Goal: Task Accomplishment & Management: Complete application form

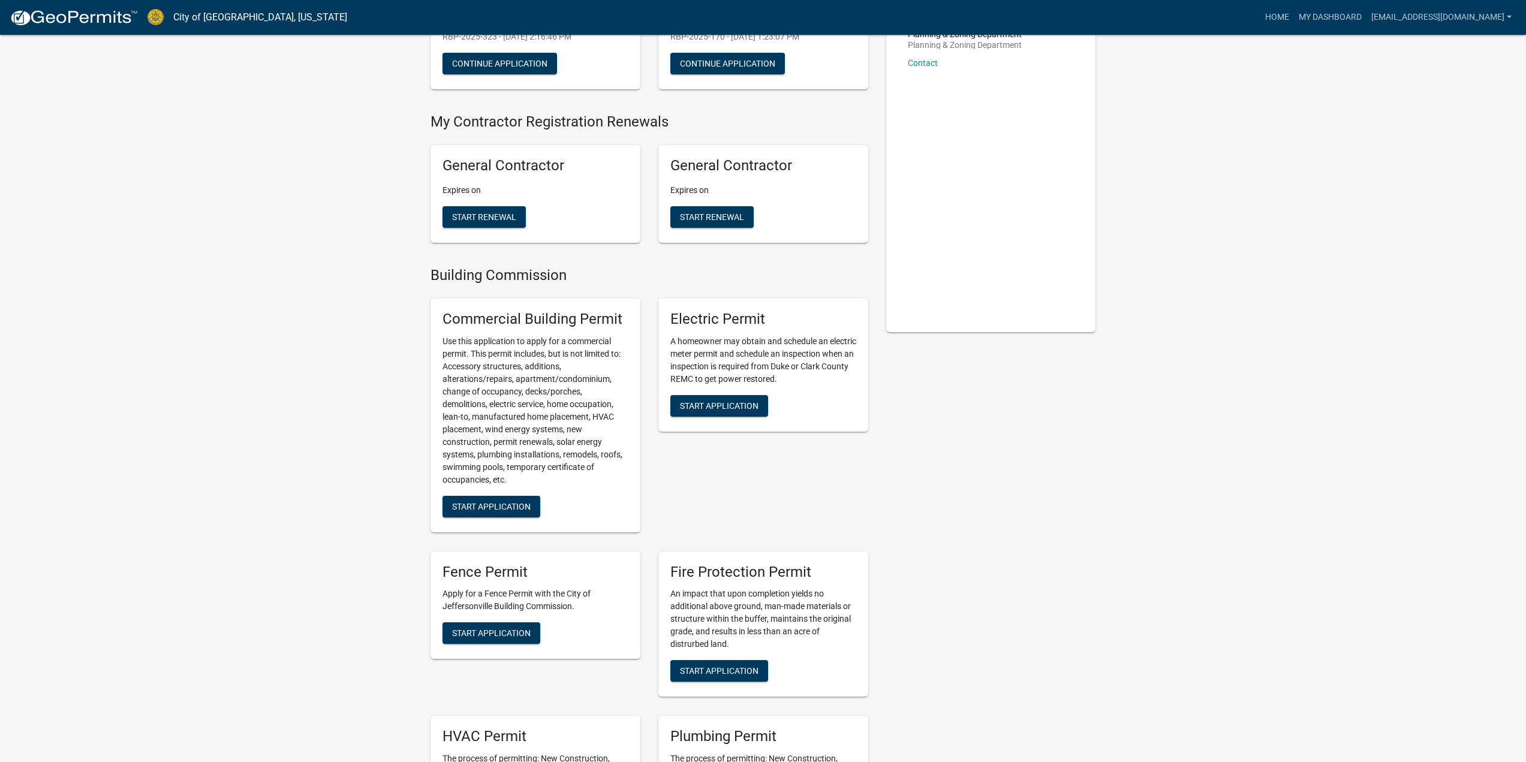
scroll to position [180, 0]
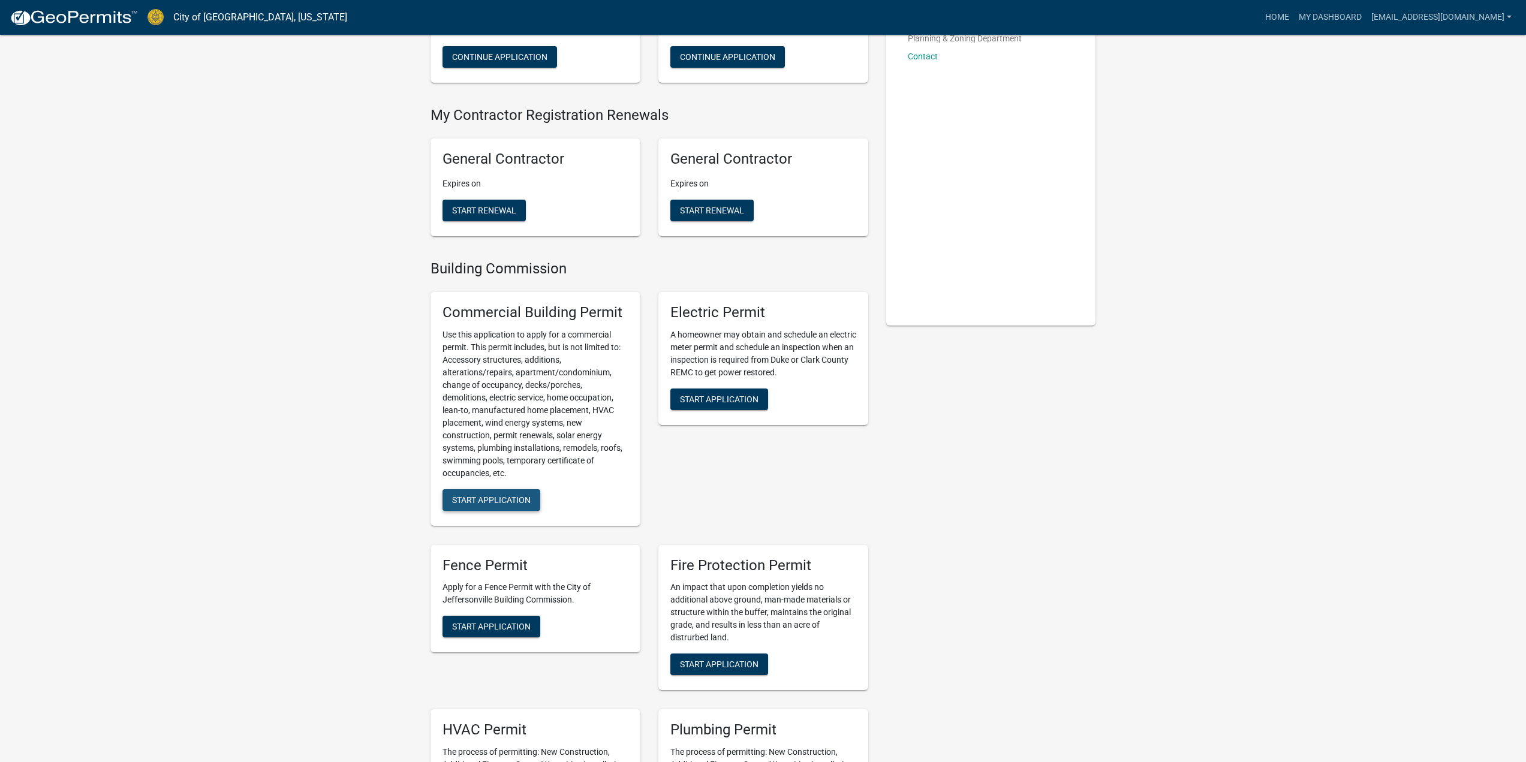
click at [501, 500] on span "Start Application" at bounding box center [491, 500] width 79 height 10
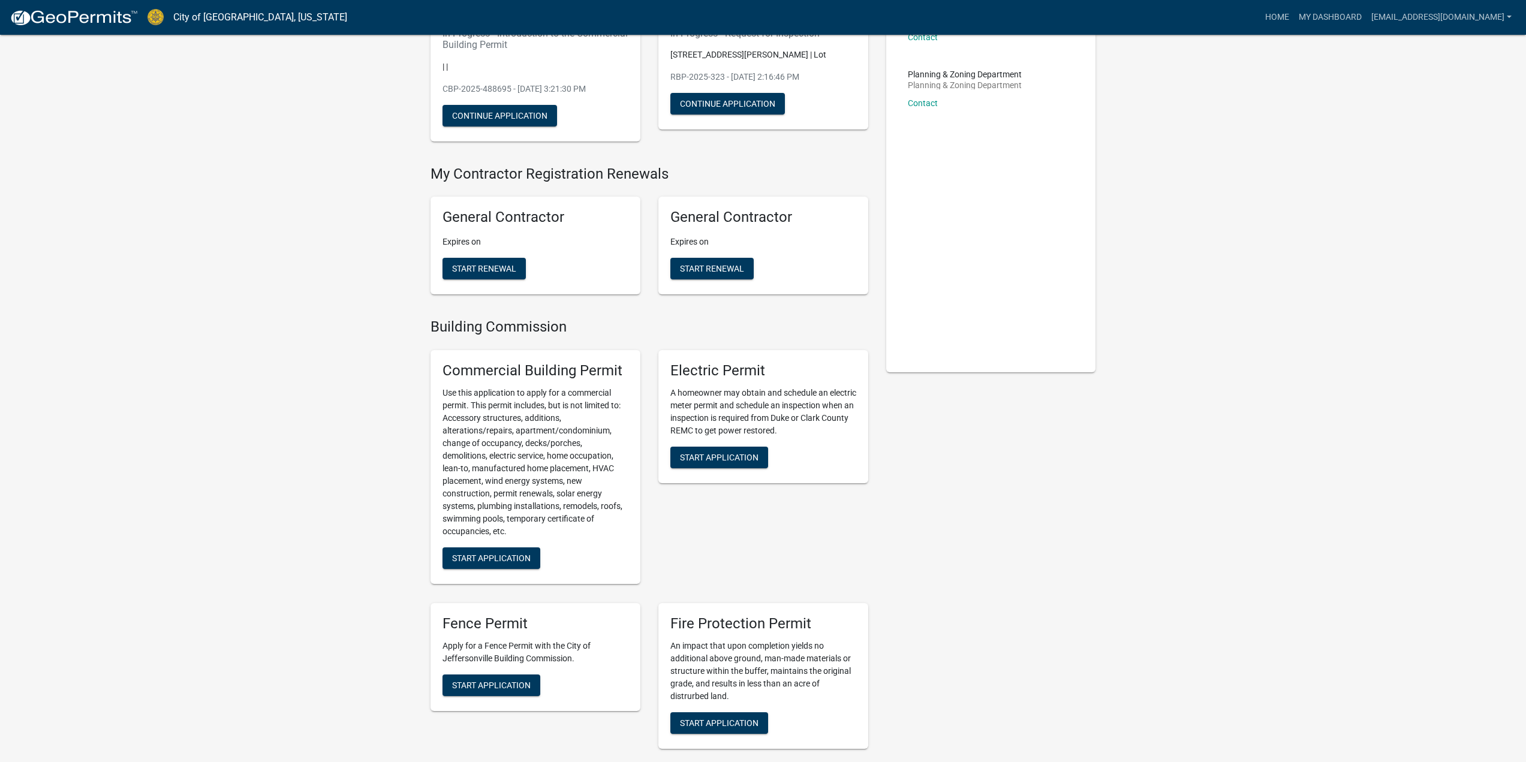
scroll to position [180, 0]
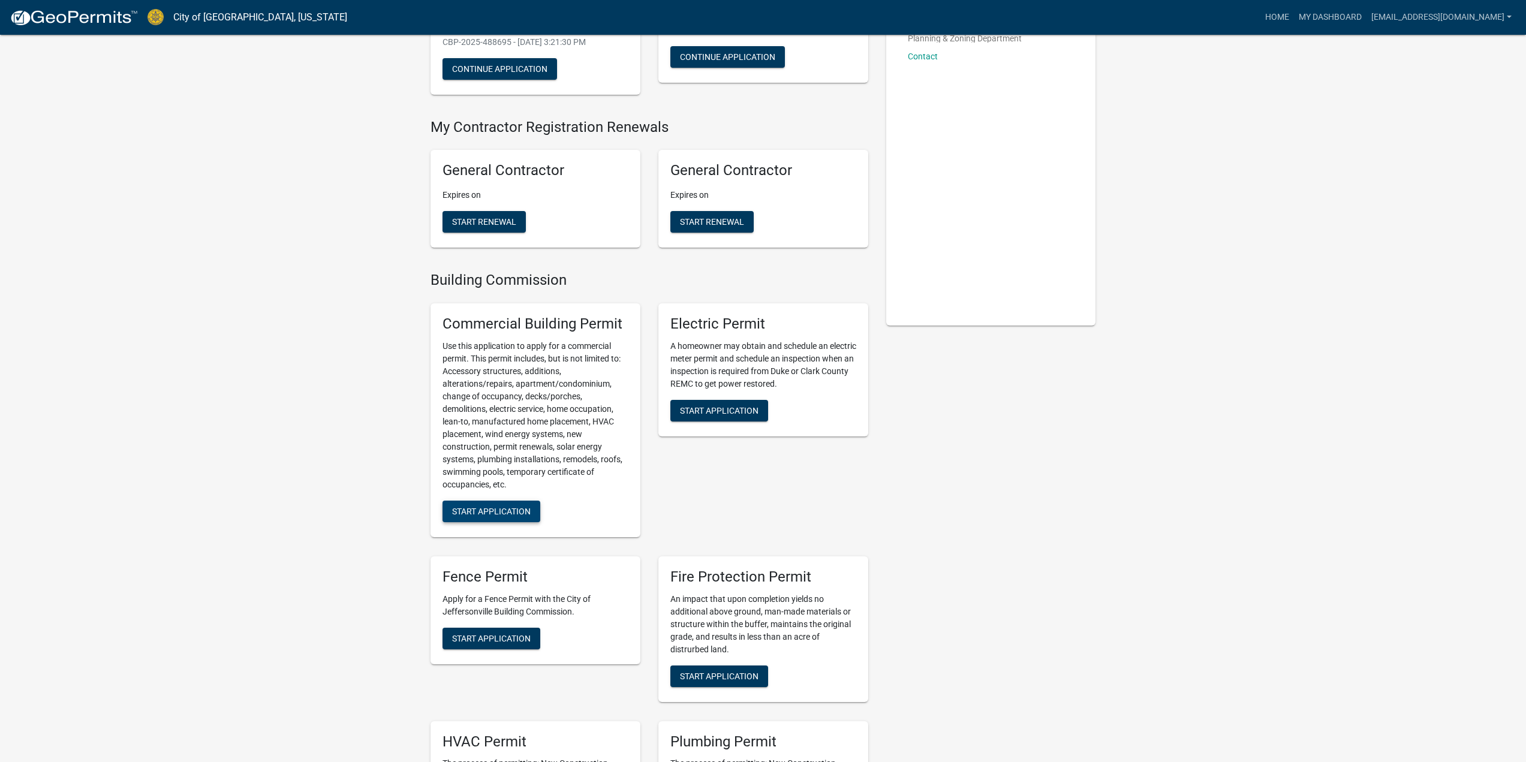
click at [495, 510] on span "Start Application" at bounding box center [491, 511] width 79 height 10
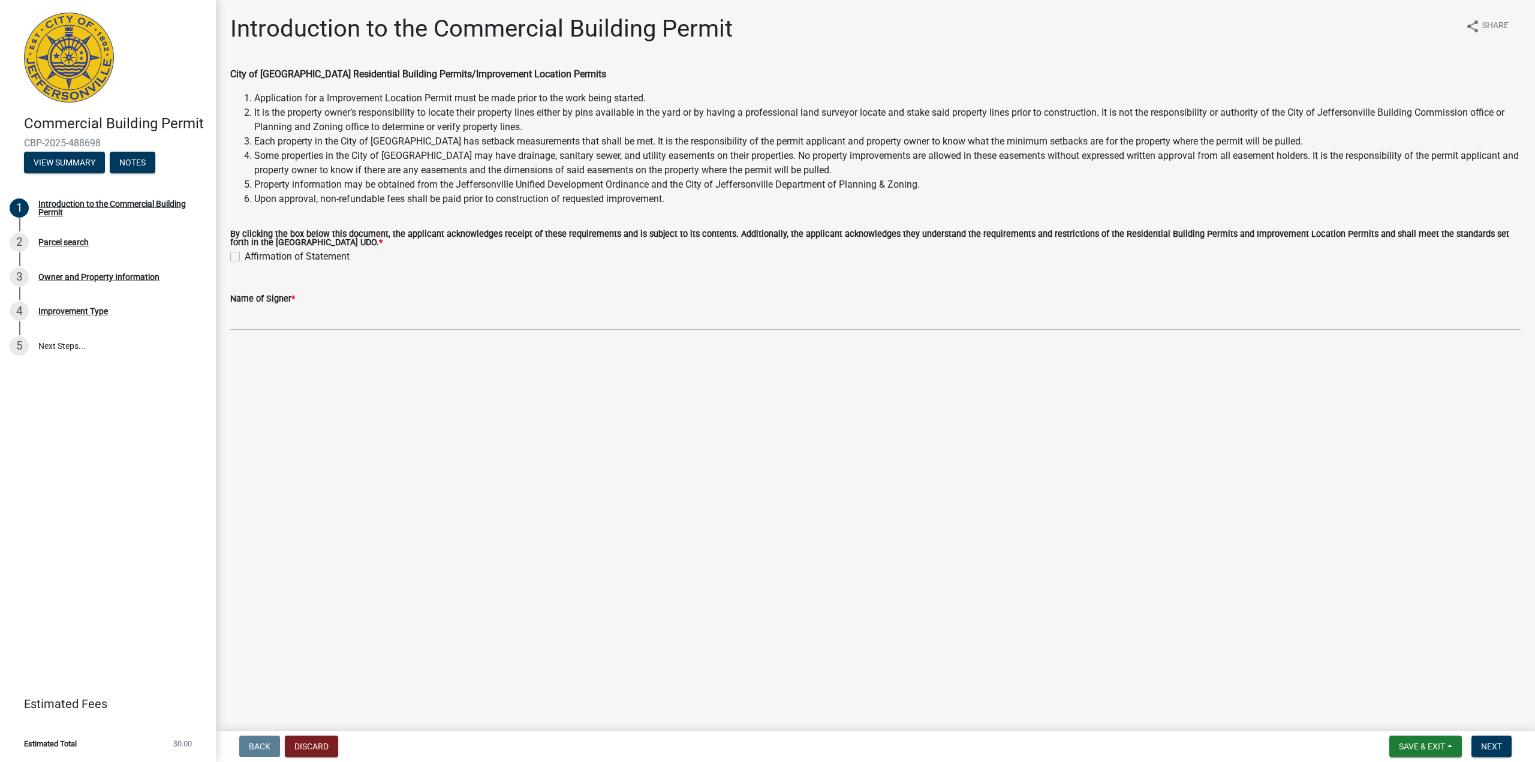
click at [245, 259] on label "Affirmation of Statement" at bounding box center [297, 257] width 105 height 14
click at [245, 257] on input "Affirmation of Statement" at bounding box center [249, 254] width 8 height 8
checkbox input "true"
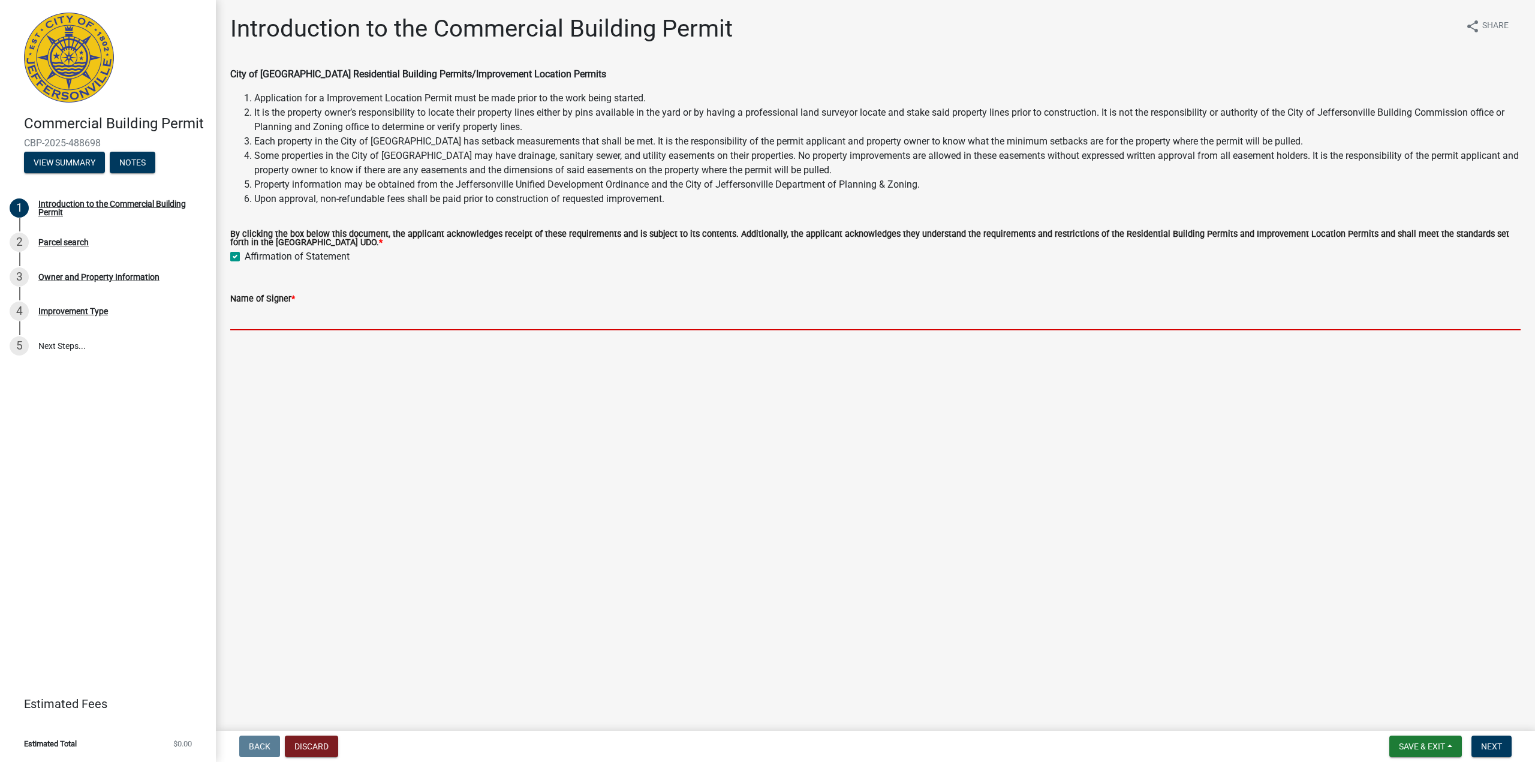
click at [277, 314] on input "Name of Signer *" at bounding box center [875, 318] width 1291 height 25
type input "[PERSON_NAME]"
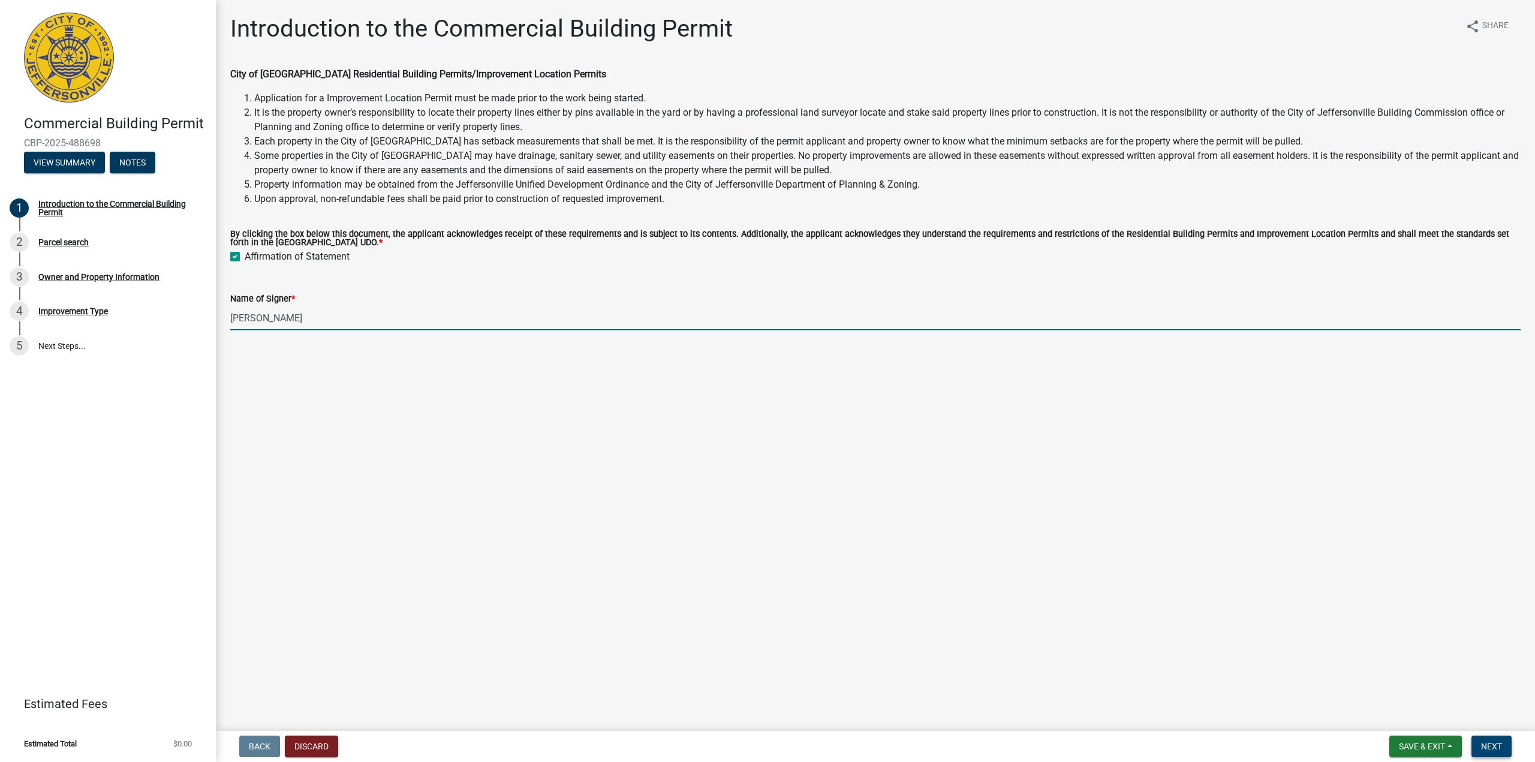
click at [1504, 746] on button "Next" at bounding box center [1492, 747] width 40 height 22
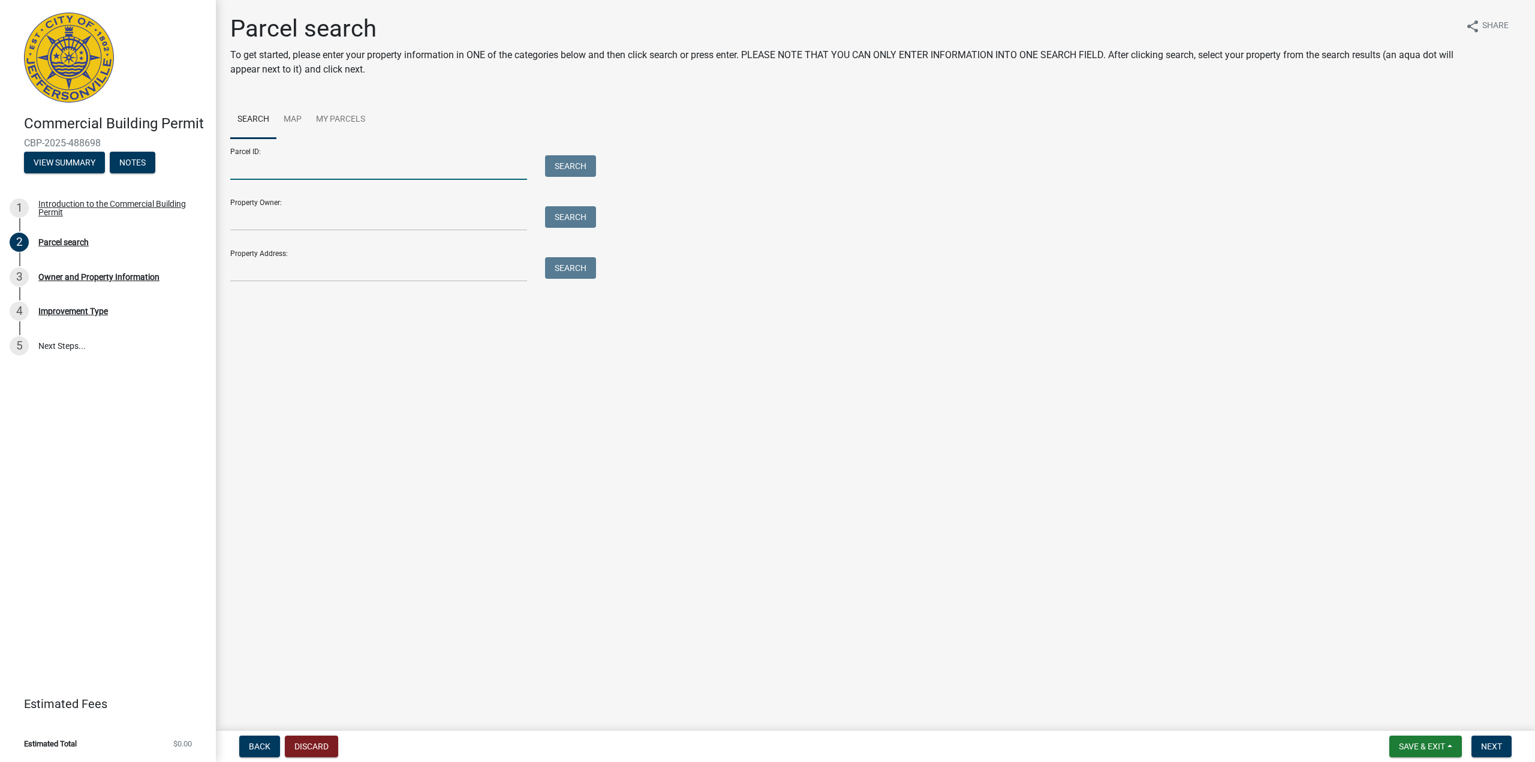
click at [272, 168] on input "Parcel ID:" at bounding box center [378, 167] width 297 height 25
click at [578, 182] on form "Parcel ID: Search Property Owner: Search Property Address: Search" at bounding box center [410, 210] width 360 height 143
click at [578, 179] on div "Search" at bounding box center [567, 167] width 63 height 25
click at [293, 176] on input "Parcel ID:" at bounding box center [378, 167] width 297 height 25
click at [328, 165] on input "Parcel ID:" at bounding box center [378, 167] width 297 height 25
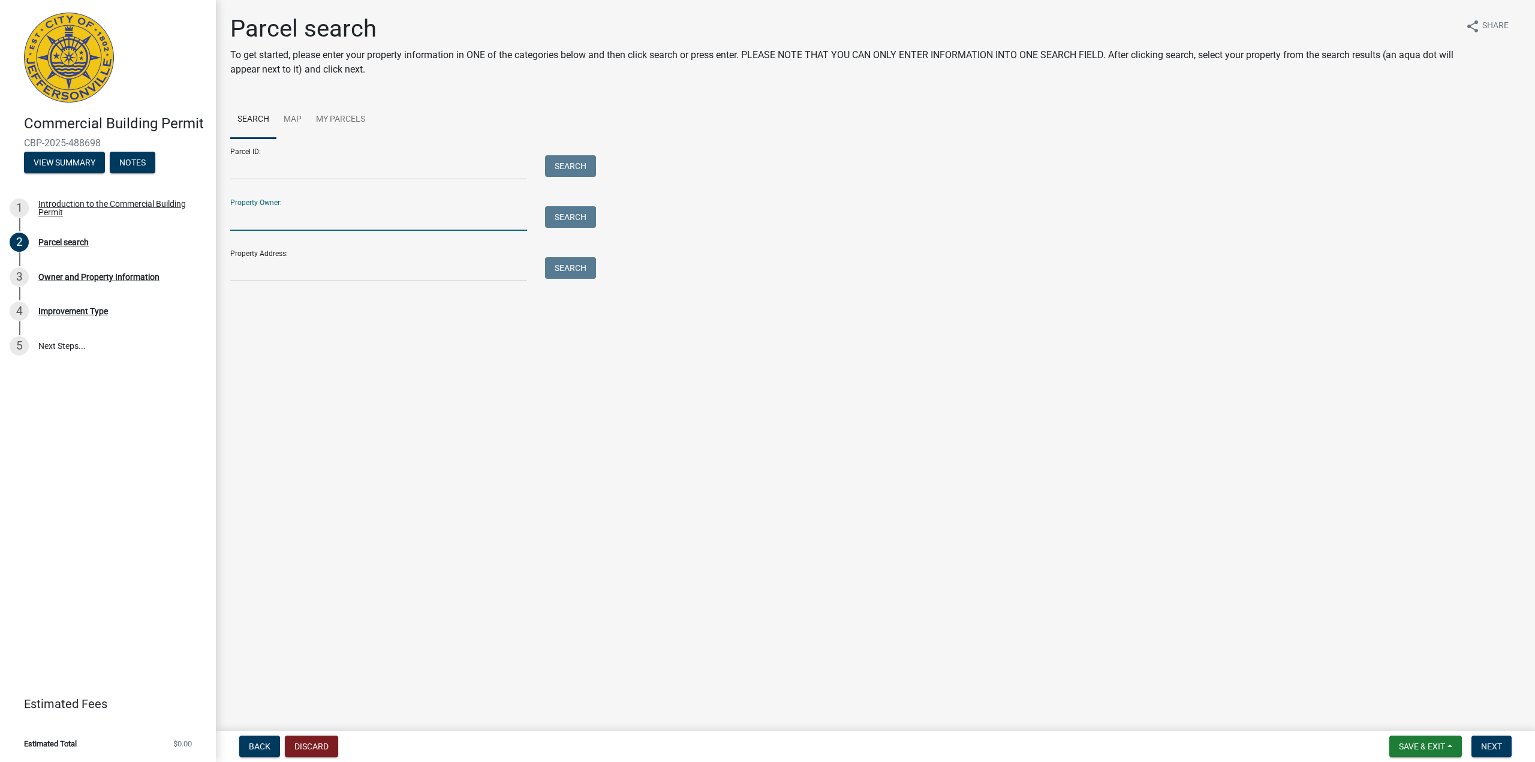
click at [298, 219] on input "Property Owner:" at bounding box center [378, 218] width 297 height 25
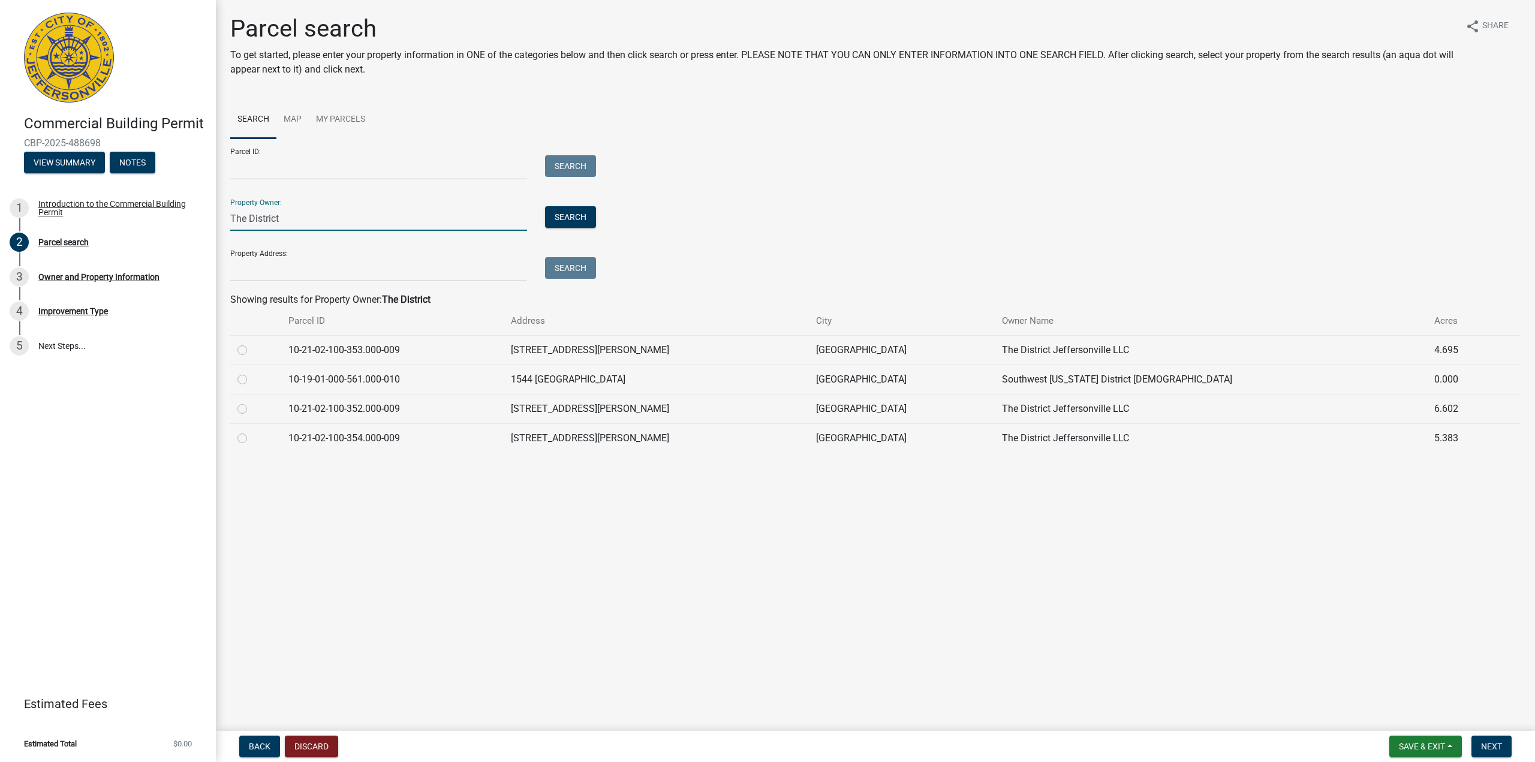
type input "The District"
click at [252, 402] on label at bounding box center [252, 402] width 0 height 0
click at [252, 410] on input "radio" at bounding box center [256, 406] width 8 height 8
radio input "true"
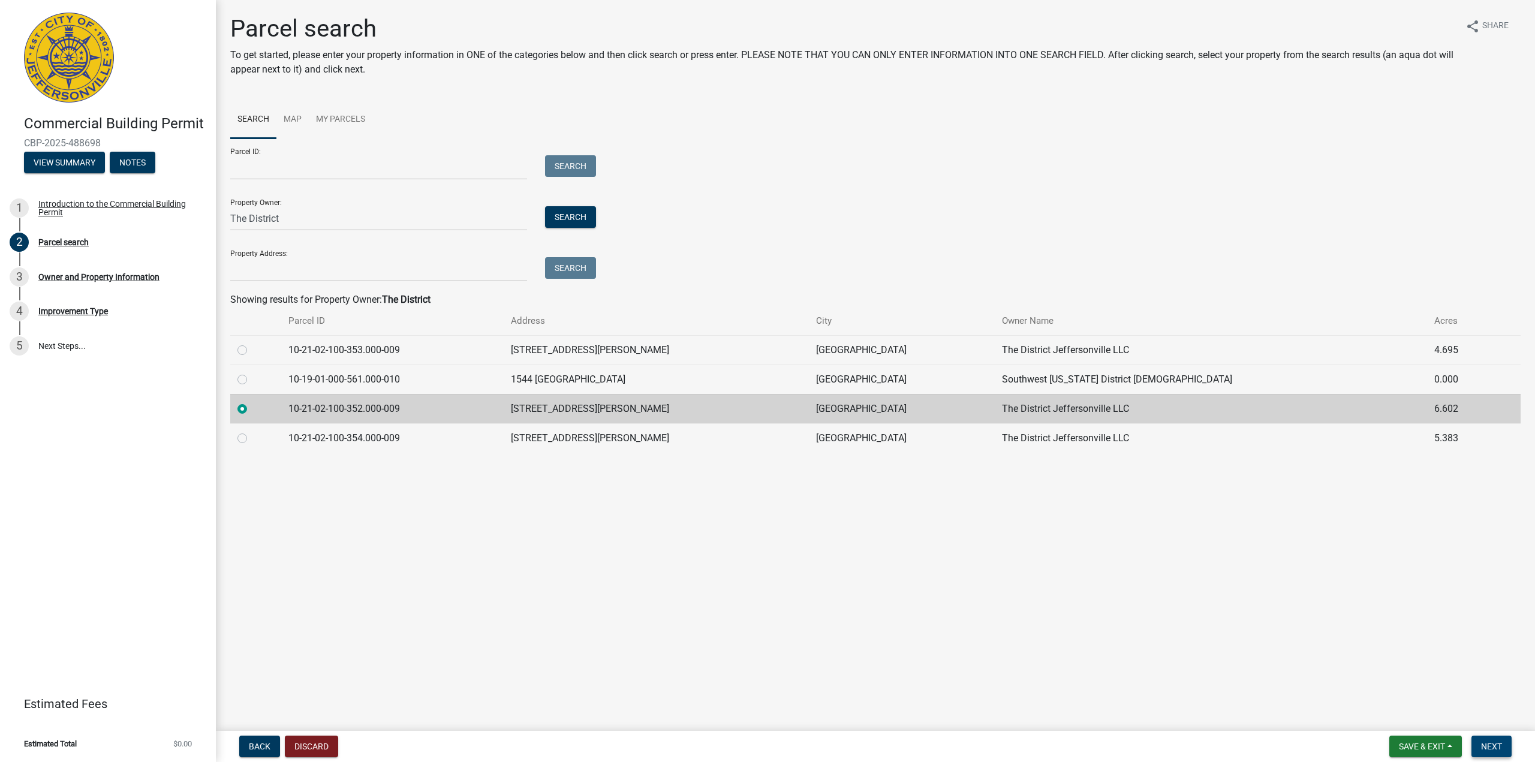
click at [1491, 746] on span "Next" at bounding box center [1491, 747] width 21 height 10
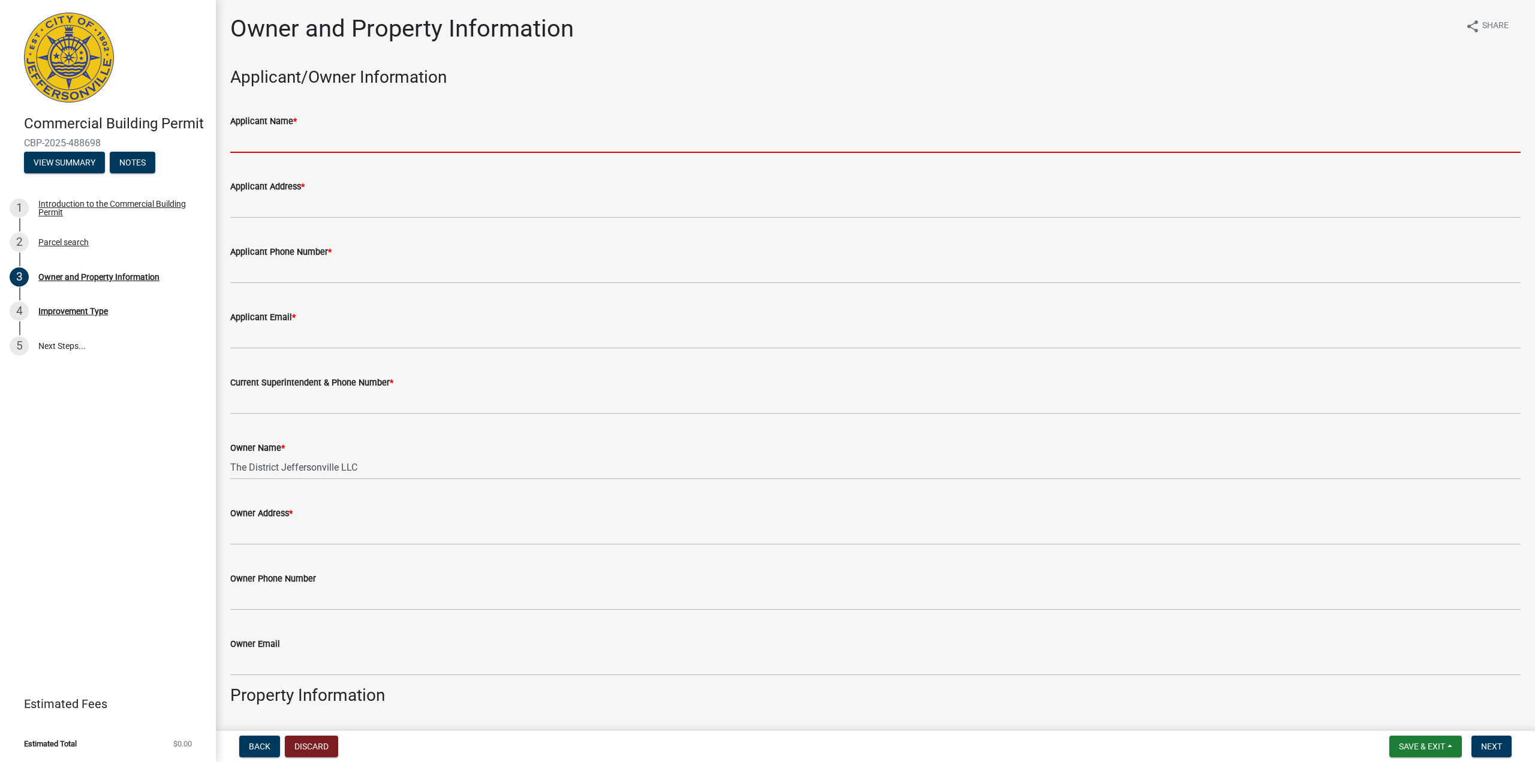
click at [339, 143] on input "Applicant Name *" at bounding box center [875, 140] width 1291 height 25
click at [291, 142] on input "Applicant Name *" at bounding box center [875, 140] width 1291 height 25
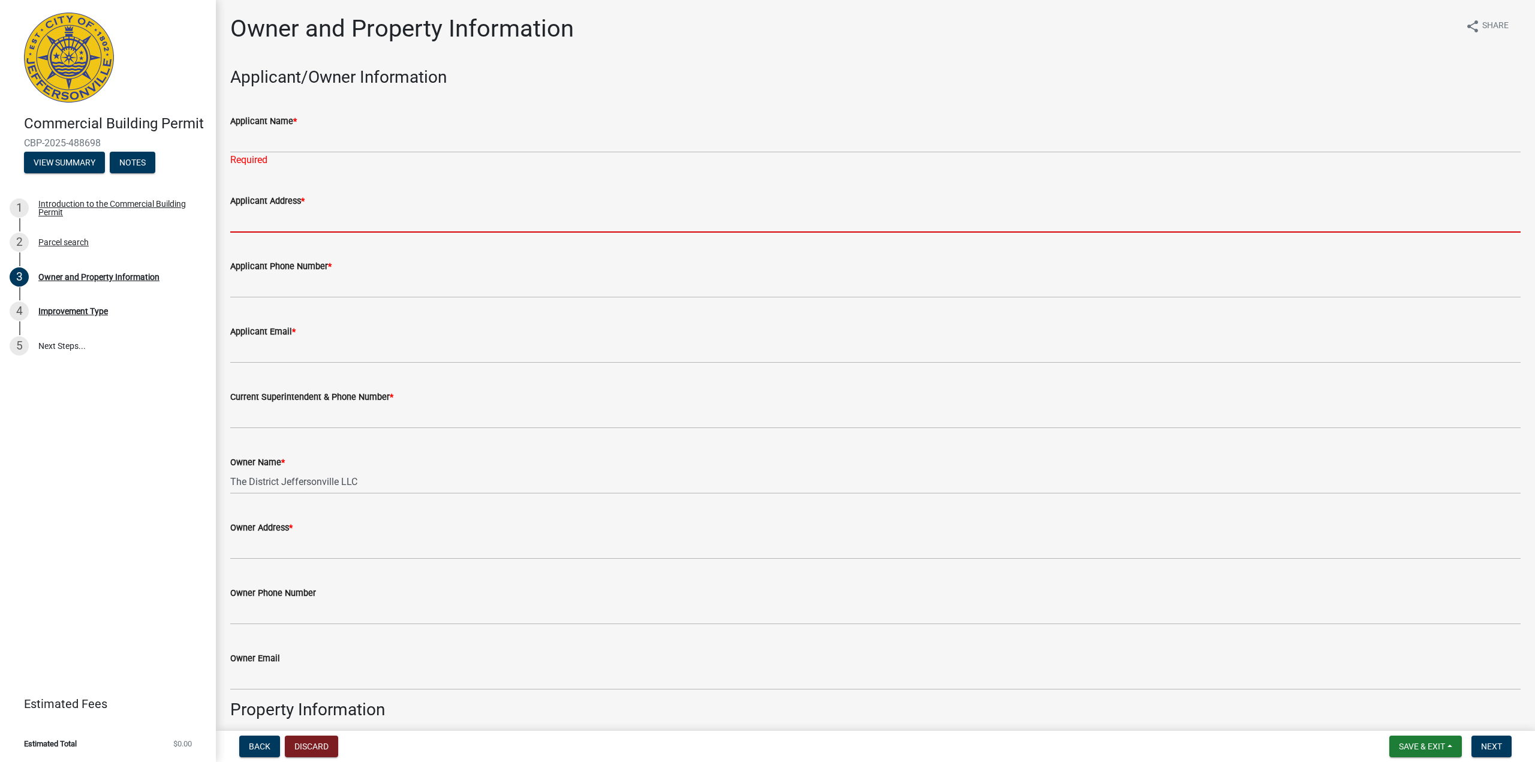
click at [269, 208] on form "Applicant Address *" at bounding box center [875, 213] width 1291 height 39
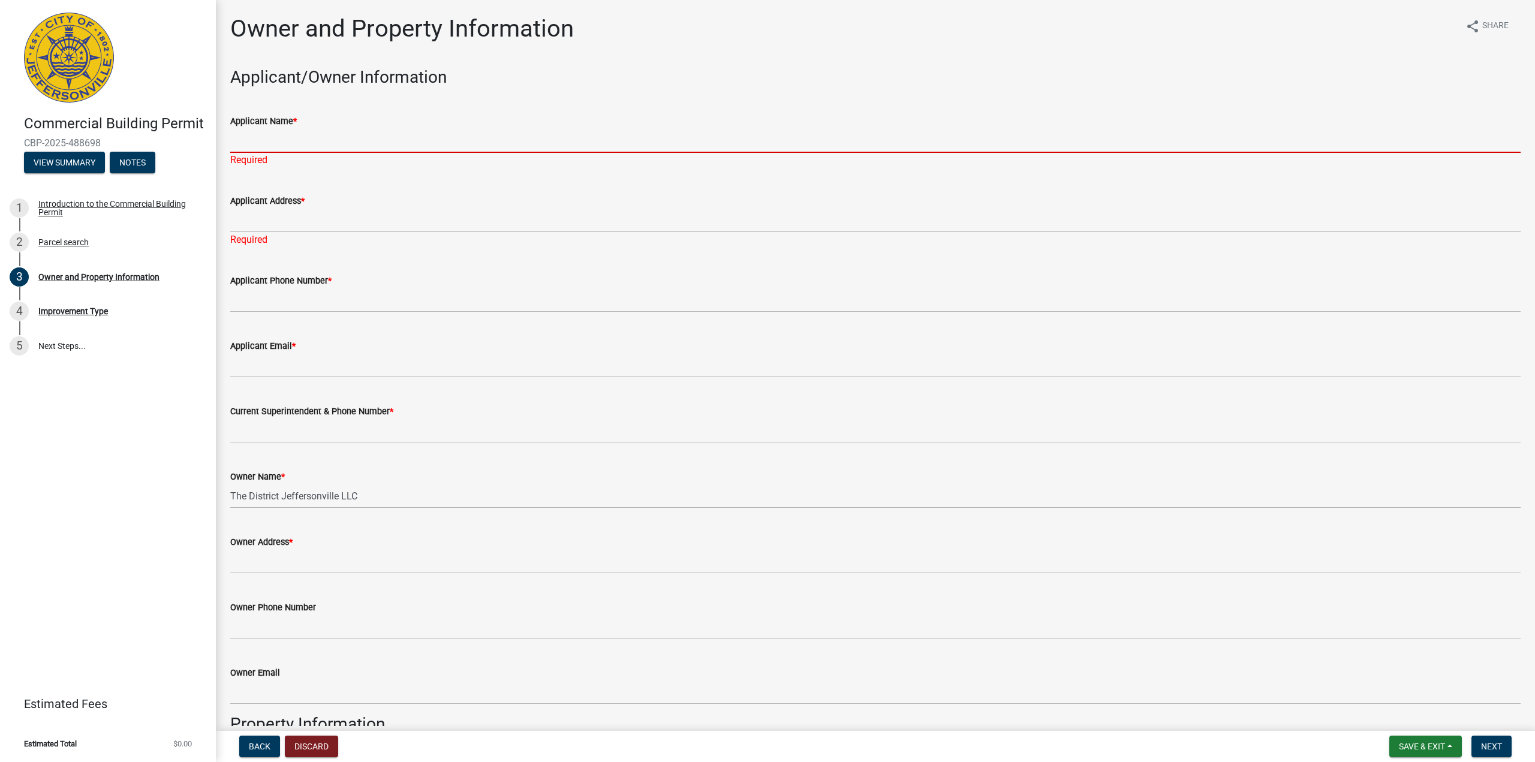
click at [265, 139] on input "Applicant Name *" at bounding box center [875, 140] width 1291 height 25
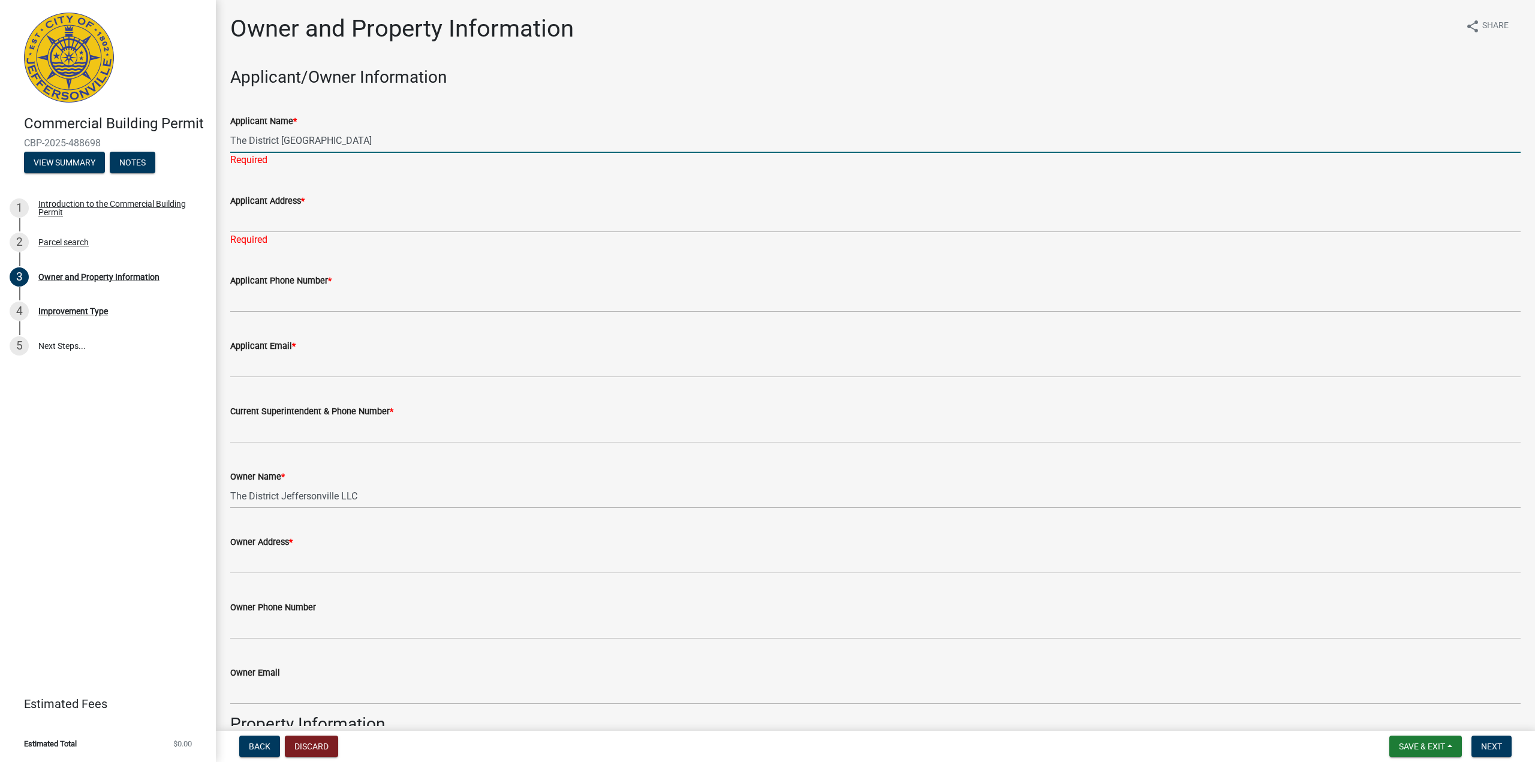
type input "The District [GEOGRAPHIC_DATA]"
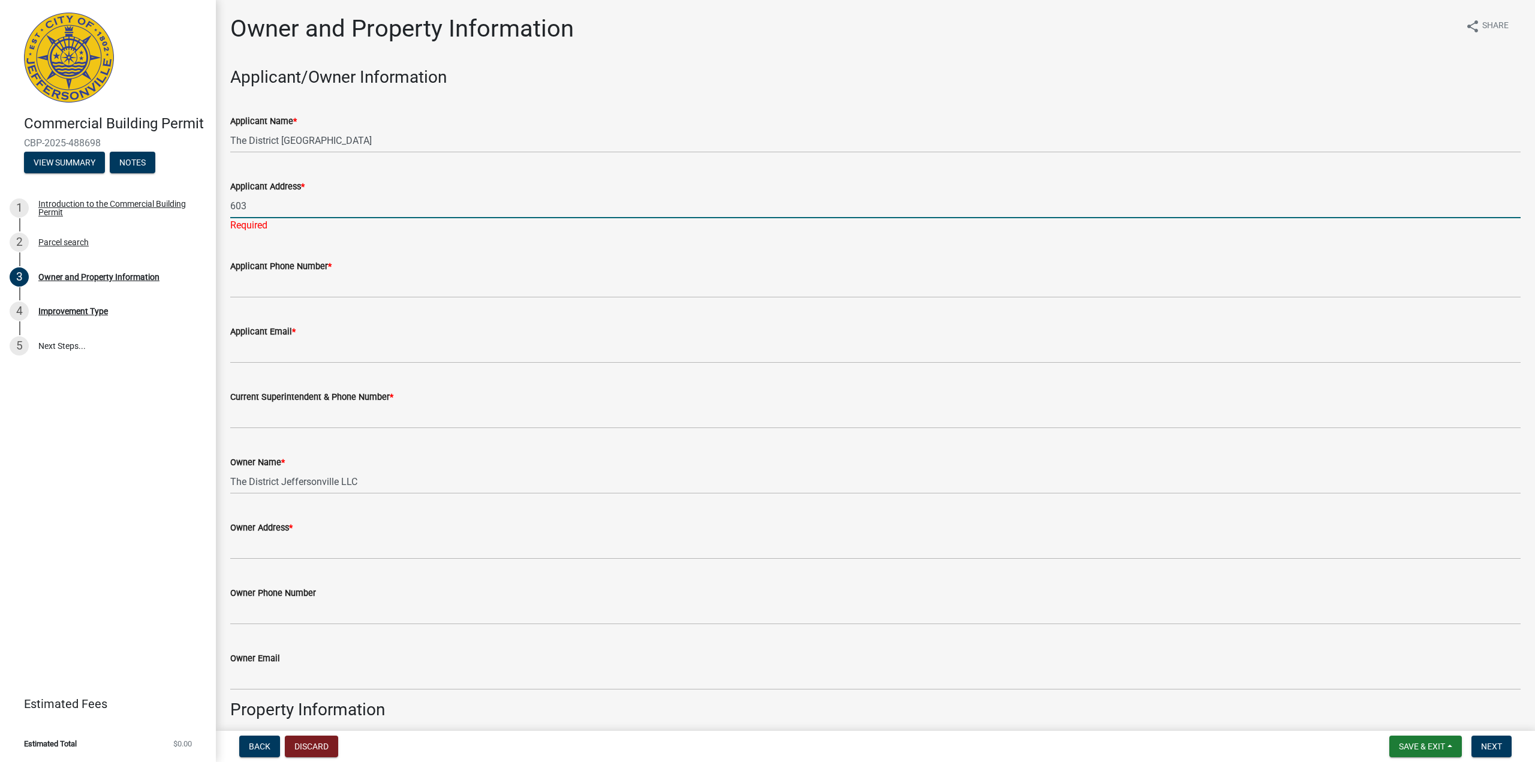
type input "[STREET_ADDRESS]"
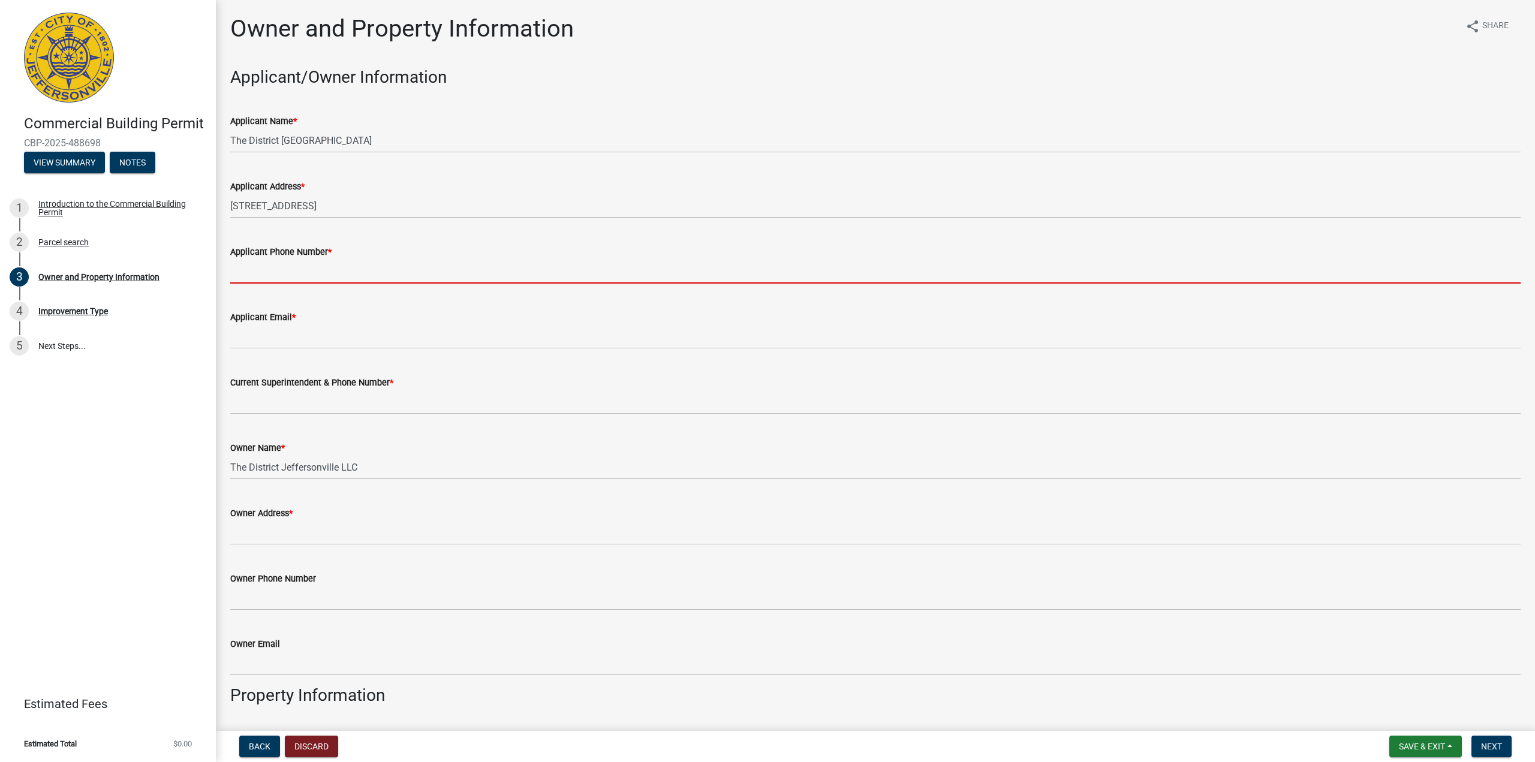
click at [308, 287] on wm-data-entity-input "Applicant Phone Number *" at bounding box center [875, 260] width 1291 height 65
type input "5029300727"
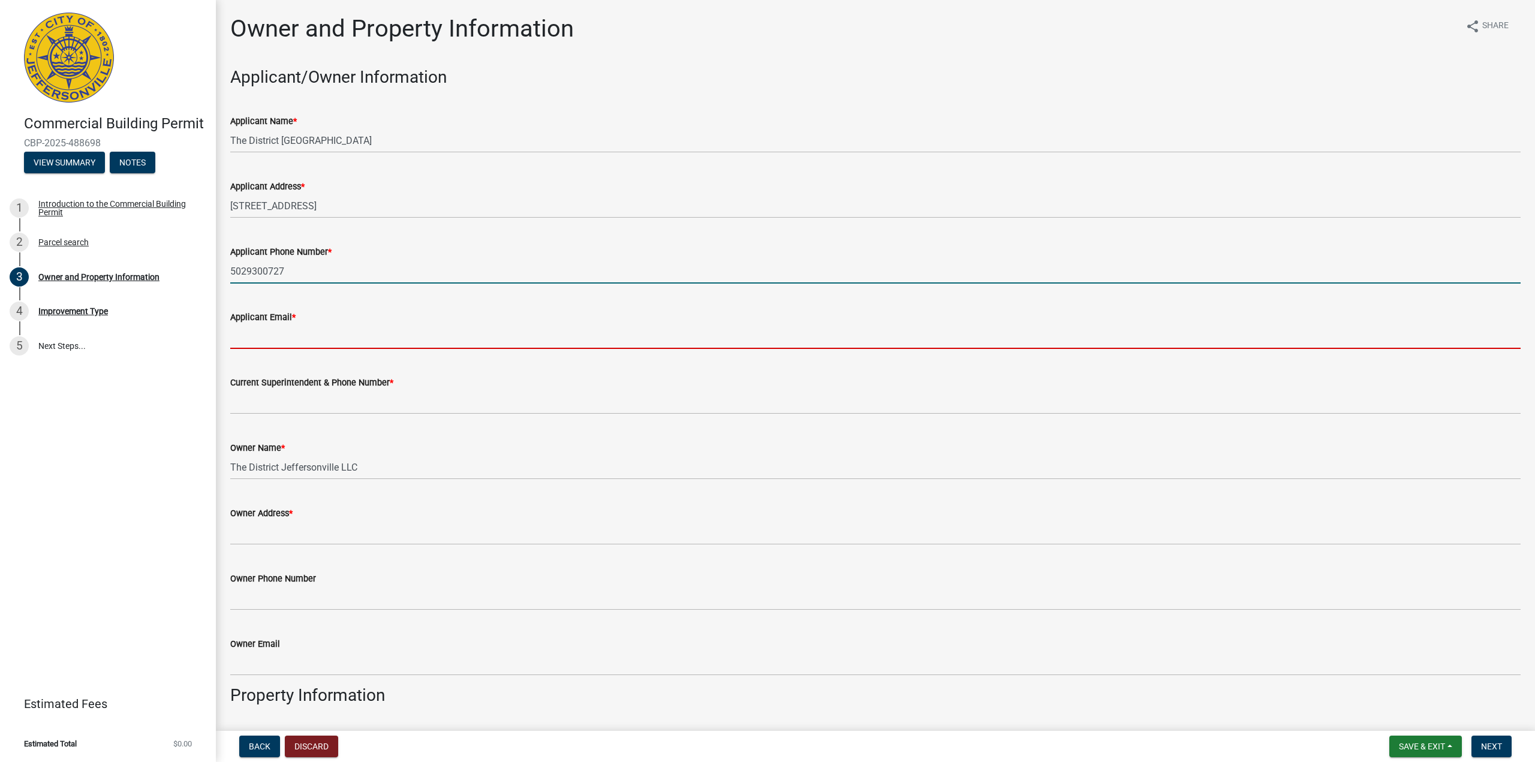
type input "[EMAIL_ADDRESS][DOMAIN_NAME]"
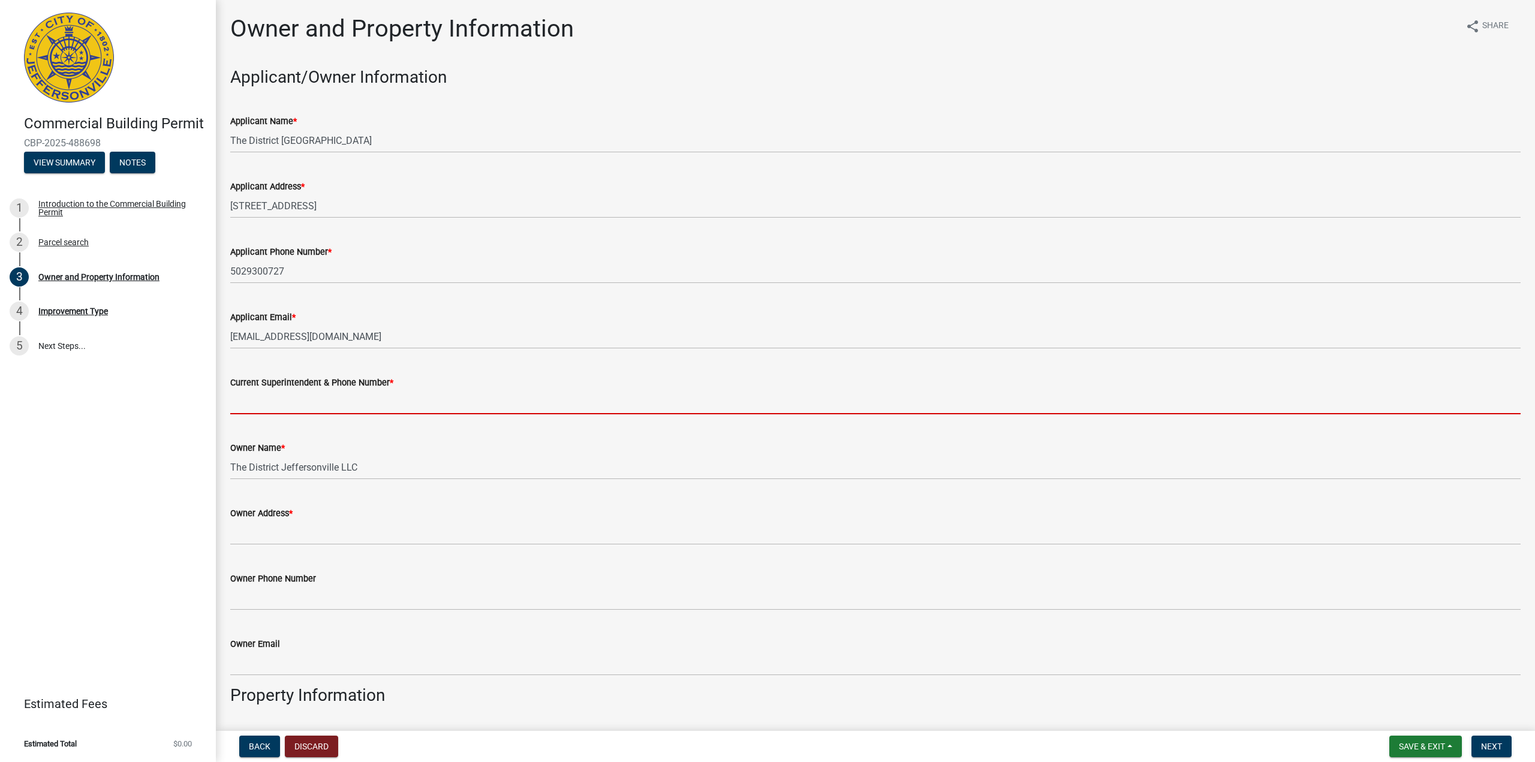
click at [276, 401] on input "Current Superintendent & Phone Number *" at bounding box center [875, 402] width 1291 height 25
type input "5029300727"
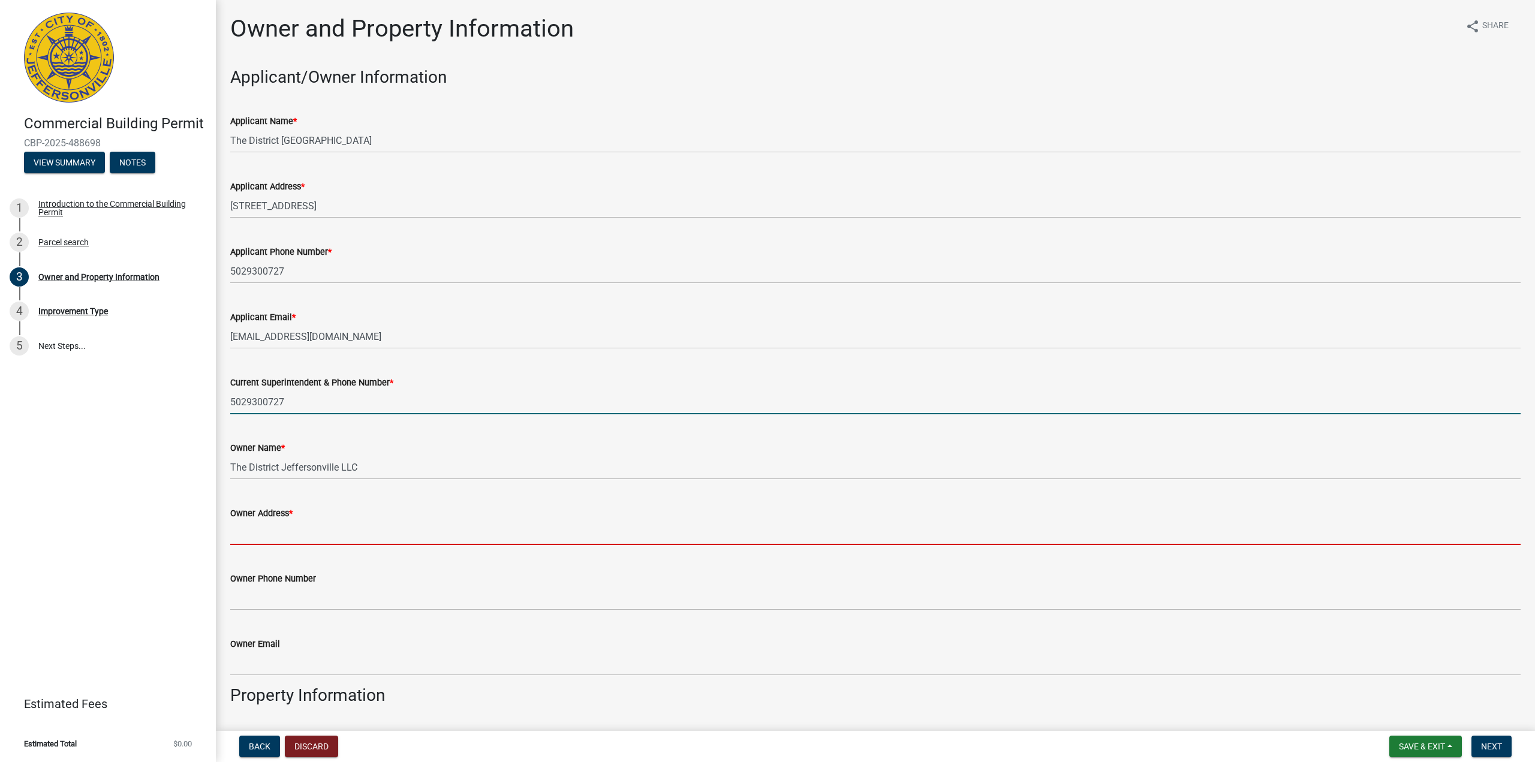
click at [281, 535] on input "Owner Address *" at bounding box center [875, 533] width 1291 height 25
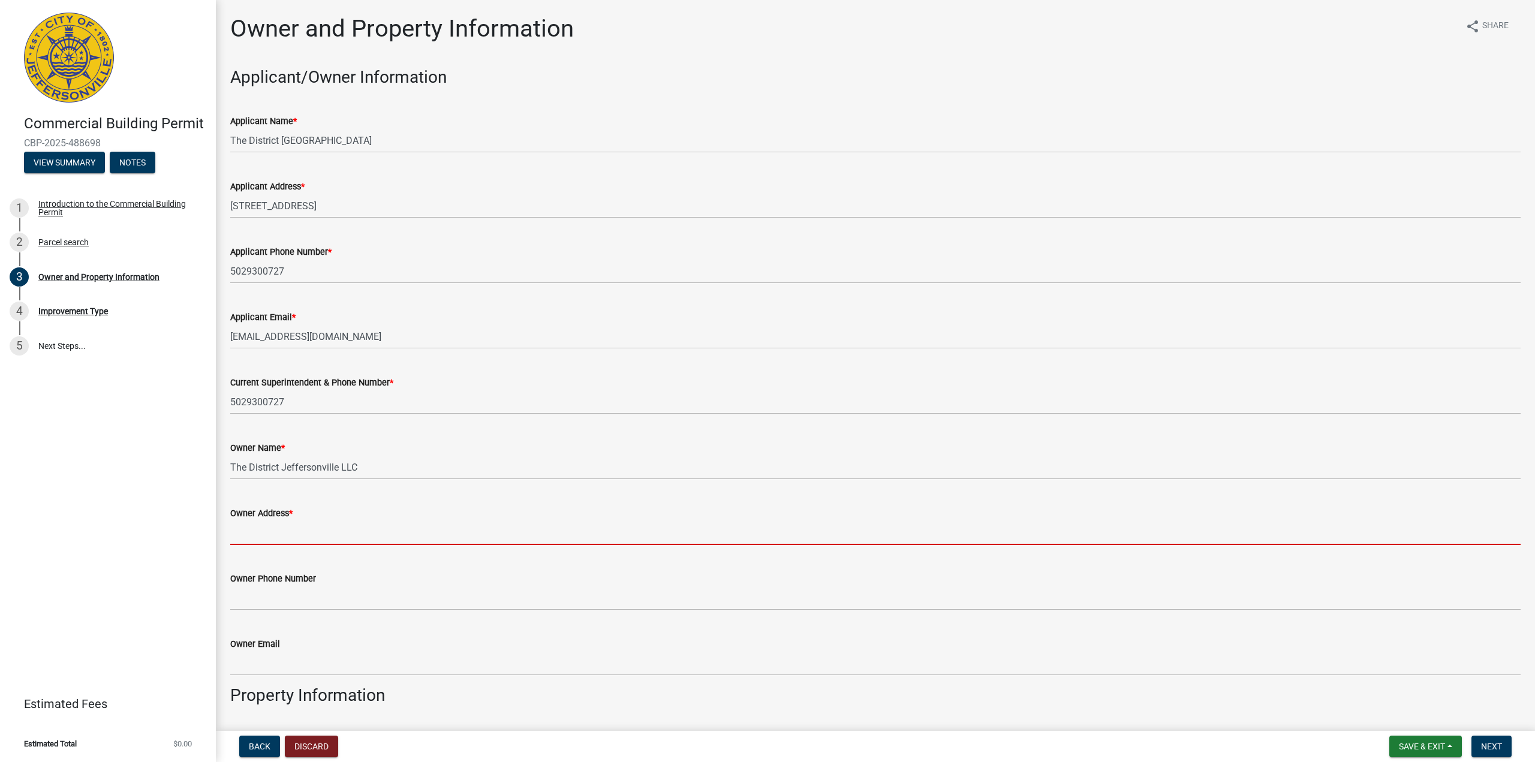
type input "[STREET_ADDRESS]"
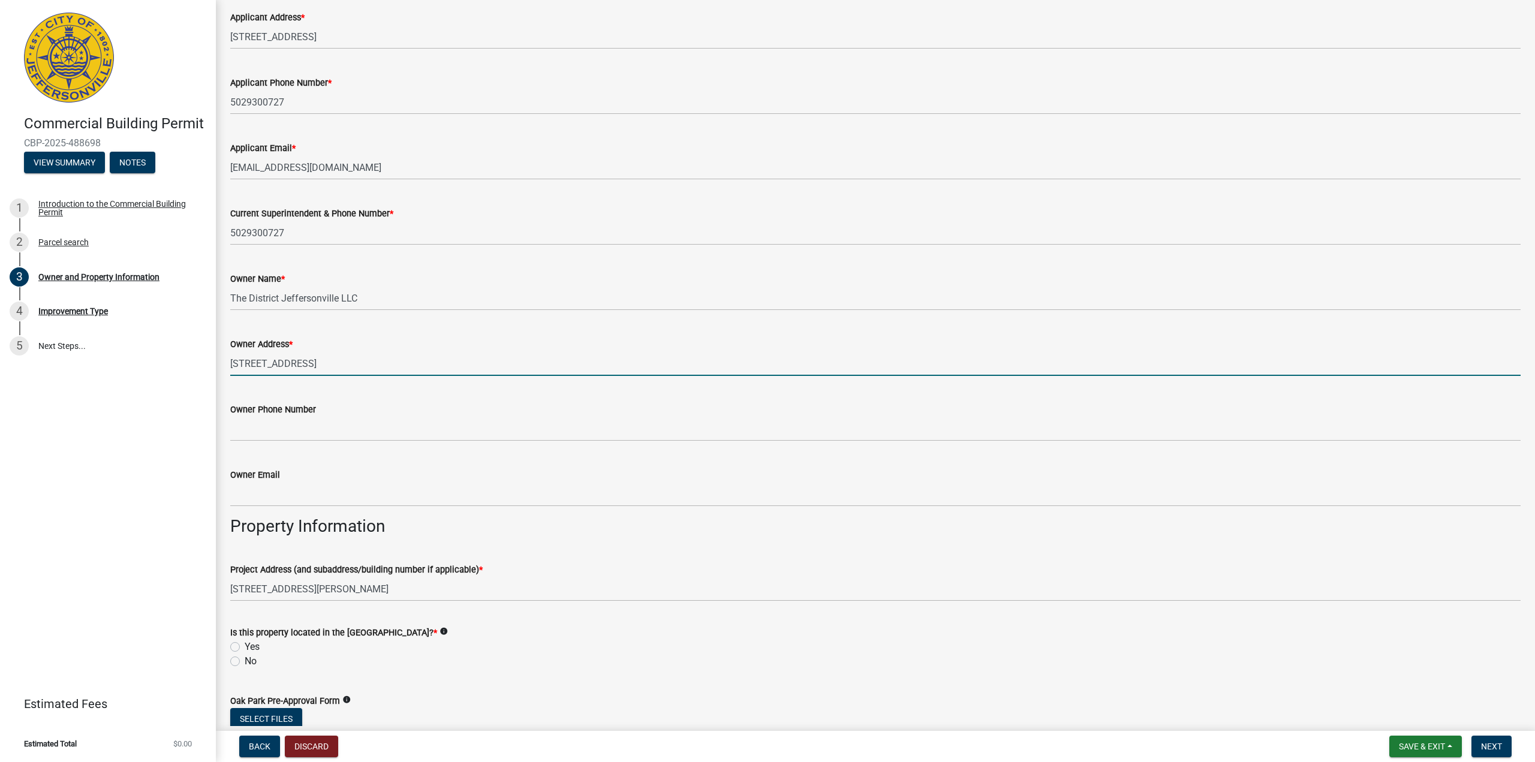
scroll to position [180, 0]
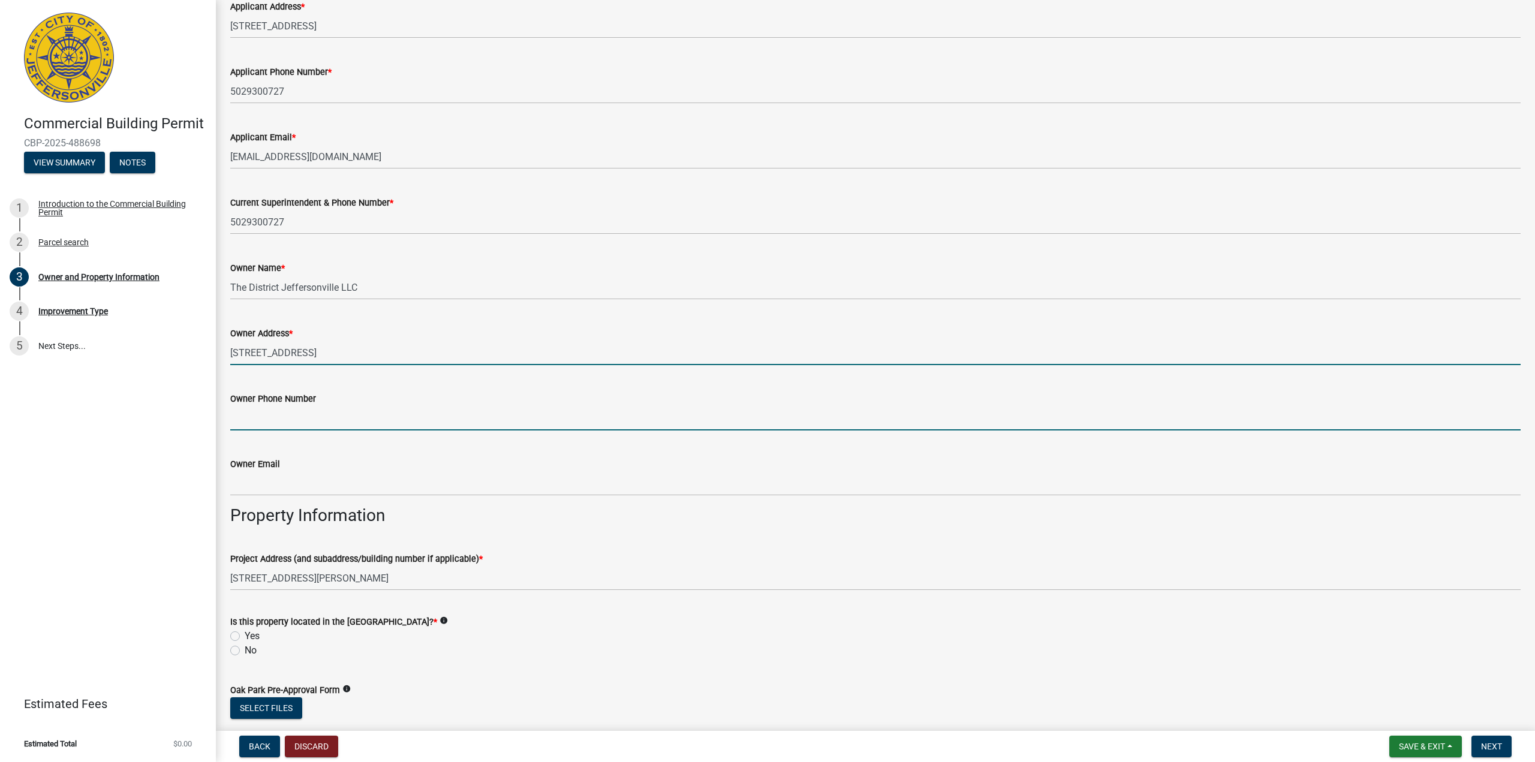
click at [277, 419] on input "Owner Phone Number" at bounding box center [875, 418] width 1291 height 25
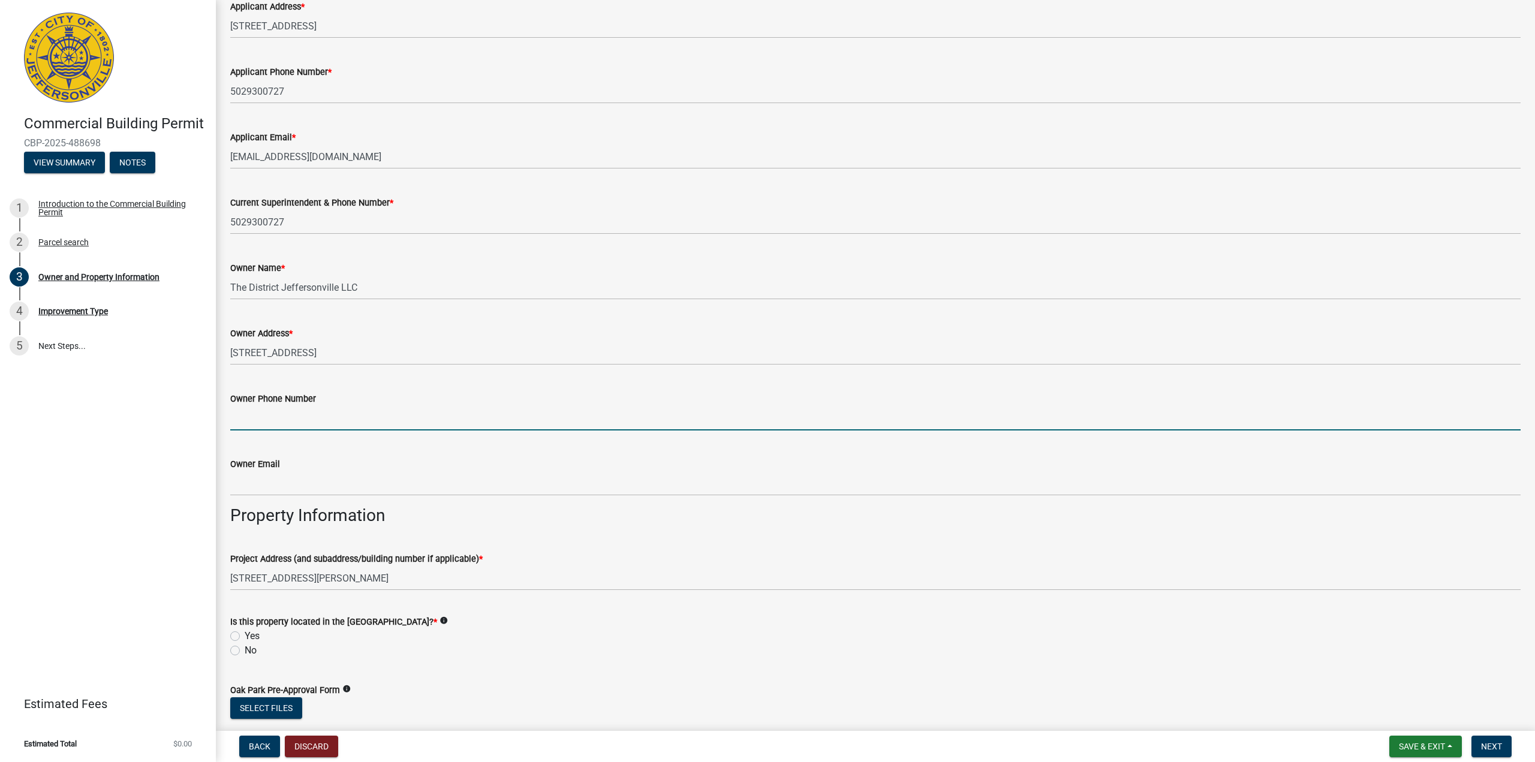
type input "5029300727"
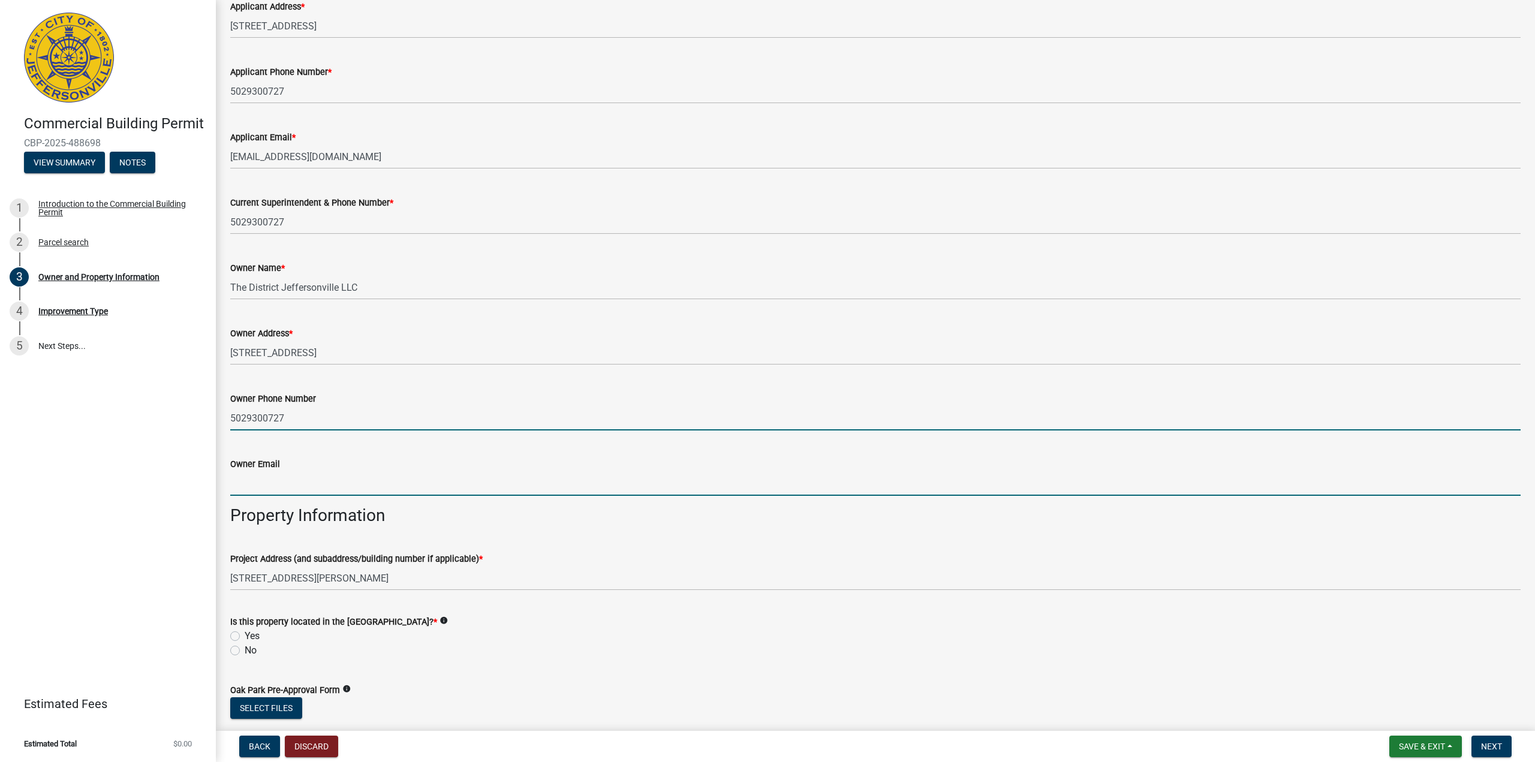
type input "[EMAIL_ADDRESS][DOMAIN_NAME]"
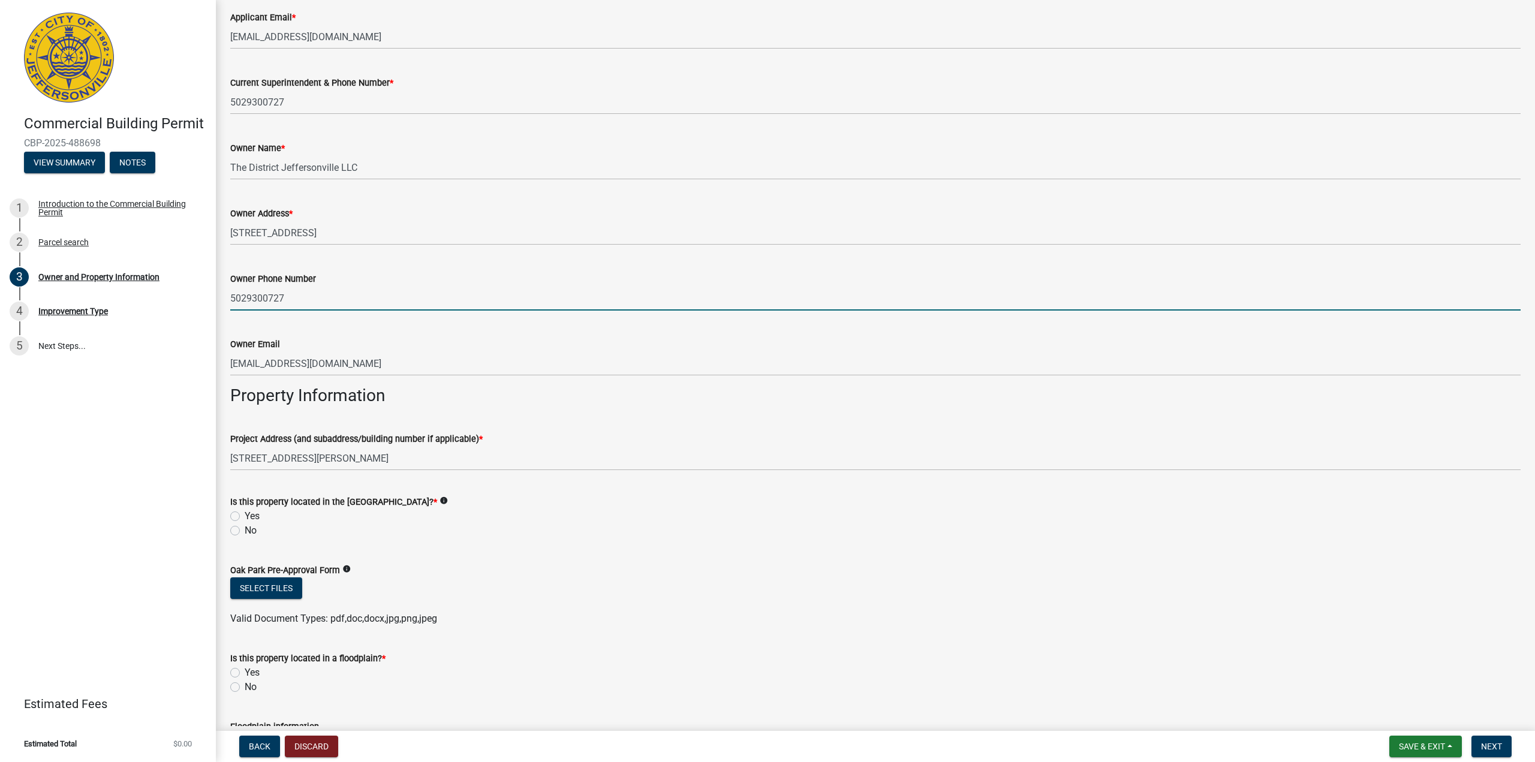
scroll to position [360, 0]
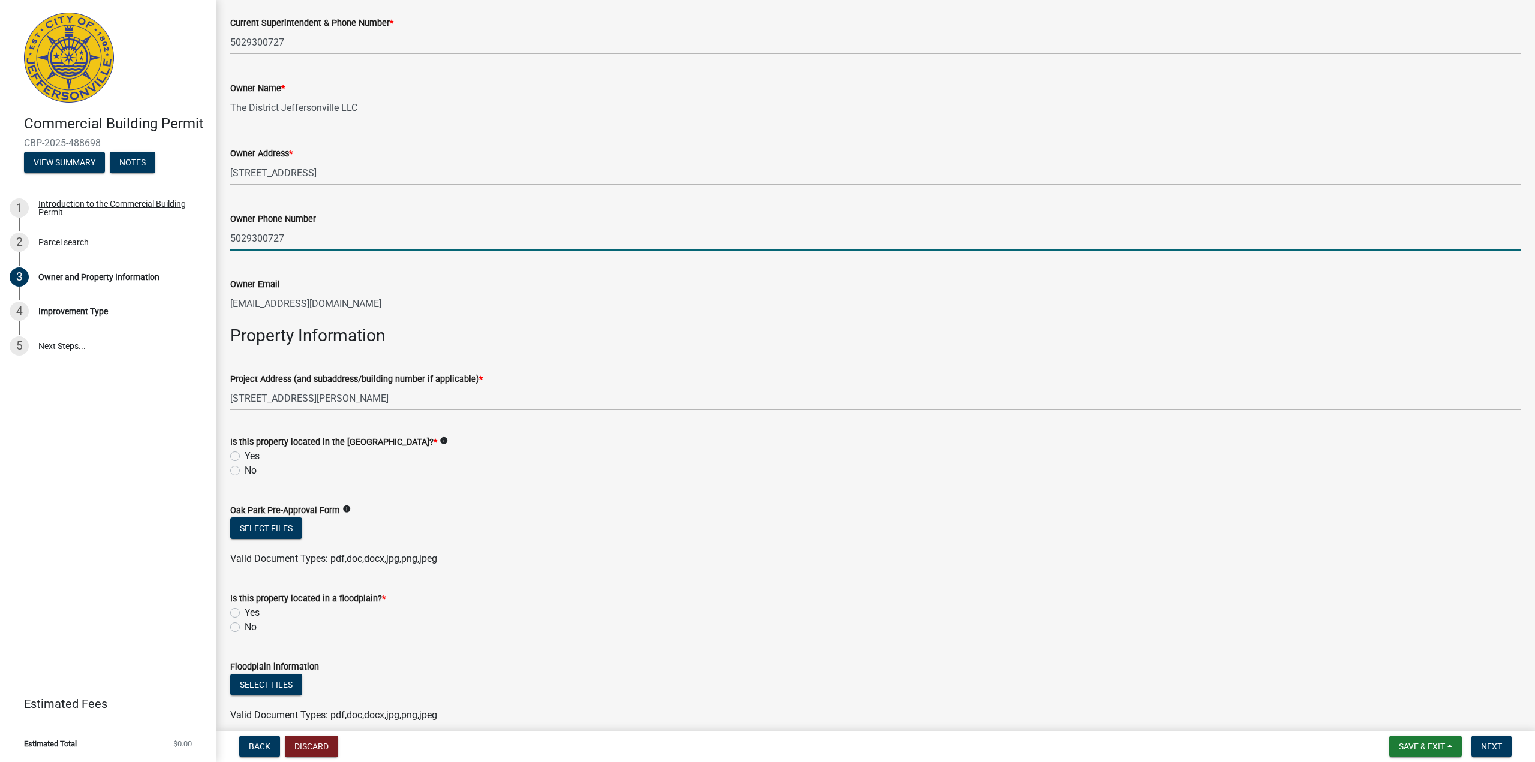
click at [245, 469] on label "No" at bounding box center [251, 471] width 12 height 14
click at [245, 469] on input "No" at bounding box center [249, 468] width 8 height 8
radio input "true"
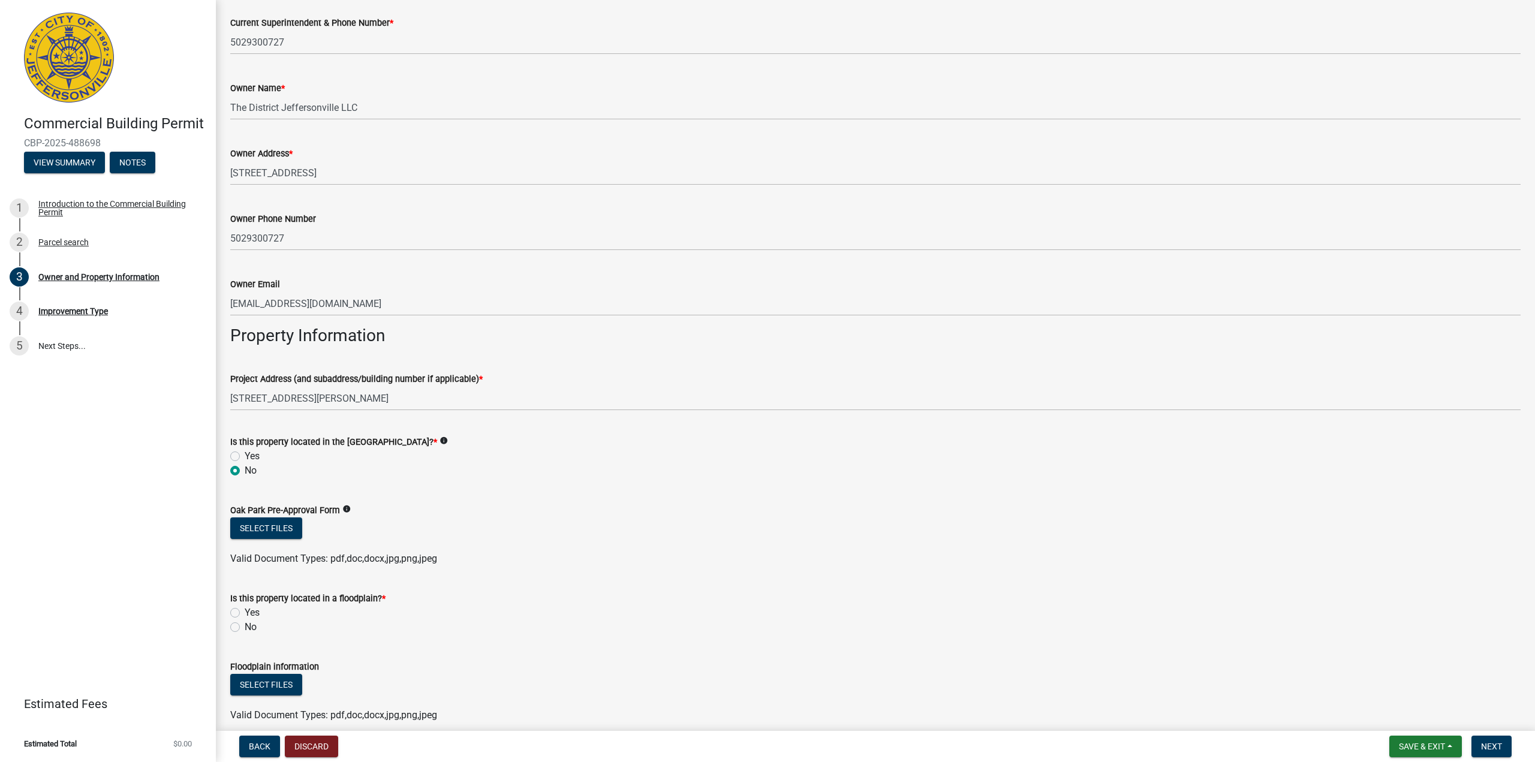
scroll to position [414, 0]
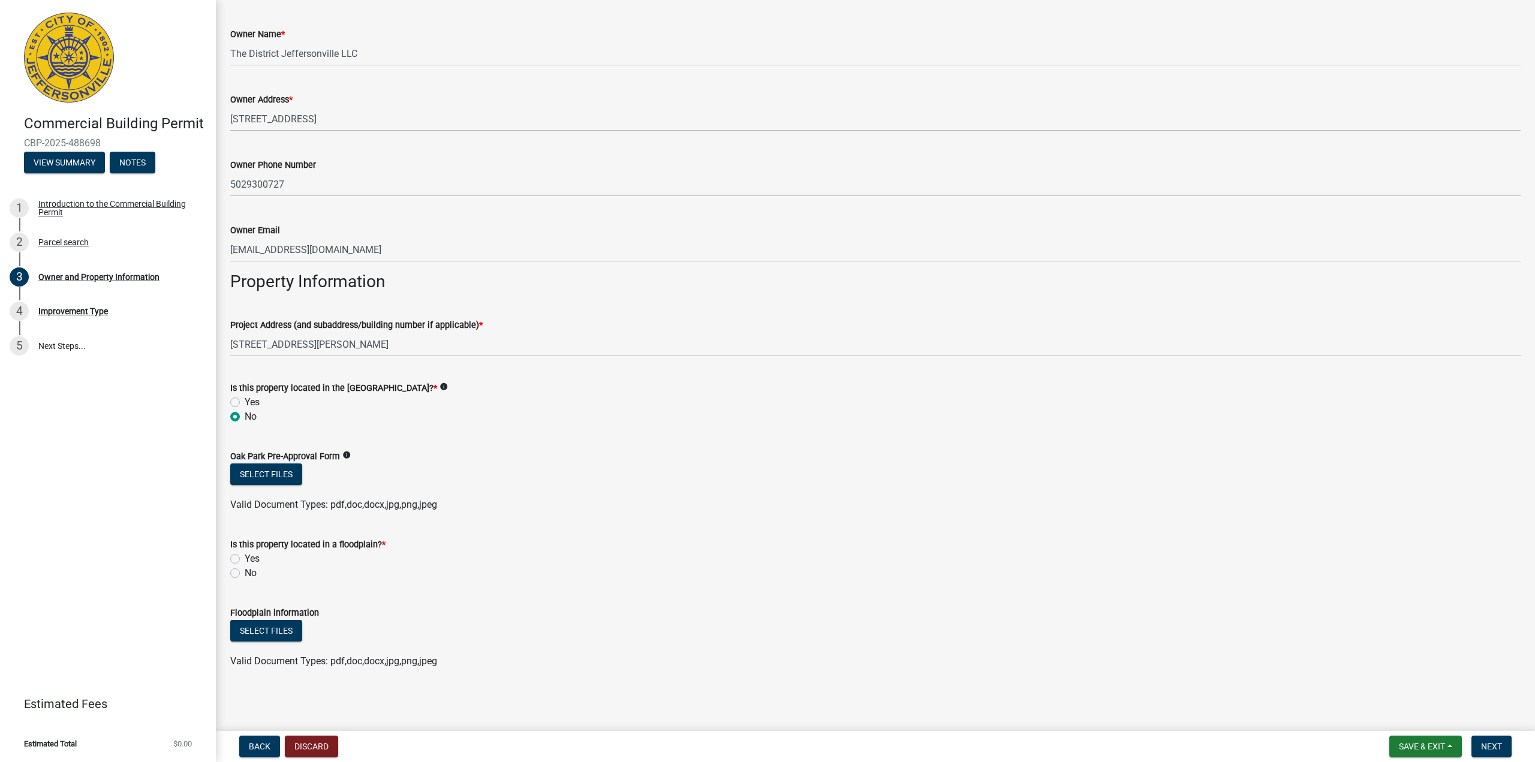
click at [245, 574] on label "No" at bounding box center [251, 573] width 12 height 14
click at [245, 574] on input "No" at bounding box center [249, 570] width 8 height 8
radio input "true"
click at [1484, 749] on span "Next" at bounding box center [1491, 747] width 21 height 10
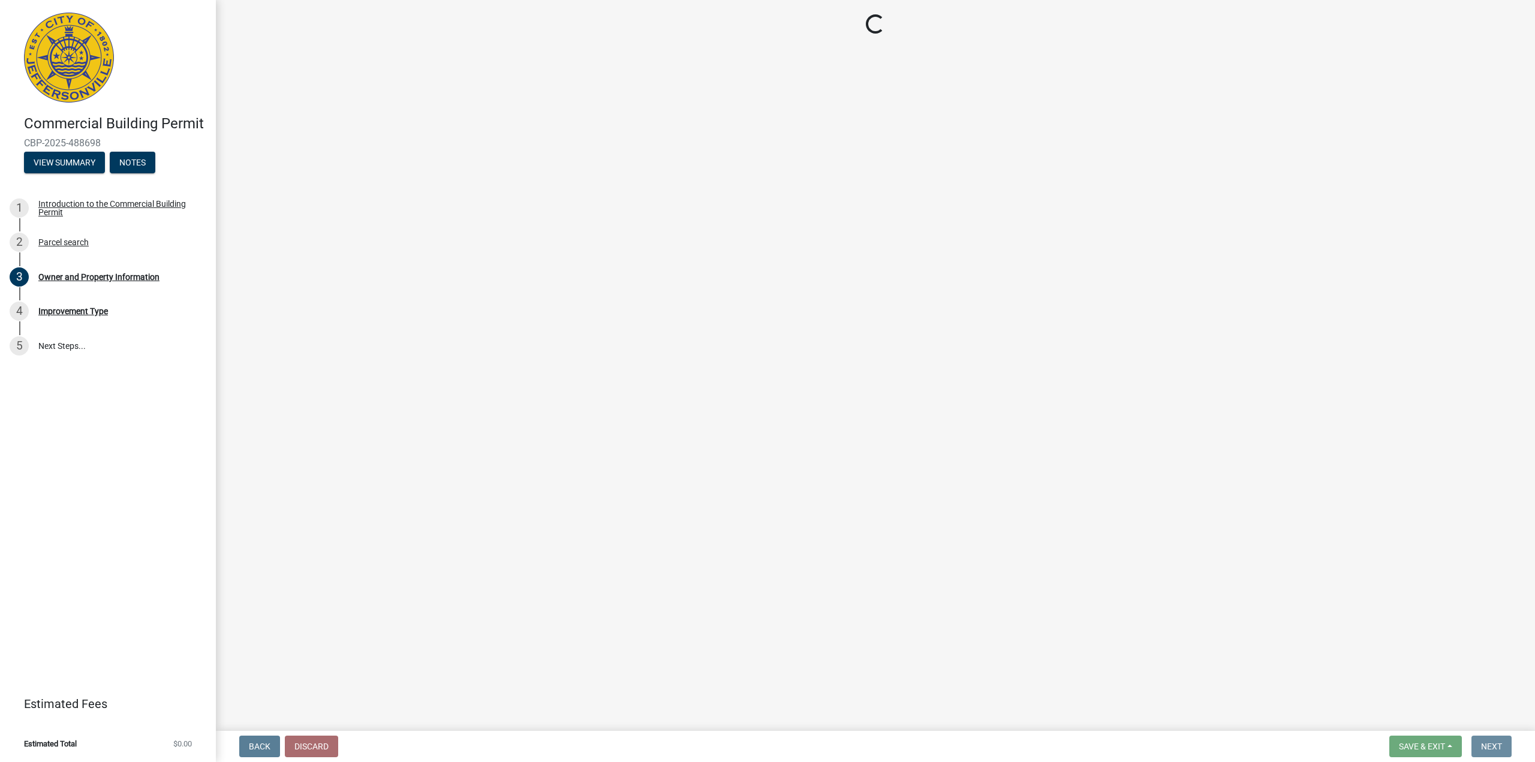
scroll to position [0, 0]
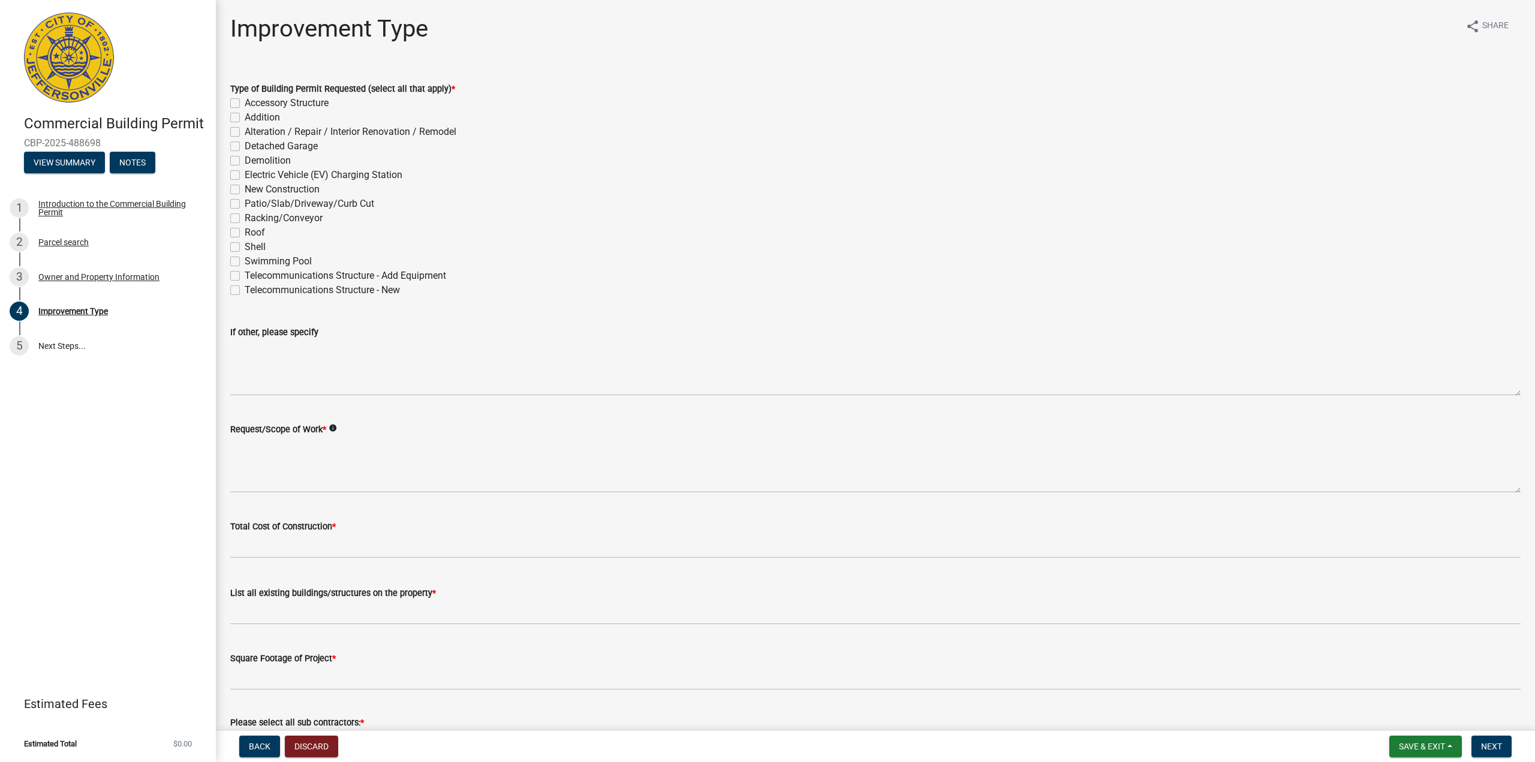
click at [245, 187] on label "New Construction" at bounding box center [282, 189] width 75 height 14
click at [245, 187] on input "New Construction" at bounding box center [249, 186] width 8 height 8
checkbox input "true"
checkbox input "false"
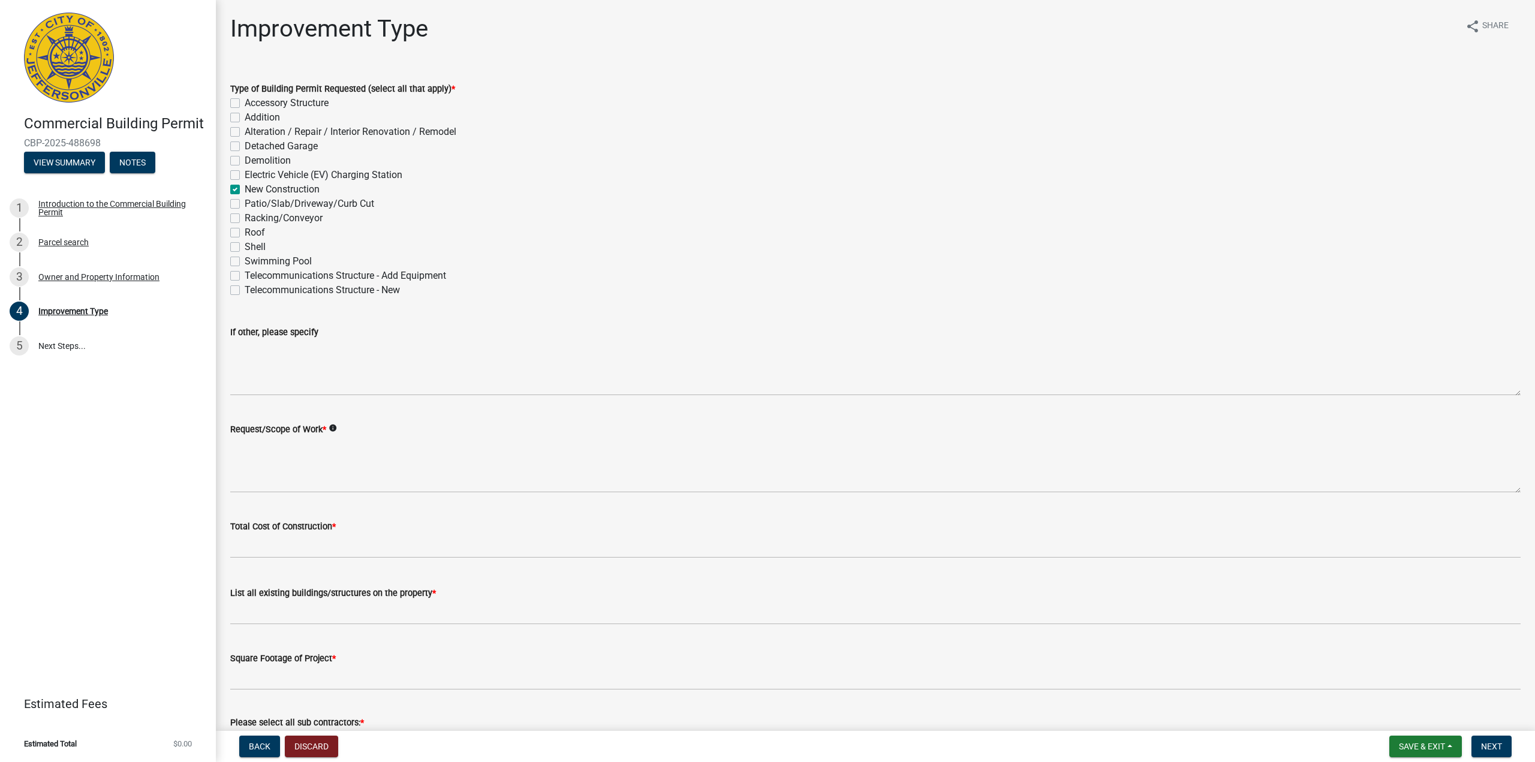
checkbox input "false"
checkbox input "true"
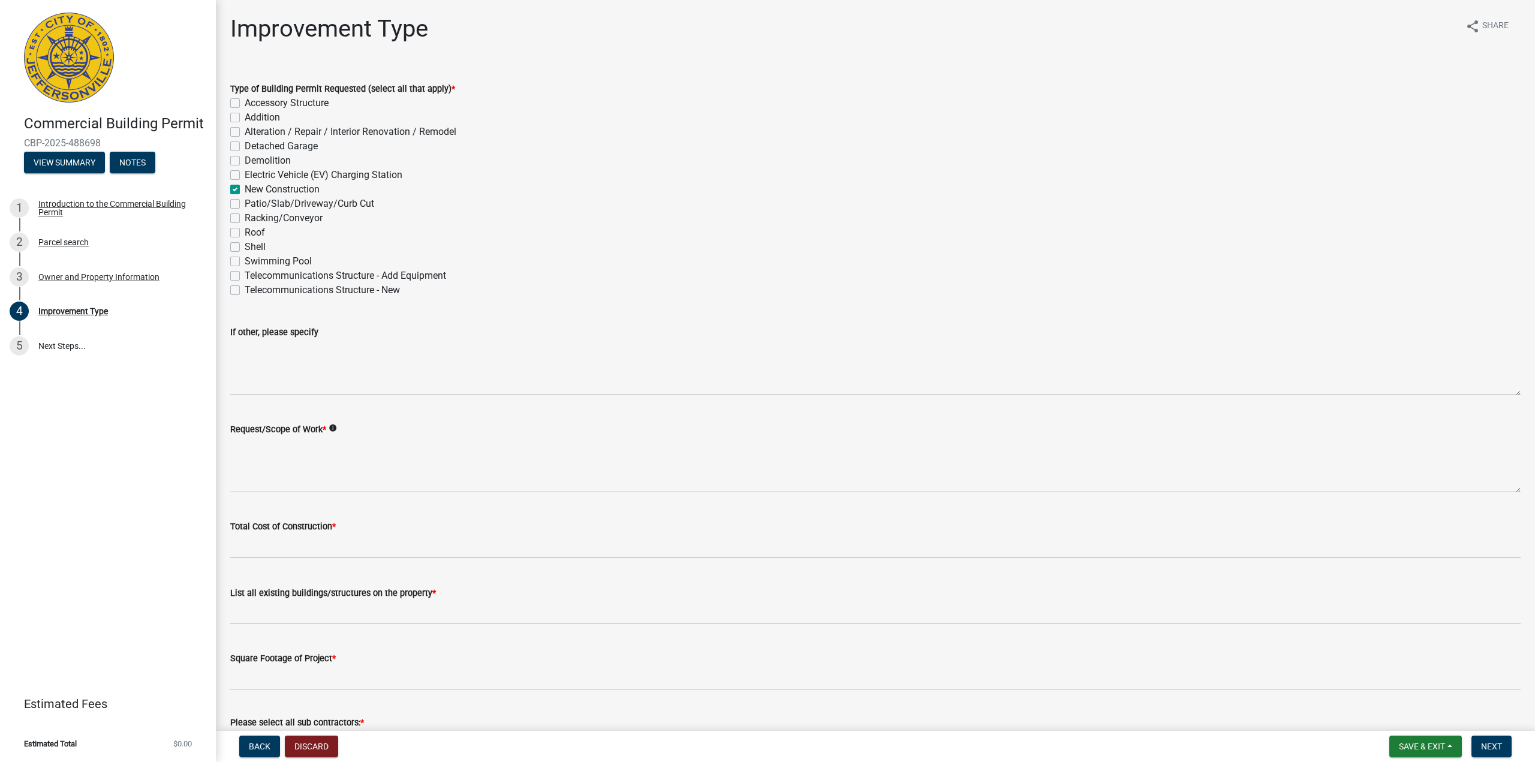
checkbox input "false"
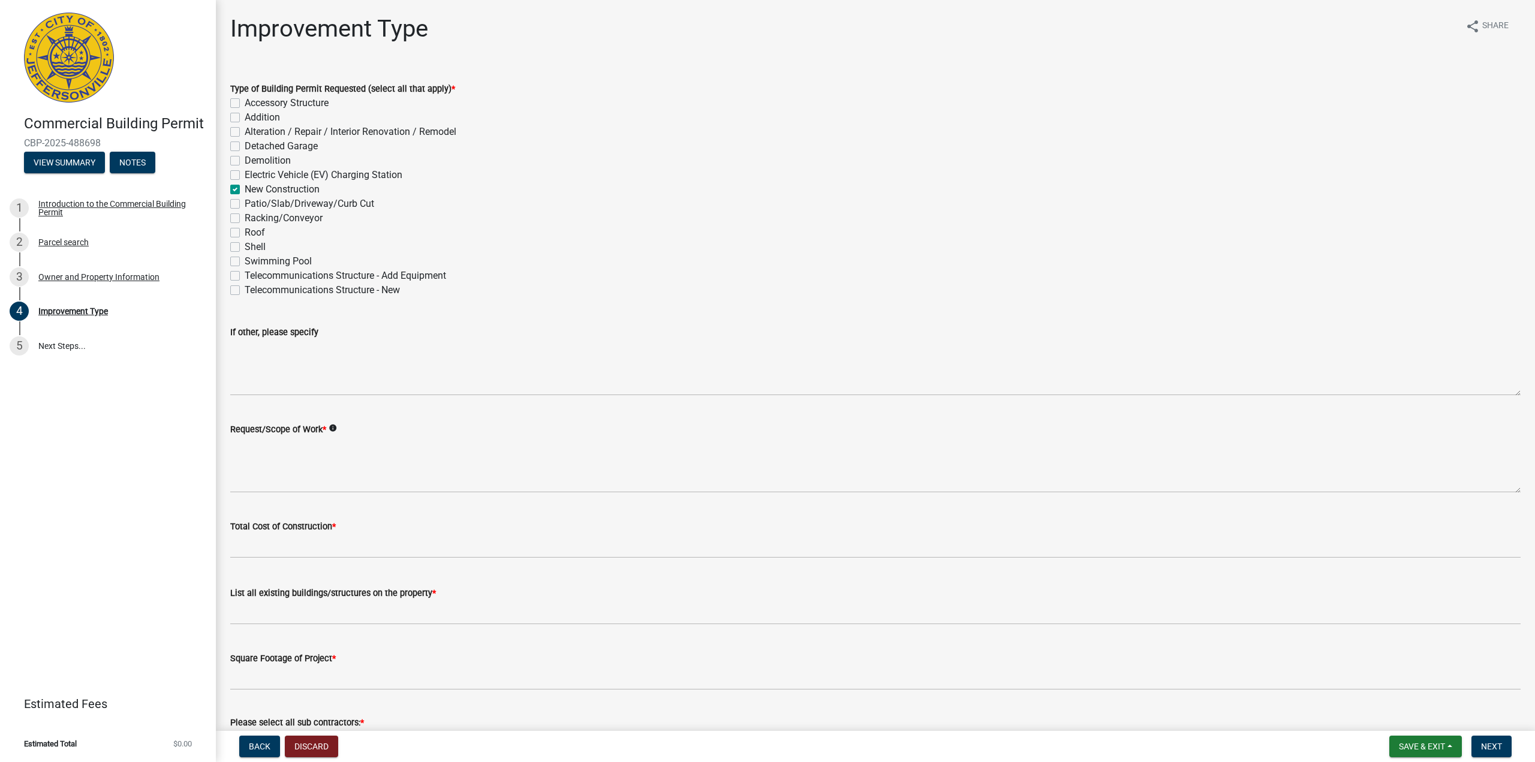
checkbox input "false"
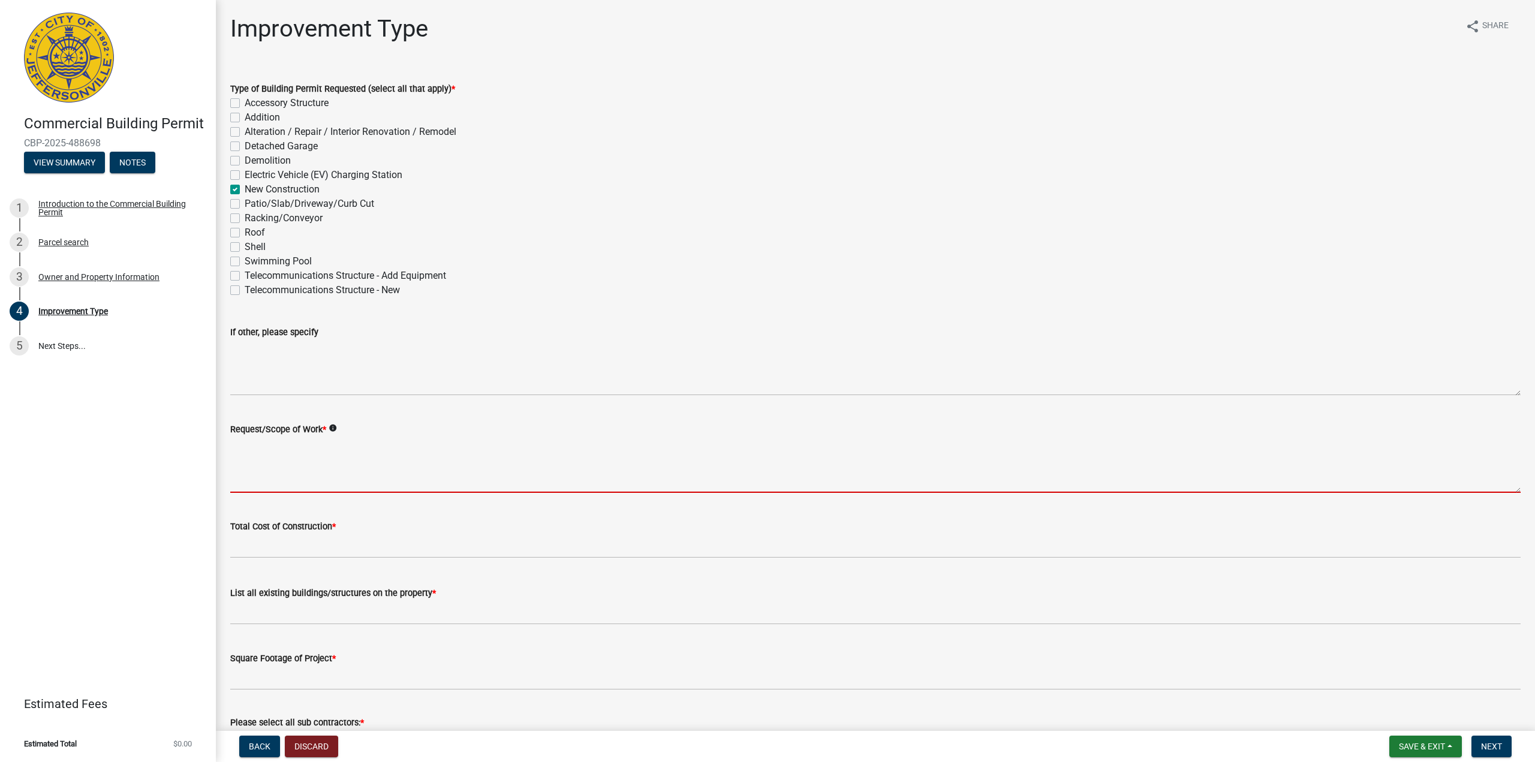
click at [268, 485] on textarea "Request/Scope of Work *" at bounding box center [875, 465] width 1291 height 56
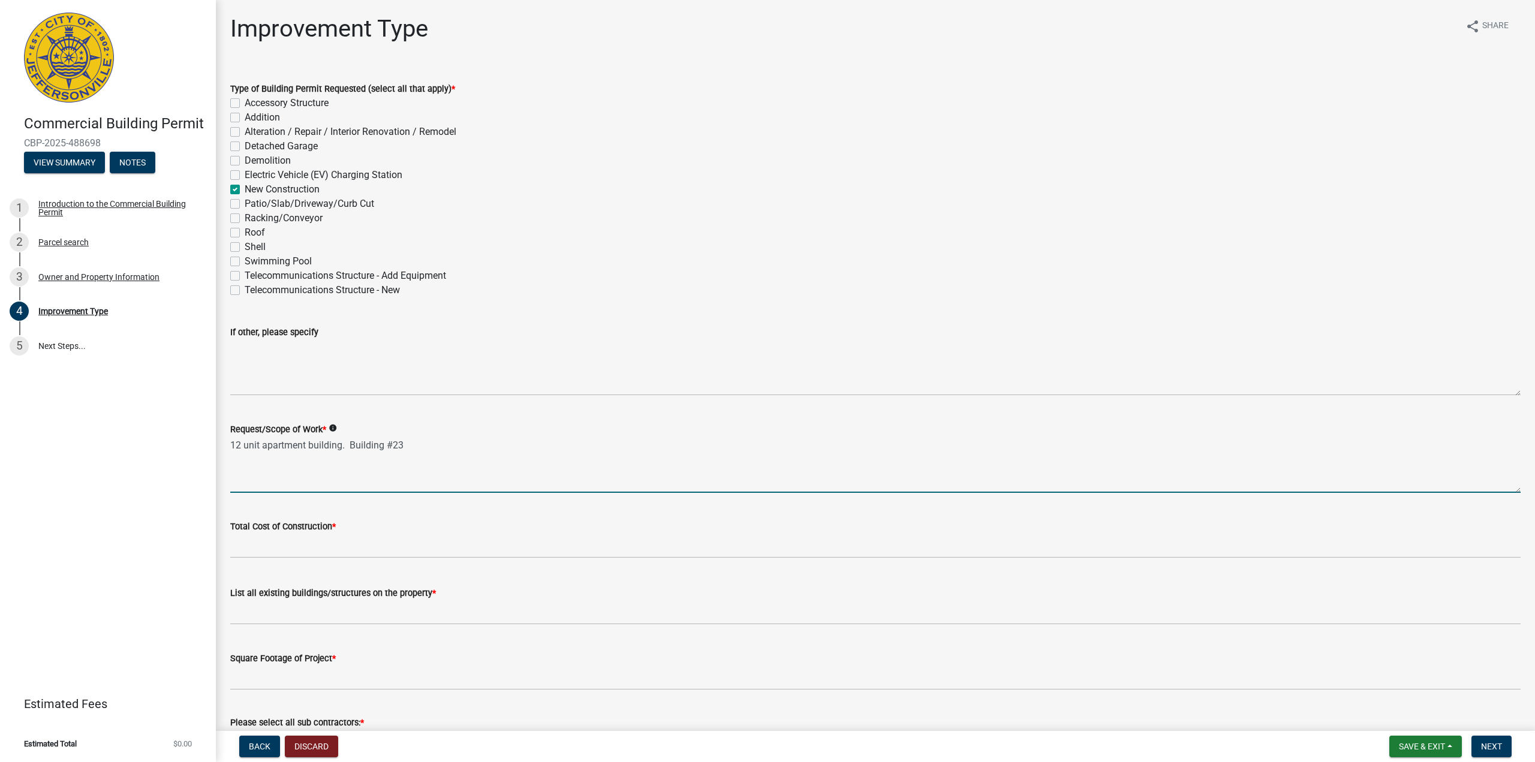
type textarea "12 unit apartment building. Building #23"
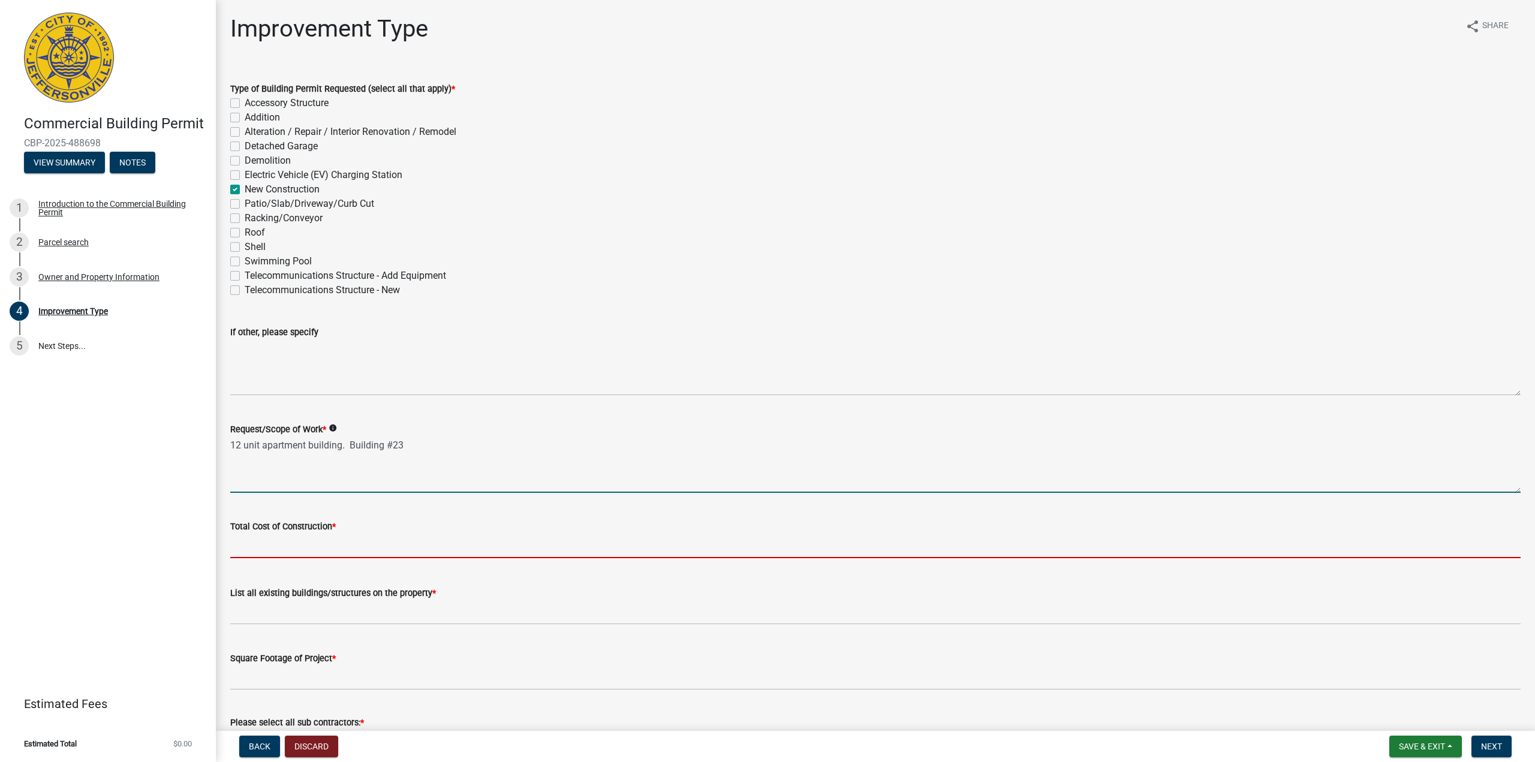
click at [287, 548] on input "text" at bounding box center [875, 546] width 1291 height 25
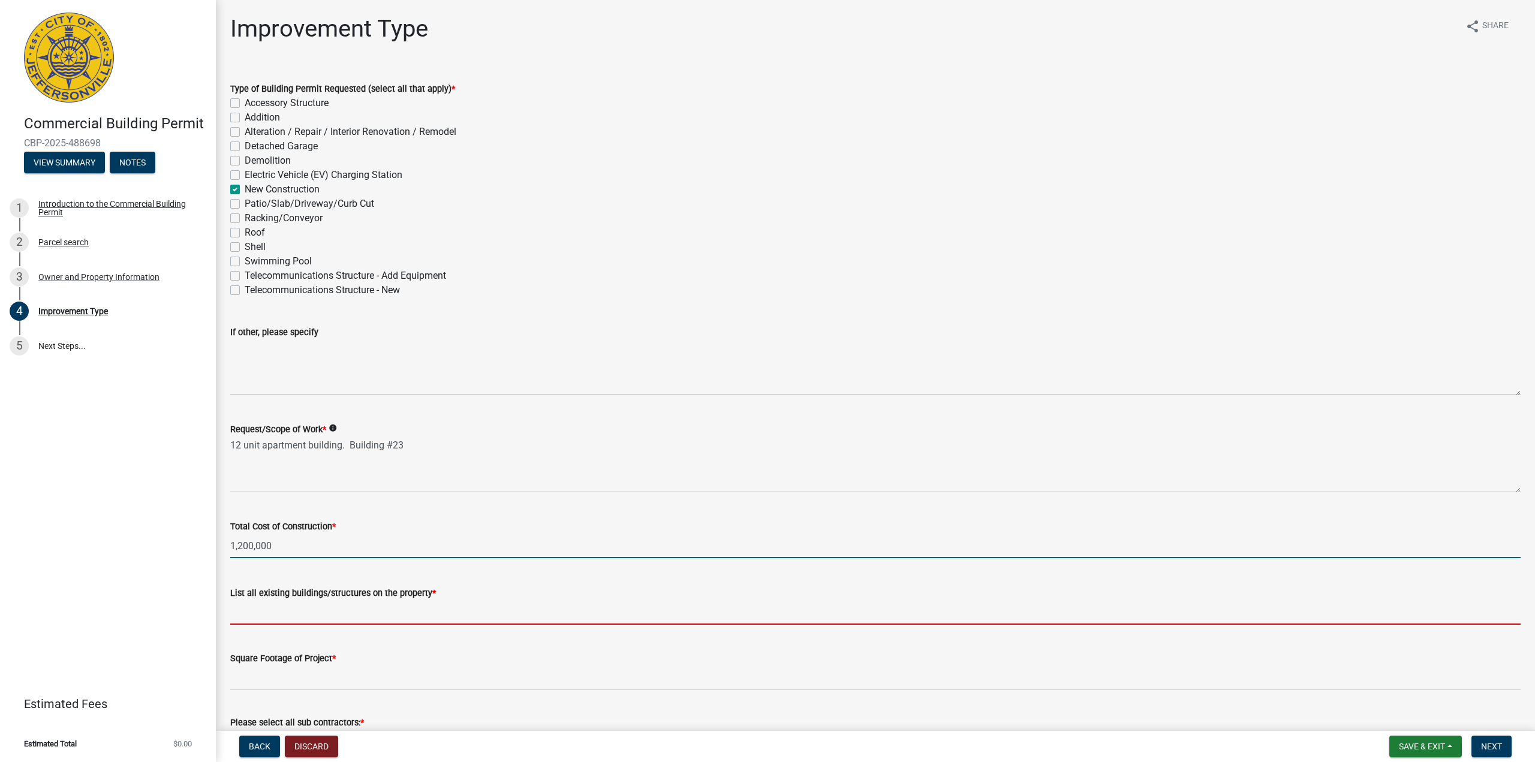
type input "1200000"
click at [262, 612] on input "List all existing buildings/structures on the property *" at bounding box center [875, 612] width 1291 height 25
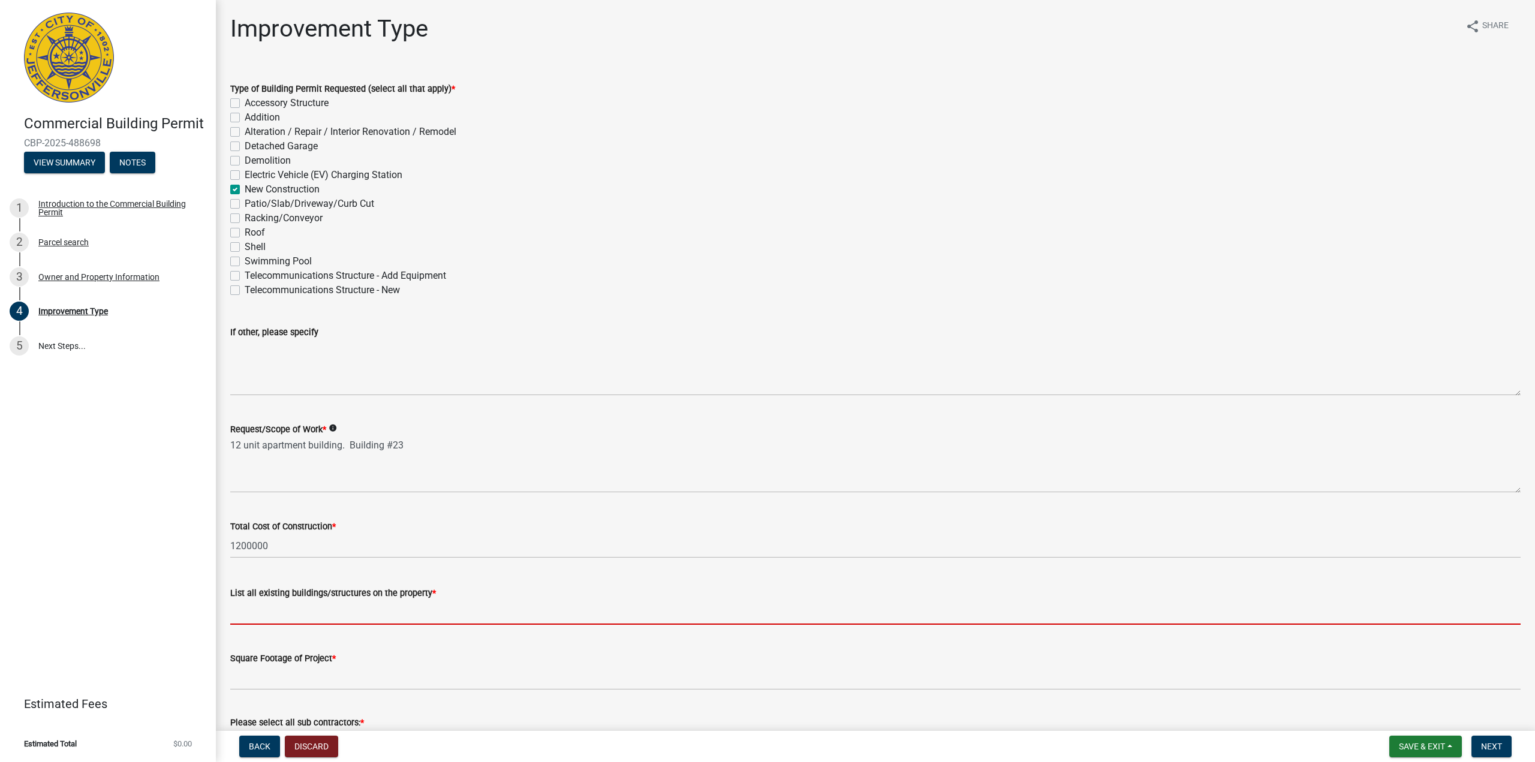
click at [248, 615] on input "List all existing buildings/structures on the property *" at bounding box center [875, 612] width 1291 height 25
type input "NONE"
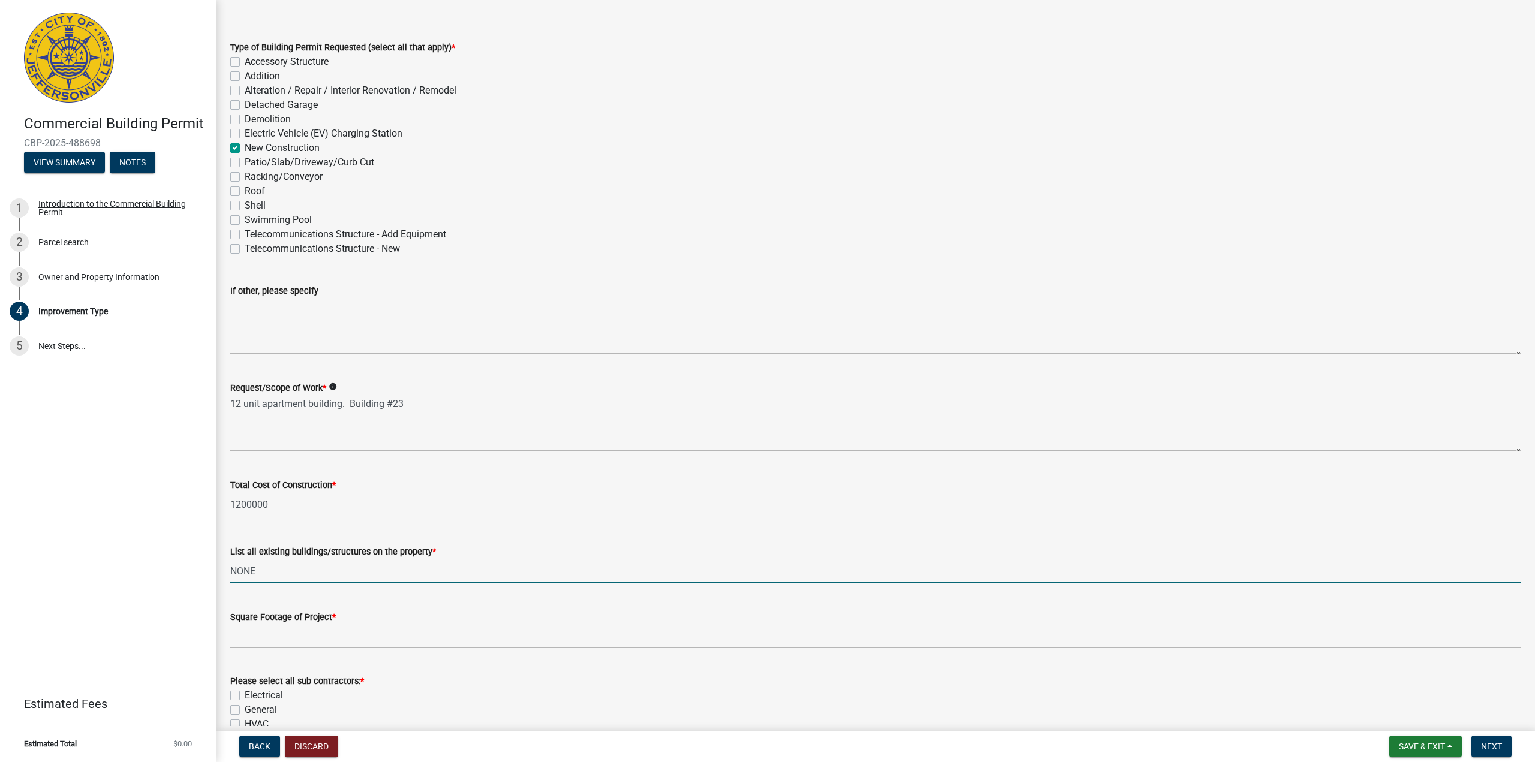
scroll to position [60, 0]
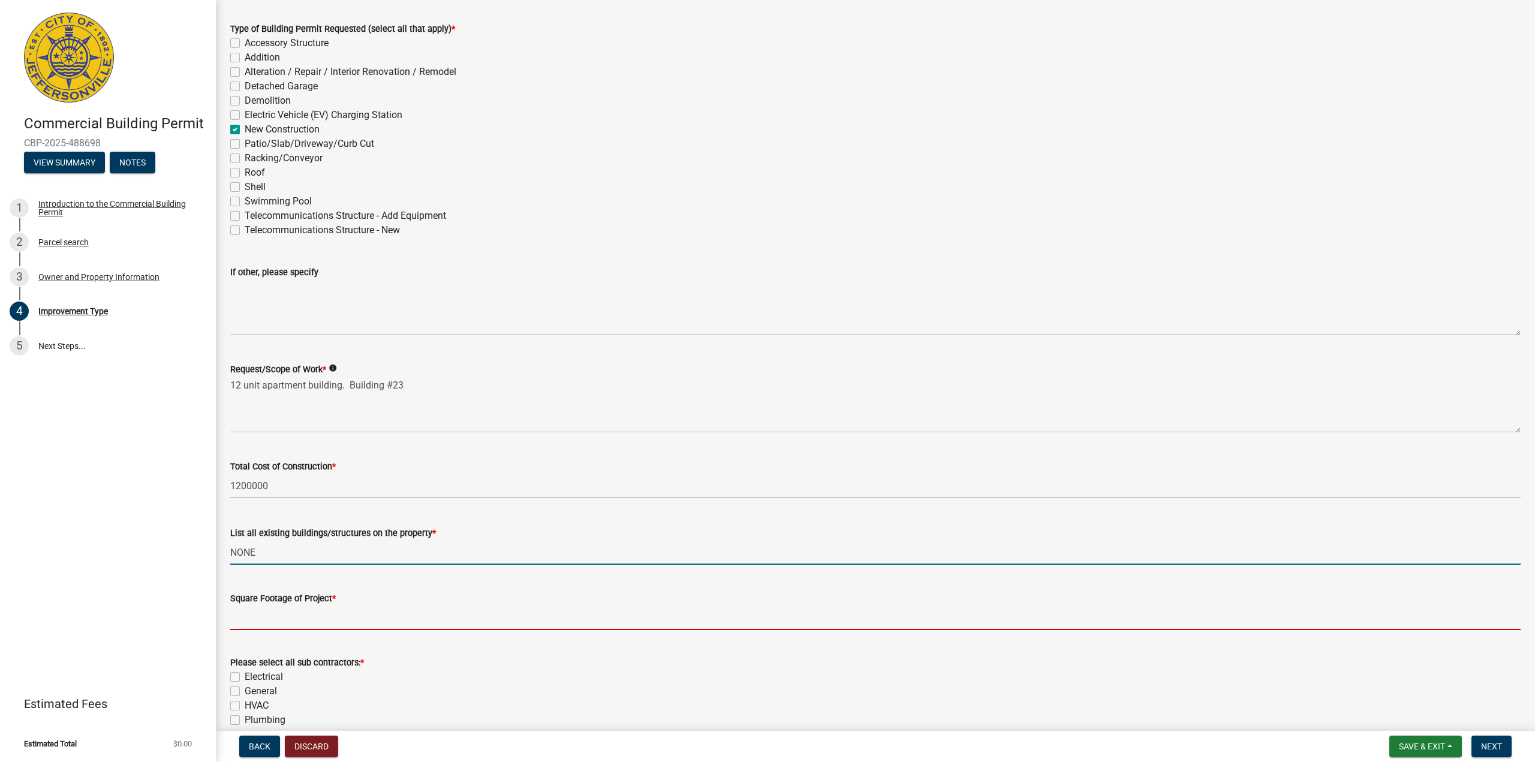
click at [241, 617] on input "text" at bounding box center [875, 618] width 1291 height 25
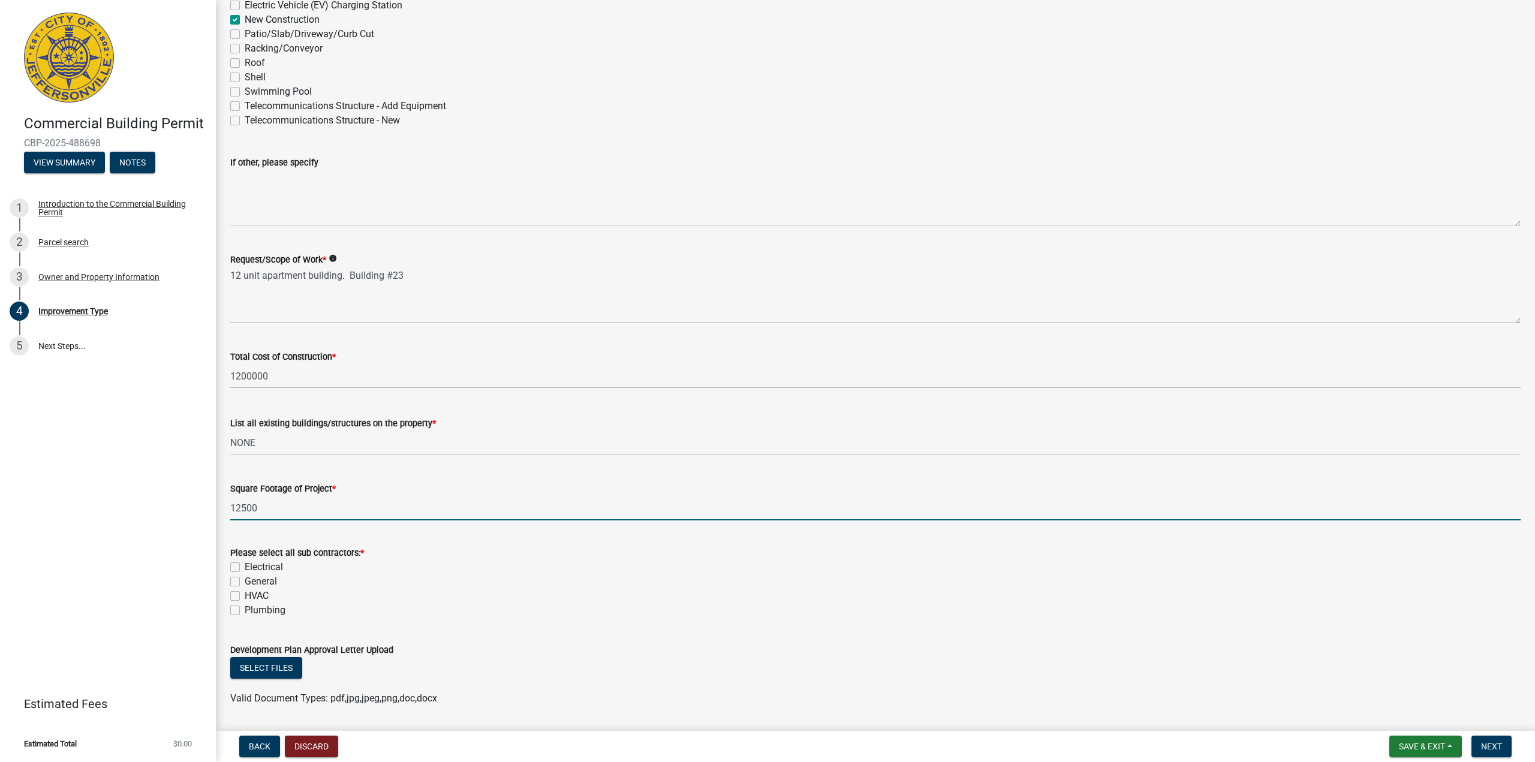
scroll to position [180, 0]
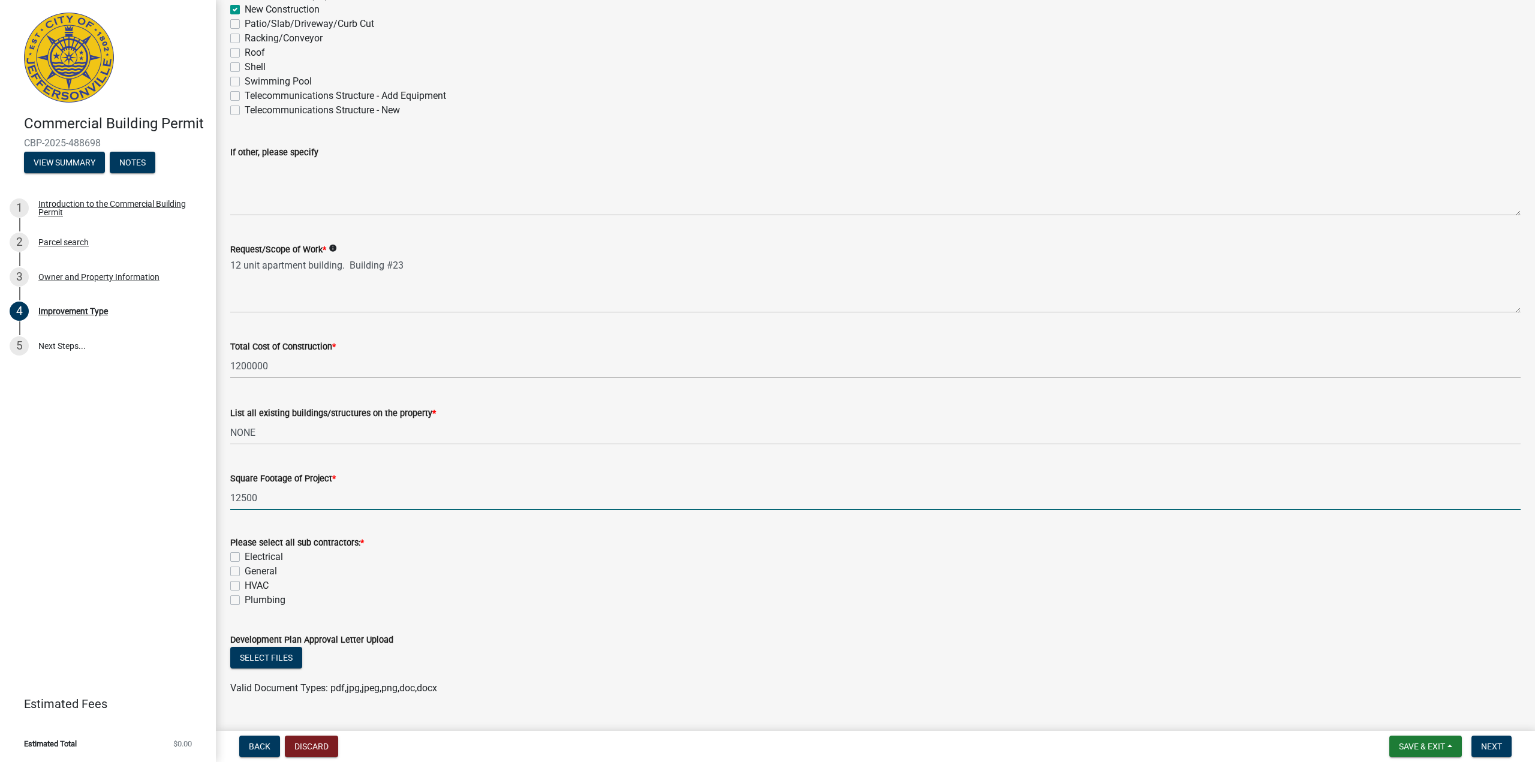
type input "12500"
click at [245, 559] on label "Electrical" at bounding box center [264, 557] width 38 height 14
click at [245, 558] on input "Electrical" at bounding box center [249, 554] width 8 height 8
checkbox input "true"
checkbox input "false"
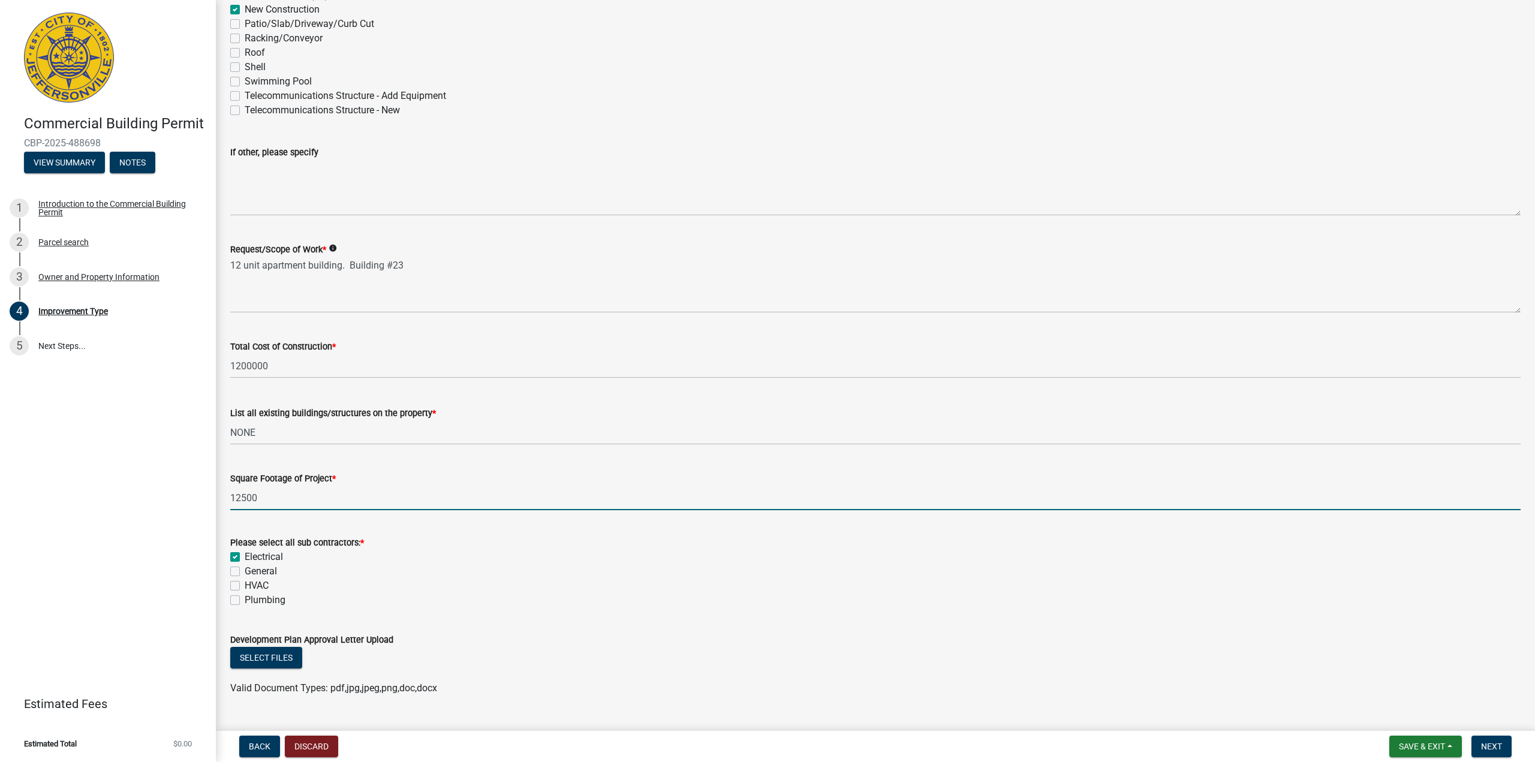
checkbox input "false"
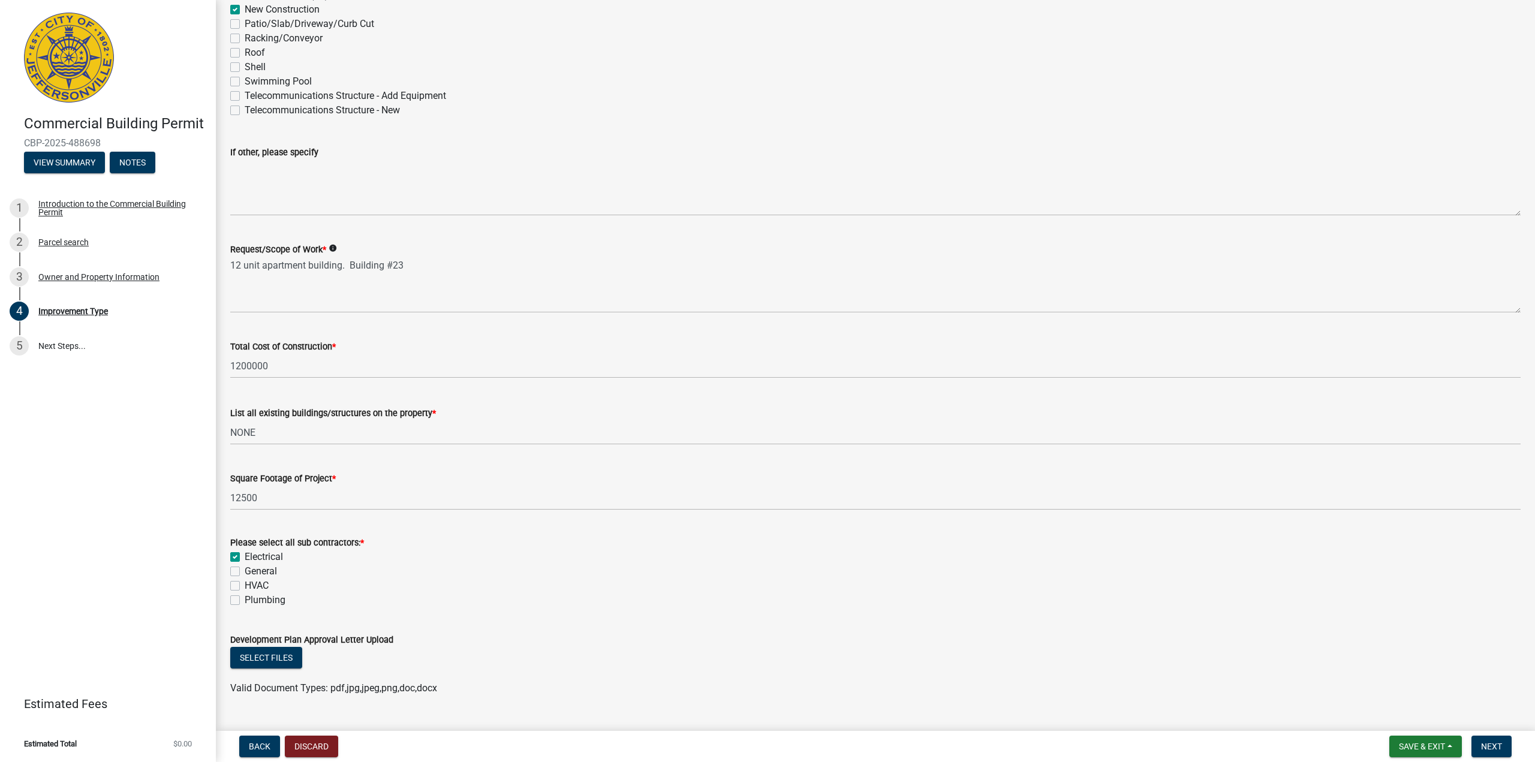
click at [245, 590] on label "HVAC" at bounding box center [257, 586] width 24 height 14
click at [245, 587] on input "HVAC" at bounding box center [249, 583] width 8 height 8
checkbox input "true"
checkbox input "false"
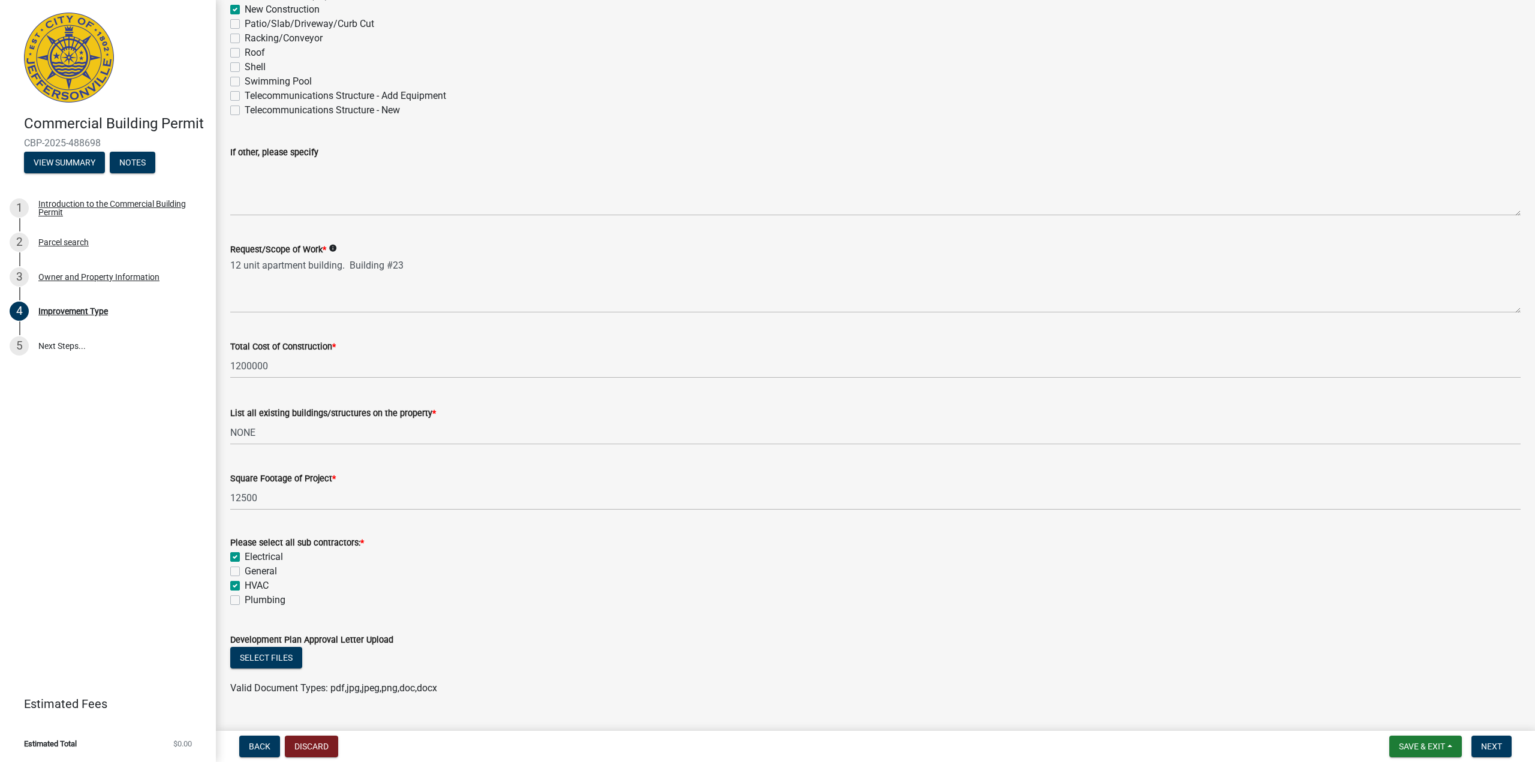
checkbox input "true"
checkbox input "false"
click at [245, 572] on label "General" at bounding box center [261, 571] width 32 height 14
click at [245, 572] on input "General" at bounding box center [249, 568] width 8 height 8
checkbox input "true"
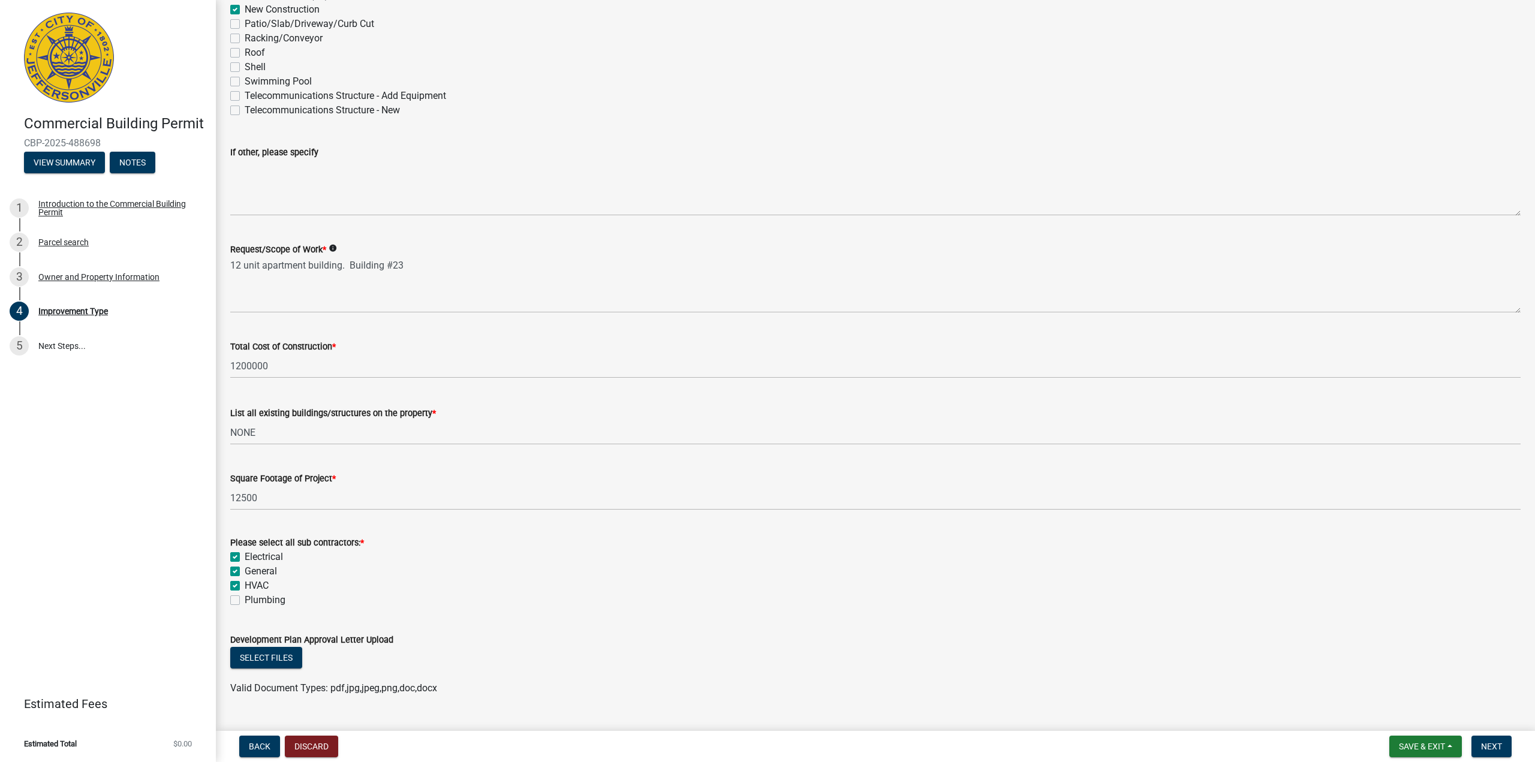
checkbox input "true"
click at [245, 604] on label "Plumbing" at bounding box center [265, 600] width 41 height 14
click at [245, 601] on input "Plumbing" at bounding box center [249, 597] width 8 height 8
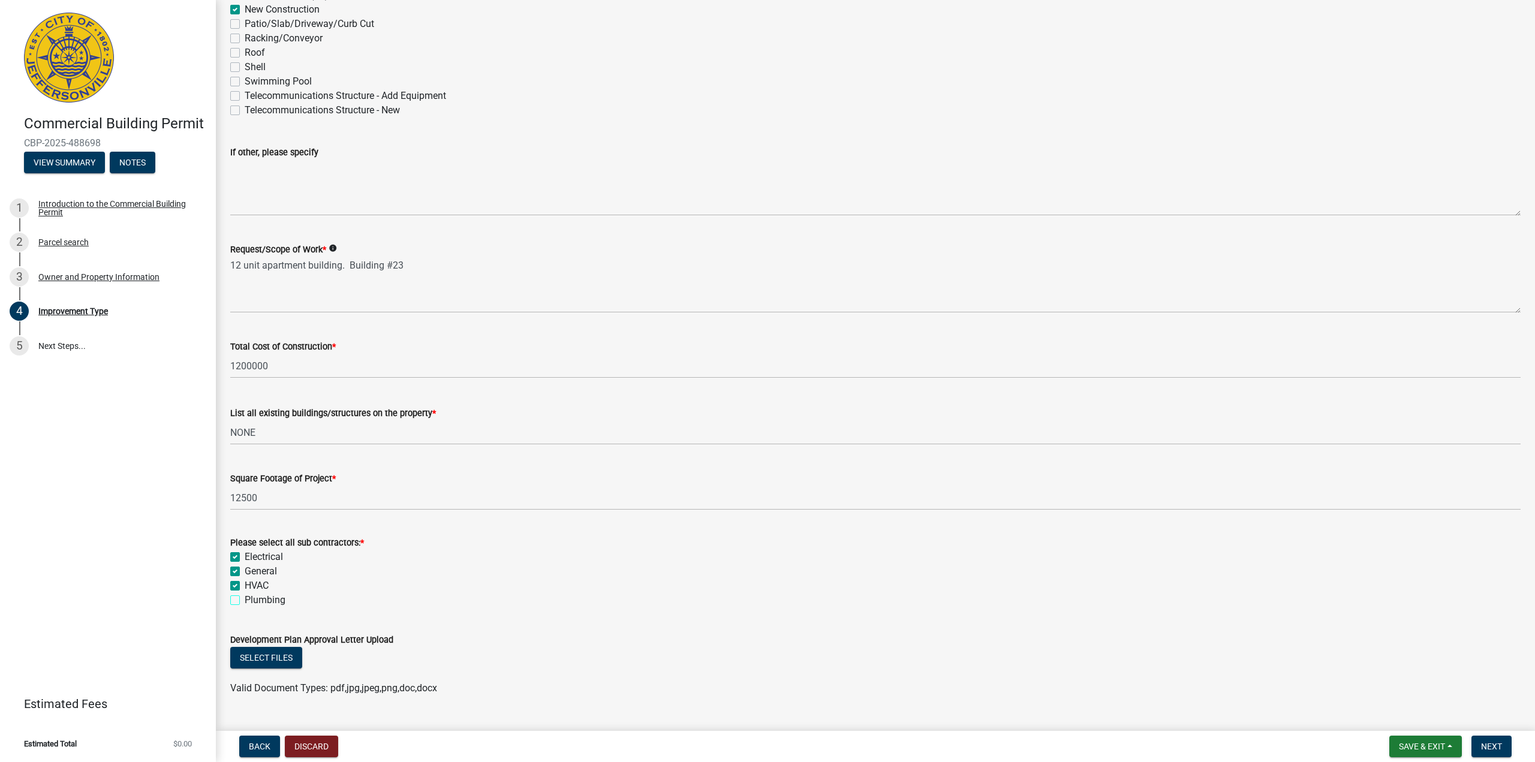
checkbox input "true"
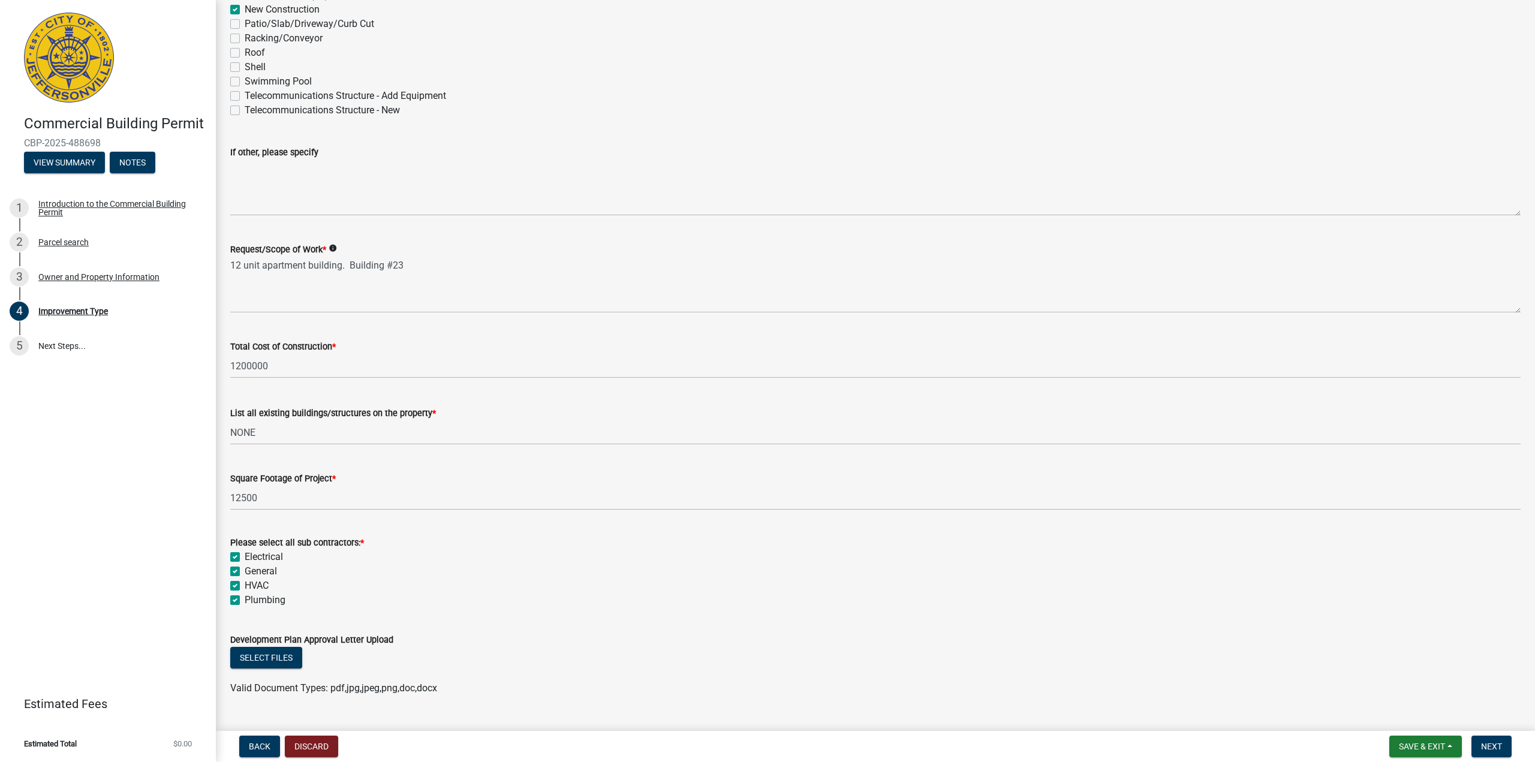
scroll to position [207, 0]
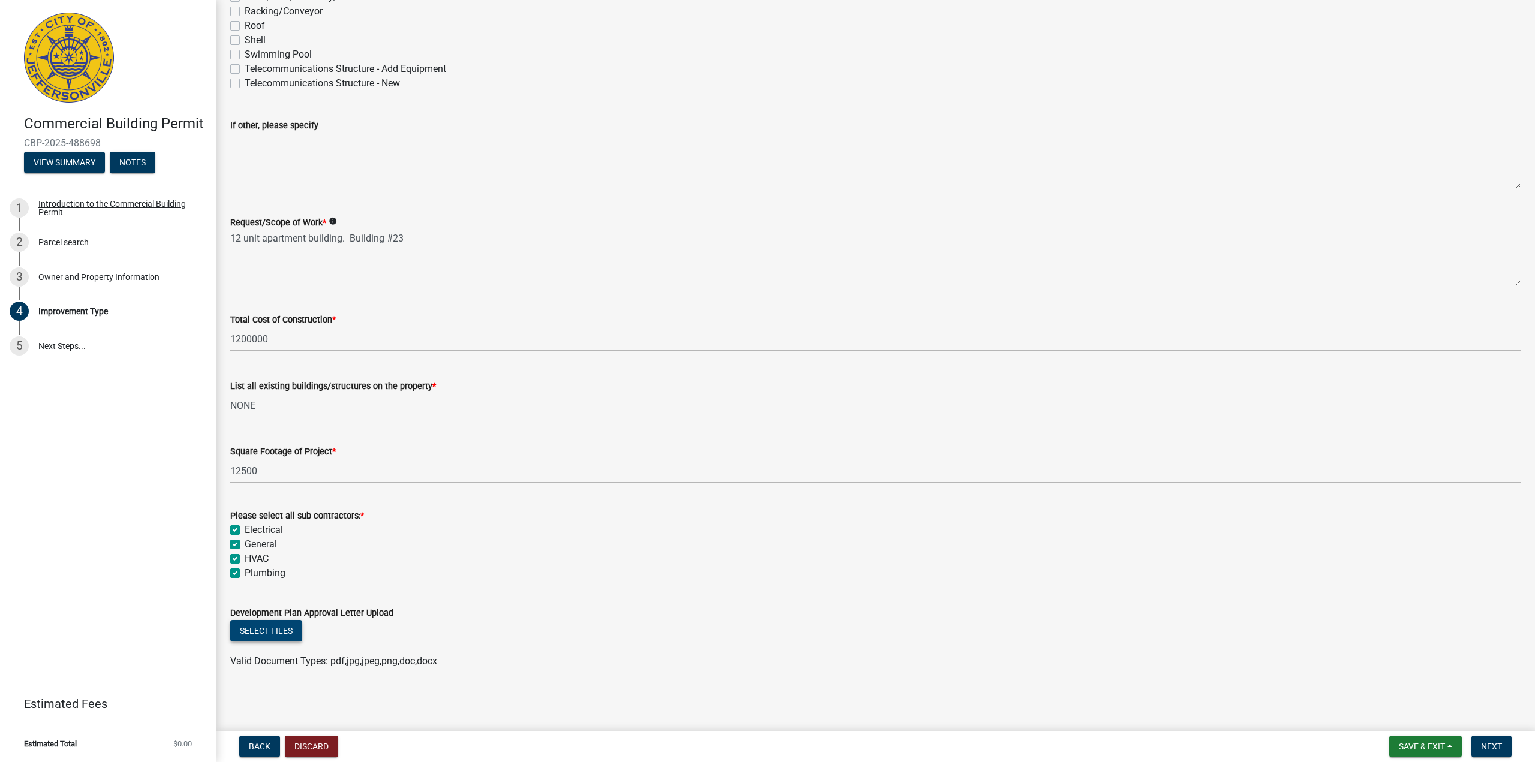
click at [273, 634] on button "Select files" at bounding box center [266, 631] width 72 height 22
click at [269, 624] on button "Select files" at bounding box center [266, 631] width 72 height 22
click at [272, 627] on button "Select files" at bounding box center [266, 631] width 72 height 22
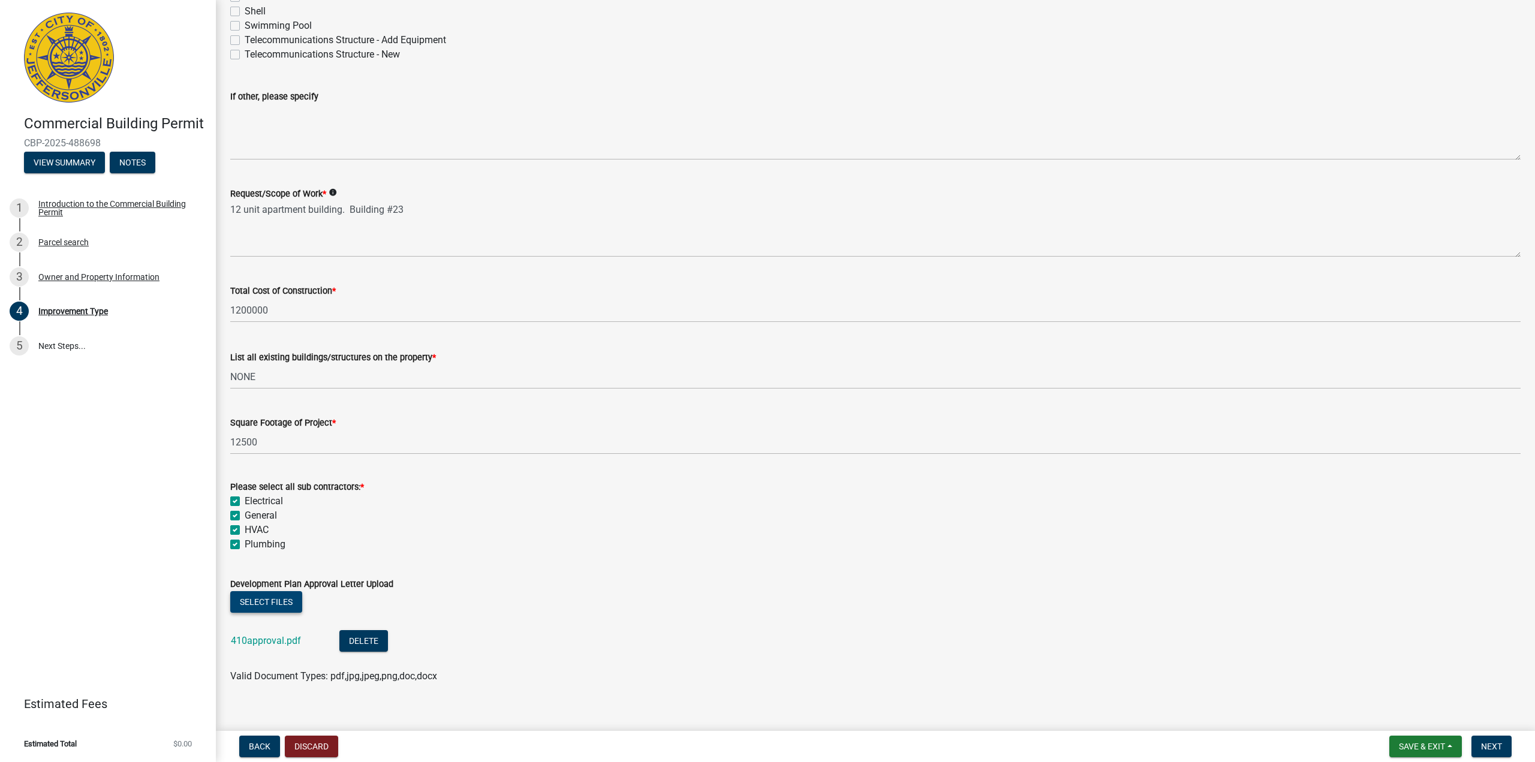
scroll to position [251, 0]
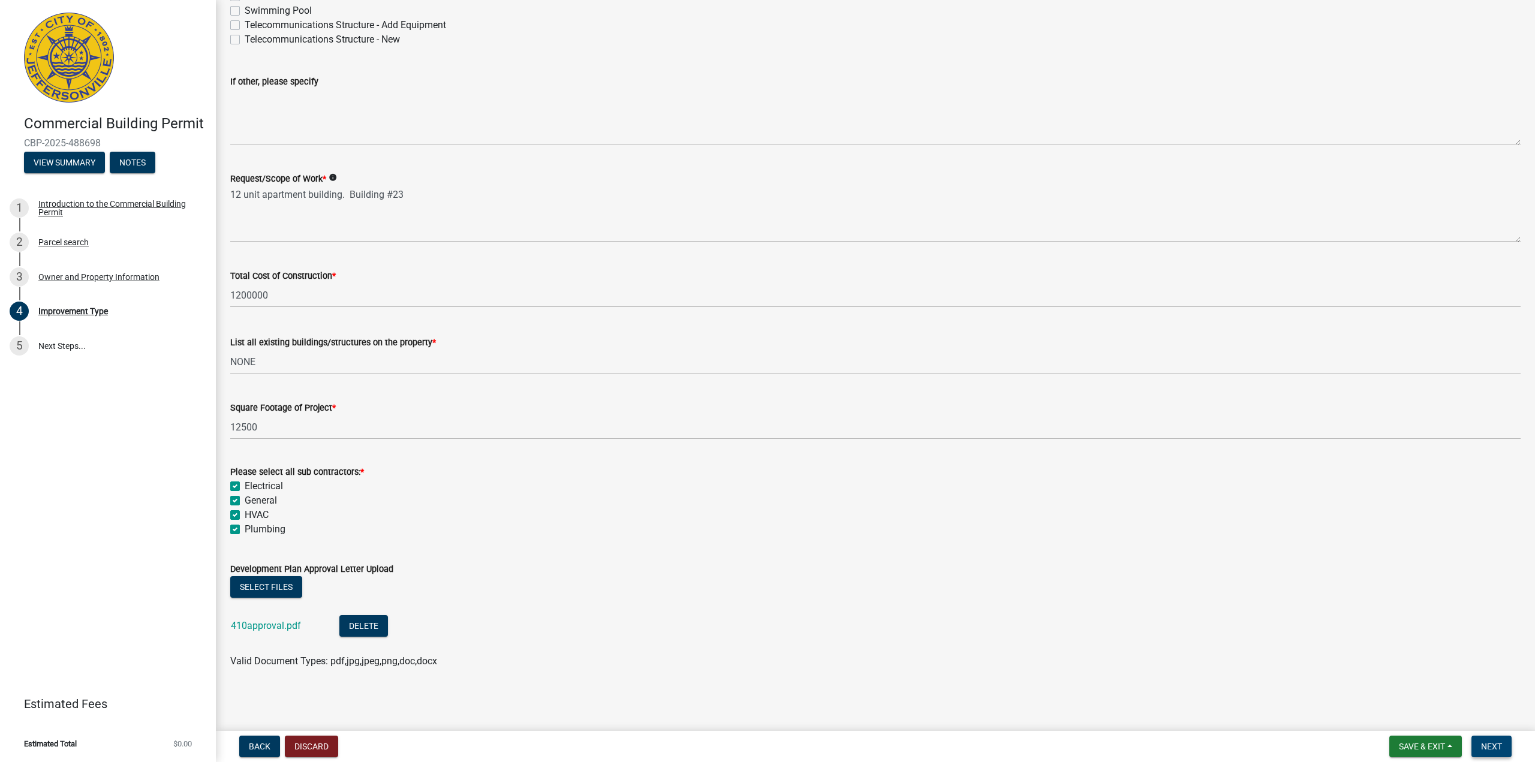
click at [1491, 741] on button "Next" at bounding box center [1492, 747] width 40 height 22
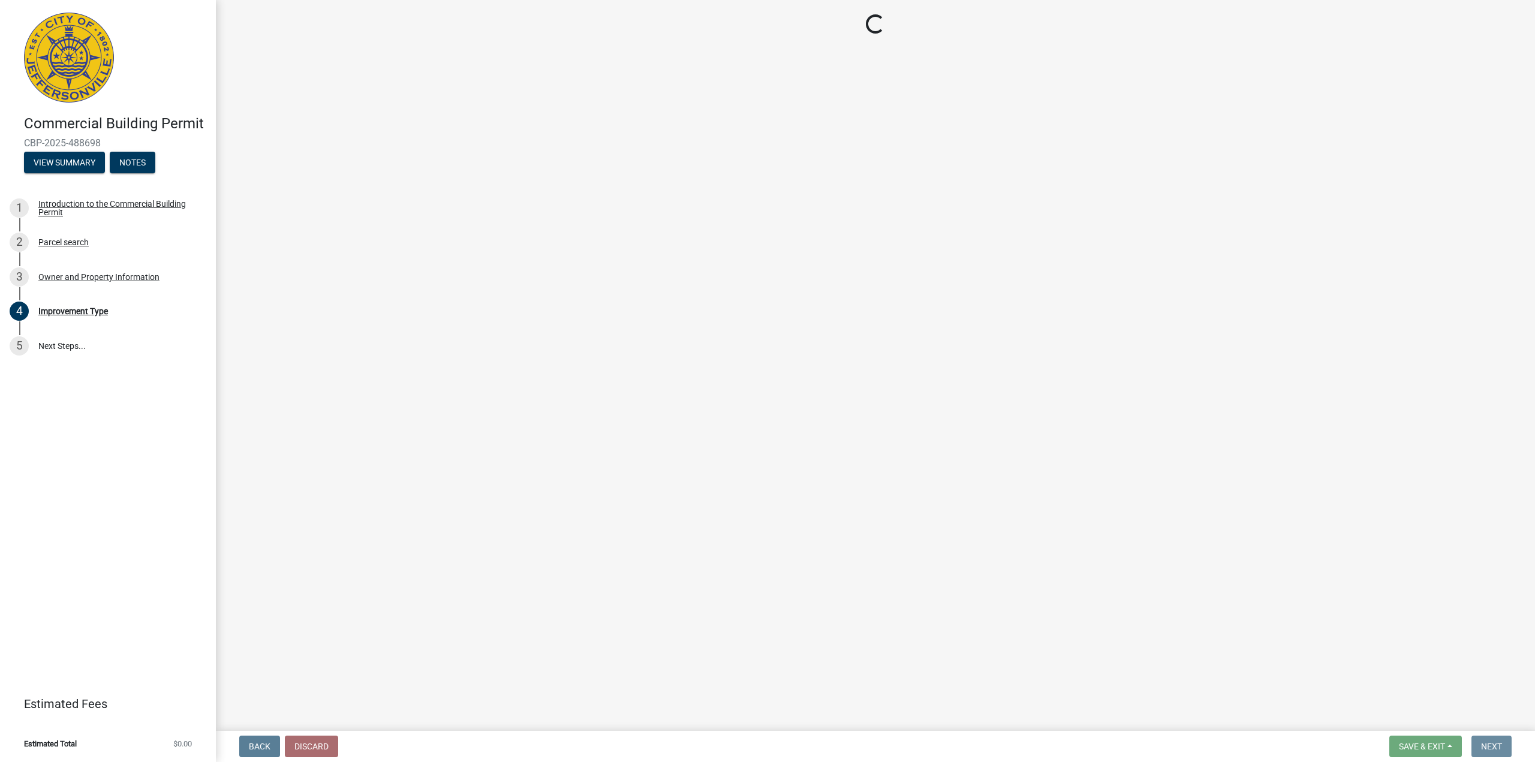
scroll to position [0, 0]
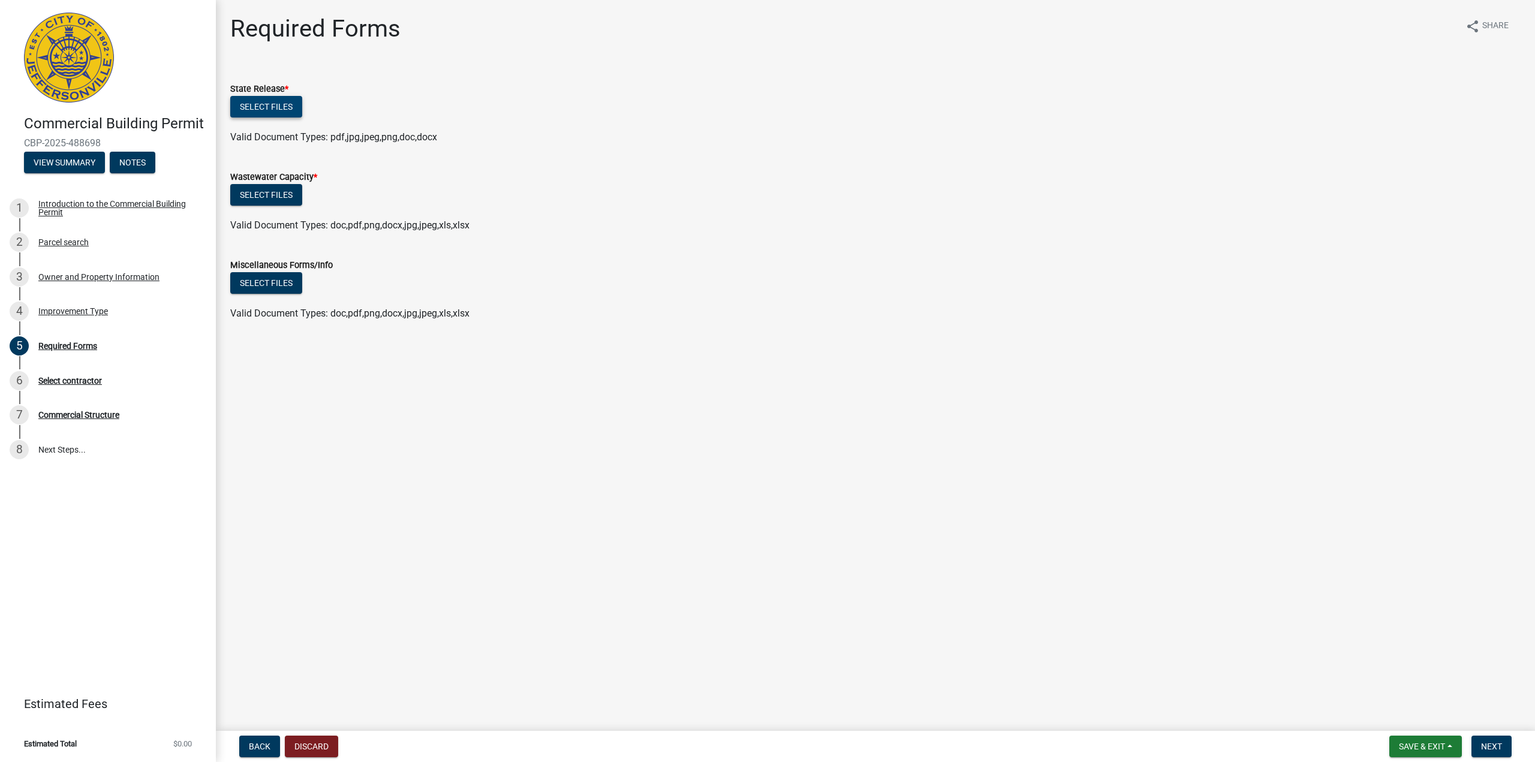
click at [266, 97] on button "Select files" at bounding box center [266, 107] width 72 height 22
click at [274, 104] on button "Select files" at bounding box center [266, 107] width 72 height 22
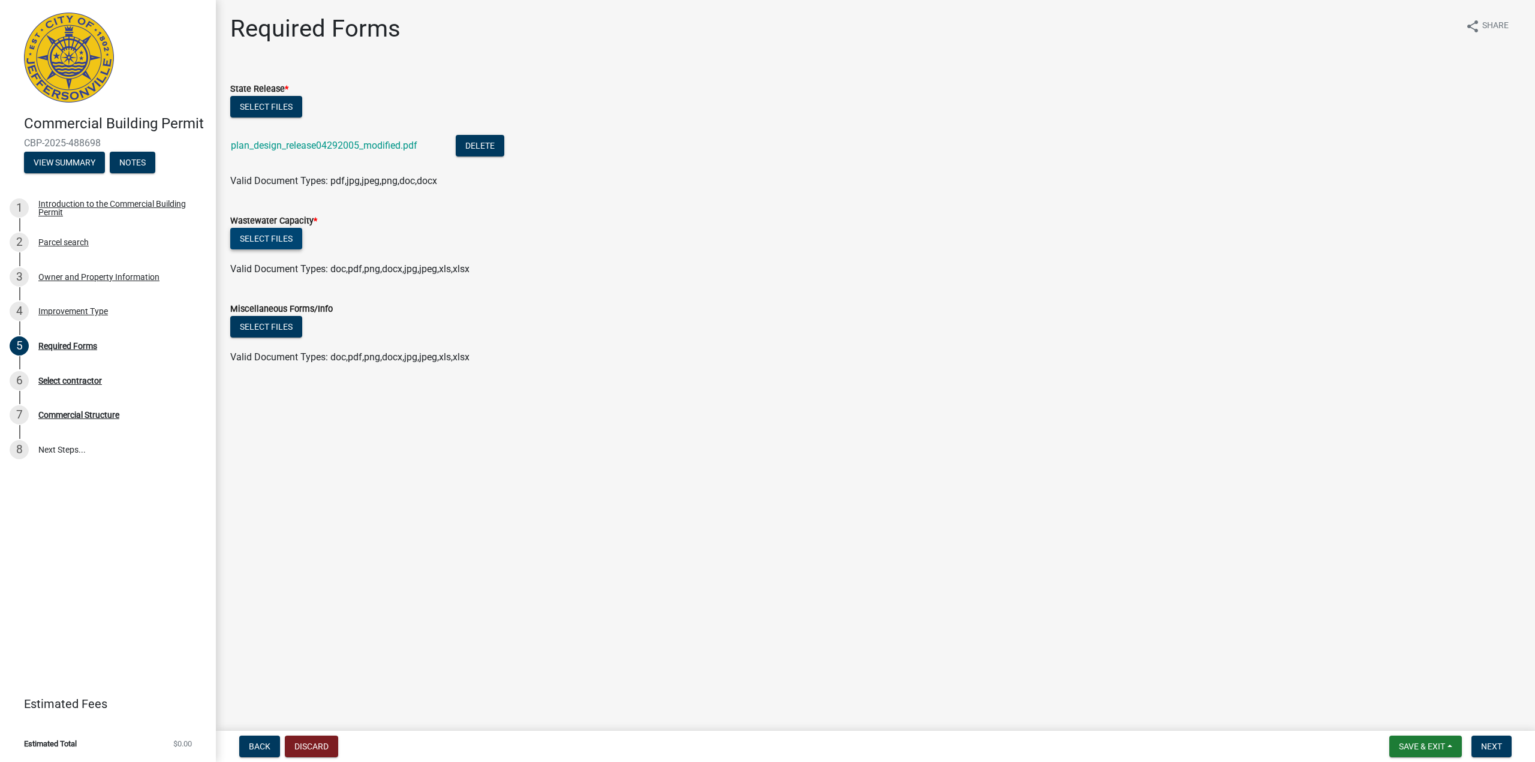
click at [260, 235] on button "Select files" at bounding box center [266, 239] width 72 height 22
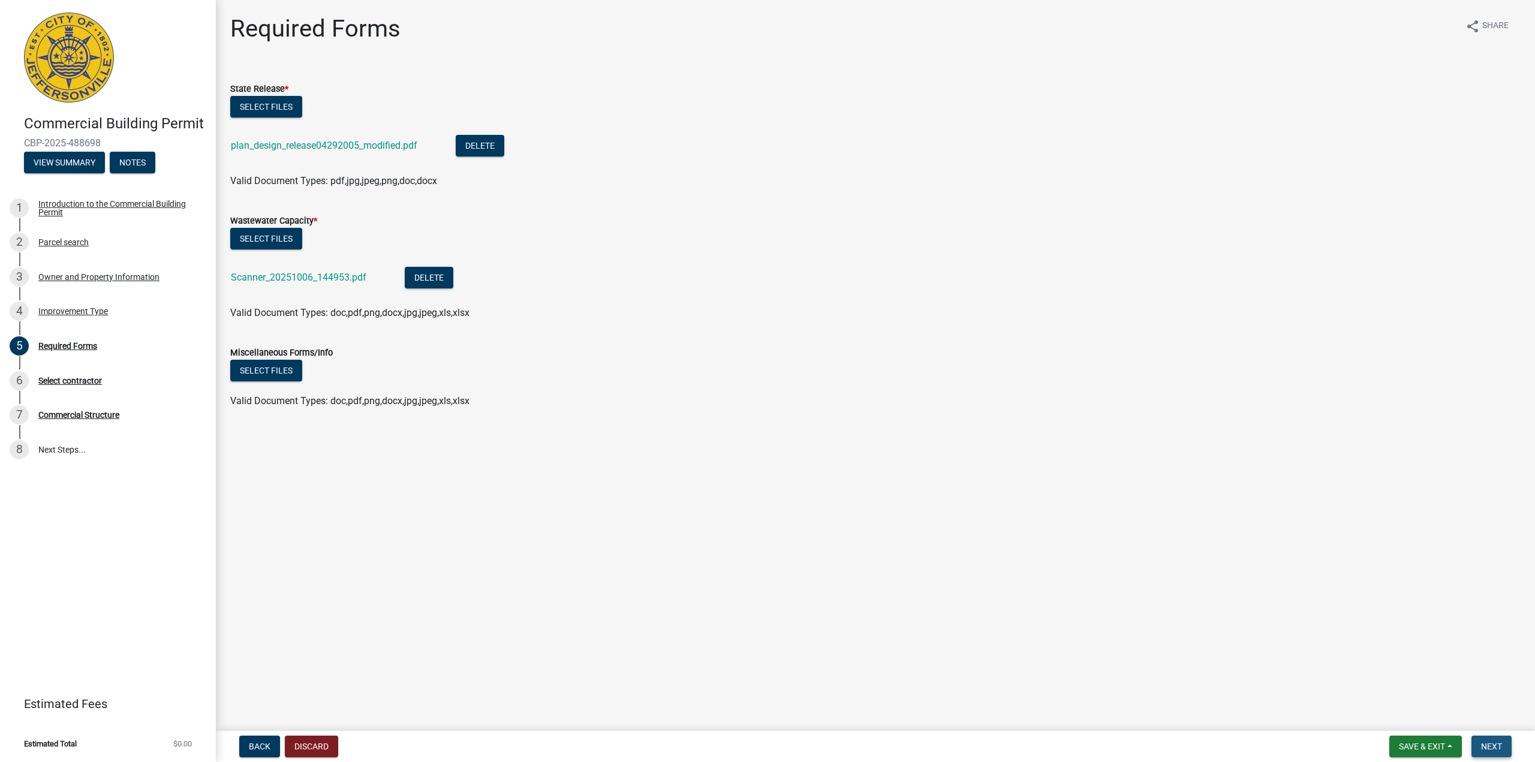
click at [1480, 746] on button "Next" at bounding box center [1492, 747] width 40 height 22
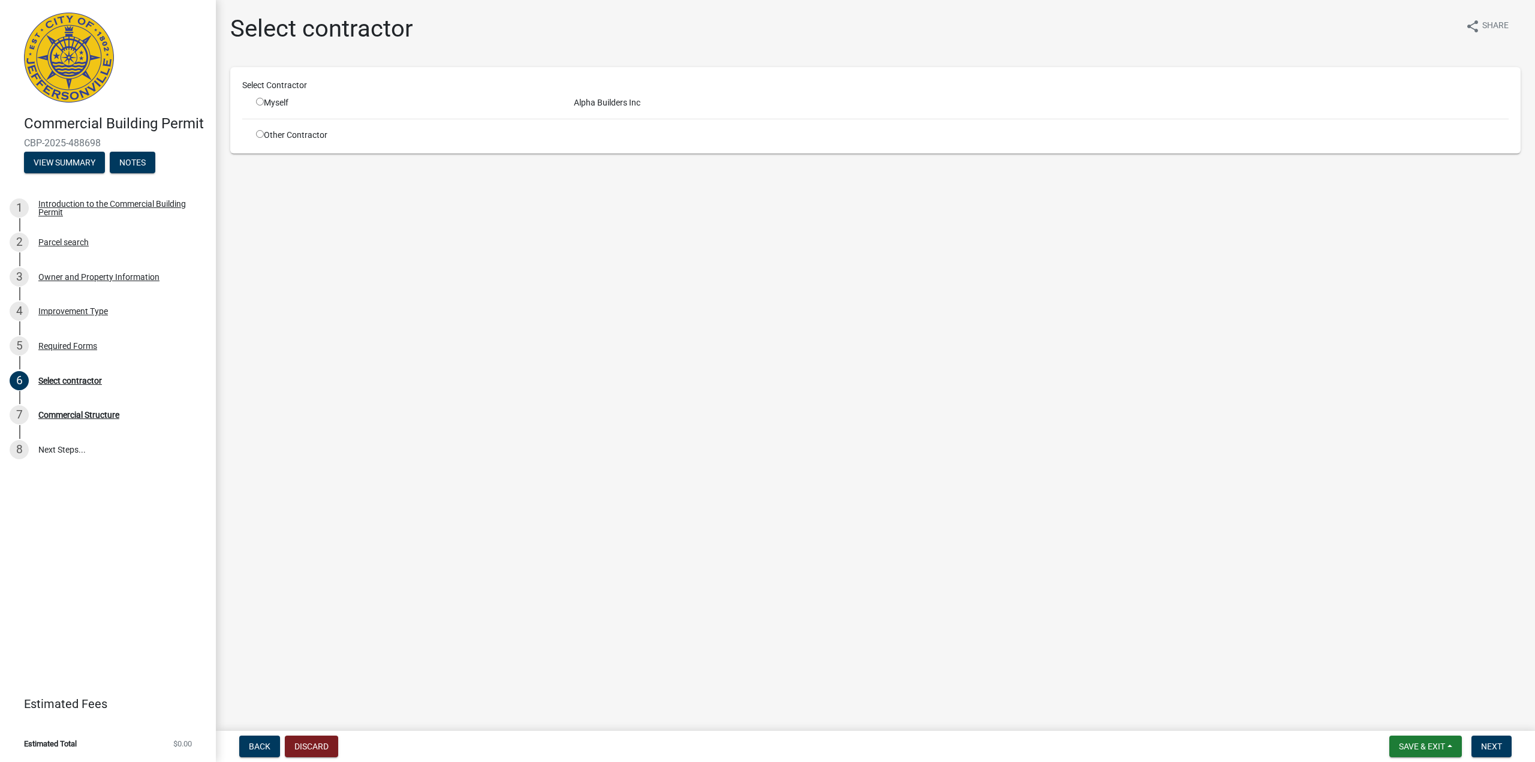
click at [260, 101] on input "radio" at bounding box center [260, 102] width 8 height 8
radio input "true"
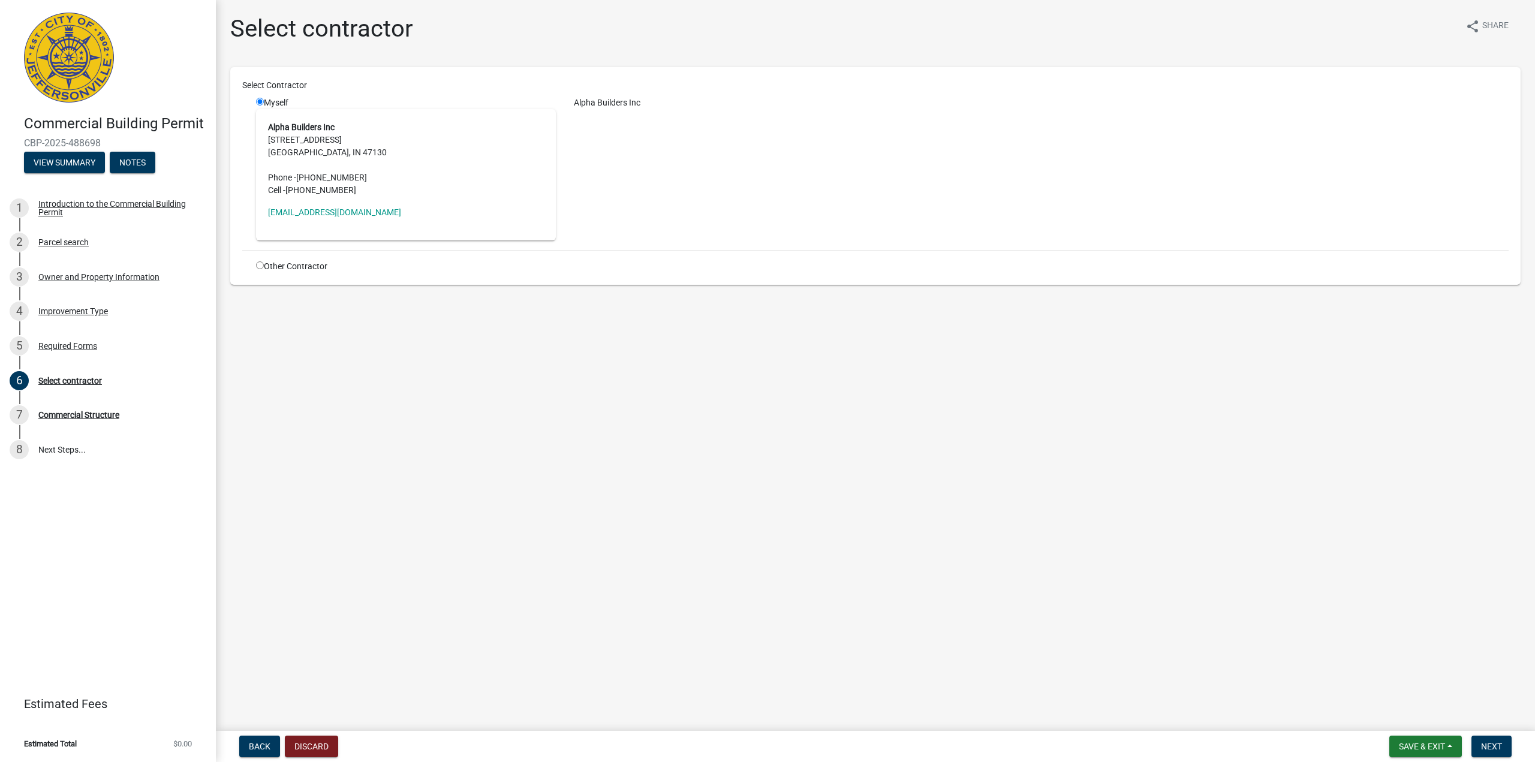
click at [364, 151] on address "Alpha Builders Inc [STREET_ADDRESS] Phone - [PHONE_NUMBER] Cell - [PHONE_NUMBER]" at bounding box center [406, 159] width 276 height 76
click at [476, 175] on address "Alpha Builders Inc [STREET_ADDRESS] Phone - [PHONE_NUMBER] Cell - [PHONE_NUMBER]" at bounding box center [406, 159] width 276 height 76
click at [1503, 745] on button "Next" at bounding box center [1492, 747] width 40 height 22
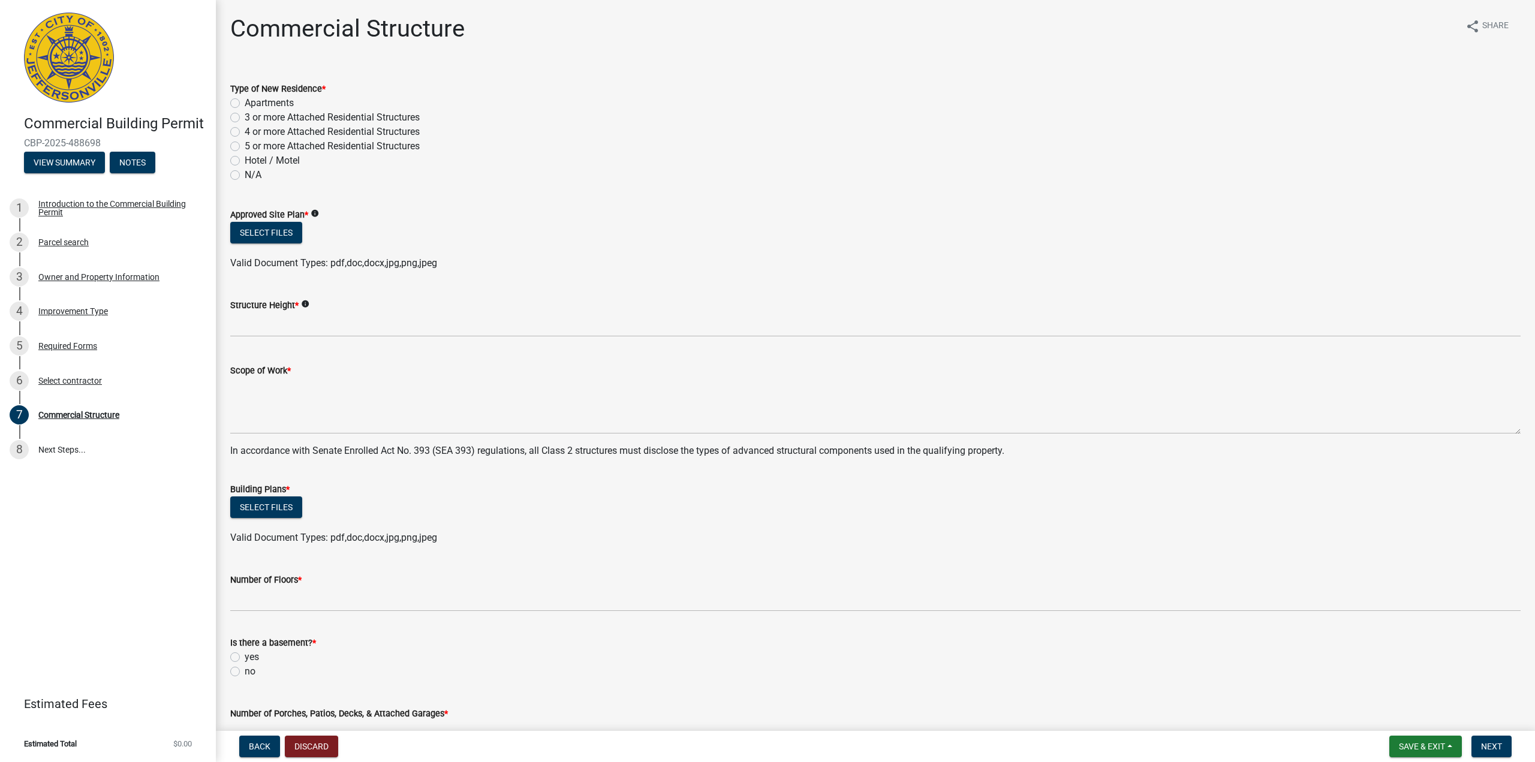
click at [245, 101] on label "Apartments" at bounding box center [269, 103] width 49 height 14
click at [245, 101] on input "Apartments" at bounding box center [249, 100] width 8 height 8
radio input "true"
click at [272, 235] on button "Select files" at bounding box center [266, 233] width 72 height 22
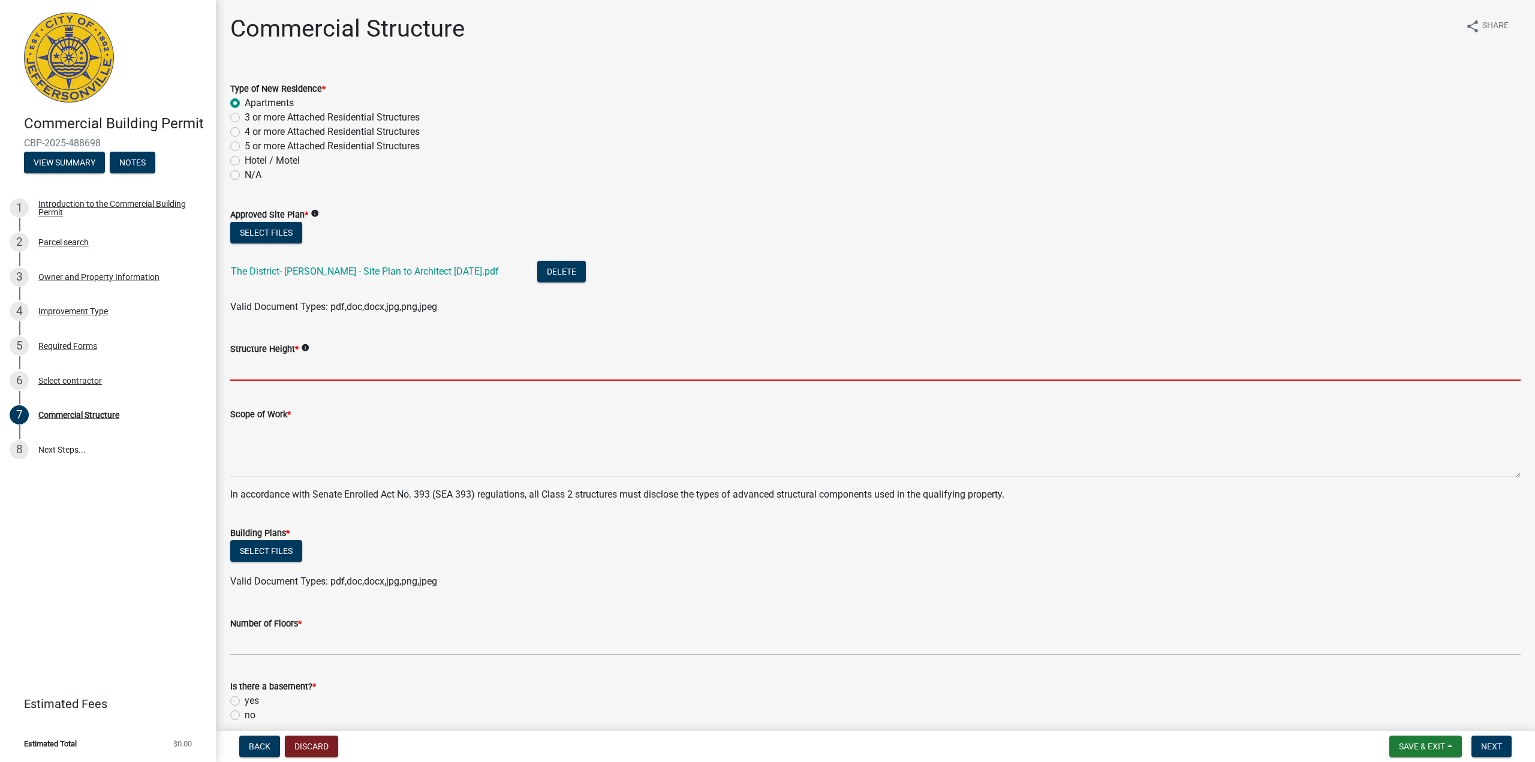
click at [254, 371] on input "Structure Height *" at bounding box center [875, 368] width 1291 height 25
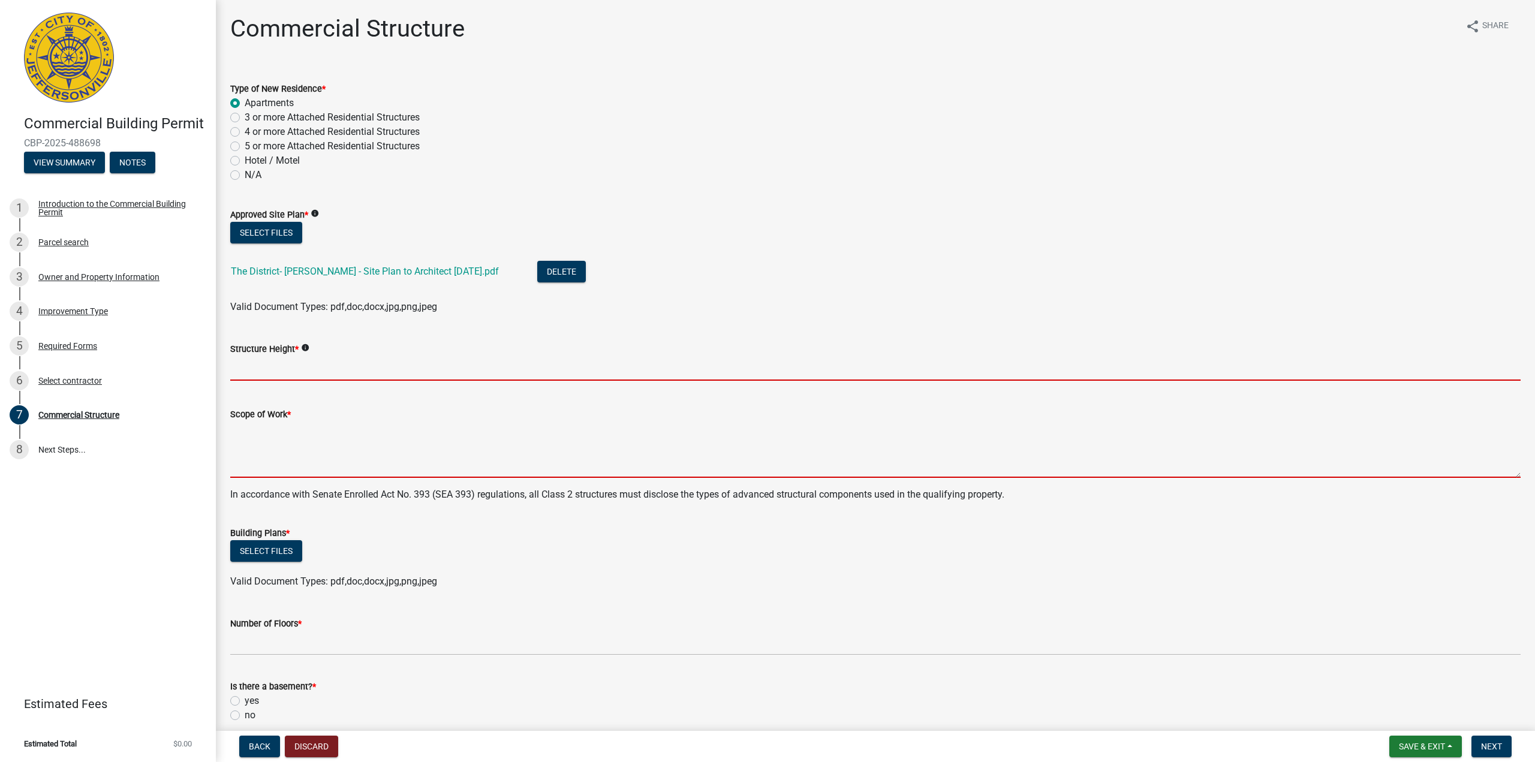
click at [262, 465] on textarea "Scope of Work *" at bounding box center [875, 450] width 1291 height 56
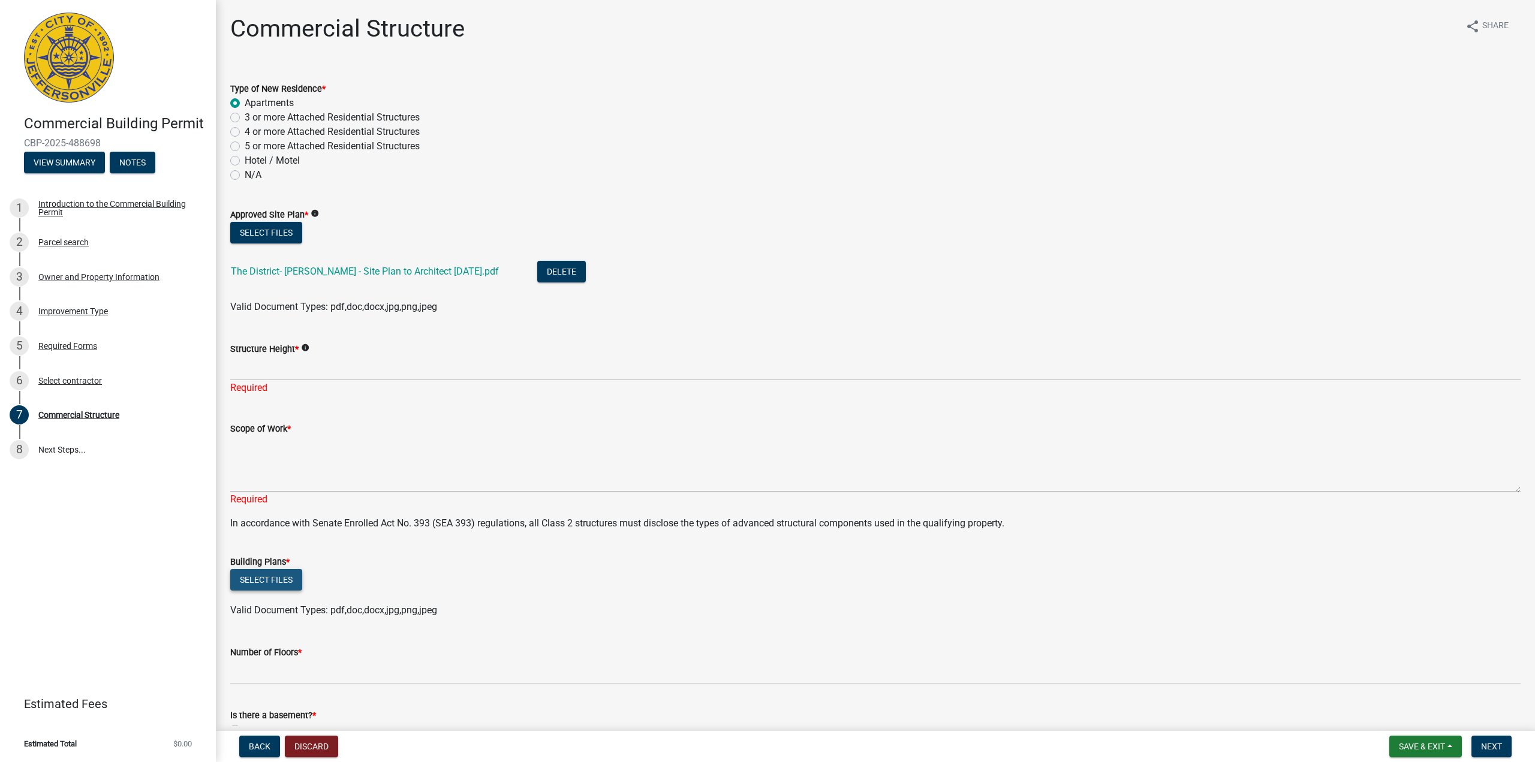
click at [277, 582] on button "Select files" at bounding box center [266, 580] width 72 height 22
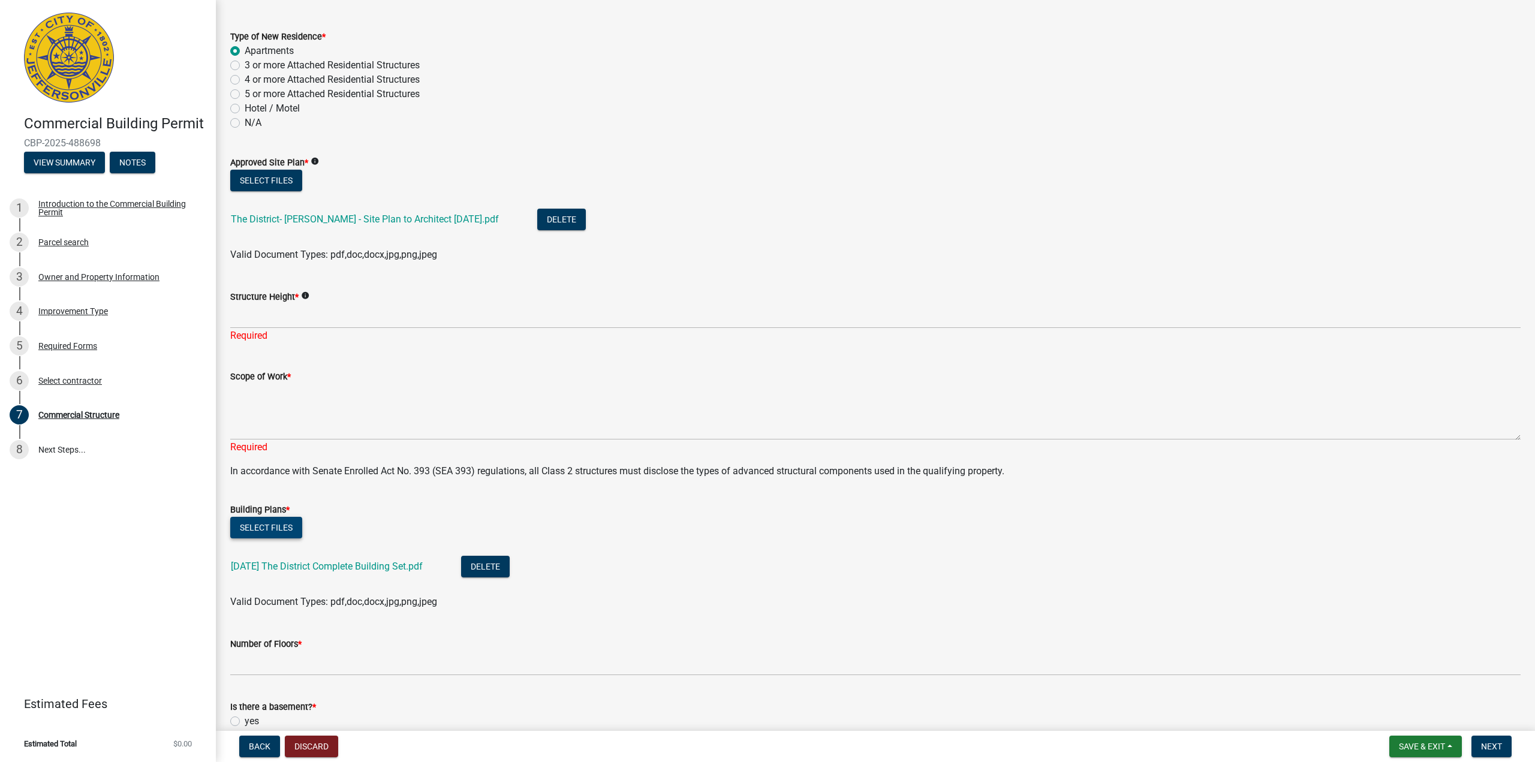
scroll to position [180, 0]
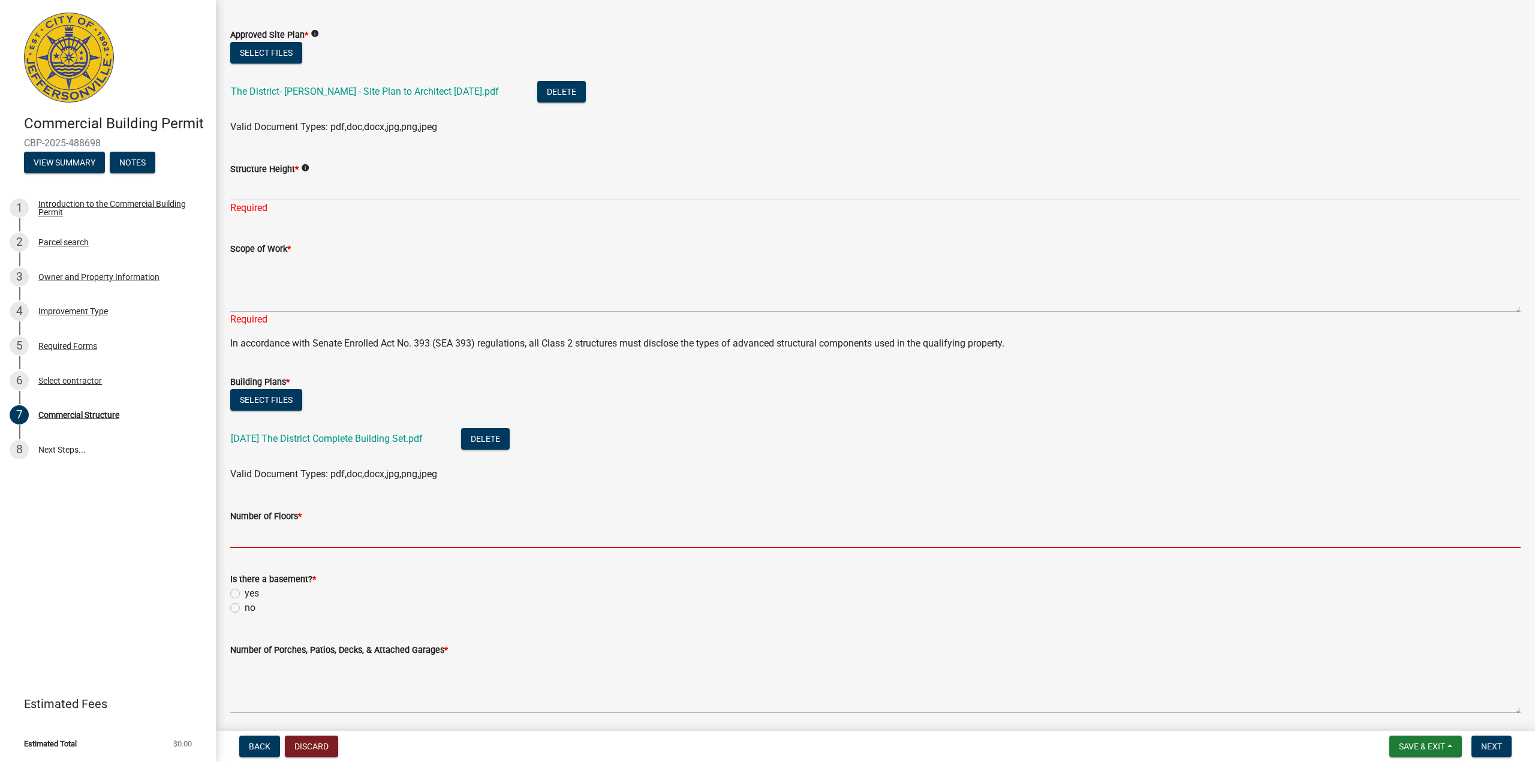
click at [264, 537] on input "Number of Floors *" at bounding box center [875, 536] width 1291 height 25
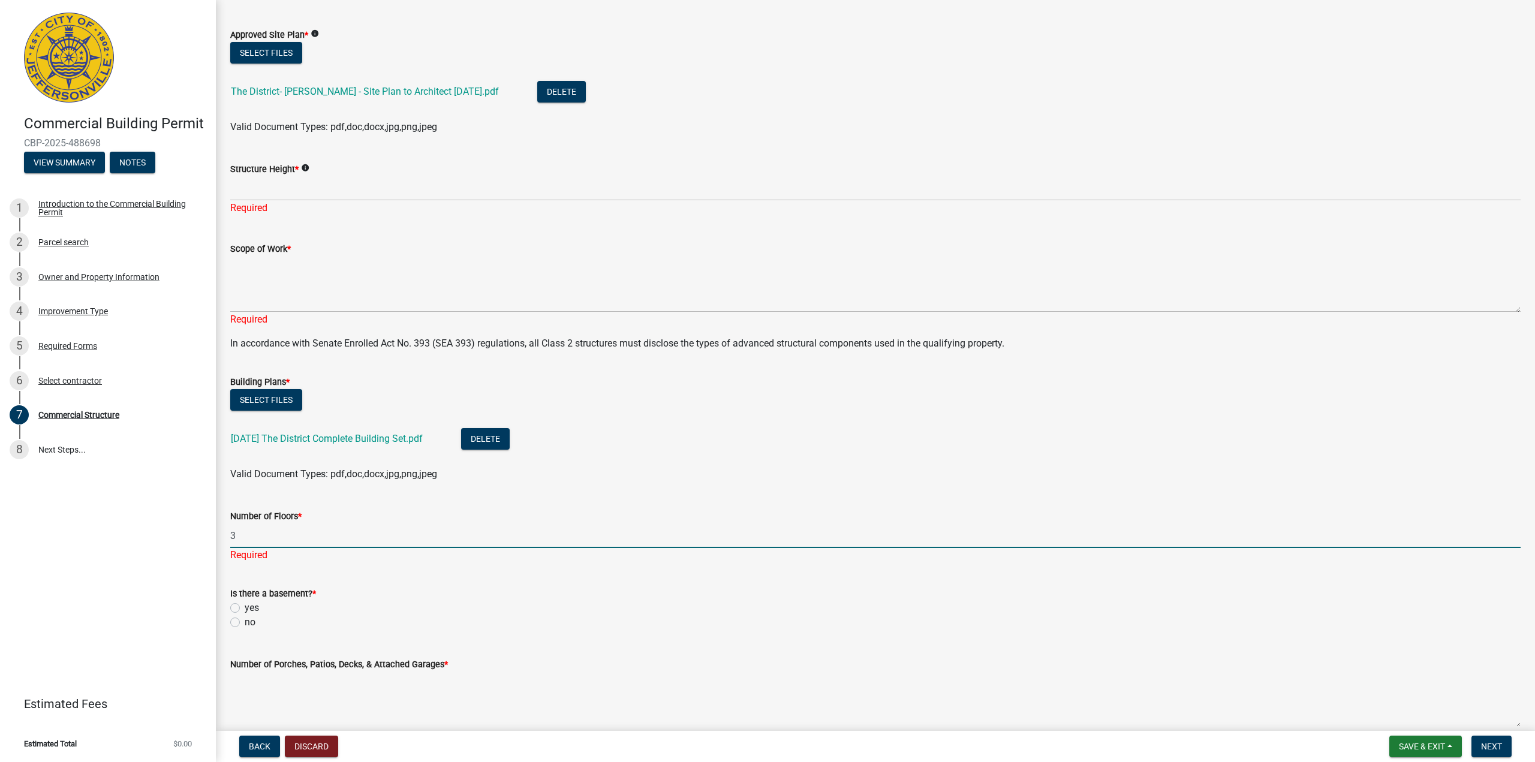
type input "3"
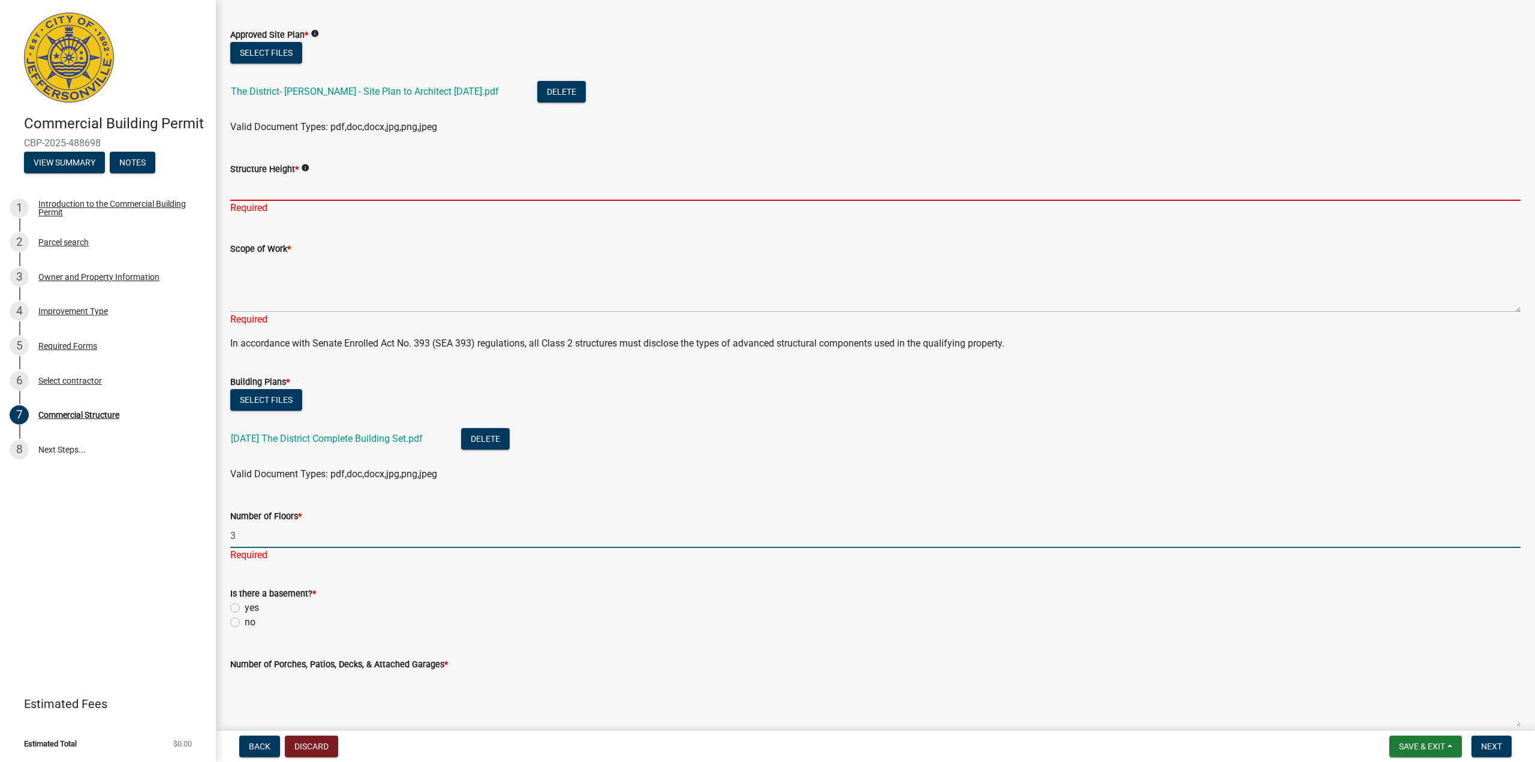
click at [254, 191] on input "Structure Height *" at bounding box center [875, 188] width 1291 height 25
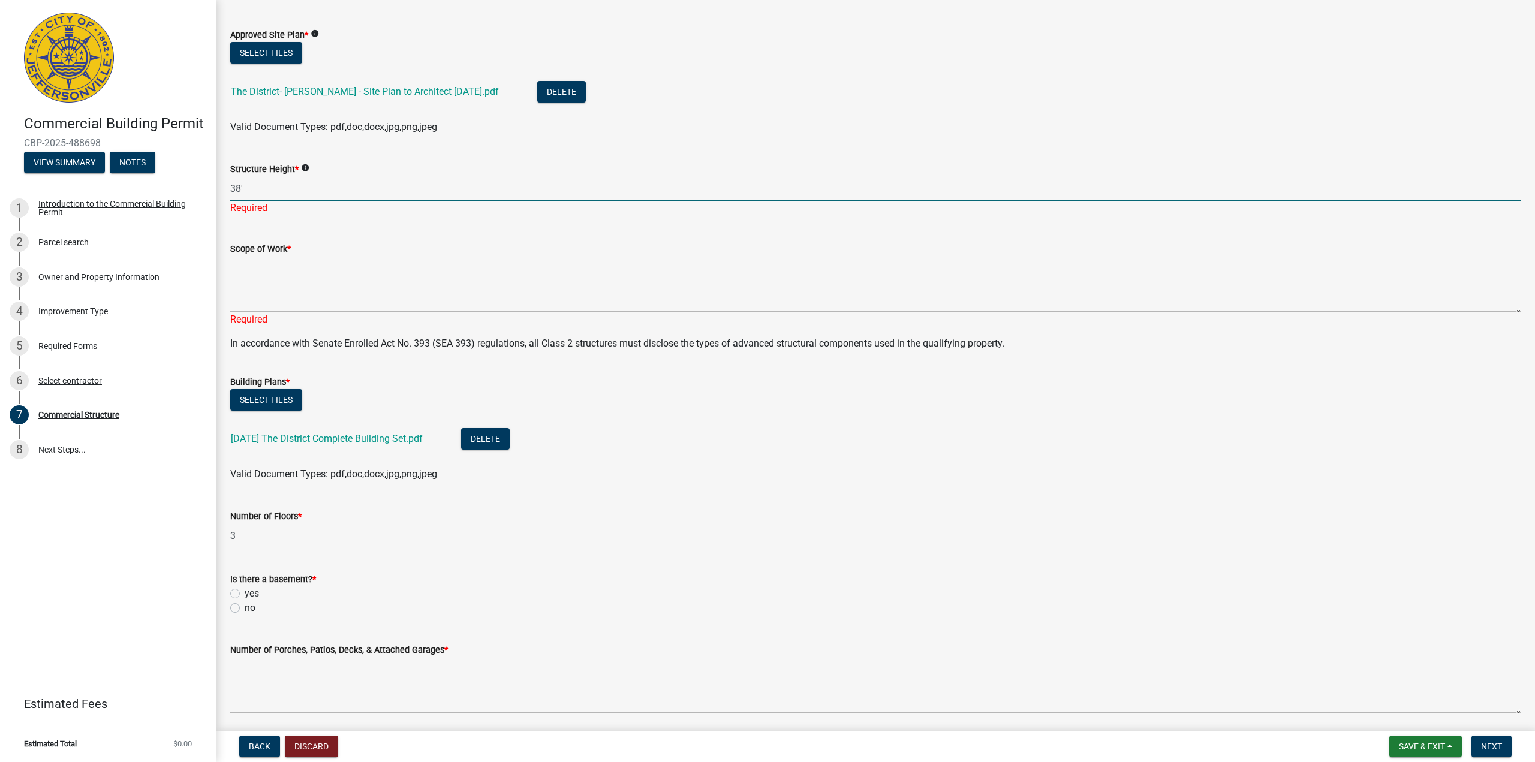
type input "38'"
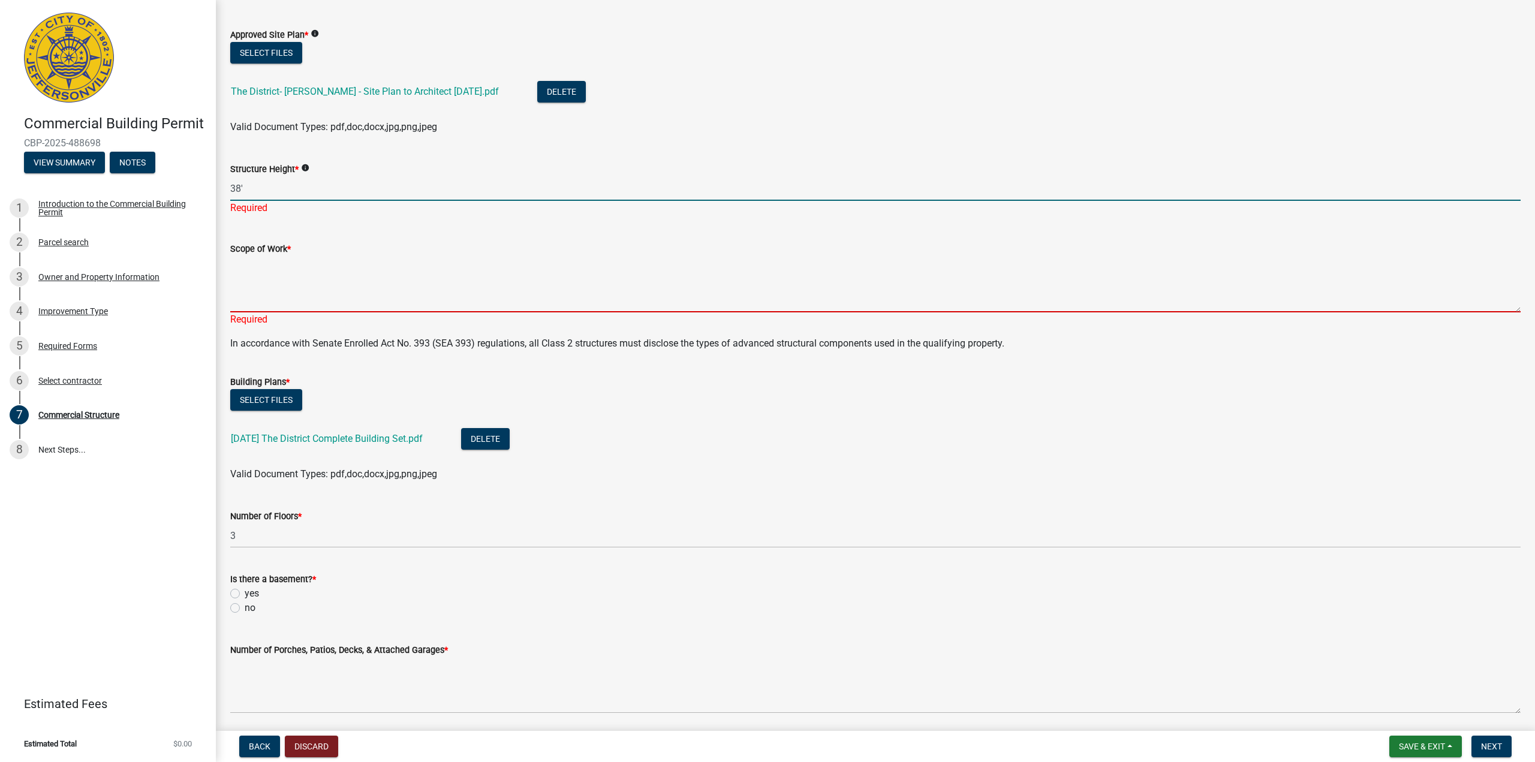
click at [242, 303] on div "Scope of Work * Required" at bounding box center [875, 276] width 1291 height 102
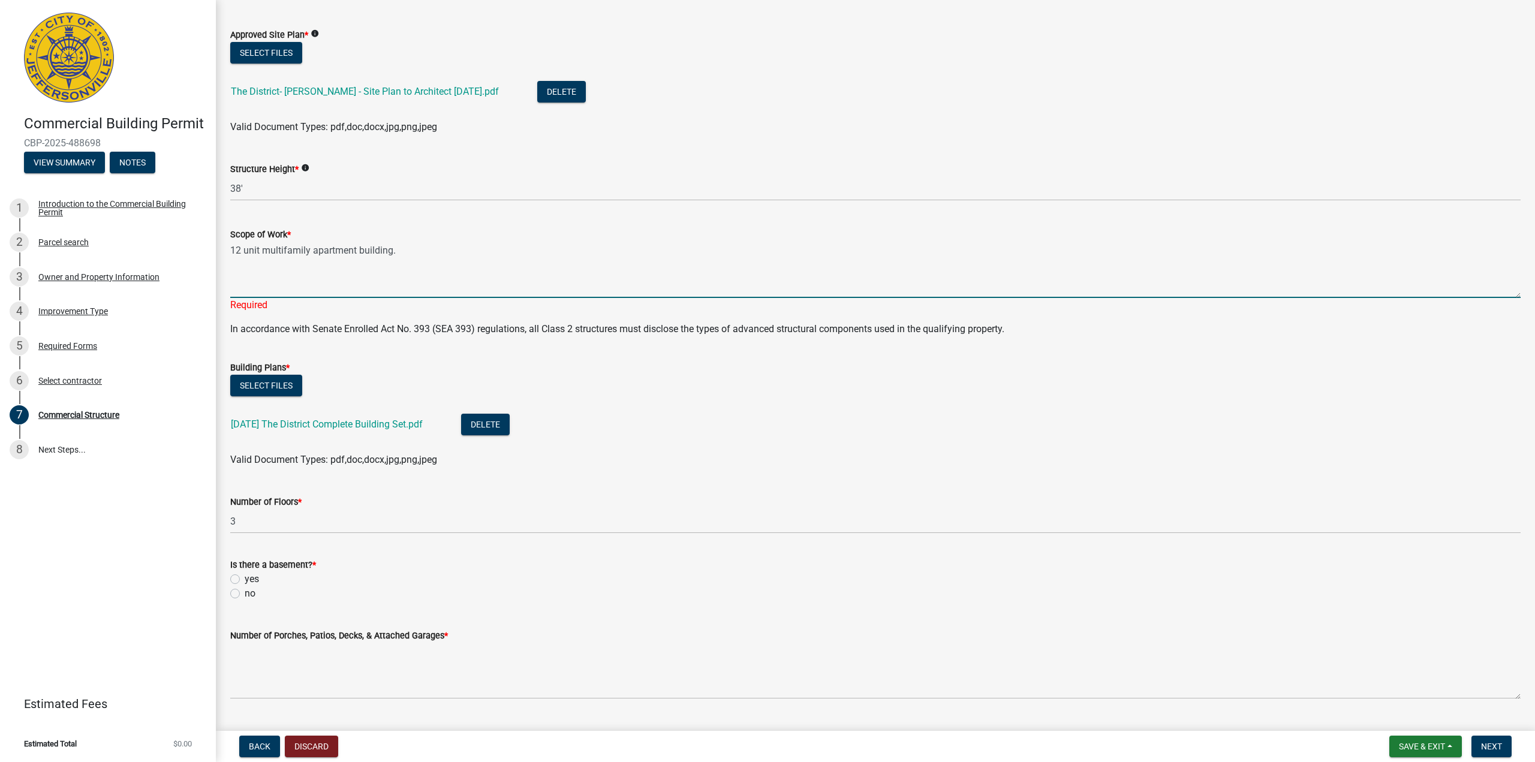
click at [231, 249] on textarea "12 unit multifamily apartment building." at bounding box center [875, 270] width 1291 height 56
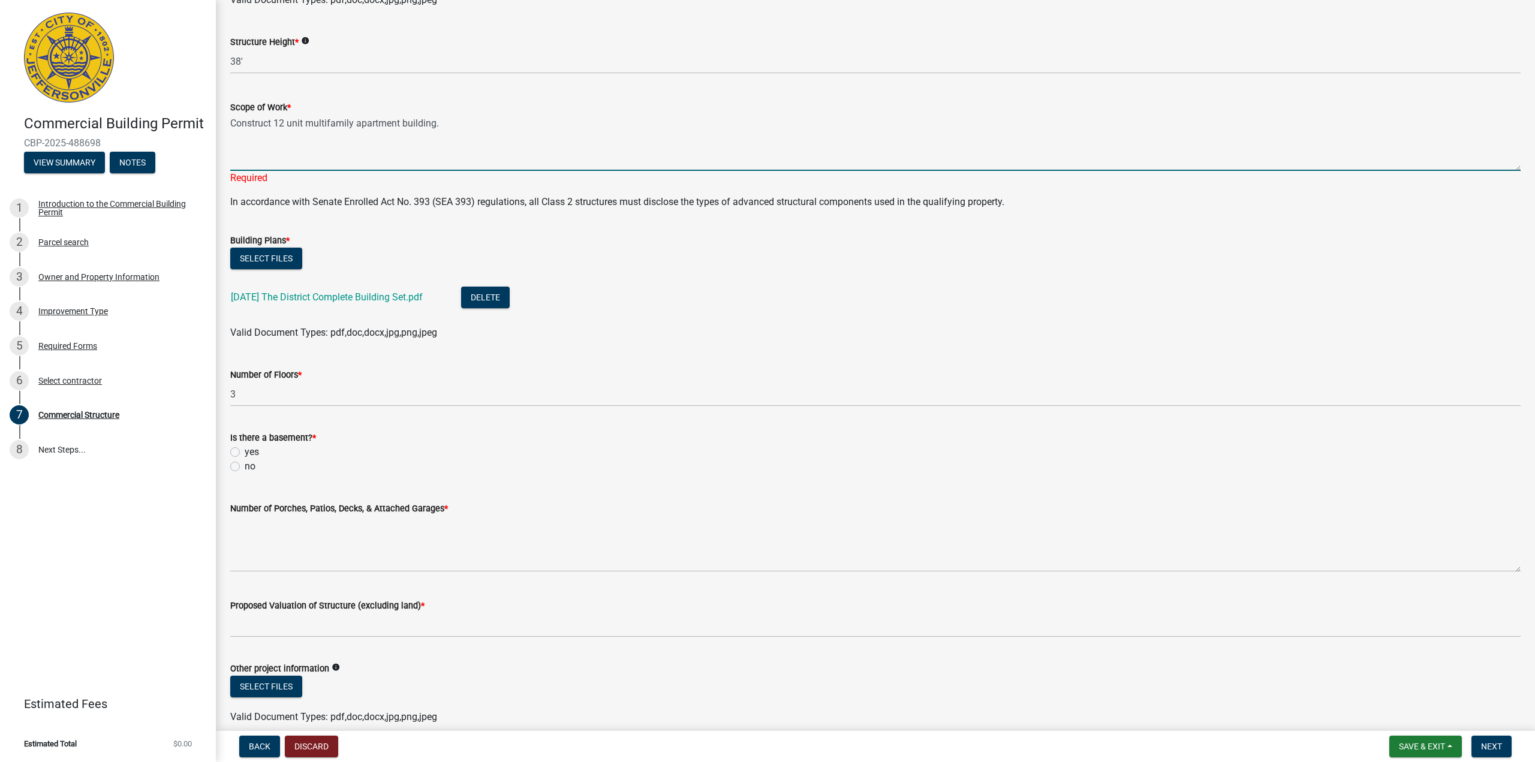
scroll to position [420, 0]
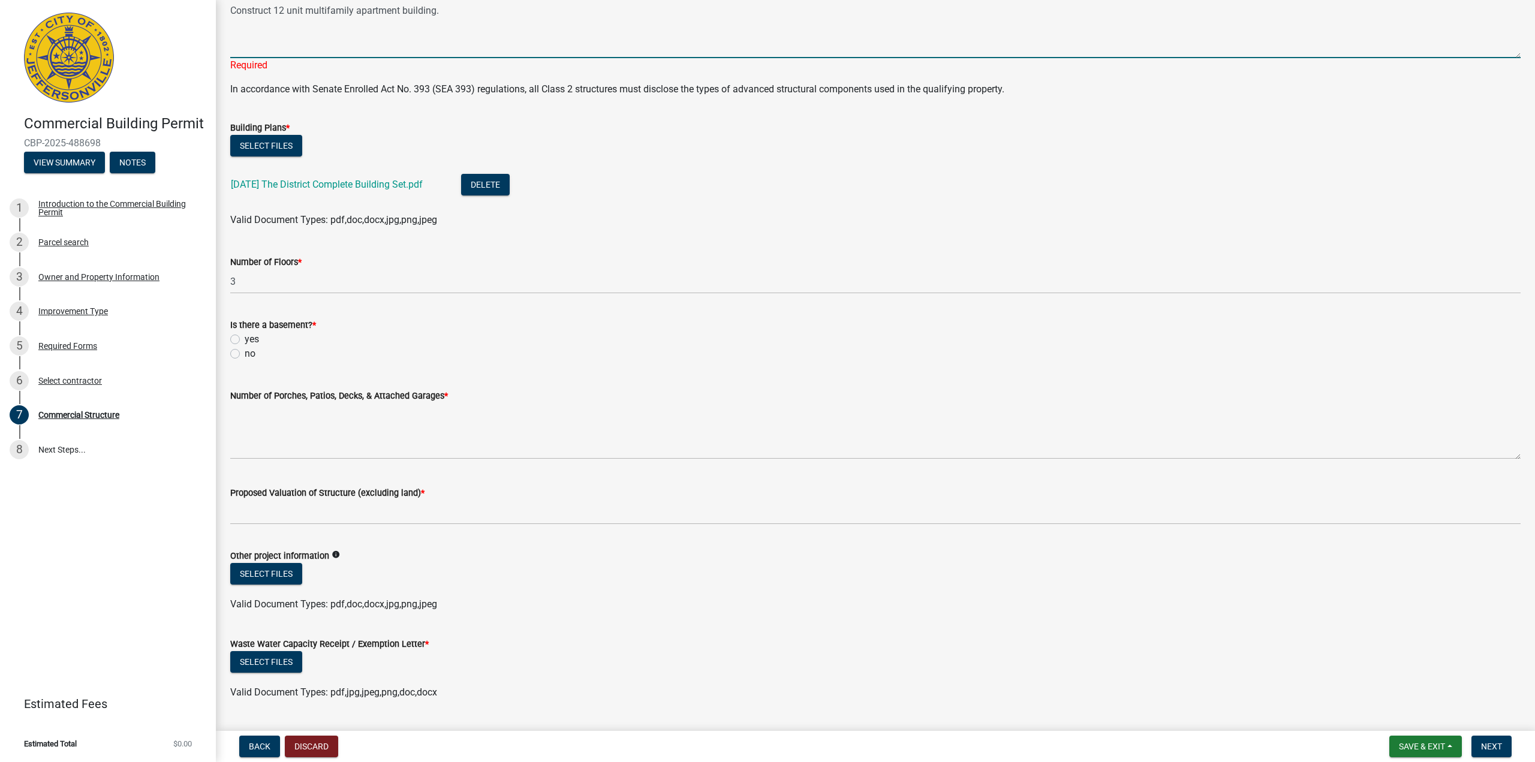
type textarea "Construct 12 unit multifamily apartment building."
click at [231, 350] on wm-data-entity-input "Is there a basement? * yes no" at bounding box center [875, 337] width 1291 height 68
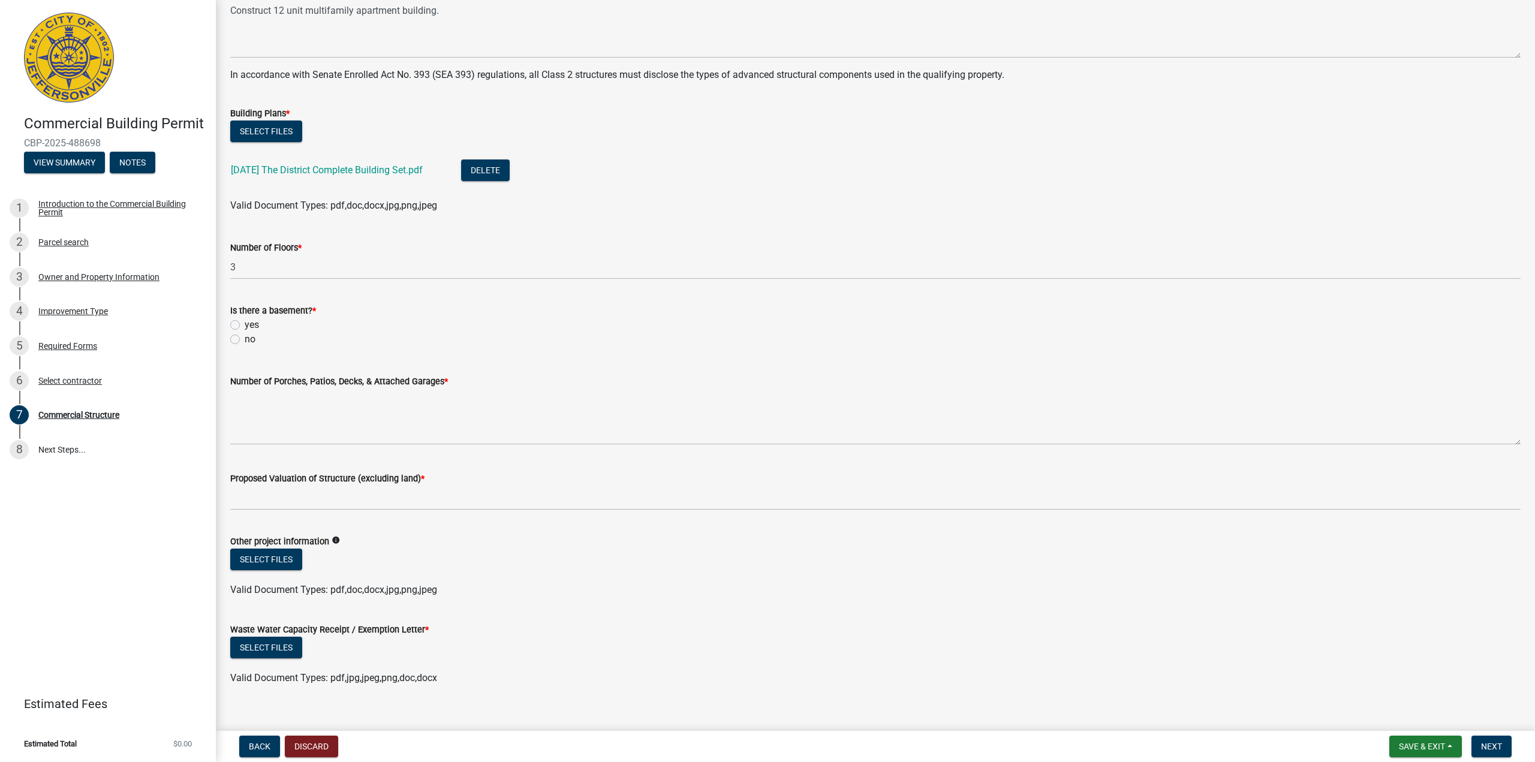
click at [245, 340] on label "no" at bounding box center [250, 339] width 11 height 14
click at [245, 340] on input "no" at bounding box center [249, 336] width 8 height 8
radio input "true"
click at [273, 427] on textarea "Number of Porches, Patios, Decks, & Attached Garages *" at bounding box center [875, 417] width 1291 height 56
type textarea "4 porches, 8 decks."
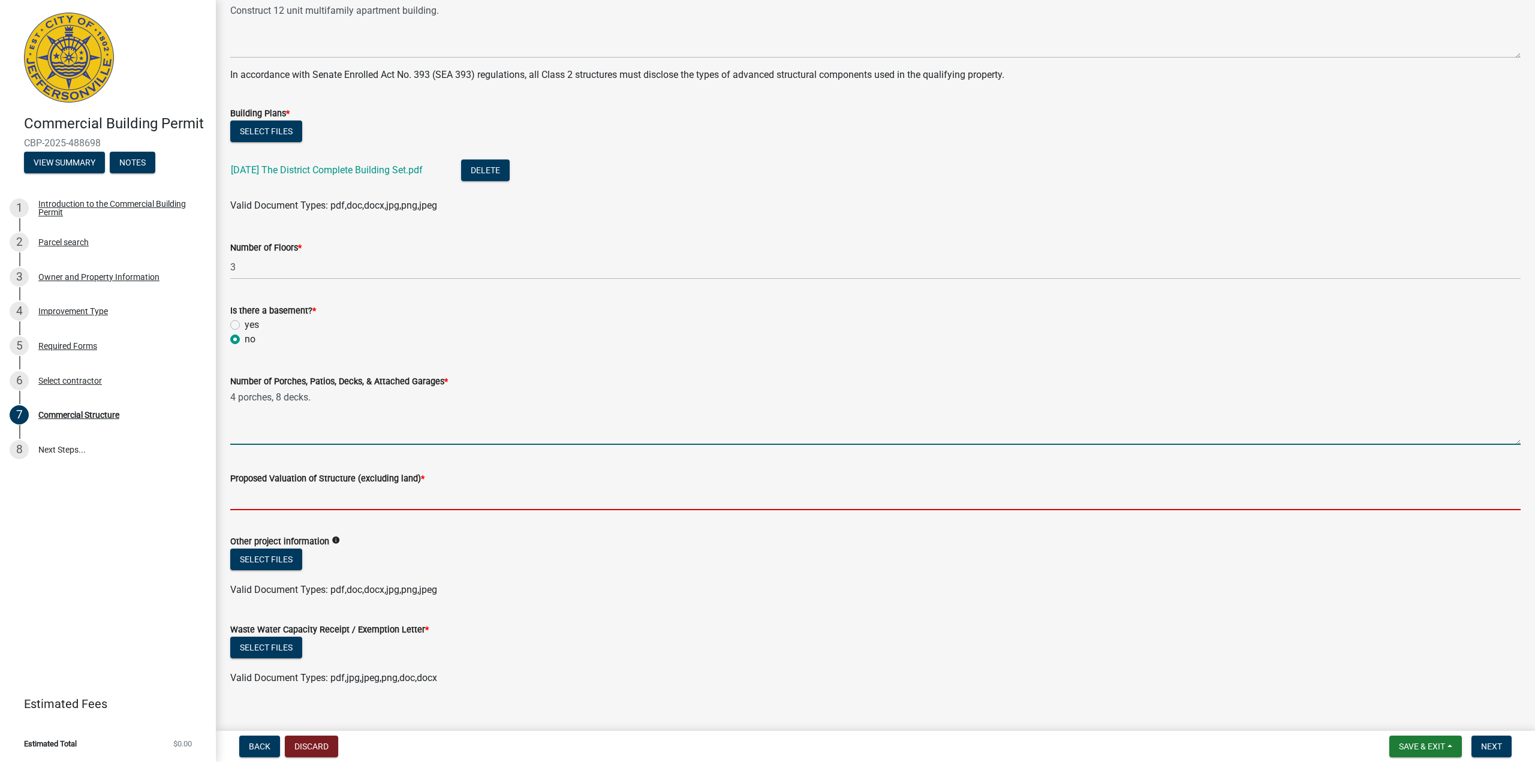
click at [262, 501] on input "Proposed Valuation of Structure (excluding land) *" at bounding box center [875, 498] width 1291 height 25
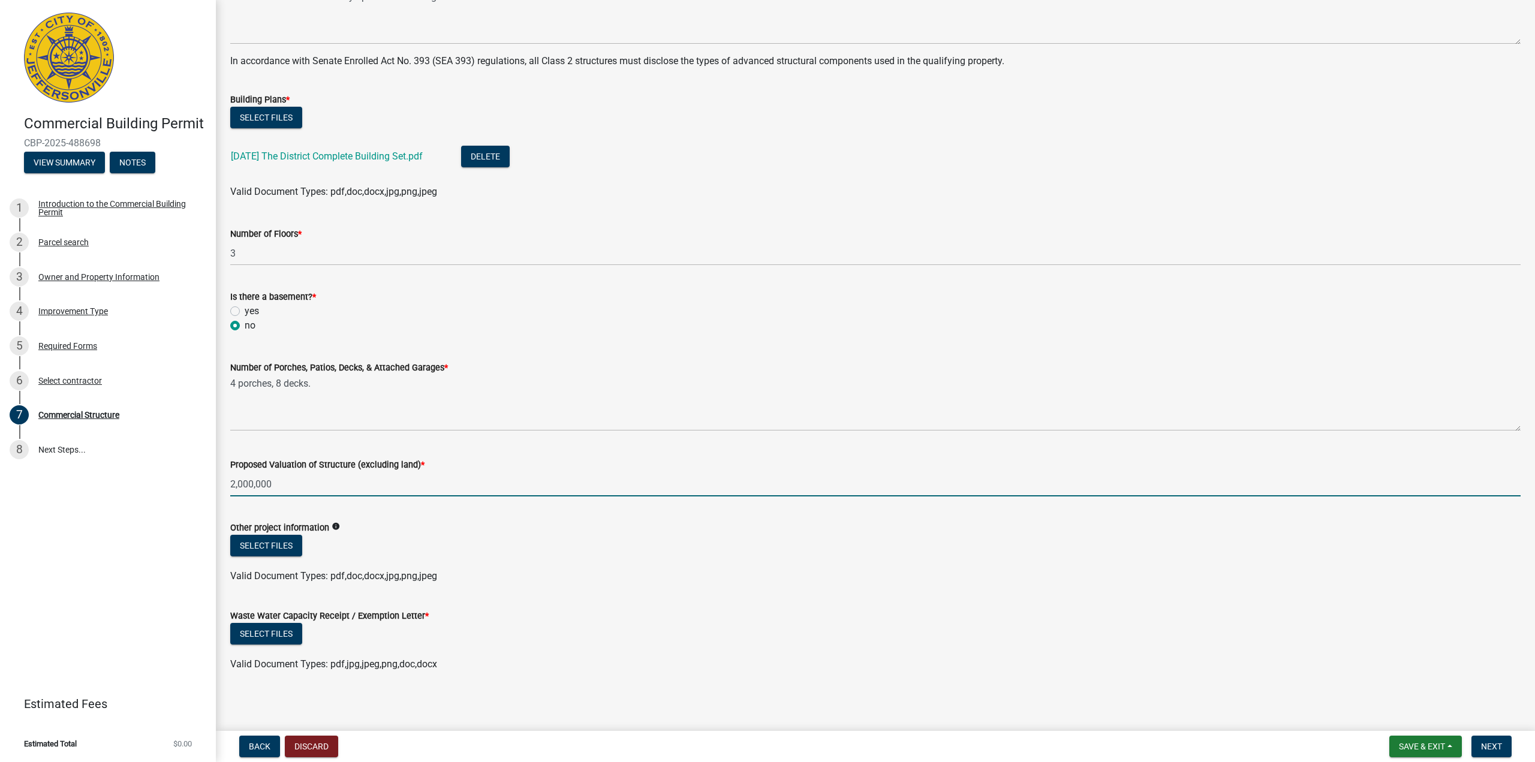
scroll to position [437, 0]
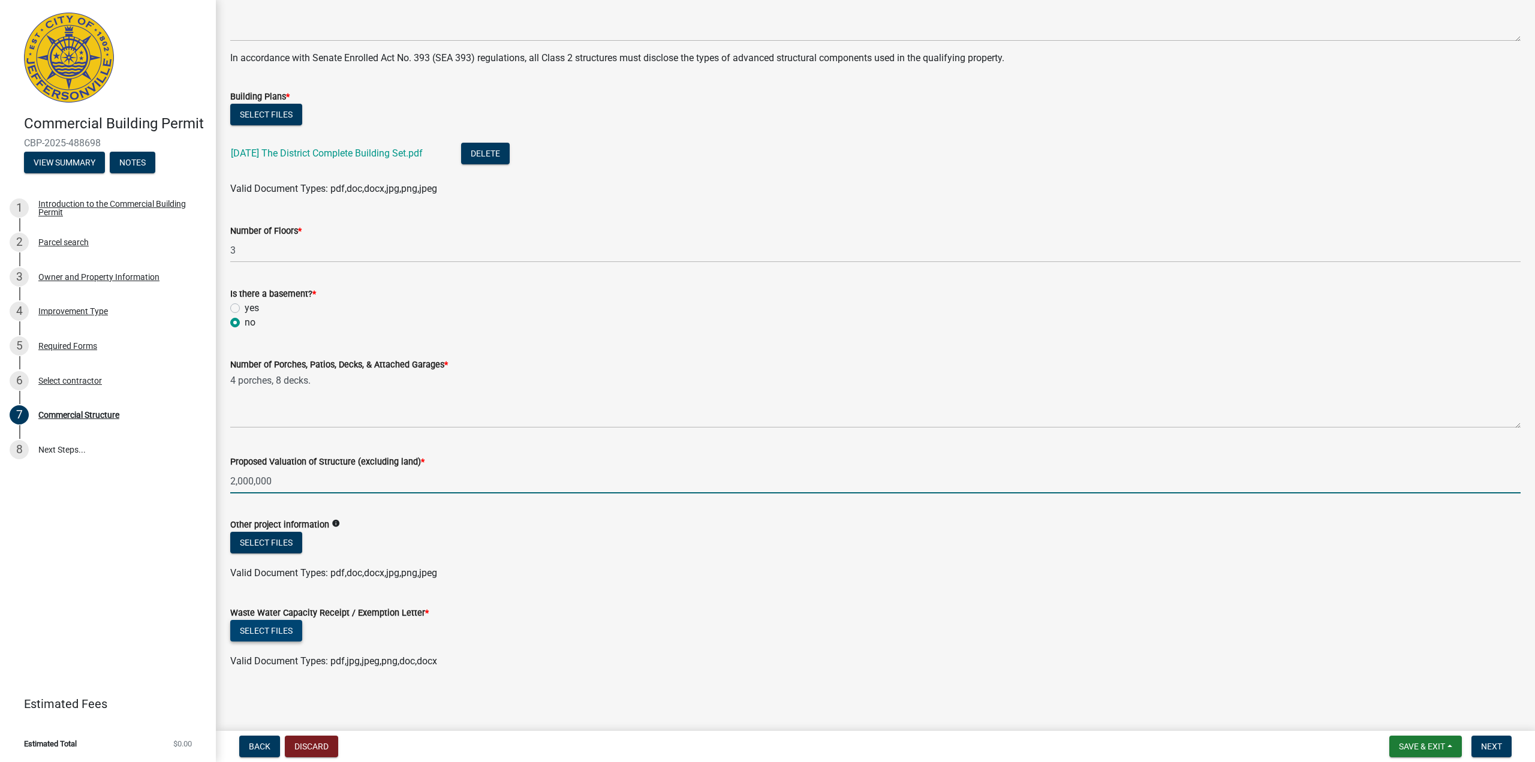
type input "2,000,000"
click at [270, 629] on button "Select files" at bounding box center [266, 631] width 72 height 22
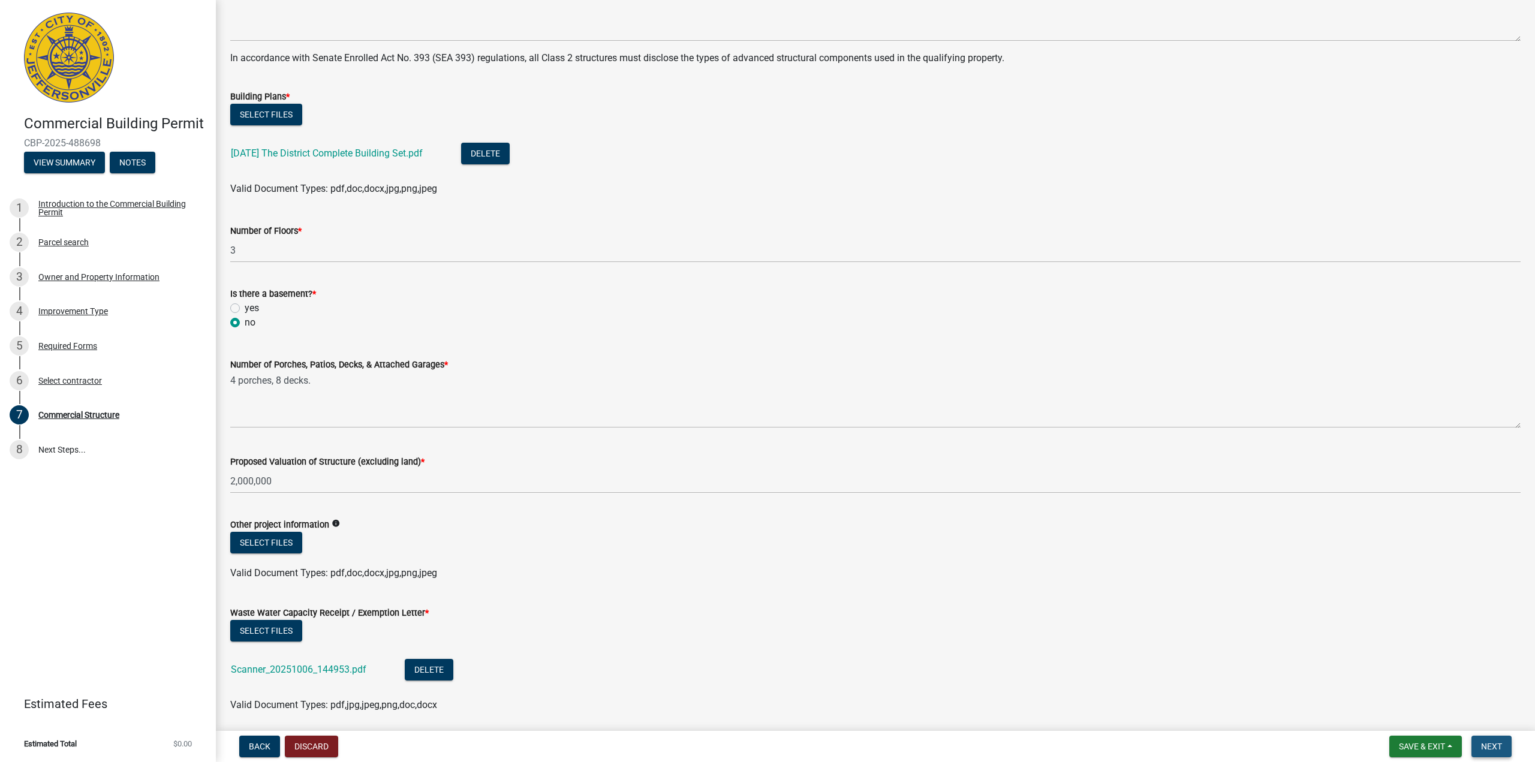
click at [1496, 744] on span "Next" at bounding box center [1491, 747] width 21 height 10
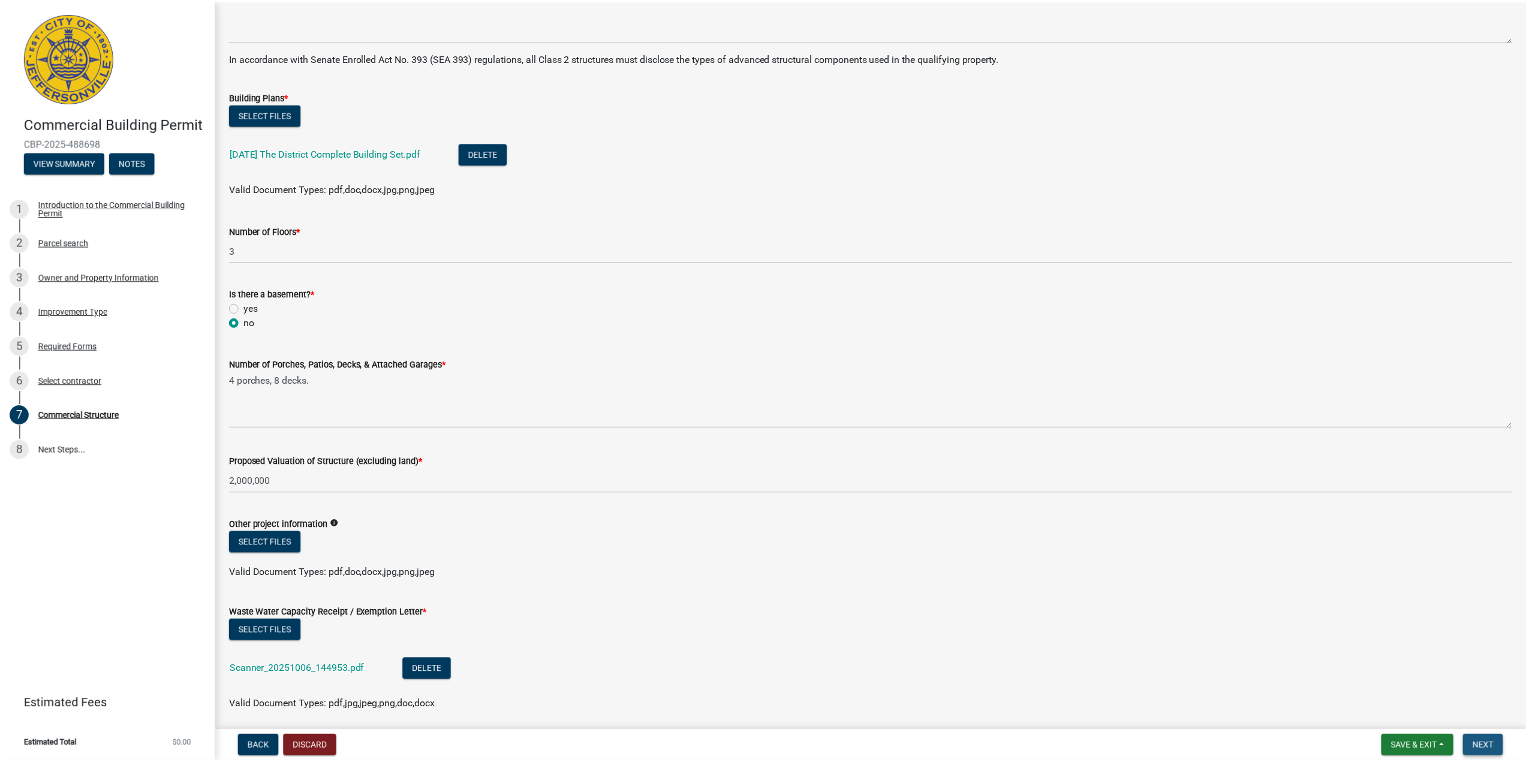
scroll to position [0, 0]
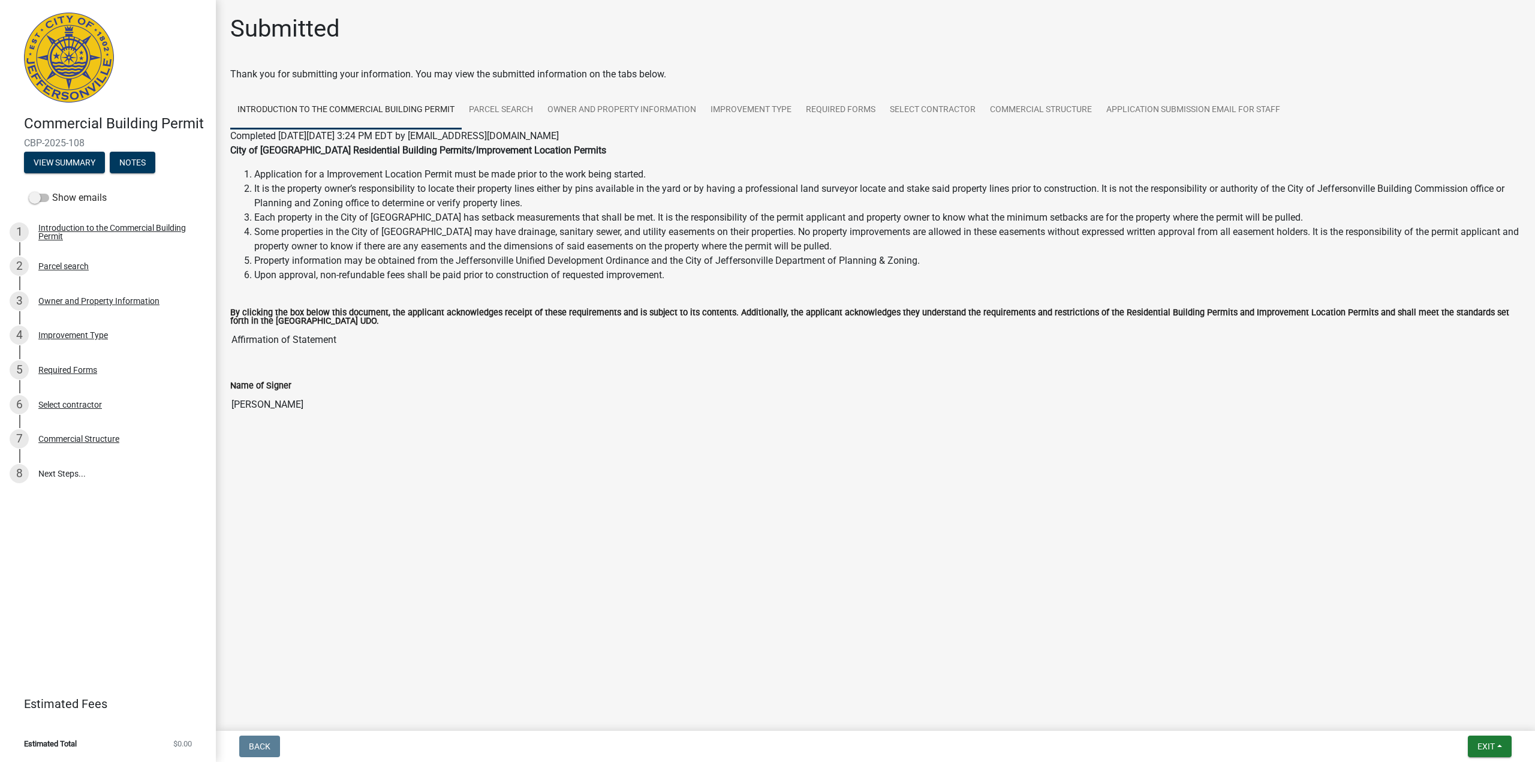
click at [80, 76] on img at bounding box center [69, 58] width 90 height 90
click at [1480, 743] on span "Exit" at bounding box center [1486, 747] width 17 height 10
click at [1442, 716] on button "Save & Exit" at bounding box center [1464, 715] width 96 height 29
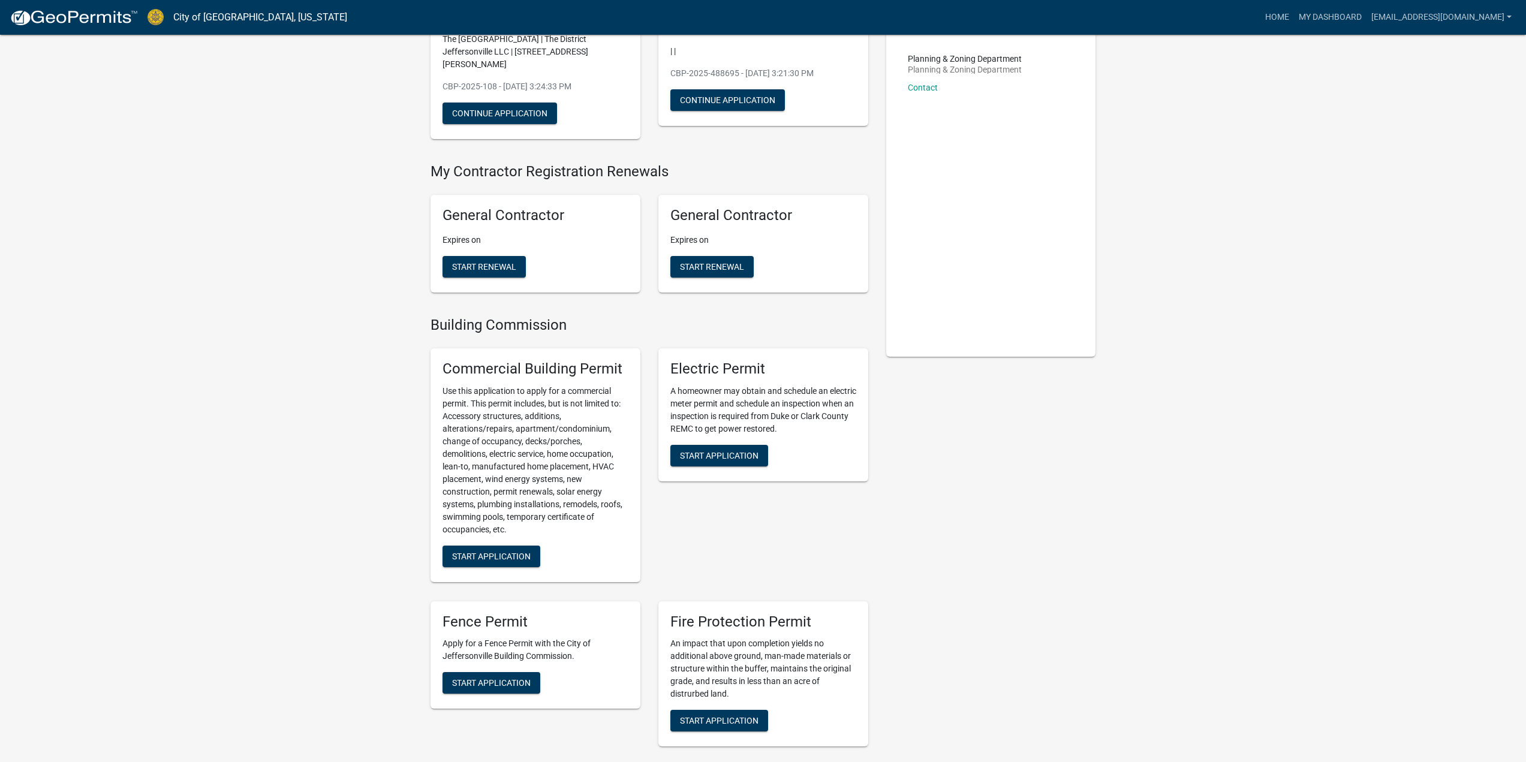
scroll to position [180, 0]
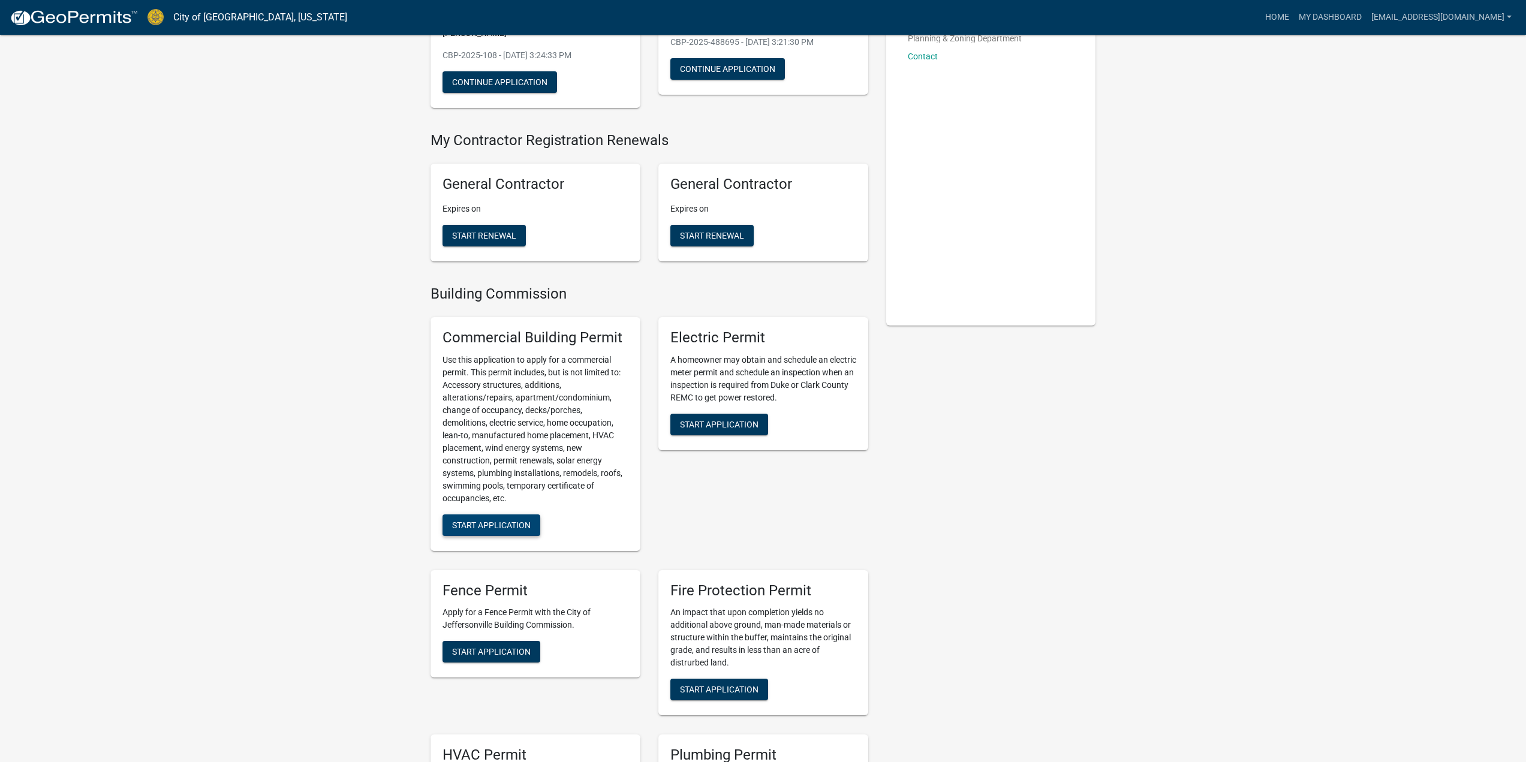
click at [484, 520] on span "Start Application" at bounding box center [491, 525] width 79 height 10
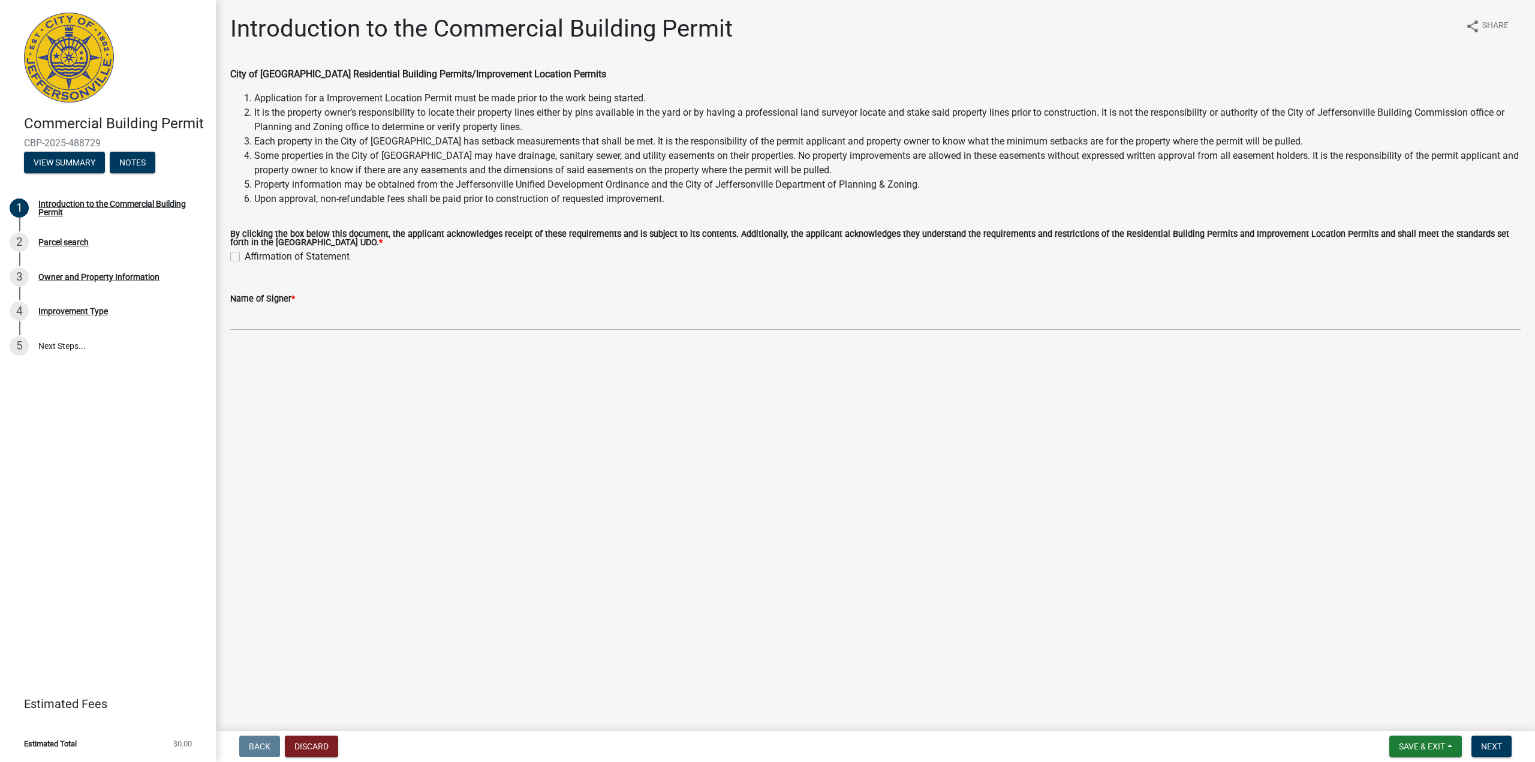
click at [245, 257] on label "Affirmation of Statement" at bounding box center [297, 257] width 105 height 14
click at [245, 257] on input "Affirmation of Statement" at bounding box center [249, 254] width 8 height 8
checkbox input "true"
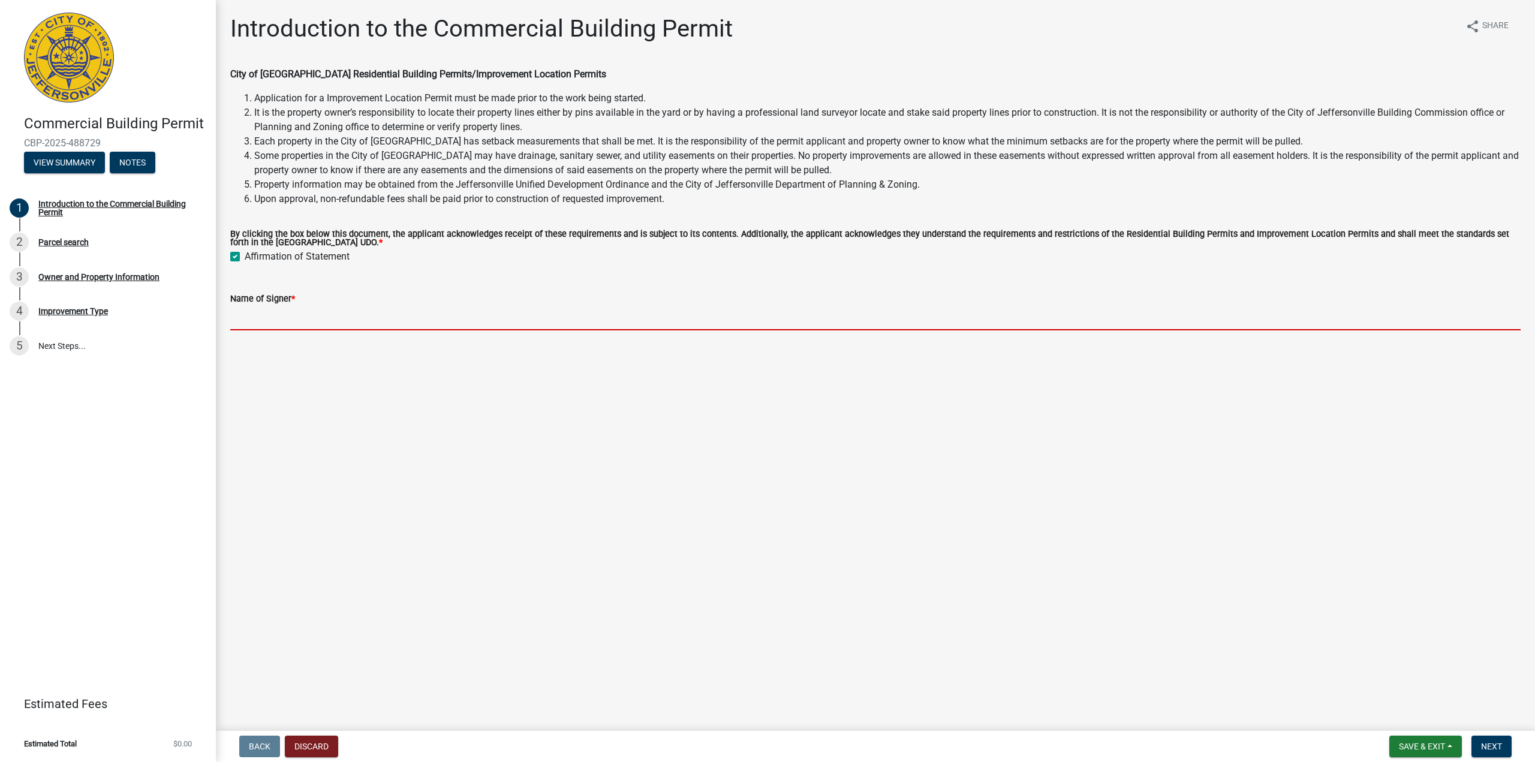
click at [308, 317] on input "Name of Signer *" at bounding box center [875, 318] width 1291 height 25
type input "[PERSON_NAME]"
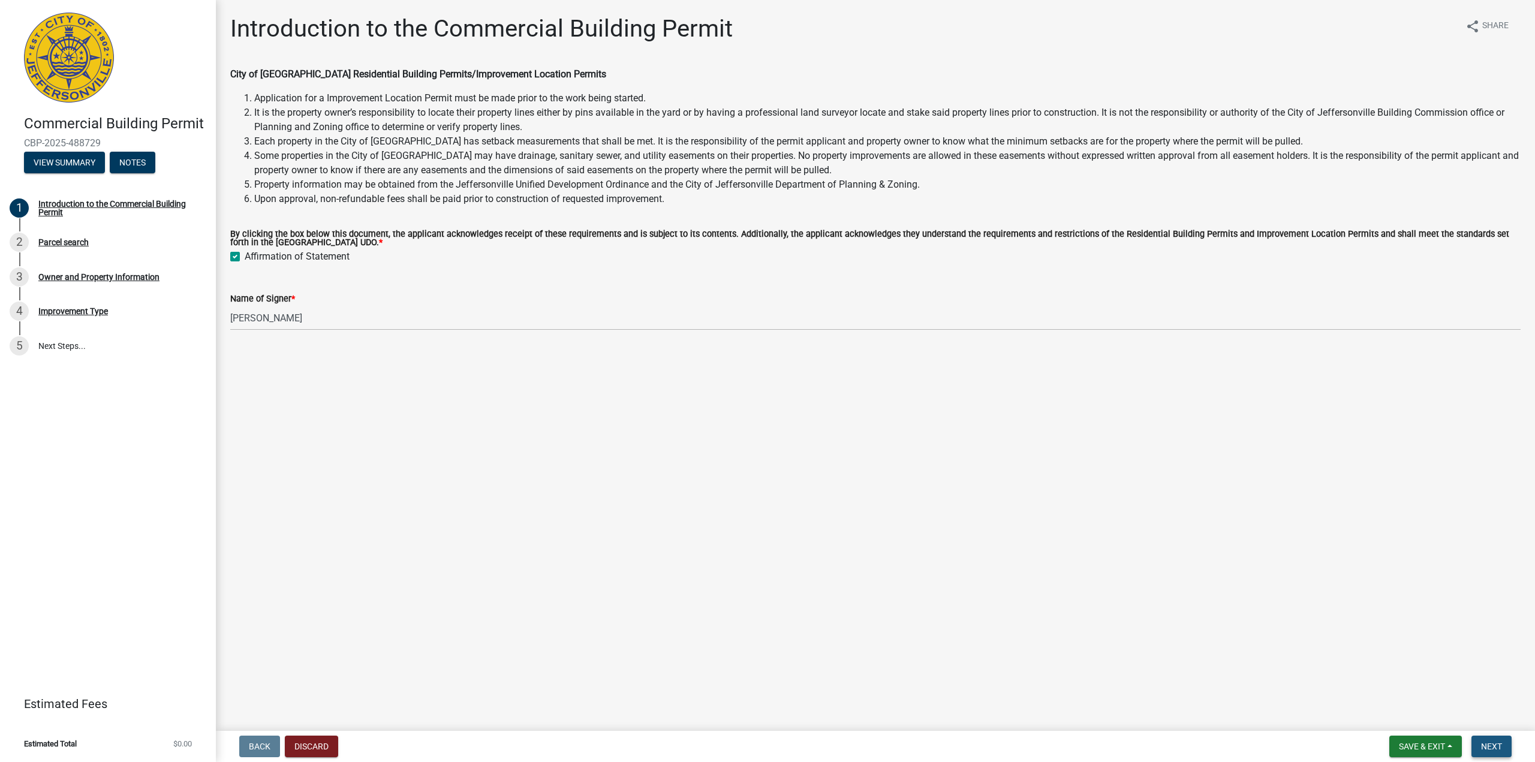
click at [1496, 747] on span "Next" at bounding box center [1491, 747] width 21 height 10
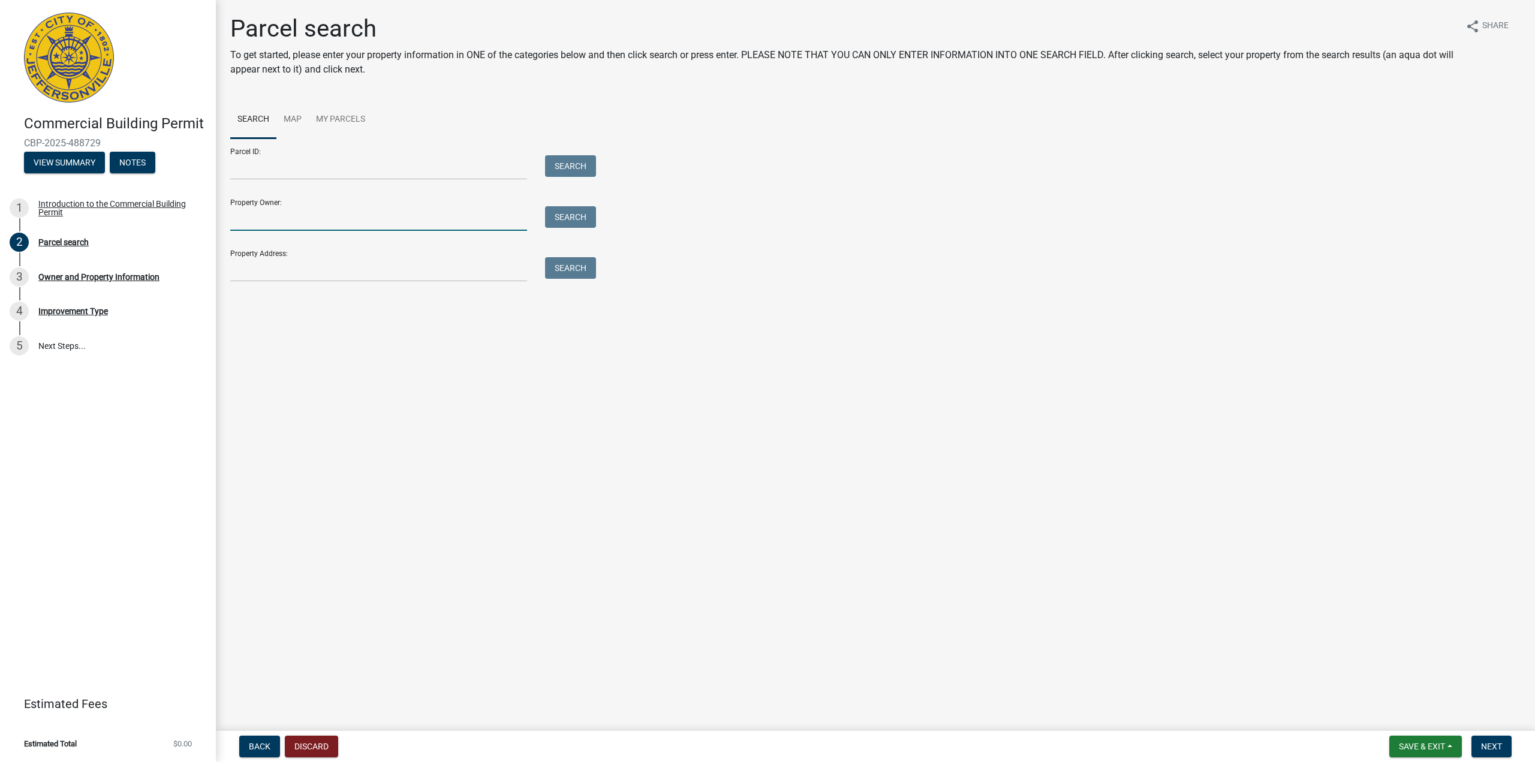
click at [251, 214] on input "Property Owner:" at bounding box center [378, 218] width 297 height 25
type input "The District"
click at [597, 222] on div "Parcel ID: Search Property Owner: The District Search Property Address: Search" at bounding box center [875, 210] width 1291 height 143
click at [589, 223] on button "Search" at bounding box center [570, 217] width 51 height 22
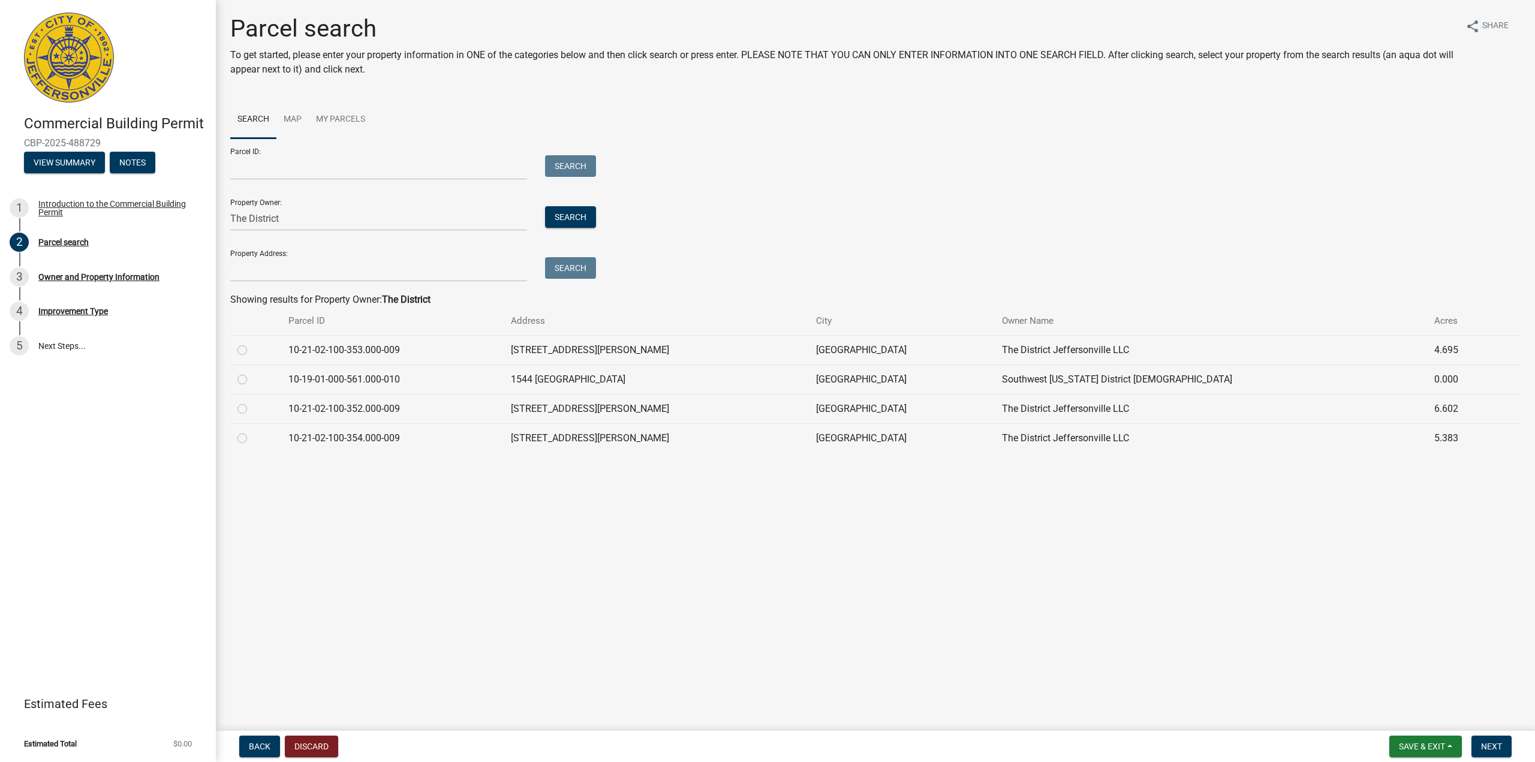
click at [252, 402] on label at bounding box center [252, 402] width 0 height 0
click at [252, 409] on input "radio" at bounding box center [256, 406] width 8 height 8
radio input "true"
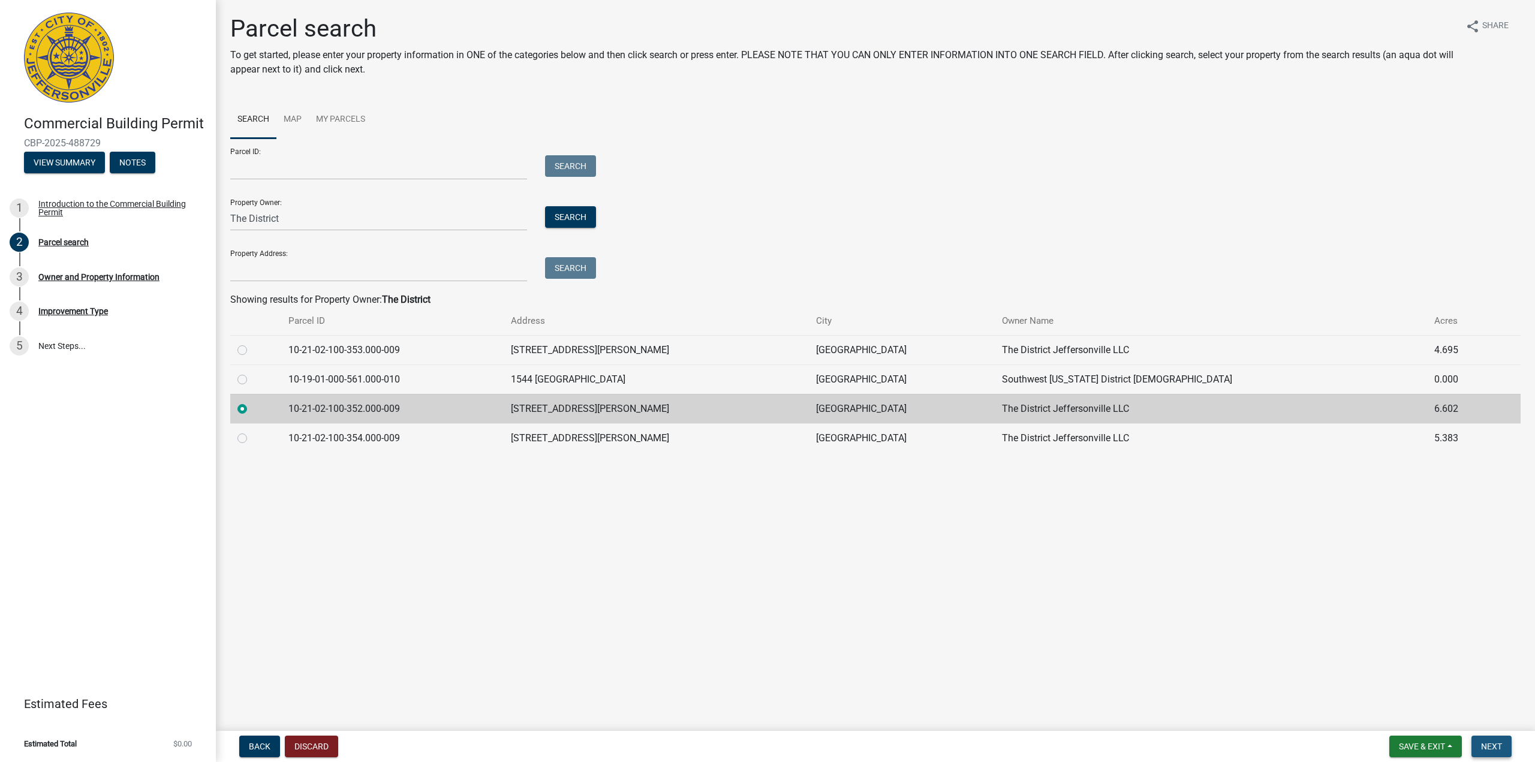
click at [1503, 743] on button "Next" at bounding box center [1492, 747] width 40 height 22
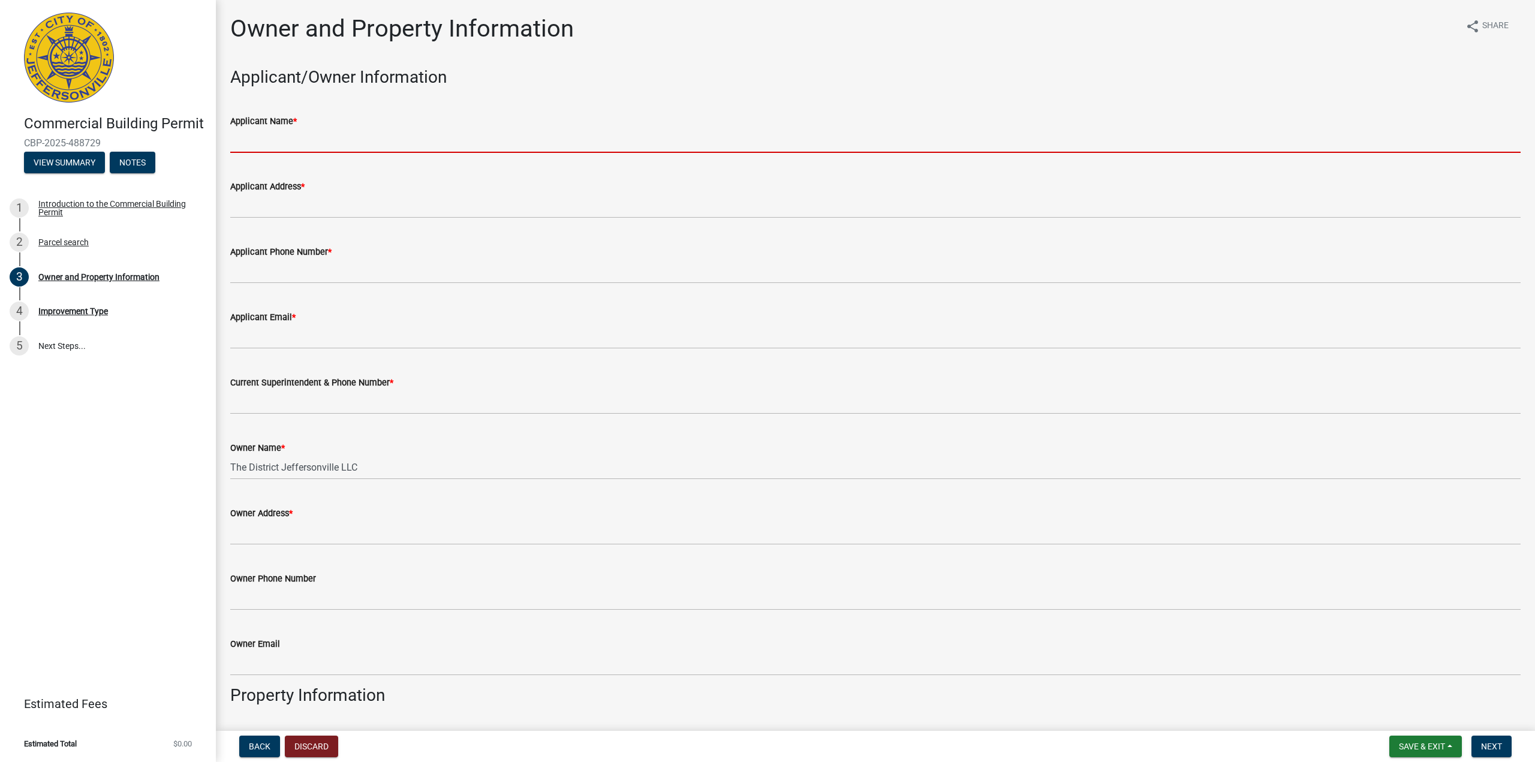
click at [257, 142] on input "Applicant Name *" at bounding box center [875, 140] width 1291 height 25
click at [238, 137] on input "Applicant Name *" at bounding box center [875, 140] width 1291 height 25
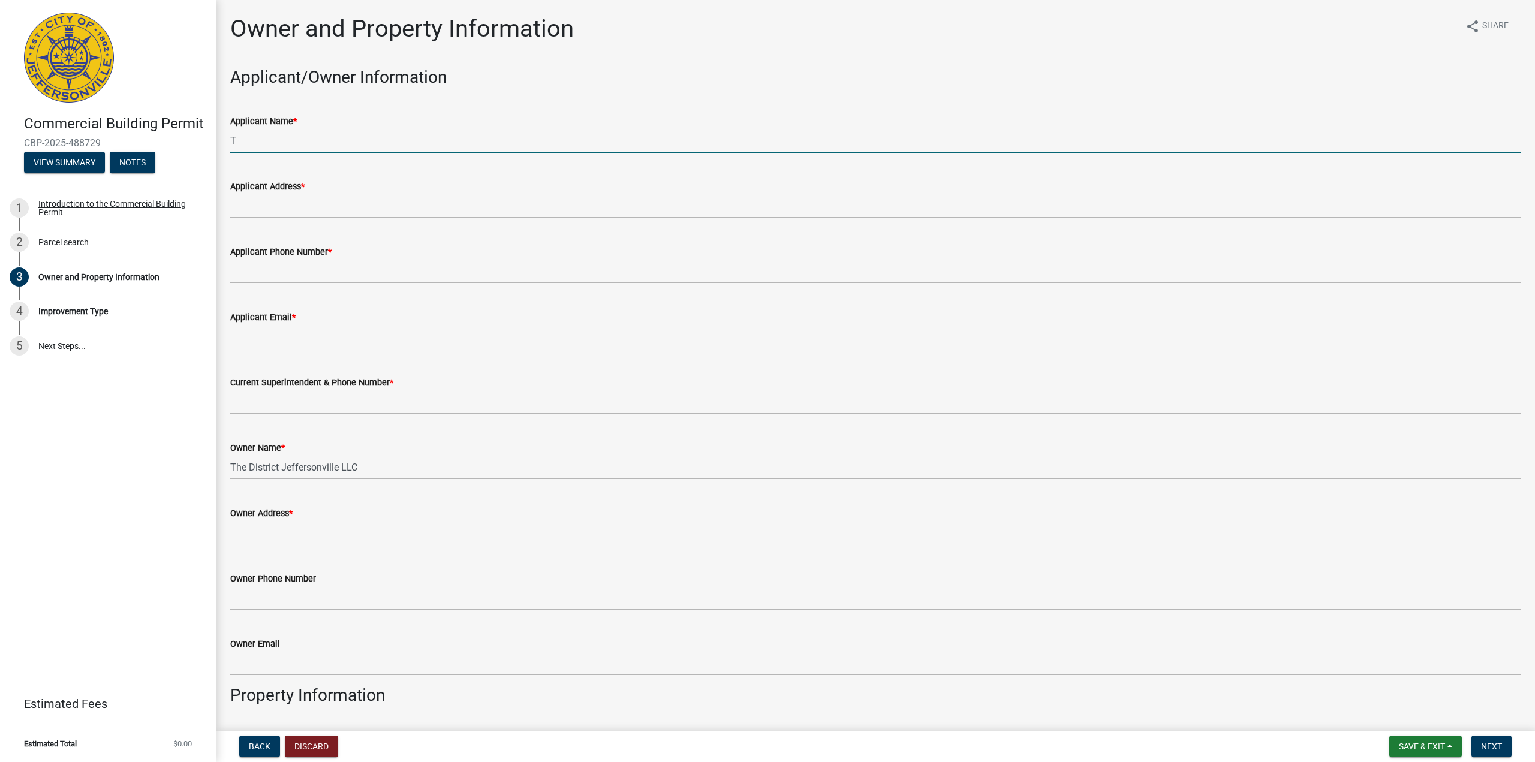
type input "The District [GEOGRAPHIC_DATA]"
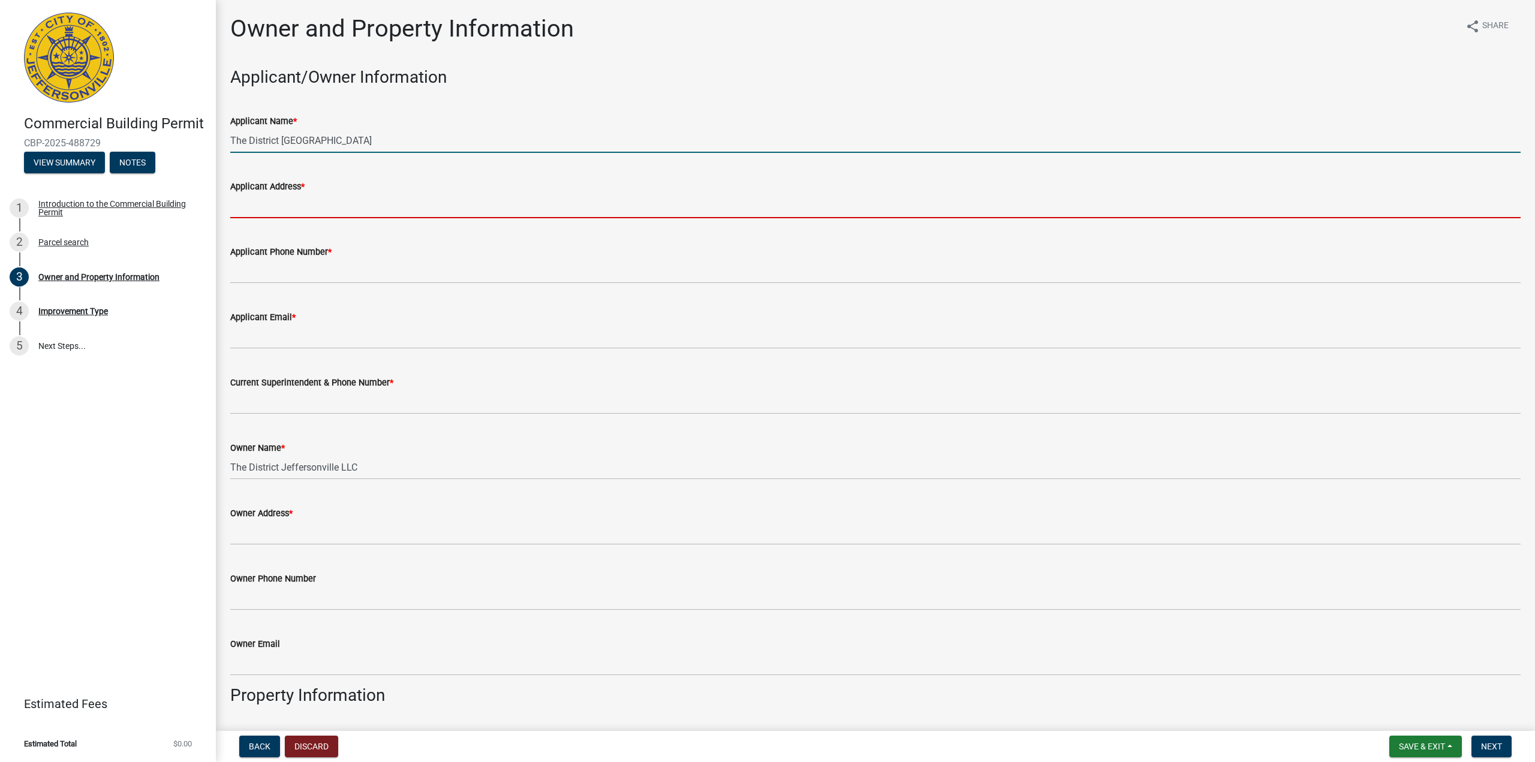
click at [329, 197] on input "Applicant Address *" at bounding box center [875, 206] width 1291 height 25
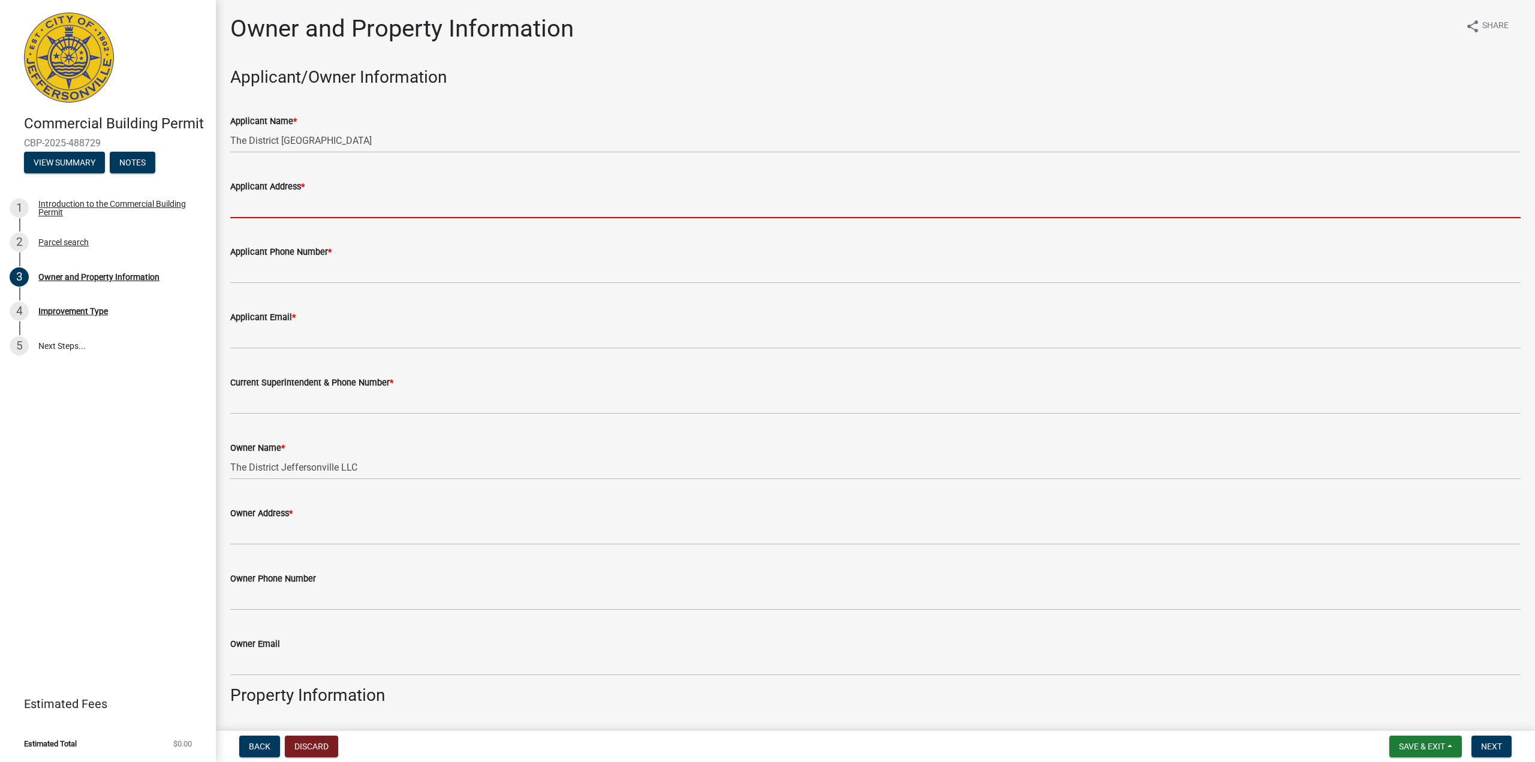
type input "[STREET_ADDRESS]"
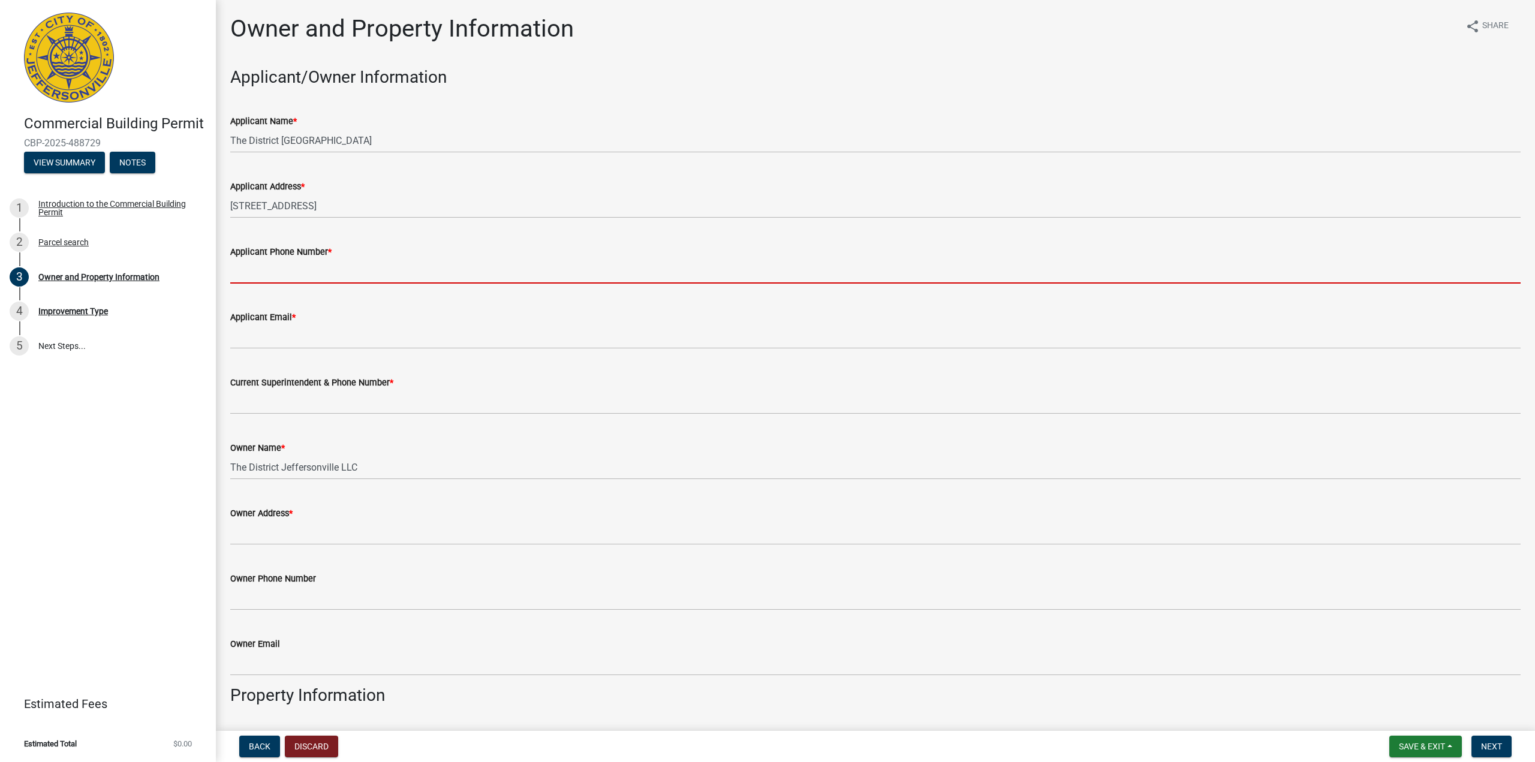
click at [309, 275] on input "Applicant Phone Number *" at bounding box center [875, 271] width 1291 height 25
type input "5029300727"
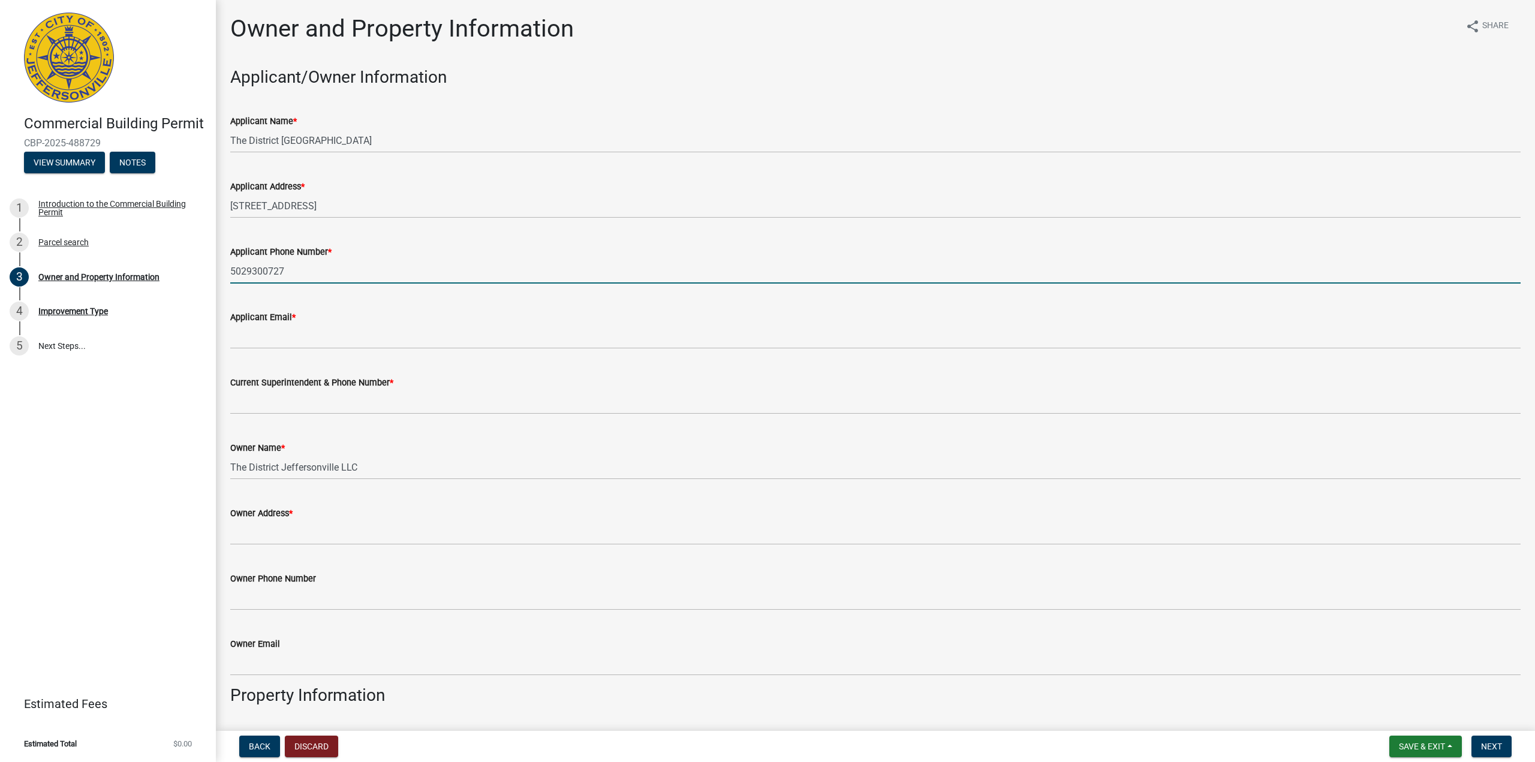
type input "[EMAIL_ADDRESS][DOMAIN_NAME]"
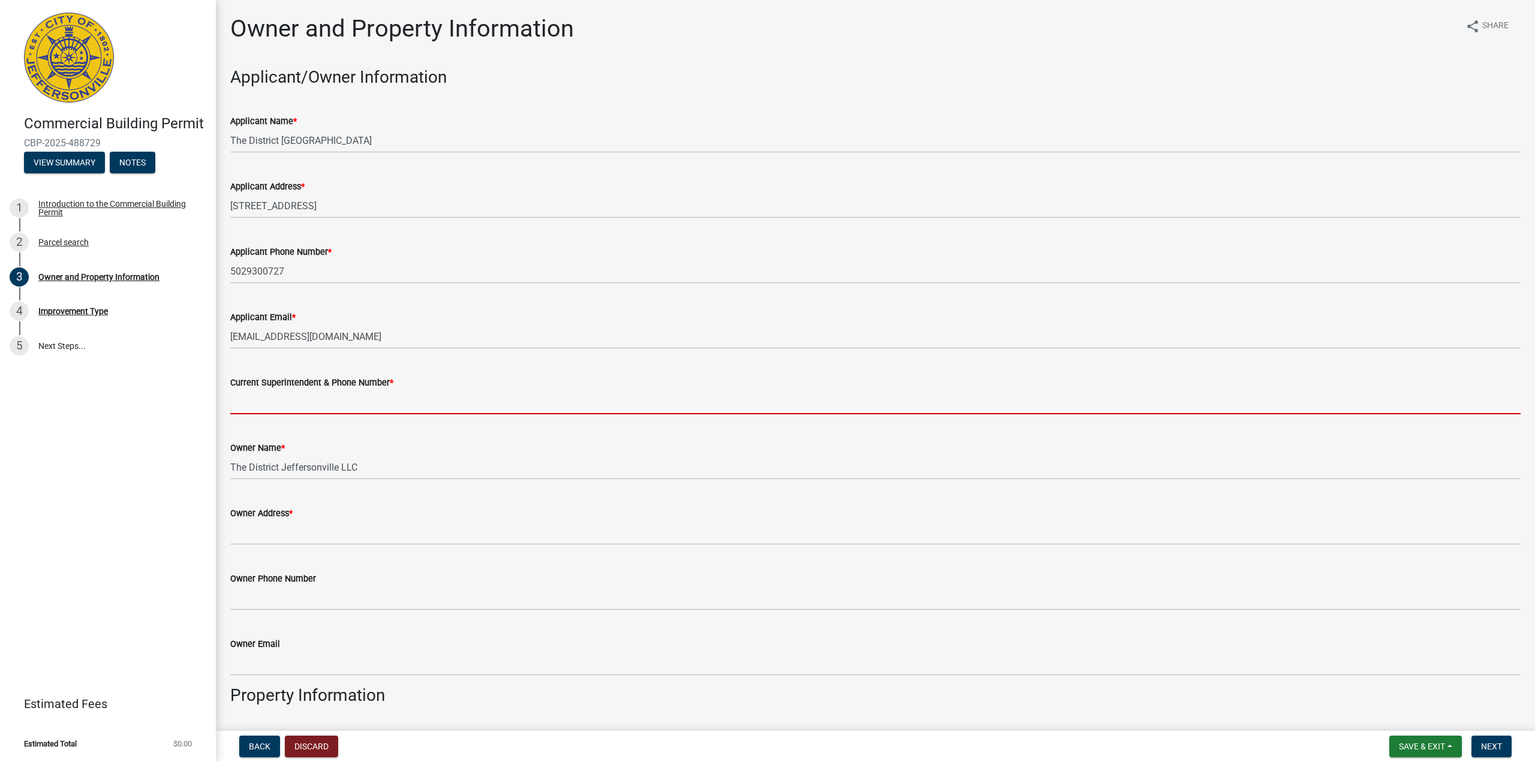
click at [301, 406] on input "Current Superintendent & Phone Number *" at bounding box center [875, 402] width 1291 height 25
type input "5029300727"
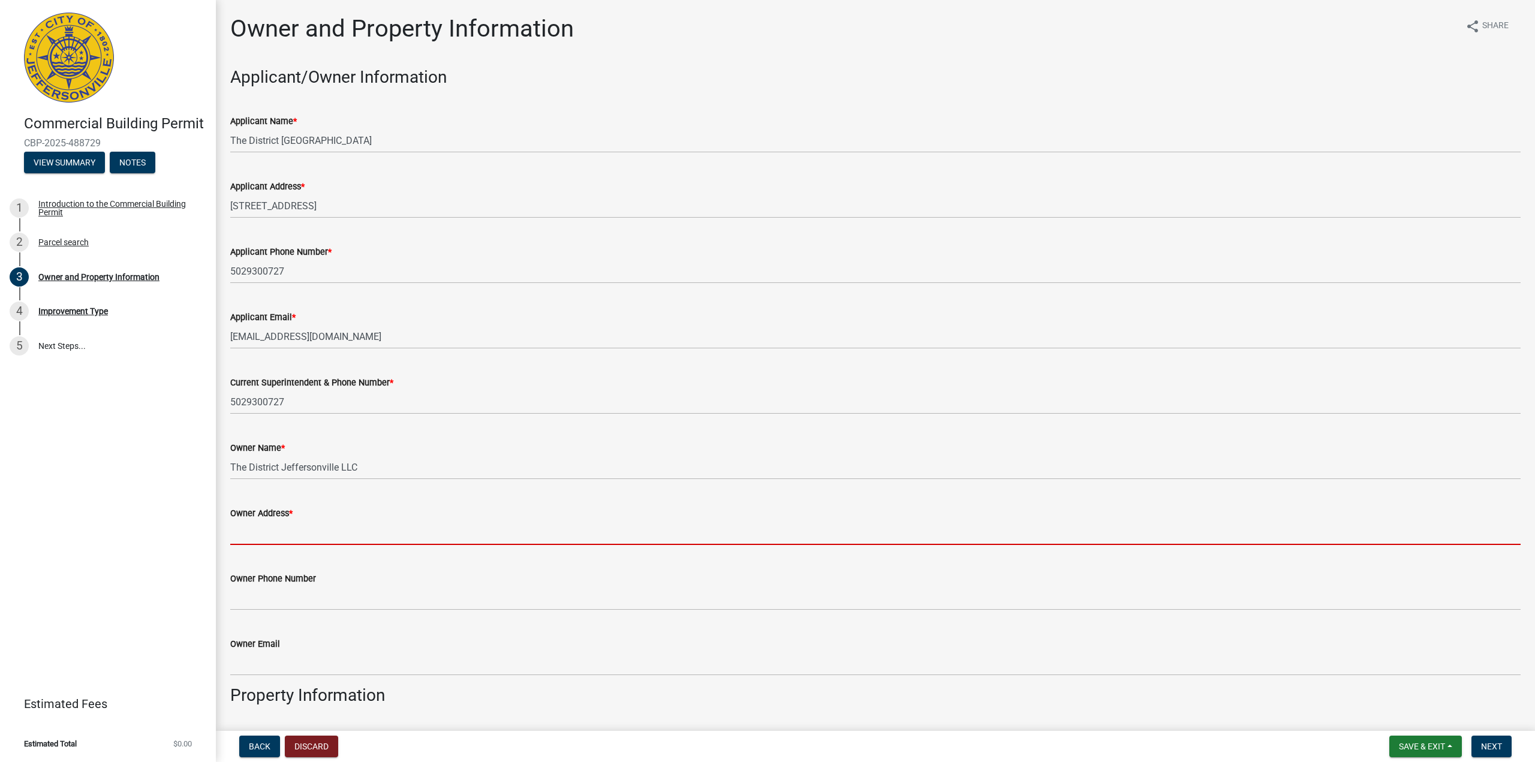
click at [273, 535] on input "Owner Address *" at bounding box center [875, 533] width 1291 height 25
type input "[STREET_ADDRESS]"
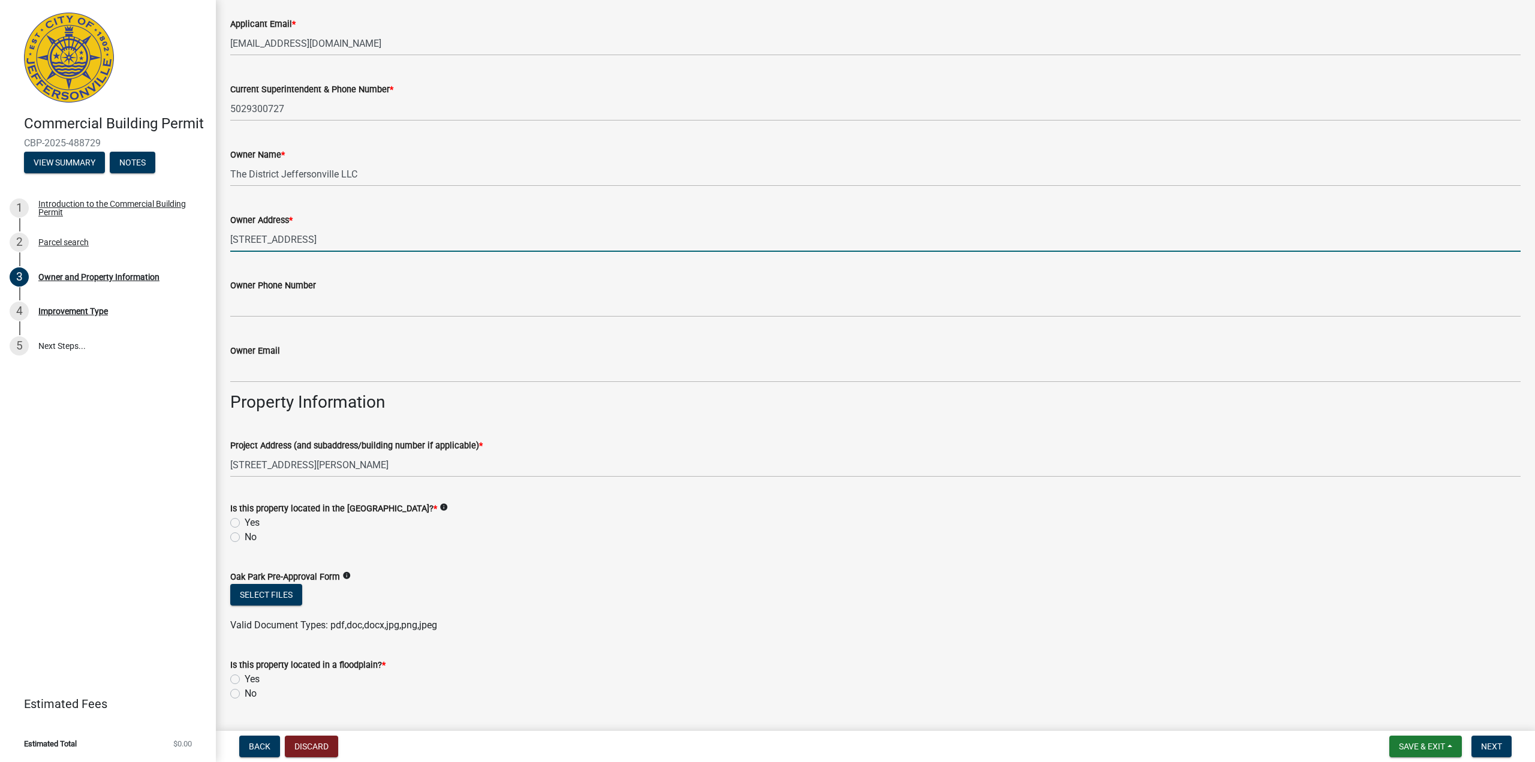
scroll to position [300, 0]
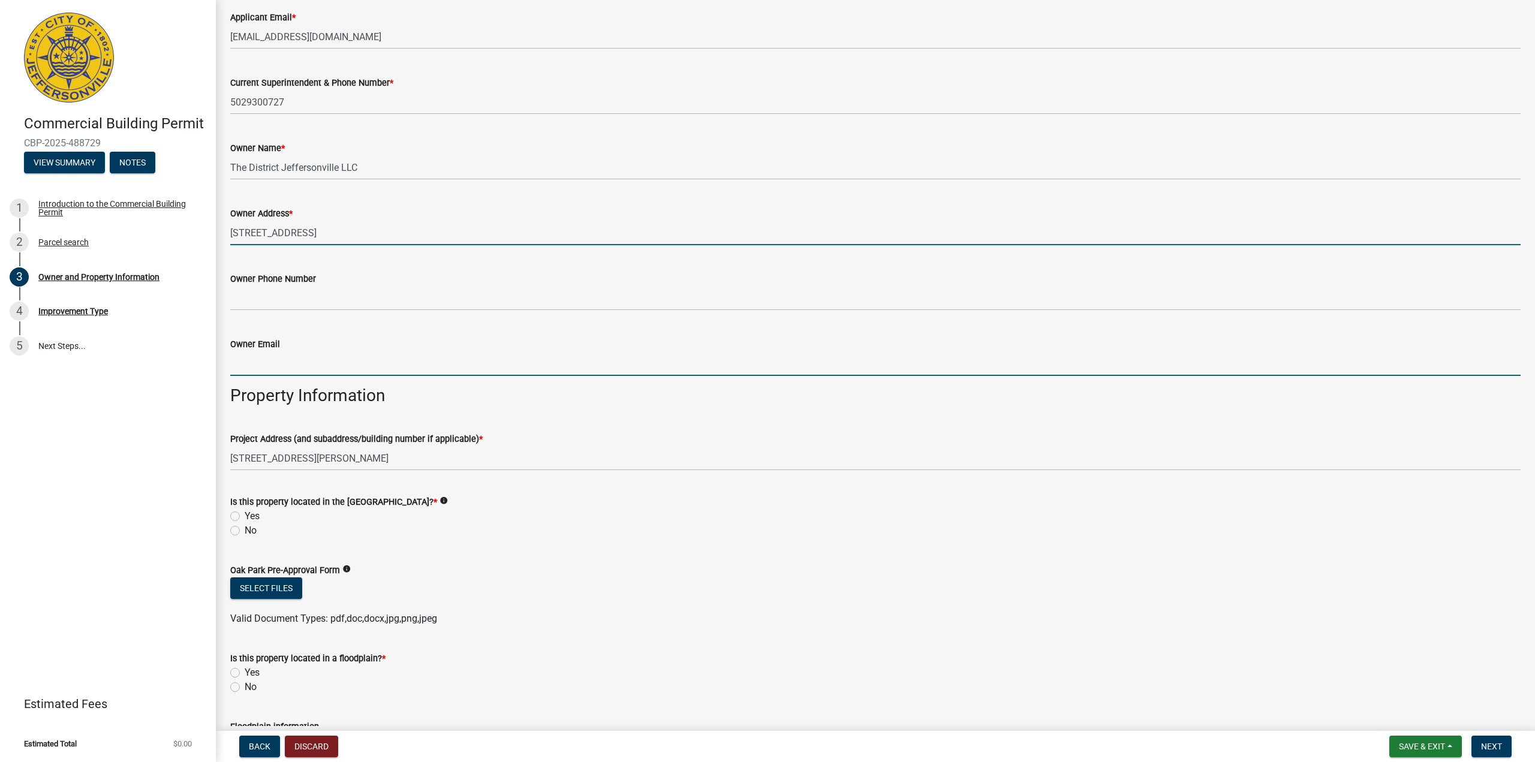
click at [272, 368] on input "Owner Email" at bounding box center [875, 363] width 1291 height 25
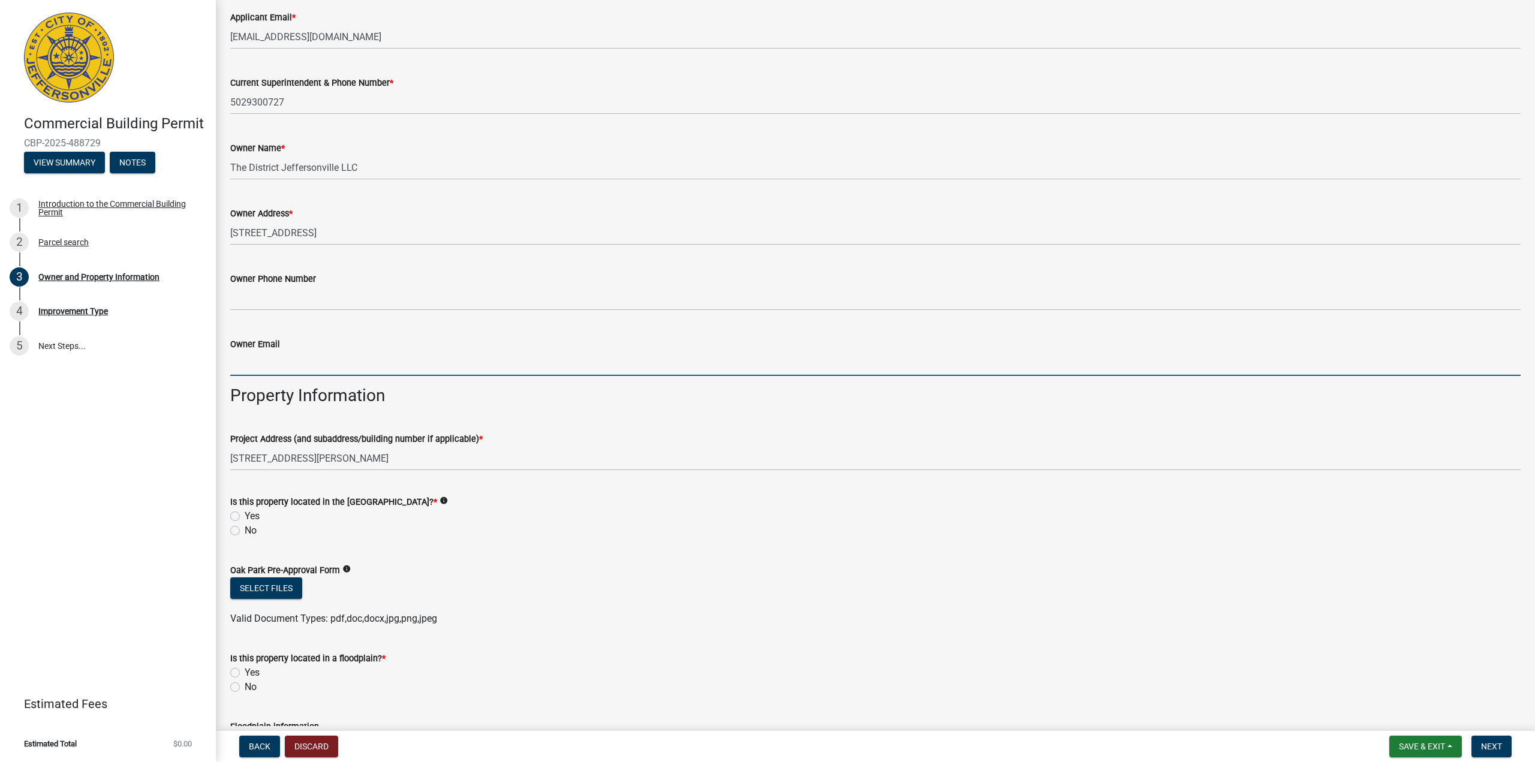
type input "[EMAIL_ADDRESS][DOMAIN_NAME]"
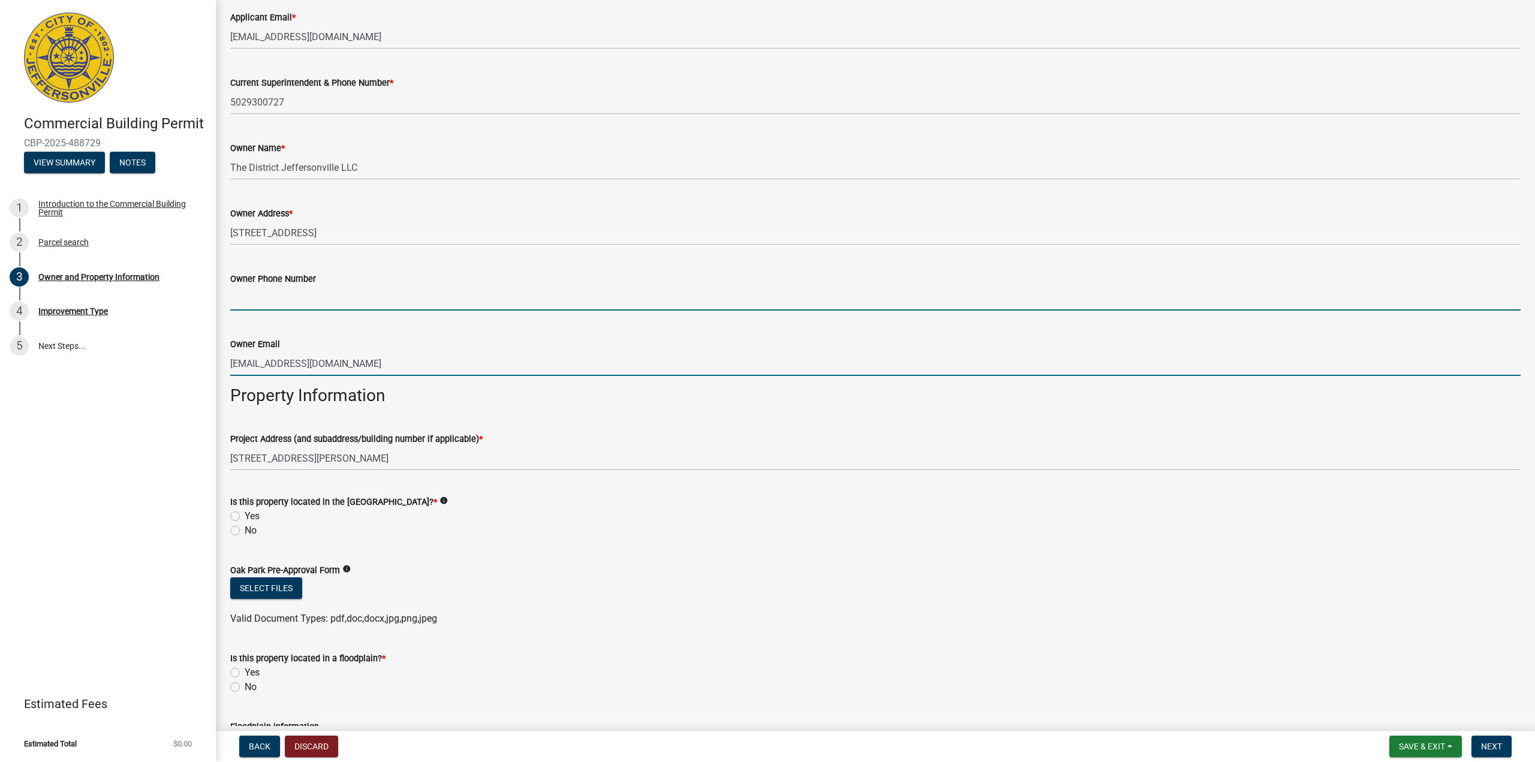
type input "5029300727"
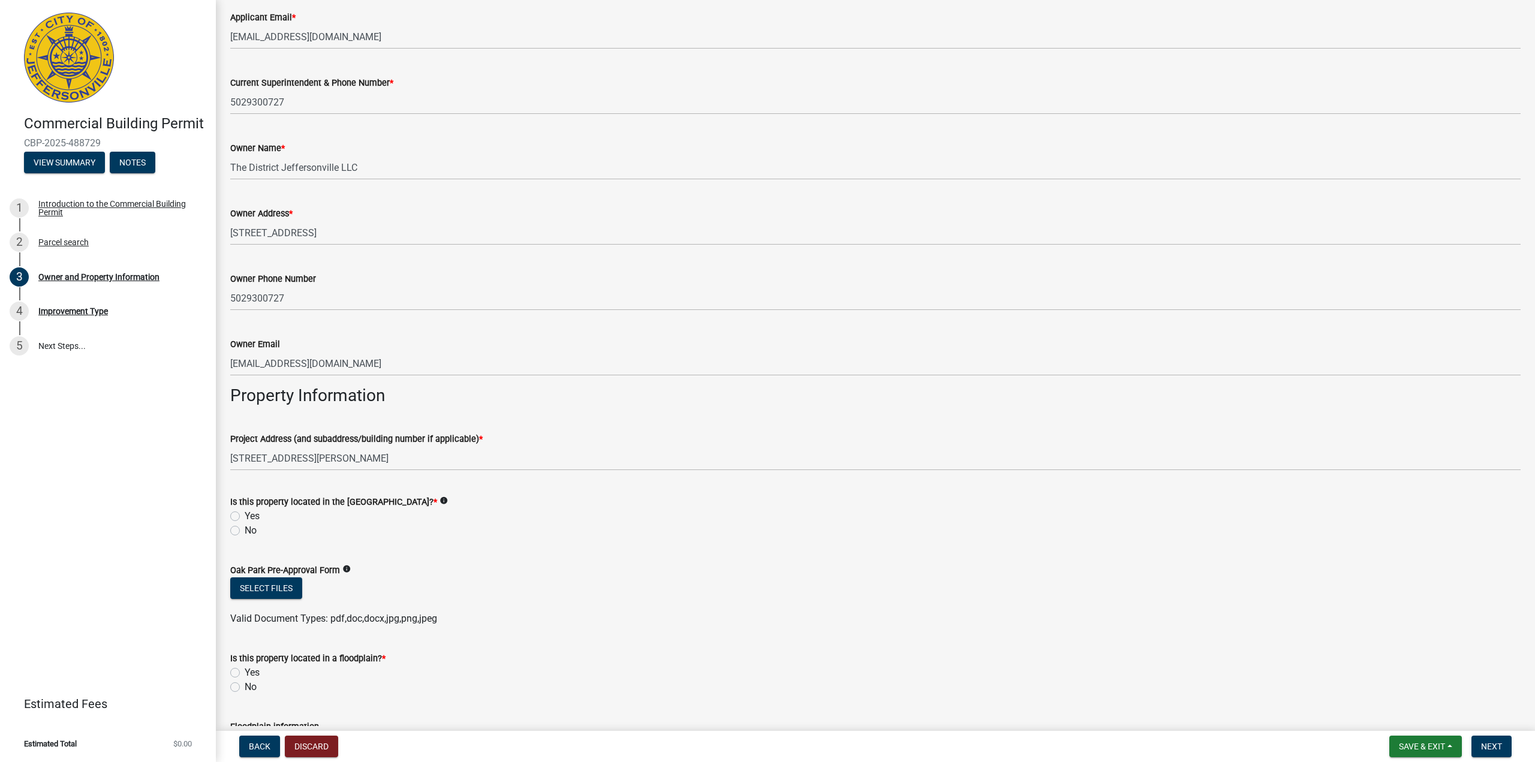
click at [245, 532] on label "No" at bounding box center [251, 531] width 12 height 14
click at [245, 531] on input "No" at bounding box center [249, 528] width 8 height 8
radio input "true"
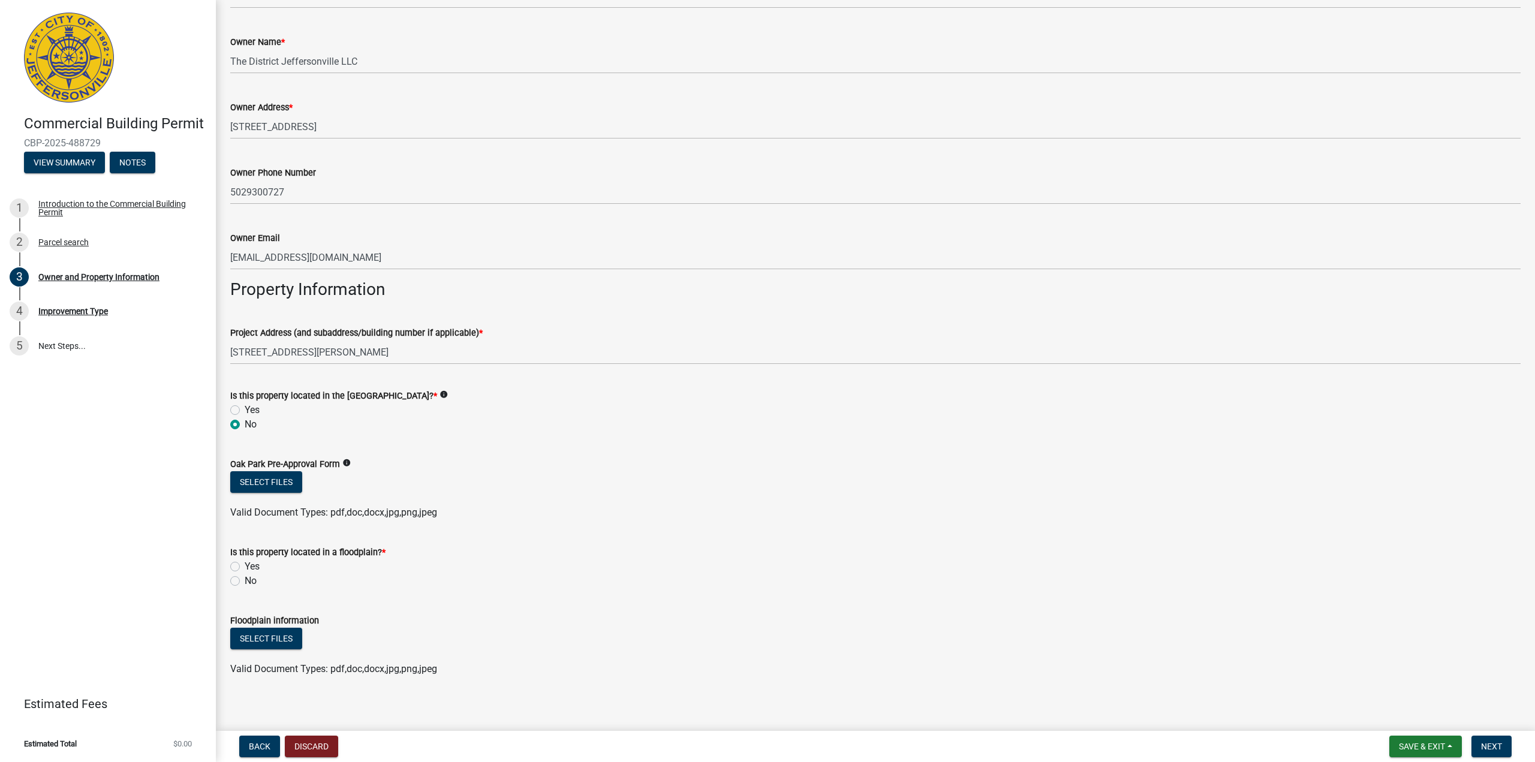
scroll to position [414, 0]
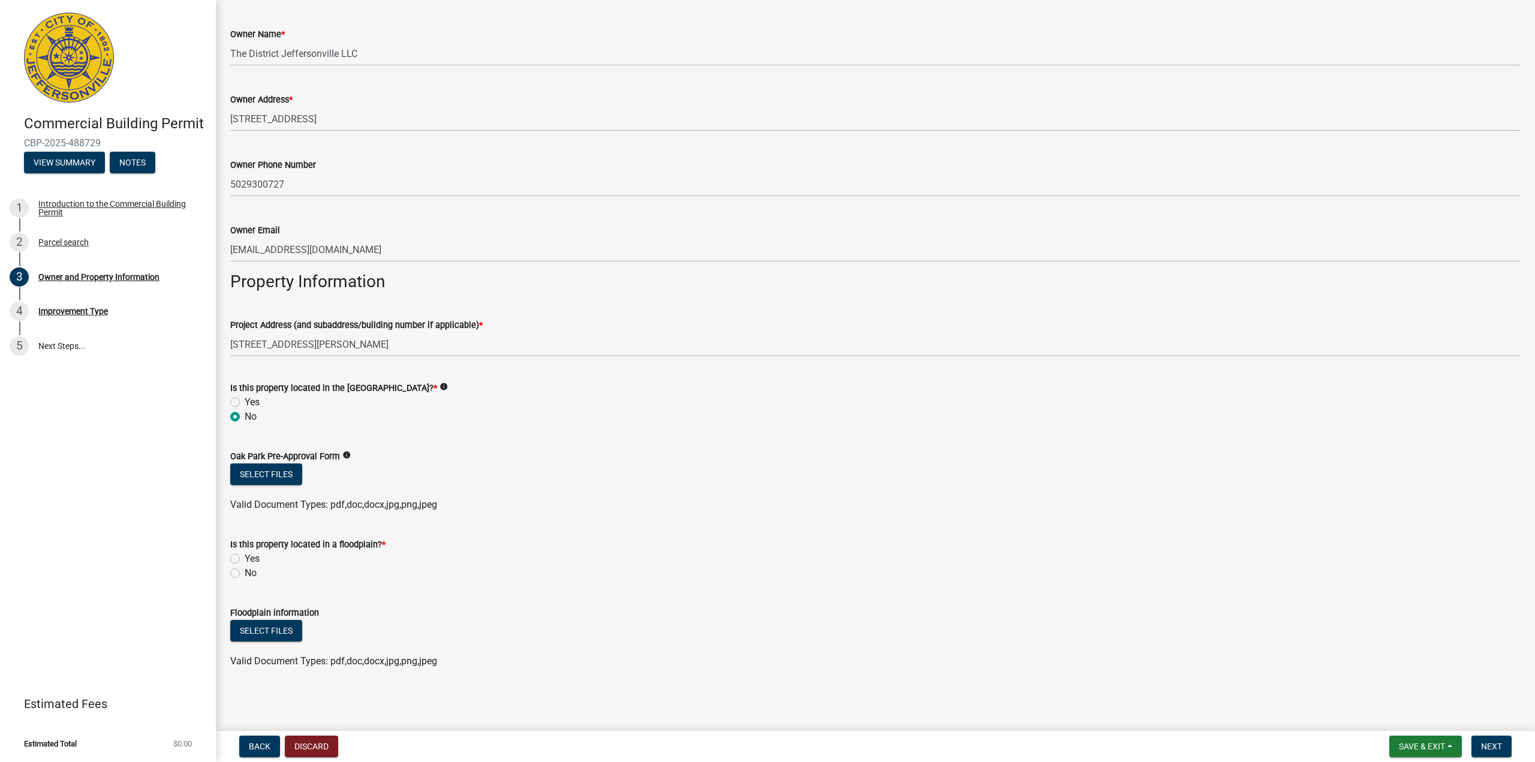
click at [245, 578] on label "No" at bounding box center [251, 573] width 12 height 14
click at [245, 574] on input "No" at bounding box center [249, 570] width 8 height 8
radio input "true"
click at [1490, 740] on button "Next" at bounding box center [1492, 747] width 40 height 22
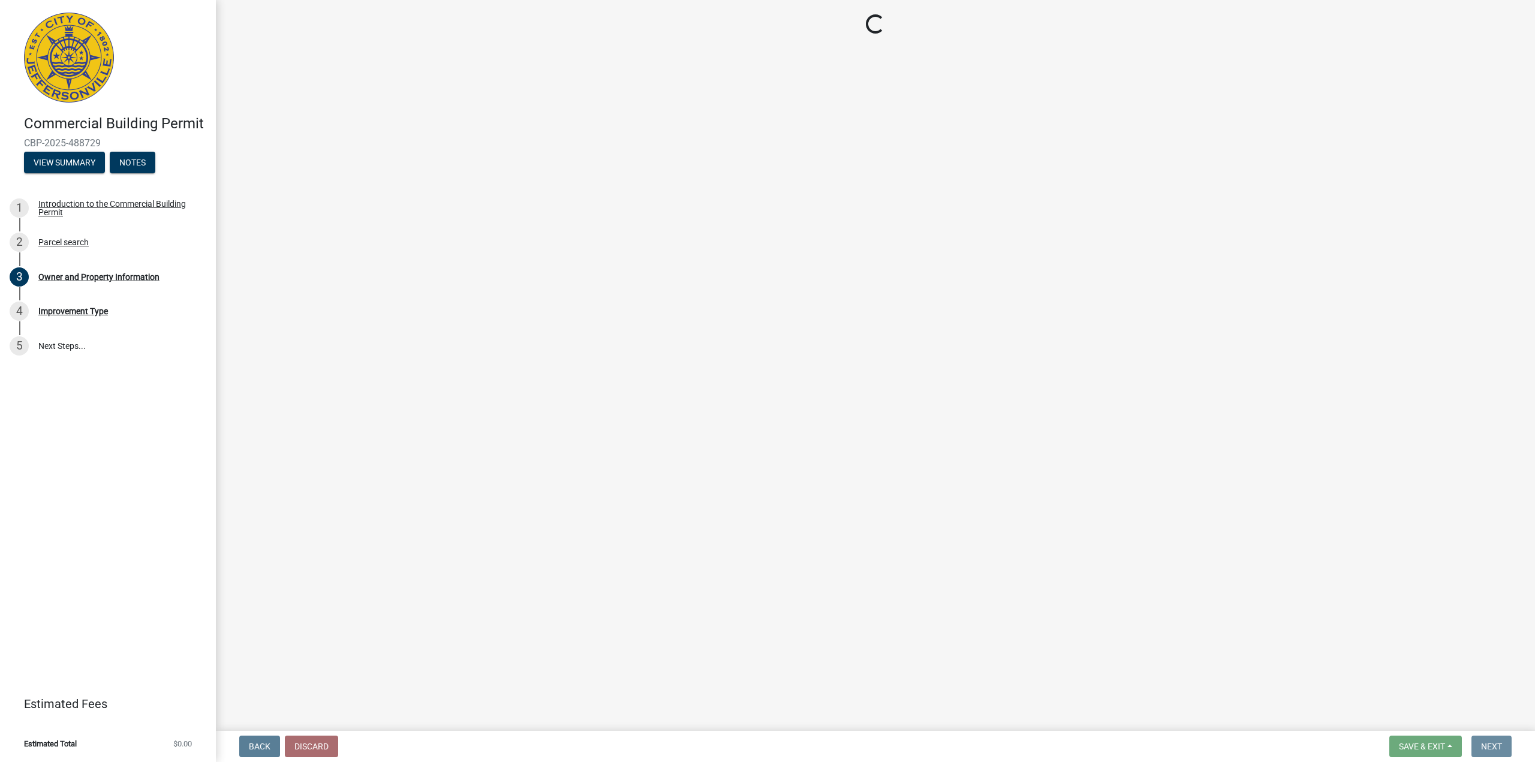
scroll to position [0, 0]
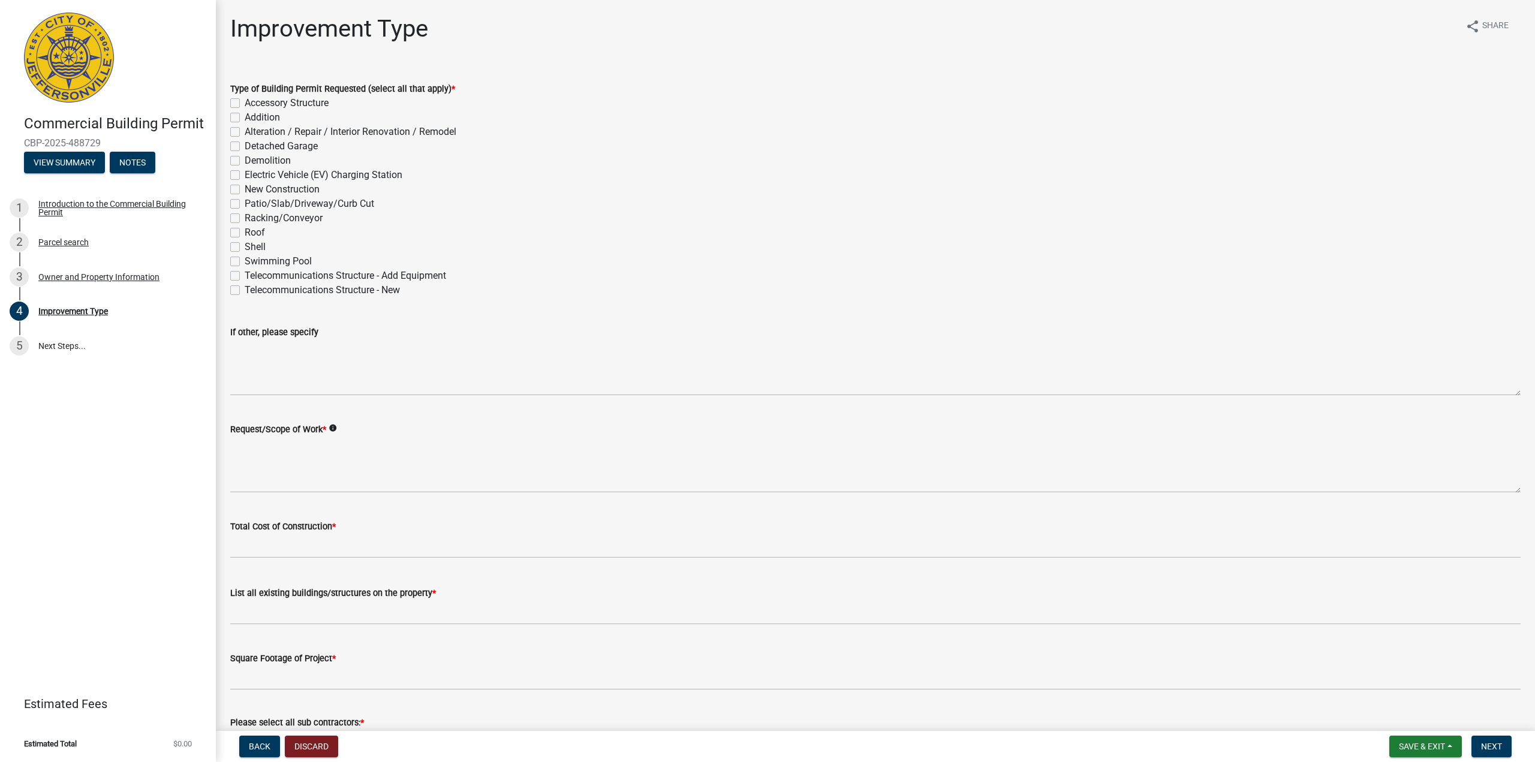
click at [245, 191] on label "New Construction" at bounding box center [282, 189] width 75 height 14
click at [245, 190] on input "New Construction" at bounding box center [249, 186] width 8 height 8
checkbox input "true"
checkbox input "false"
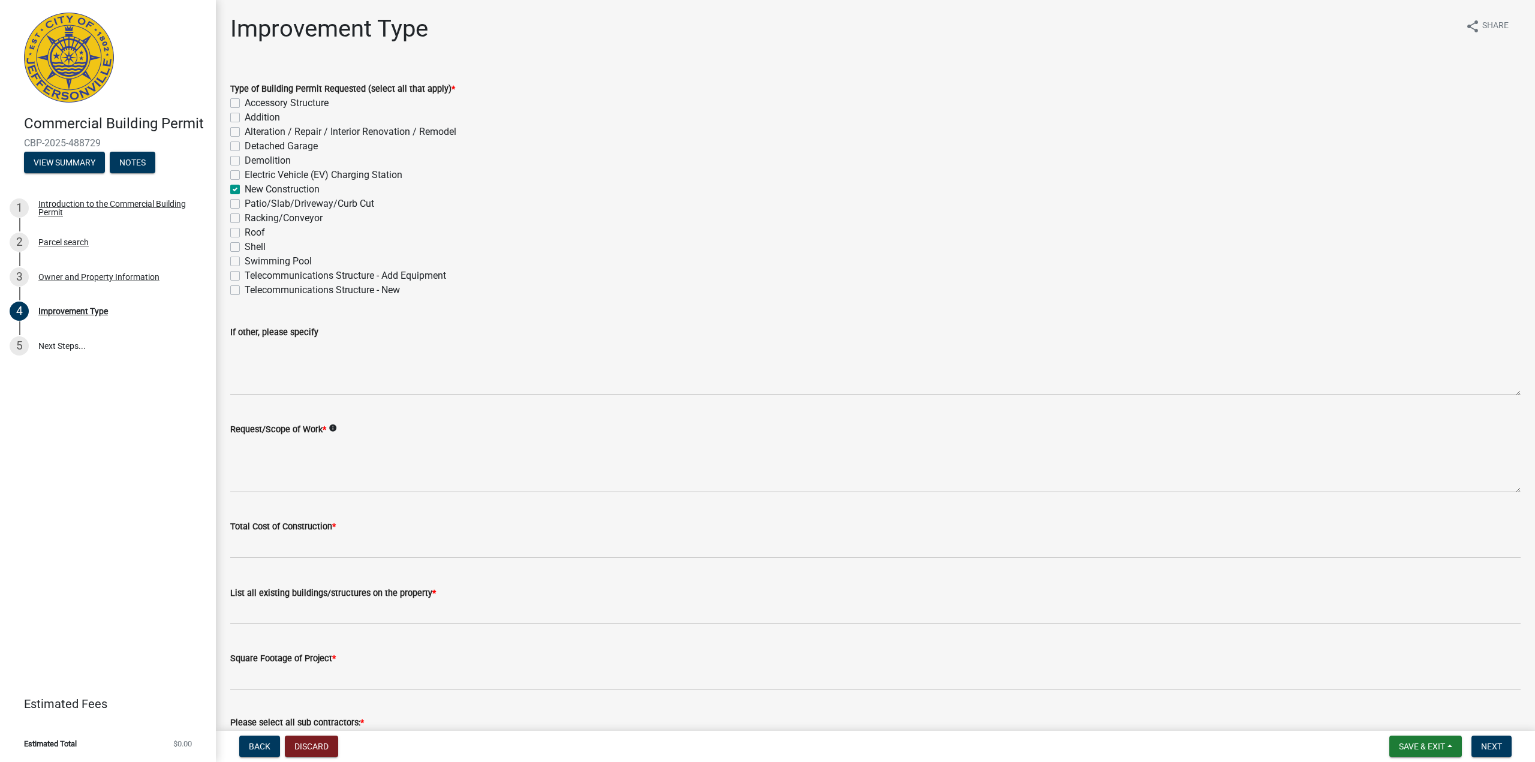
checkbox input "false"
checkbox input "true"
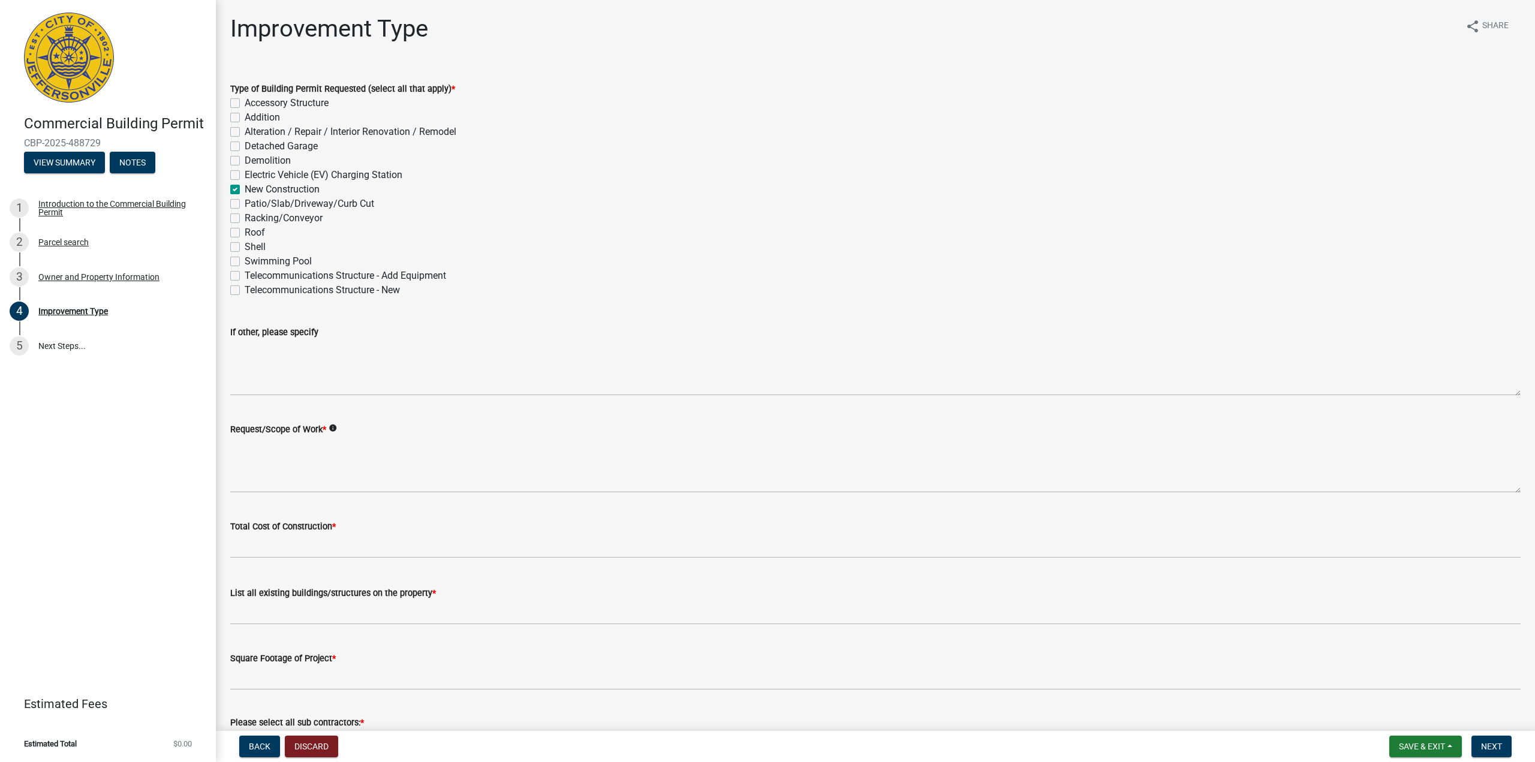
checkbox input "false"
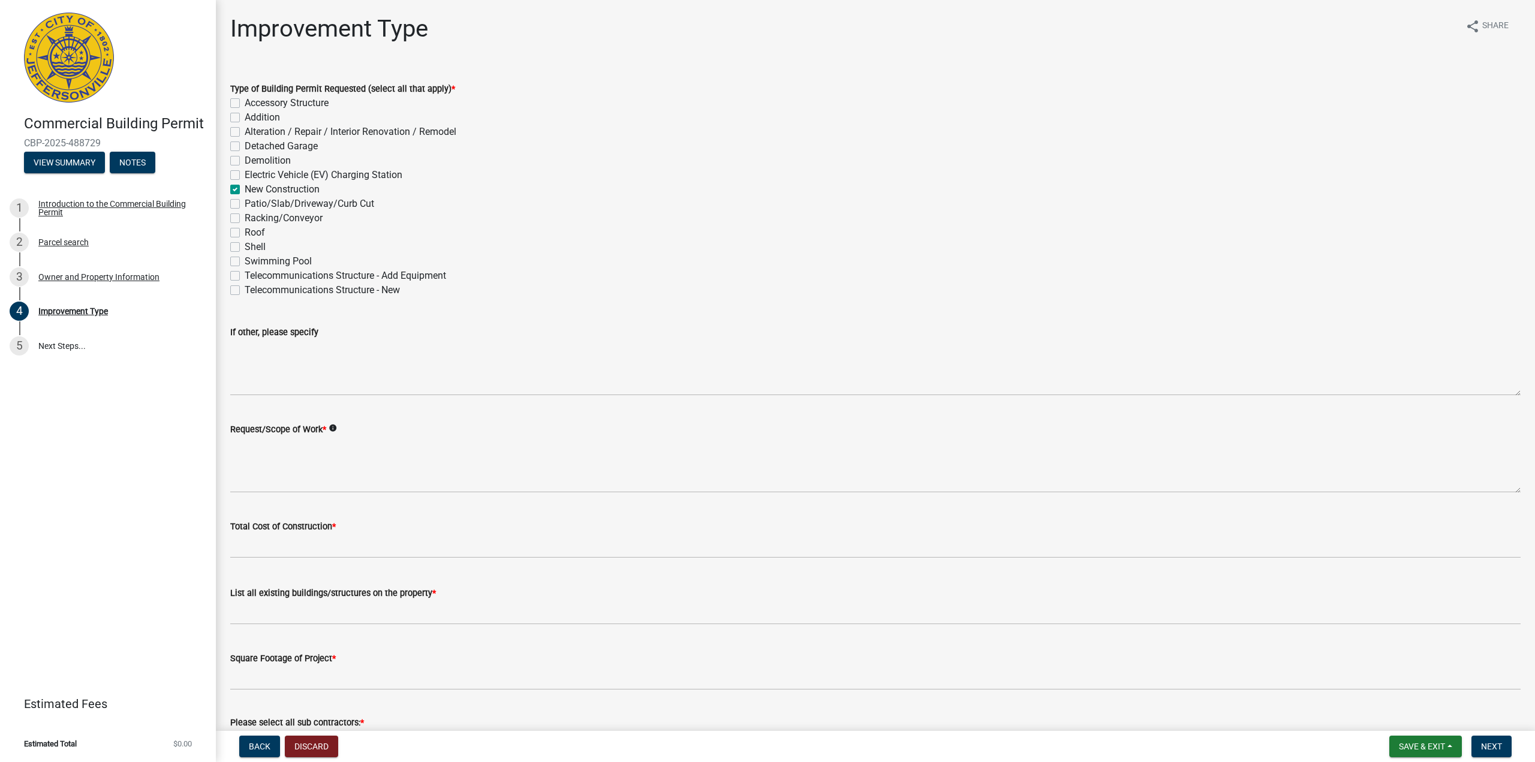
checkbox input "false"
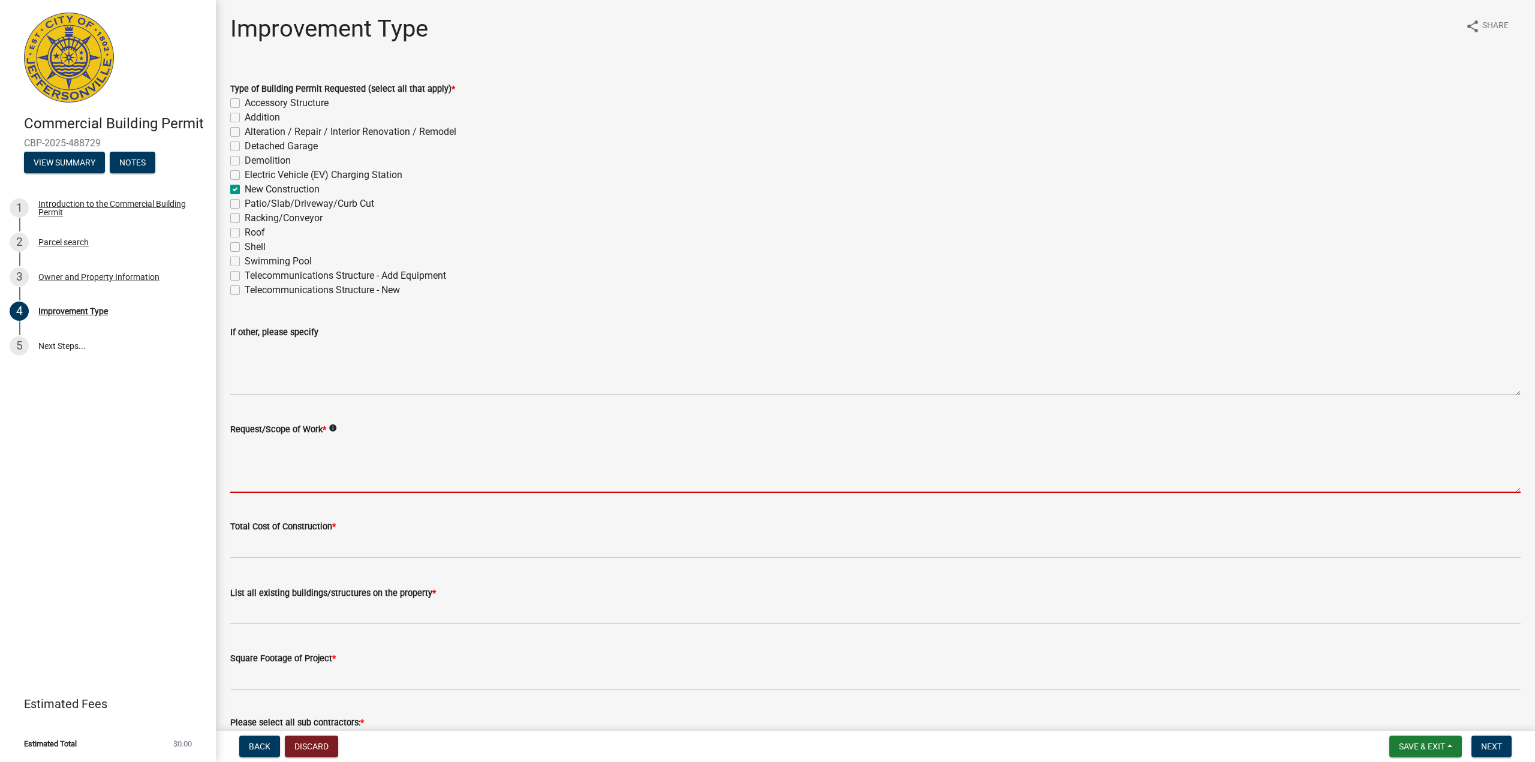
click at [273, 477] on textarea "Request/Scope of Work *" at bounding box center [875, 465] width 1291 height 56
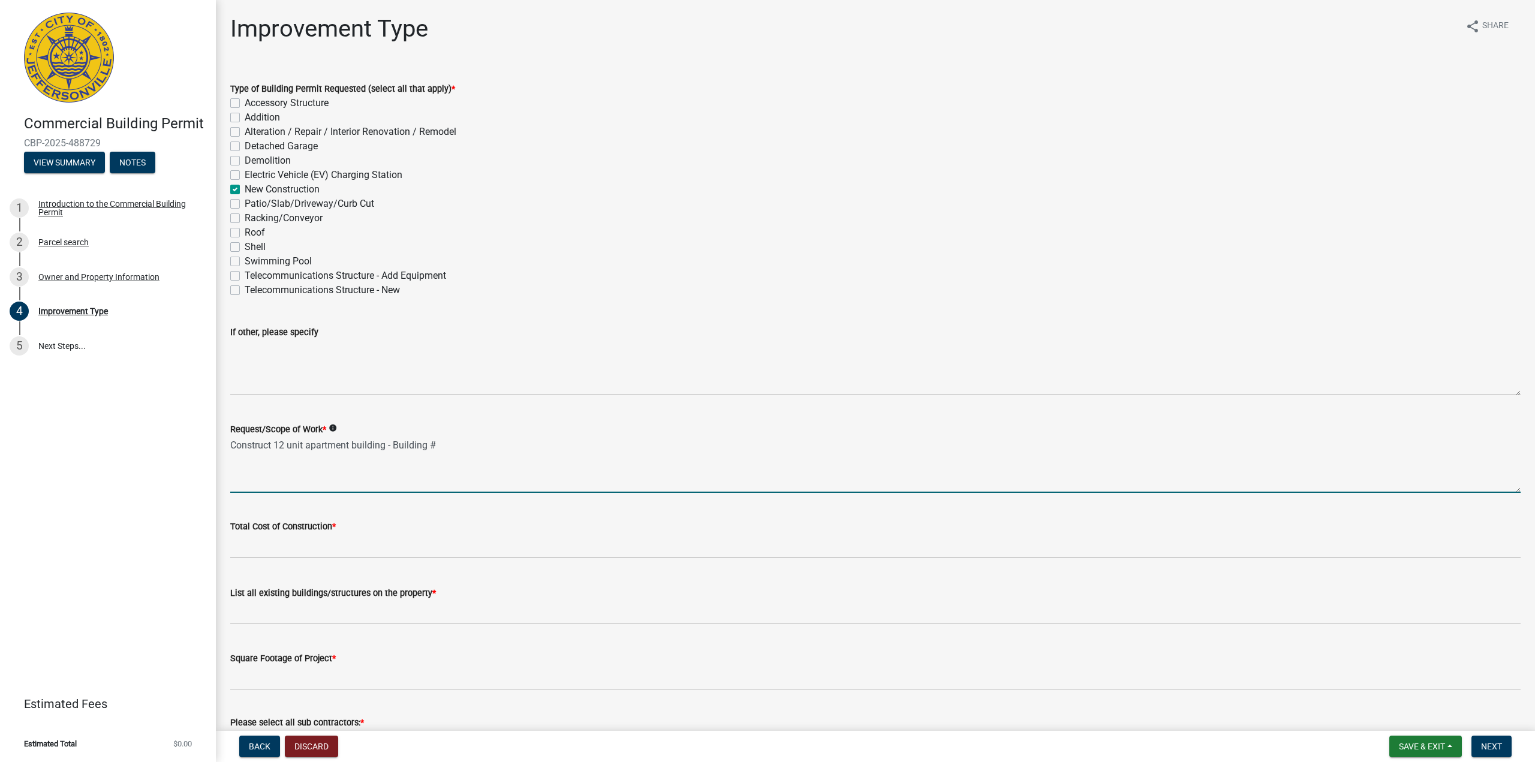
type textarea "Construct 12 unit apartment building - Building #"
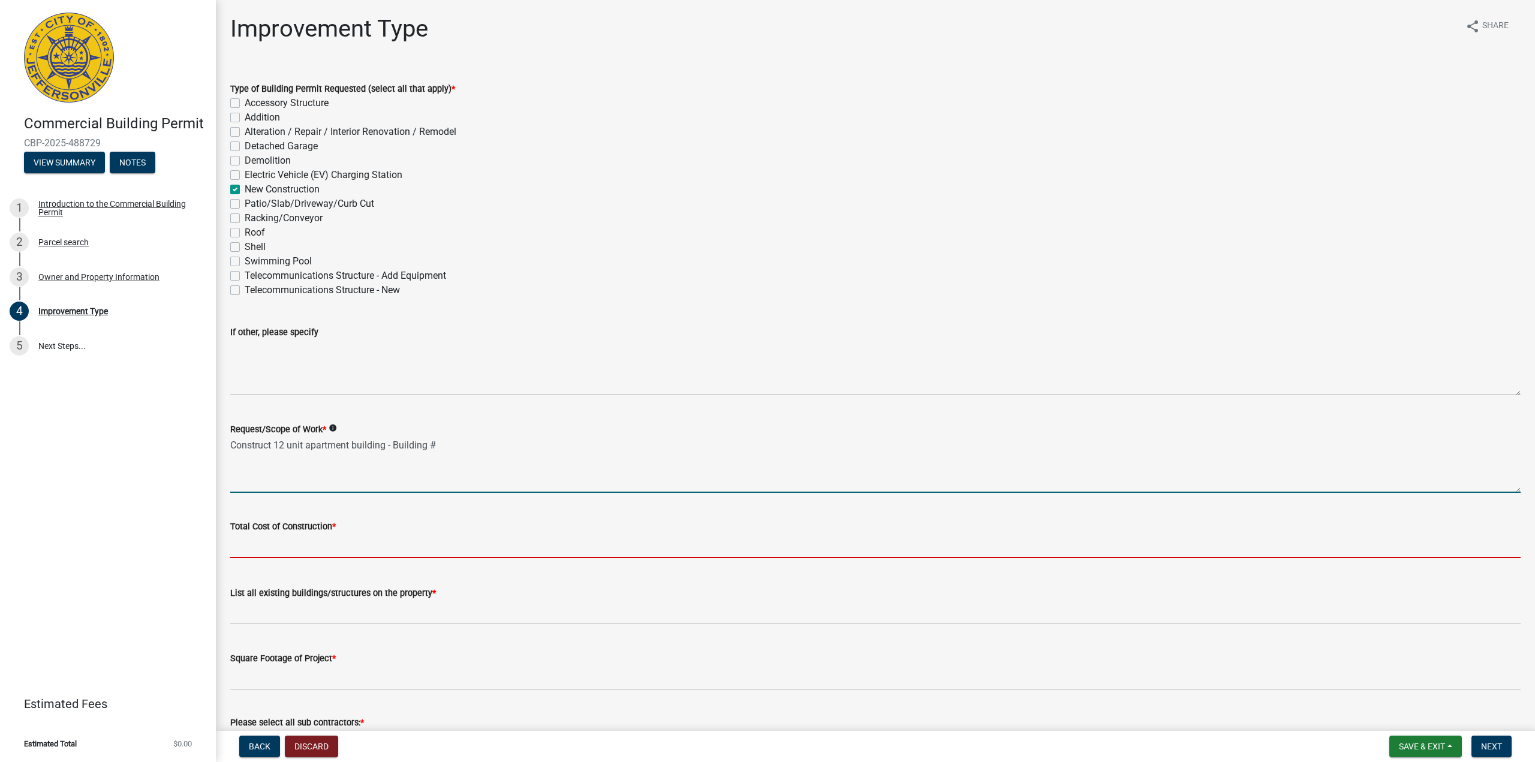
click at [282, 546] on input "text" at bounding box center [875, 546] width 1291 height 25
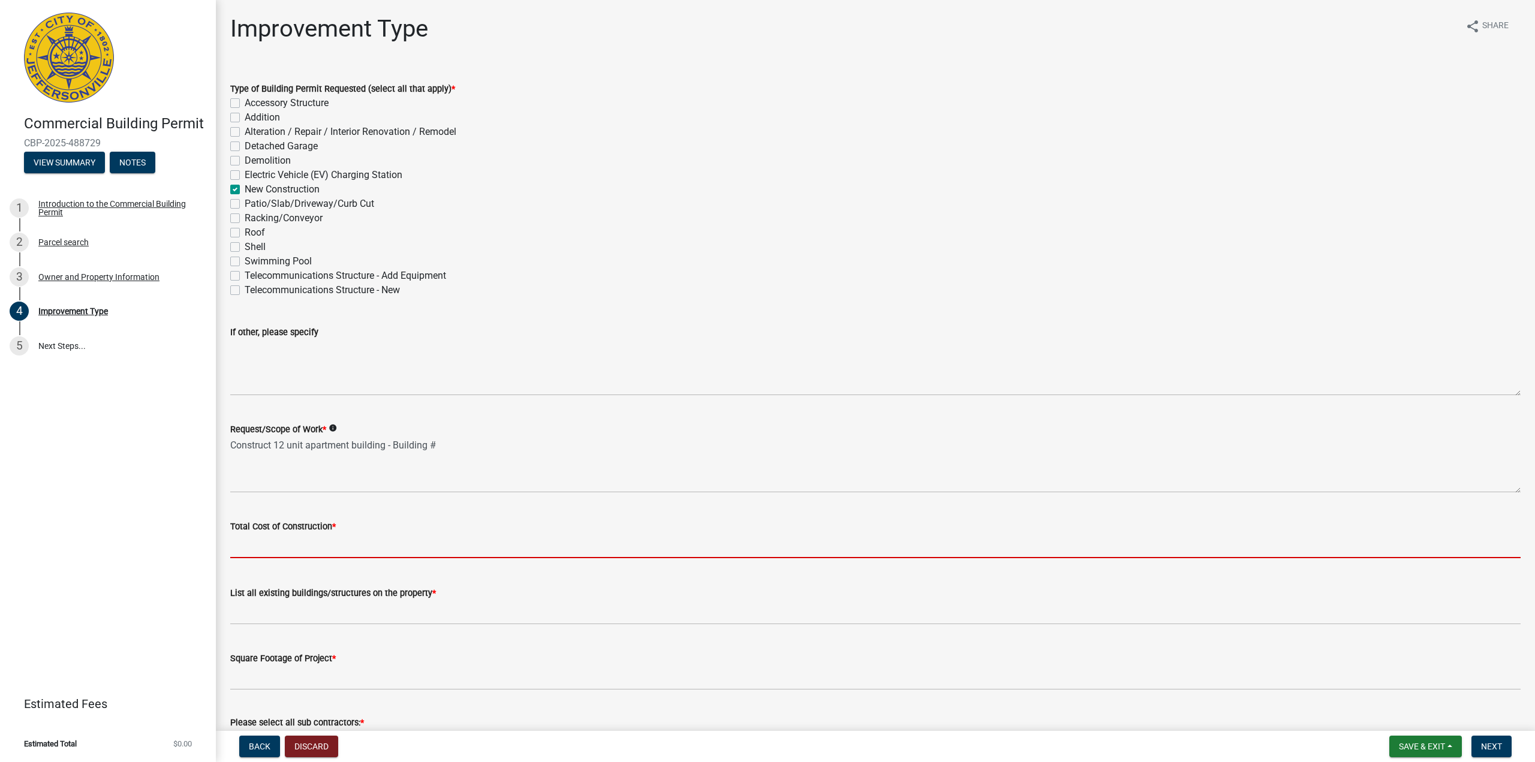
type input "1200000"
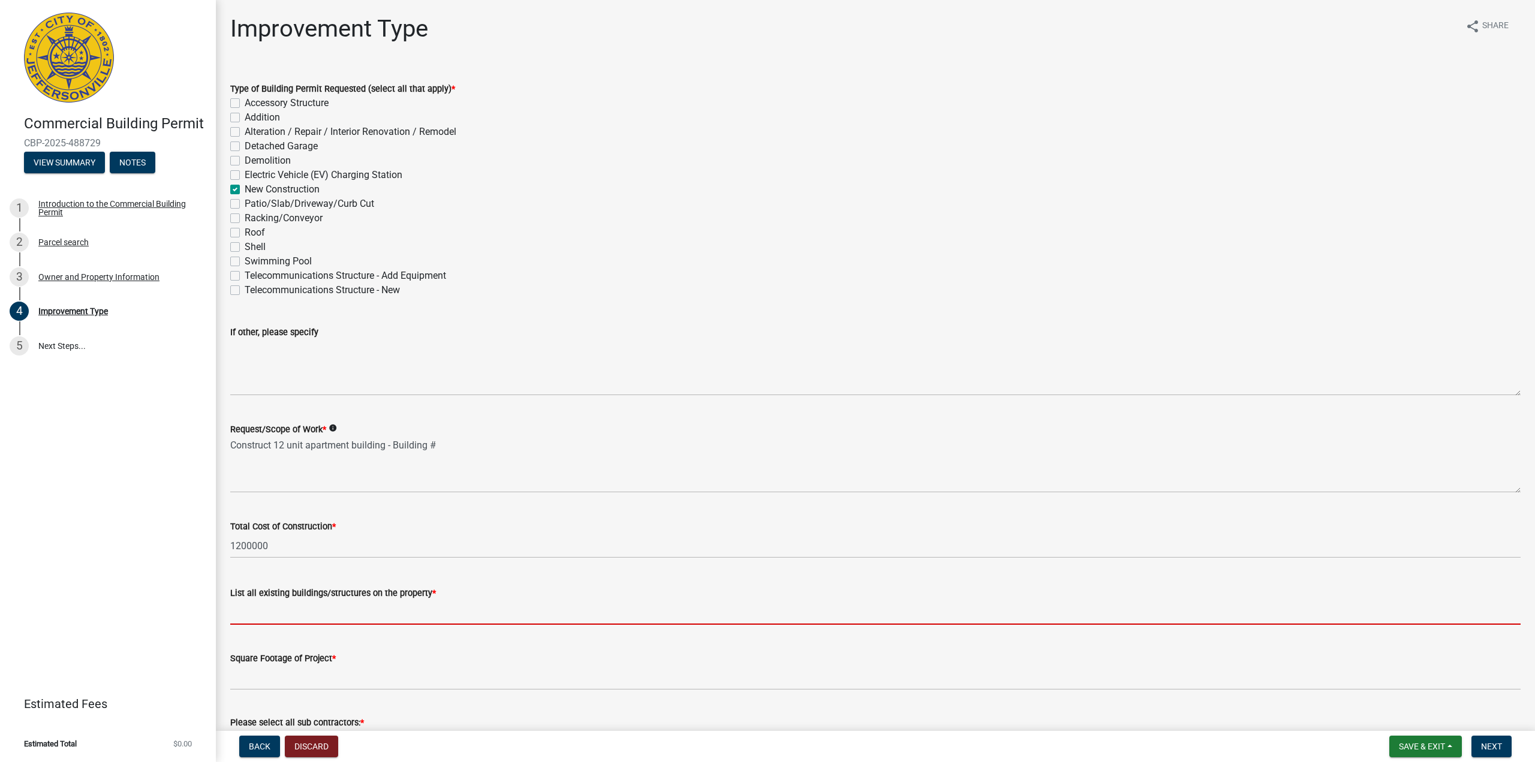
click at [277, 615] on input "List all existing buildings/structures on the property *" at bounding box center [875, 612] width 1291 height 25
type input "NONE"
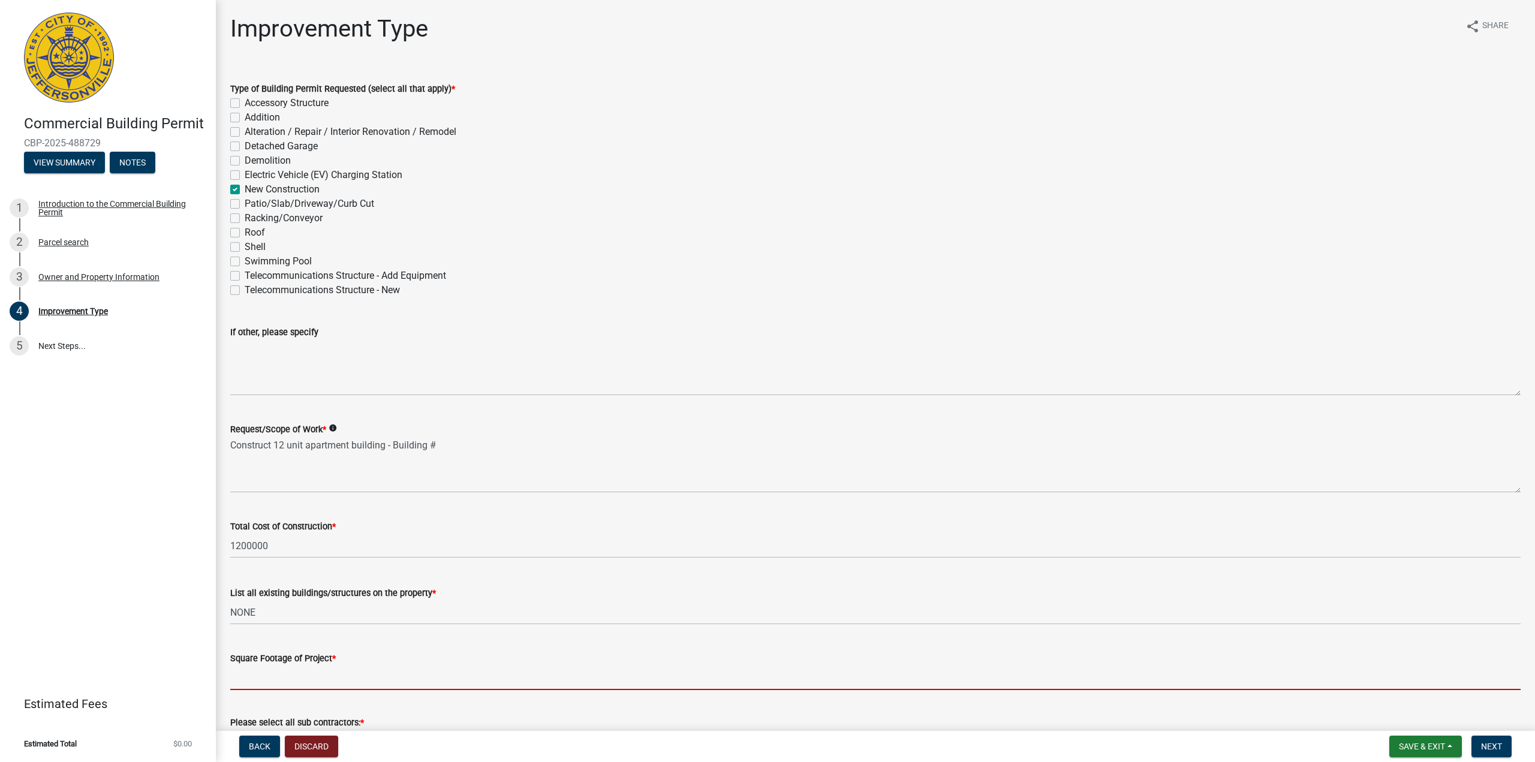
click at [258, 680] on input "text" at bounding box center [875, 678] width 1291 height 25
type input "12500"
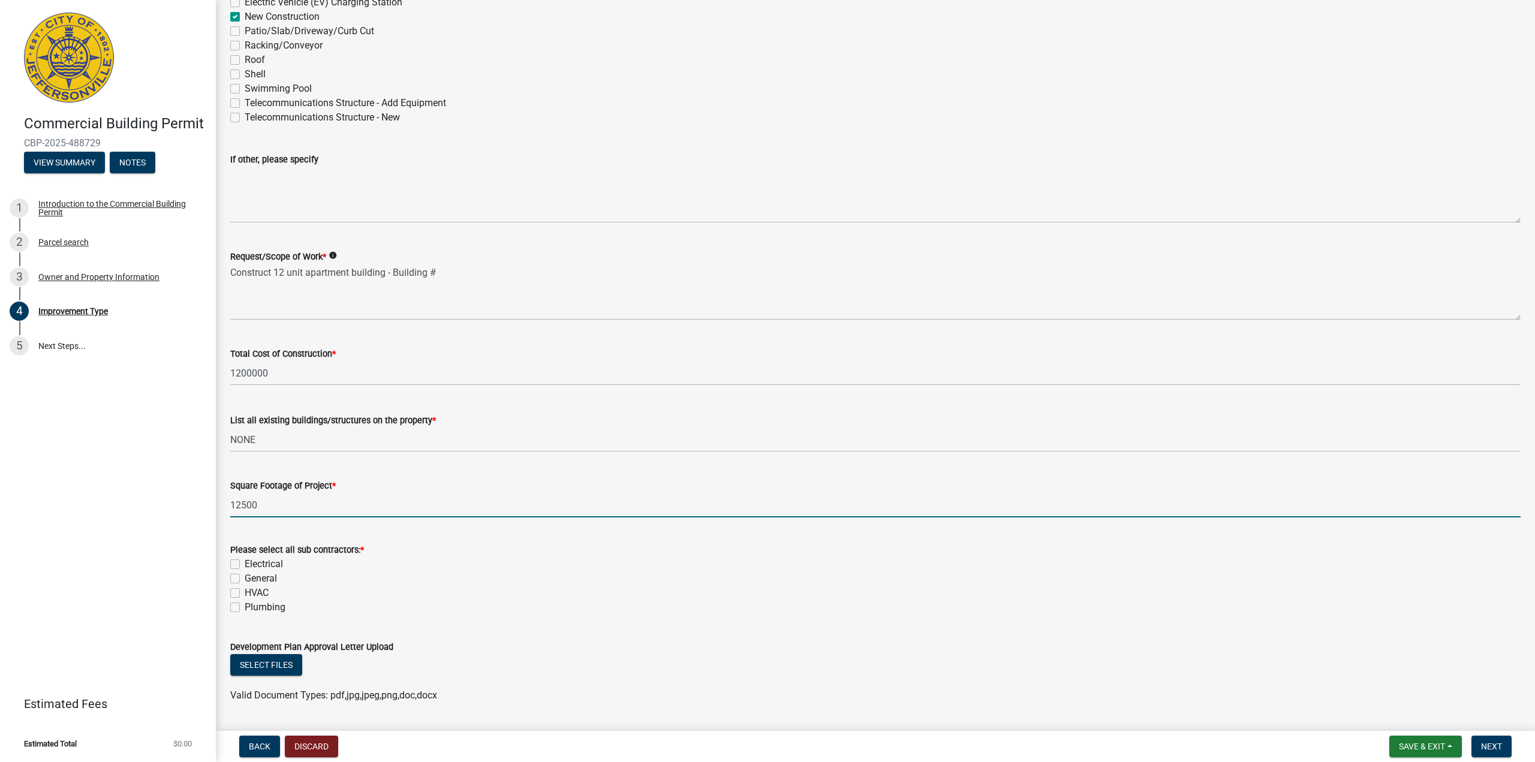
scroll to position [180, 0]
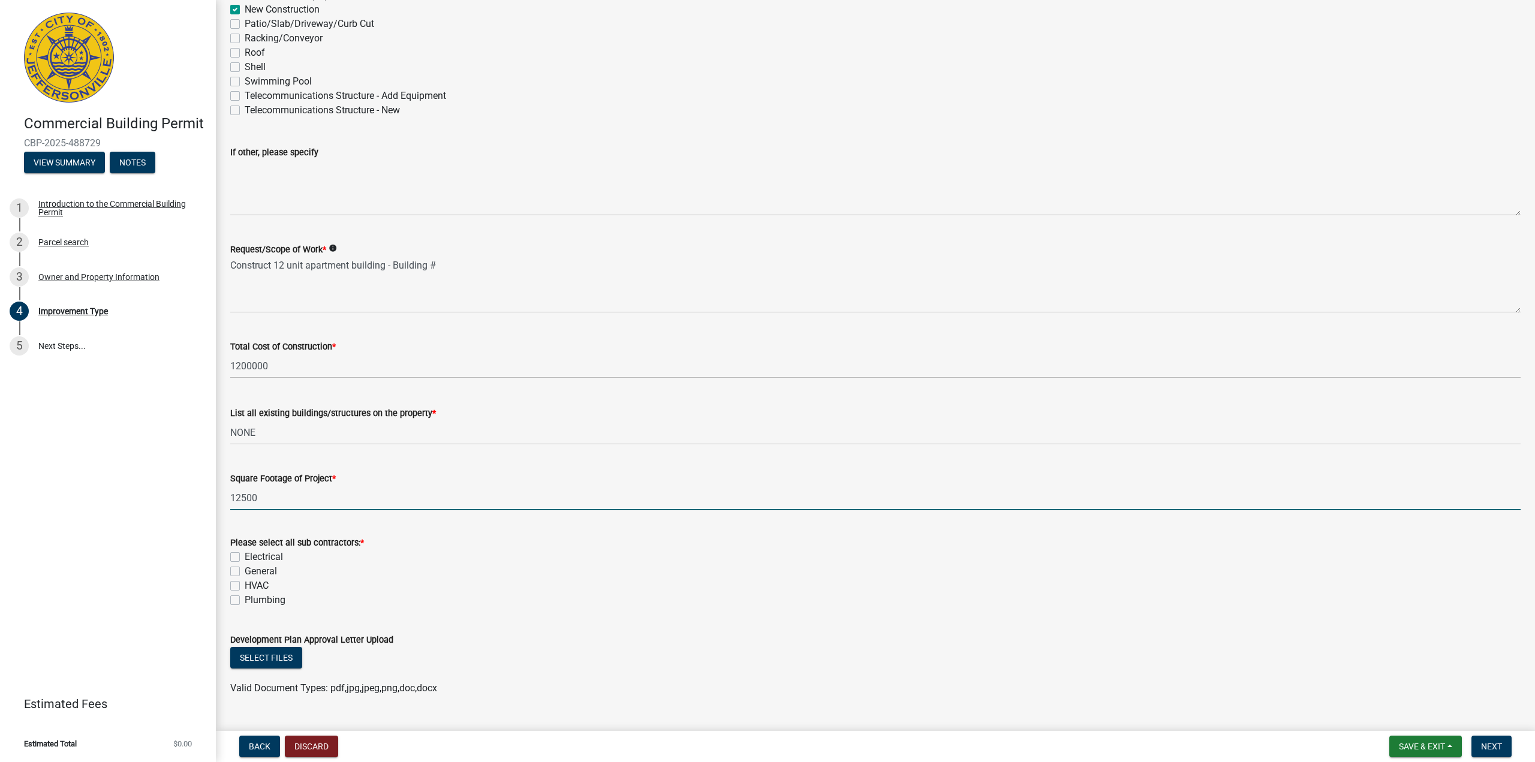
click at [245, 556] on label "Electrical" at bounding box center [264, 557] width 38 height 14
click at [245, 556] on input "Electrical" at bounding box center [249, 554] width 8 height 8
checkbox input "true"
checkbox input "false"
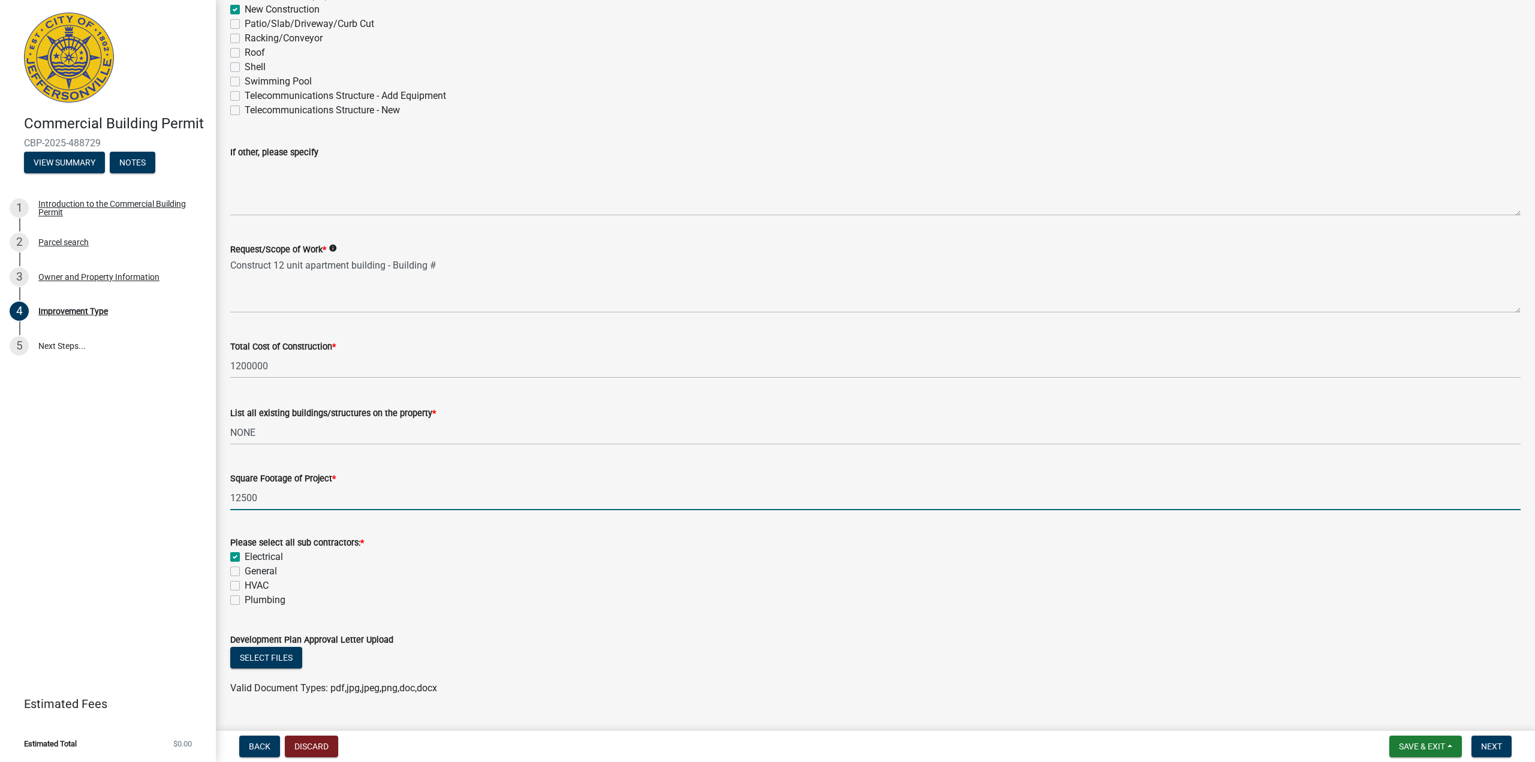
checkbox input "false"
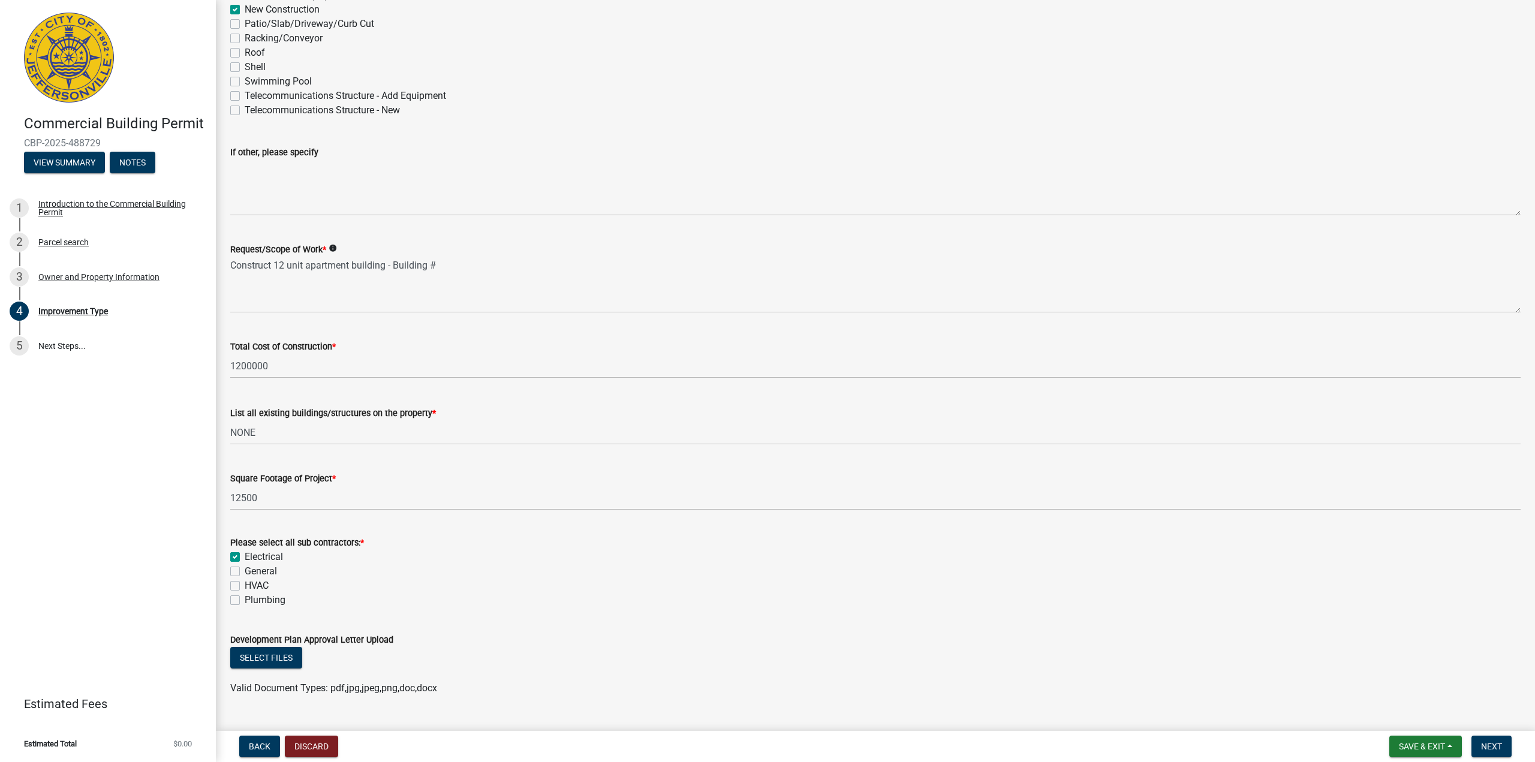
drag, startPoint x: 234, startPoint y: 578, endPoint x: 233, endPoint y: 588, distance: 10.3
click at [234, 578] on div "General" at bounding box center [875, 571] width 1291 height 14
click at [245, 573] on label "General" at bounding box center [261, 571] width 32 height 14
click at [245, 572] on input "General" at bounding box center [249, 568] width 8 height 8
checkbox input "true"
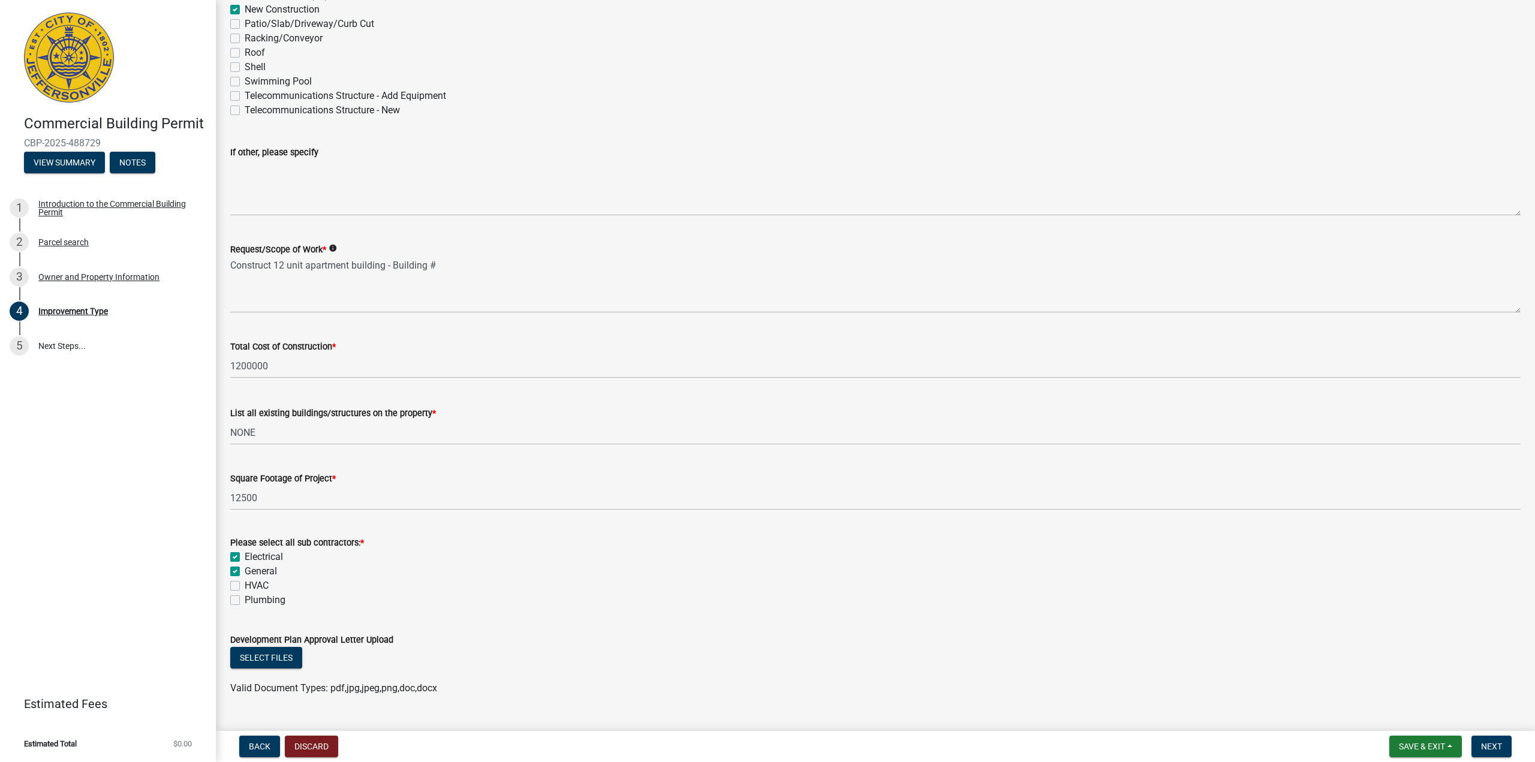
checkbox input "true"
checkbox input "false"
click at [245, 584] on label "HVAC" at bounding box center [257, 586] width 24 height 14
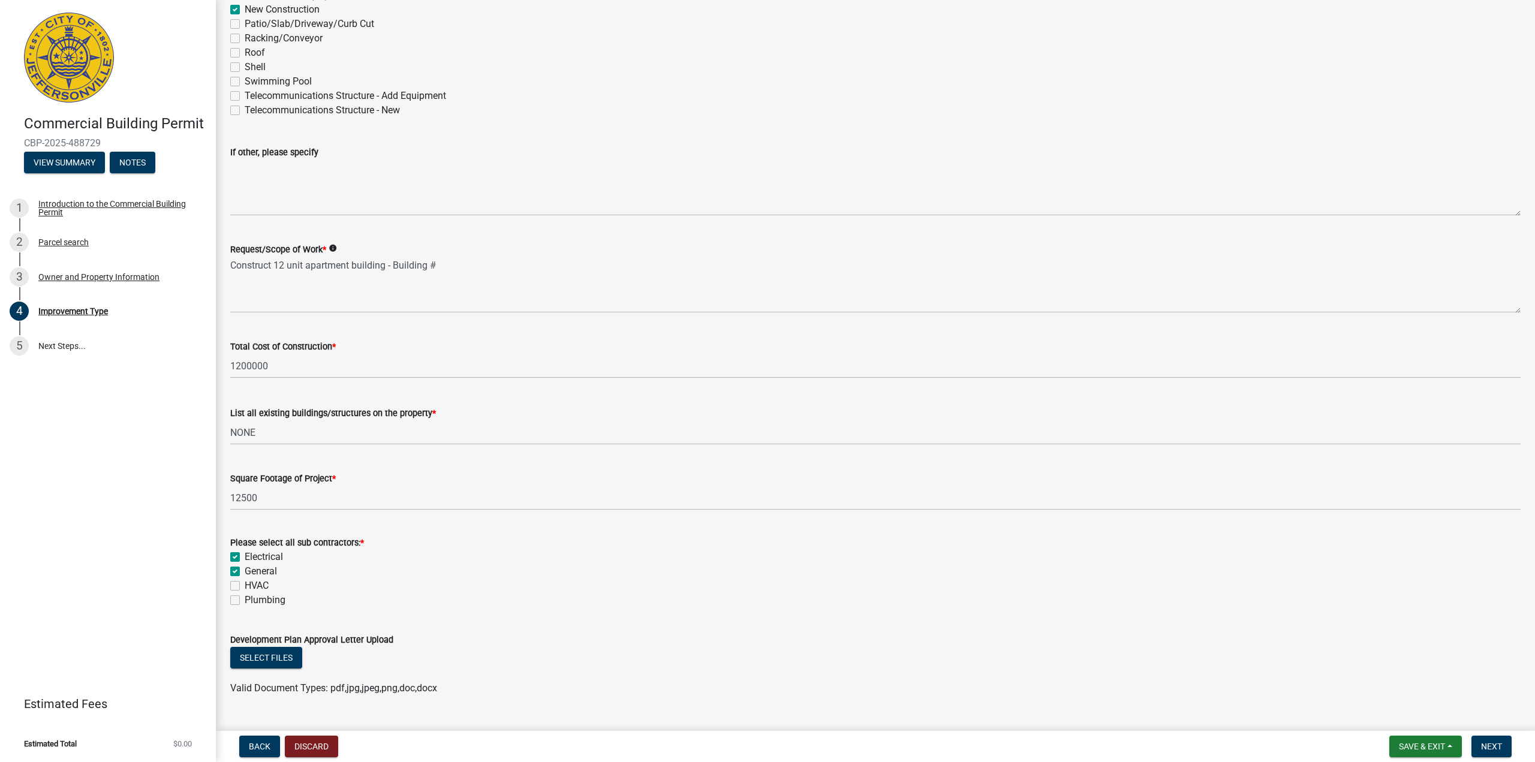
click at [245, 584] on input "HVAC" at bounding box center [249, 583] width 8 height 8
checkbox input "true"
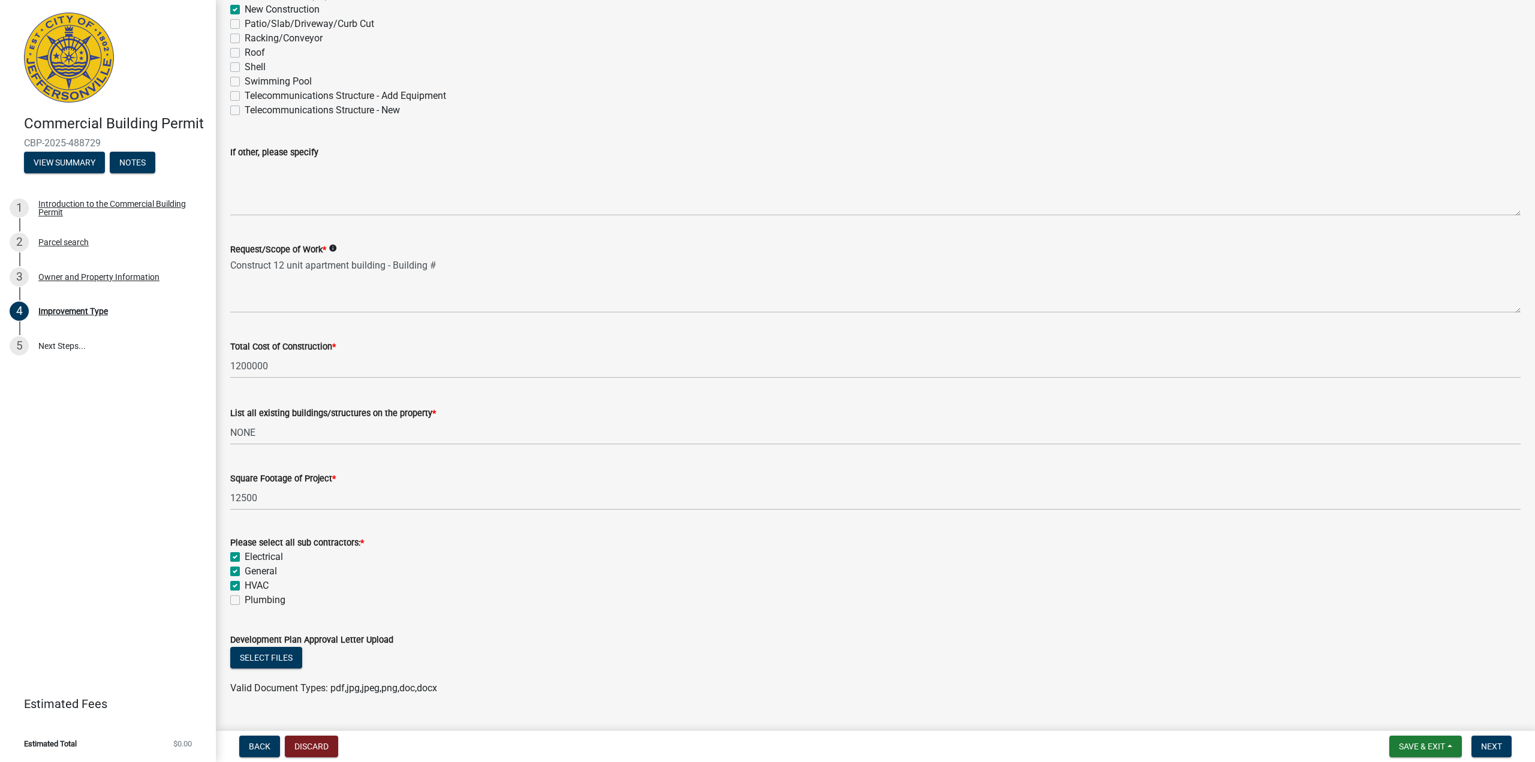
click at [245, 600] on label "Plumbing" at bounding box center [265, 600] width 41 height 14
click at [245, 600] on input "Plumbing" at bounding box center [249, 597] width 8 height 8
checkbox input "true"
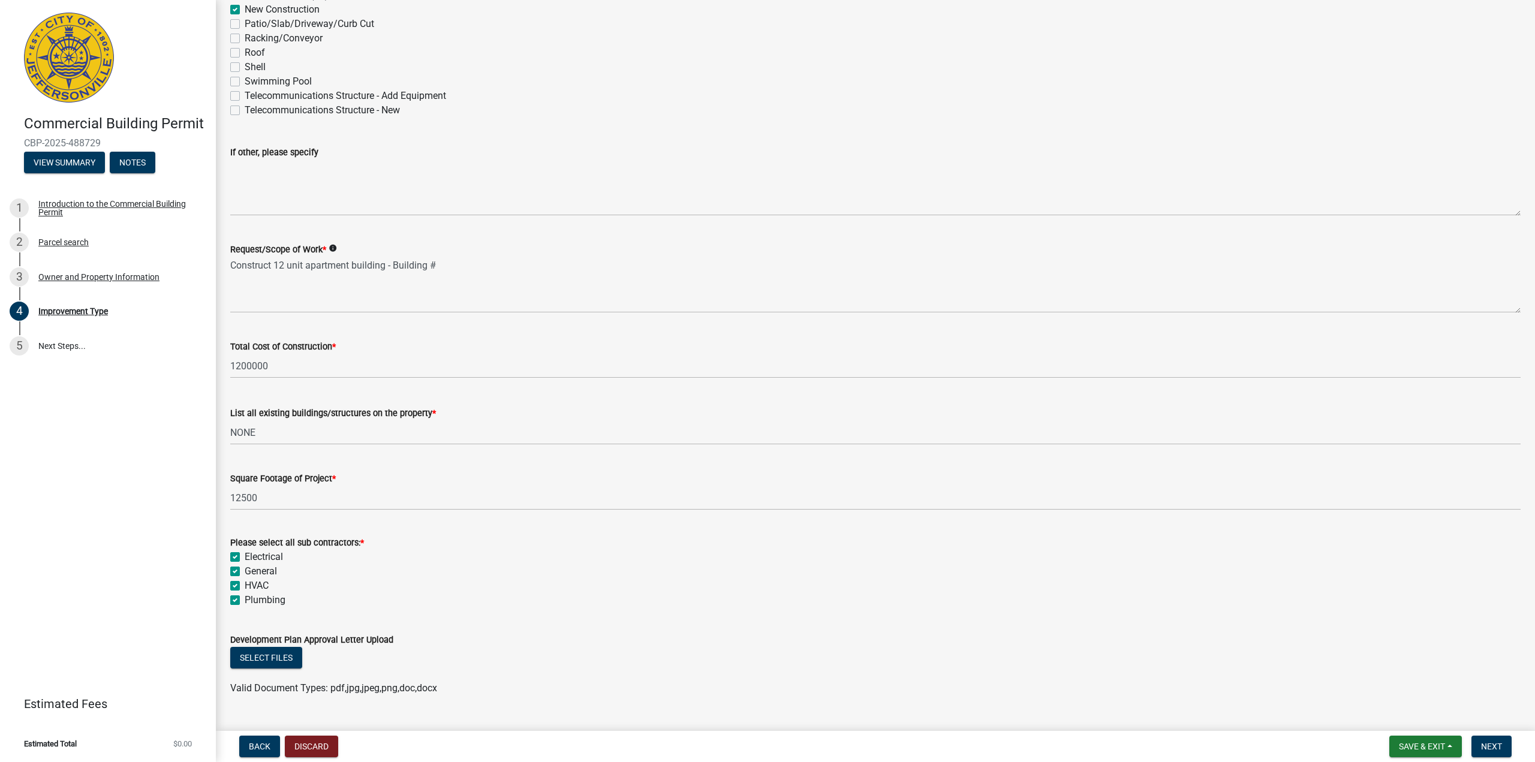
checkbox input "true"
click at [280, 657] on button "Select files" at bounding box center [266, 658] width 72 height 22
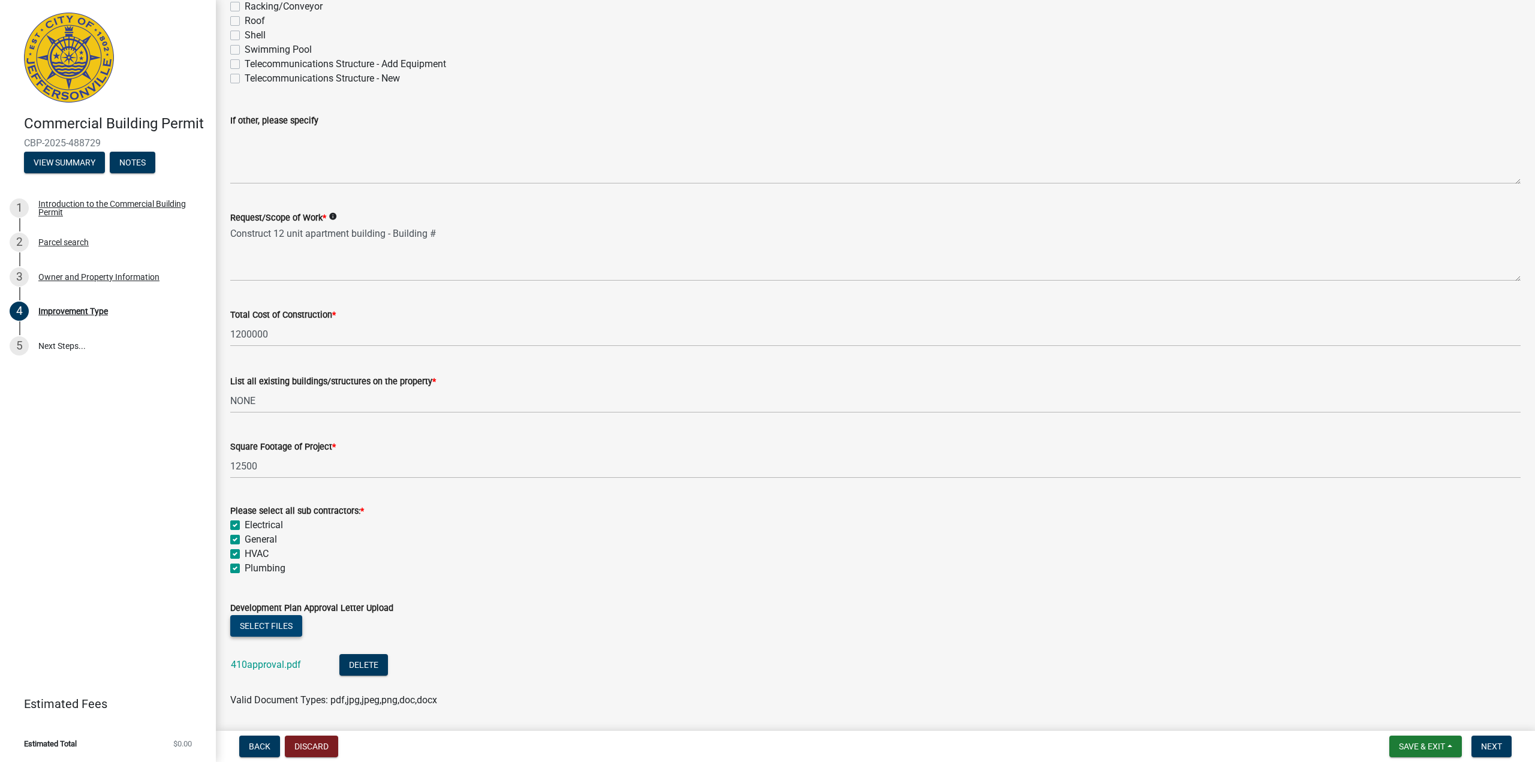
scroll to position [251, 0]
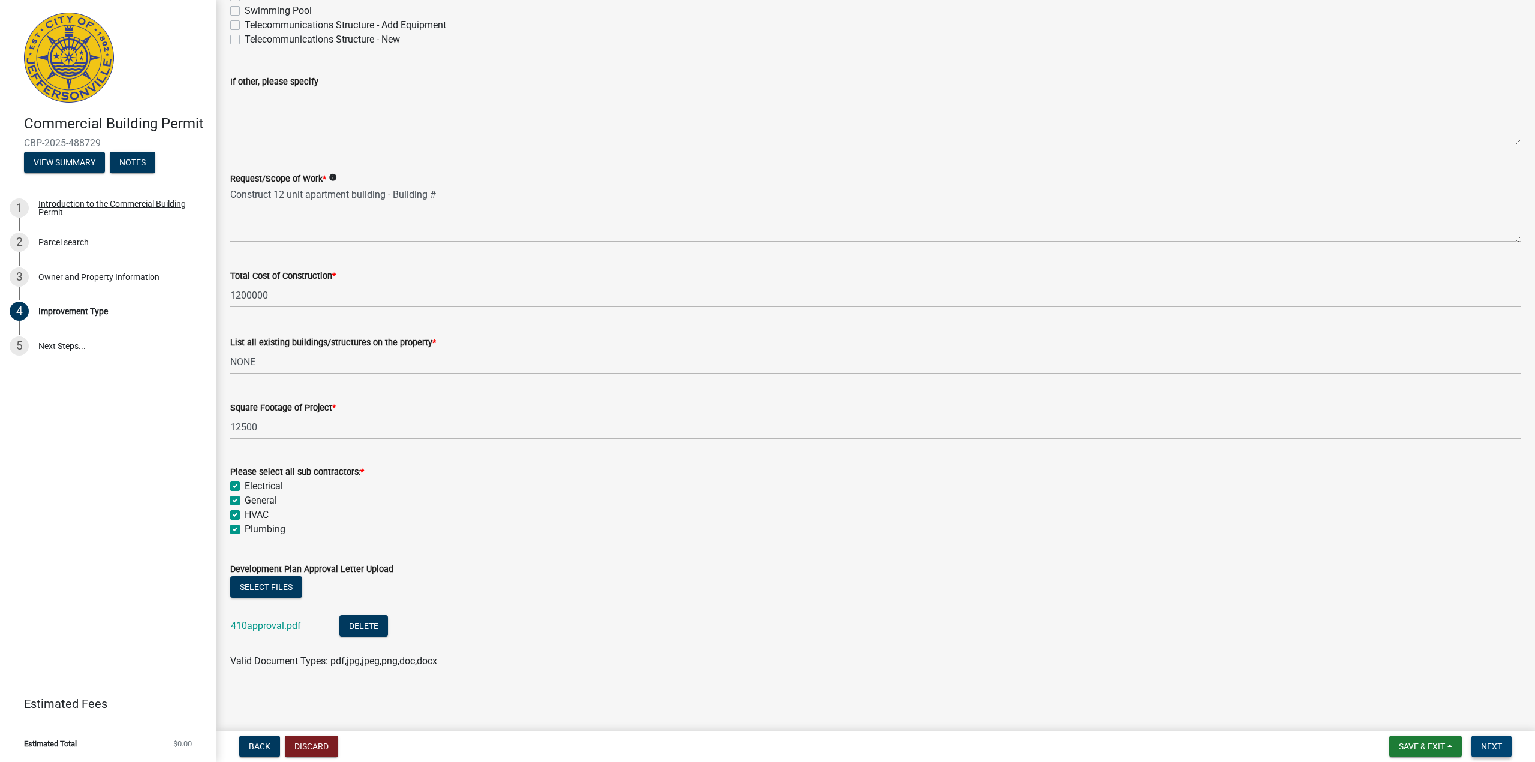
click at [1496, 743] on span "Next" at bounding box center [1491, 747] width 21 height 10
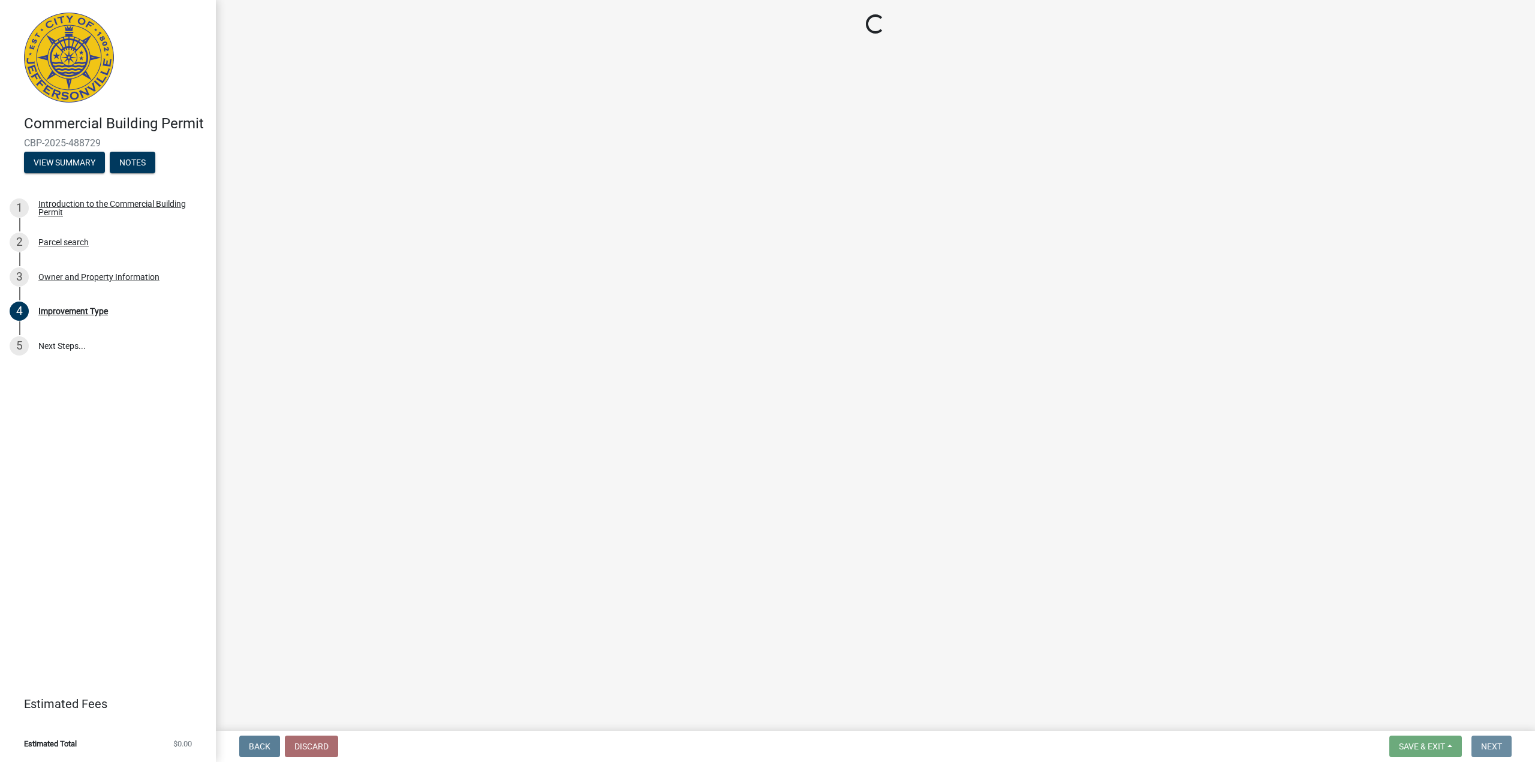
scroll to position [0, 0]
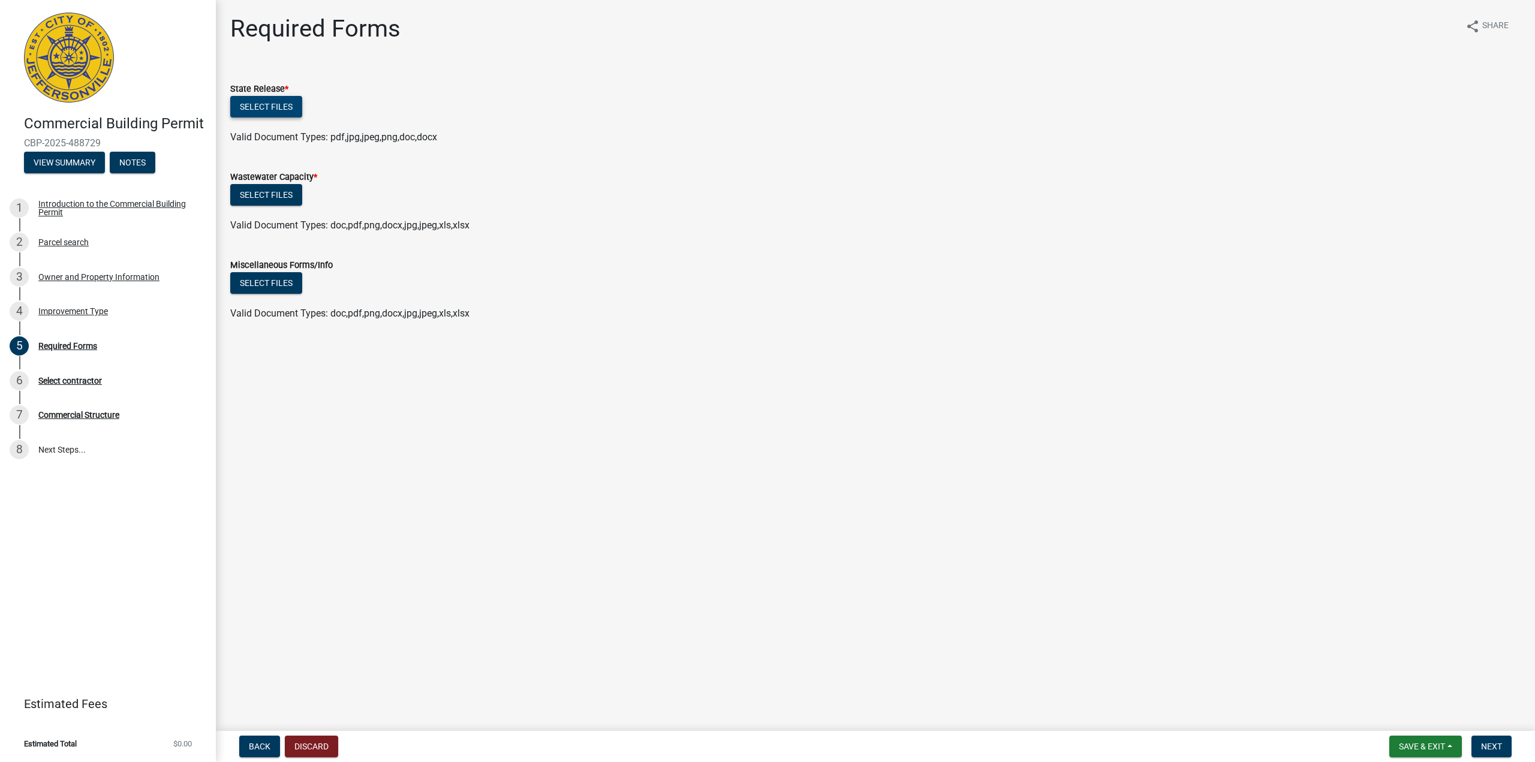
click at [268, 106] on button "Select files" at bounding box center [266, 107] width 72 height 22
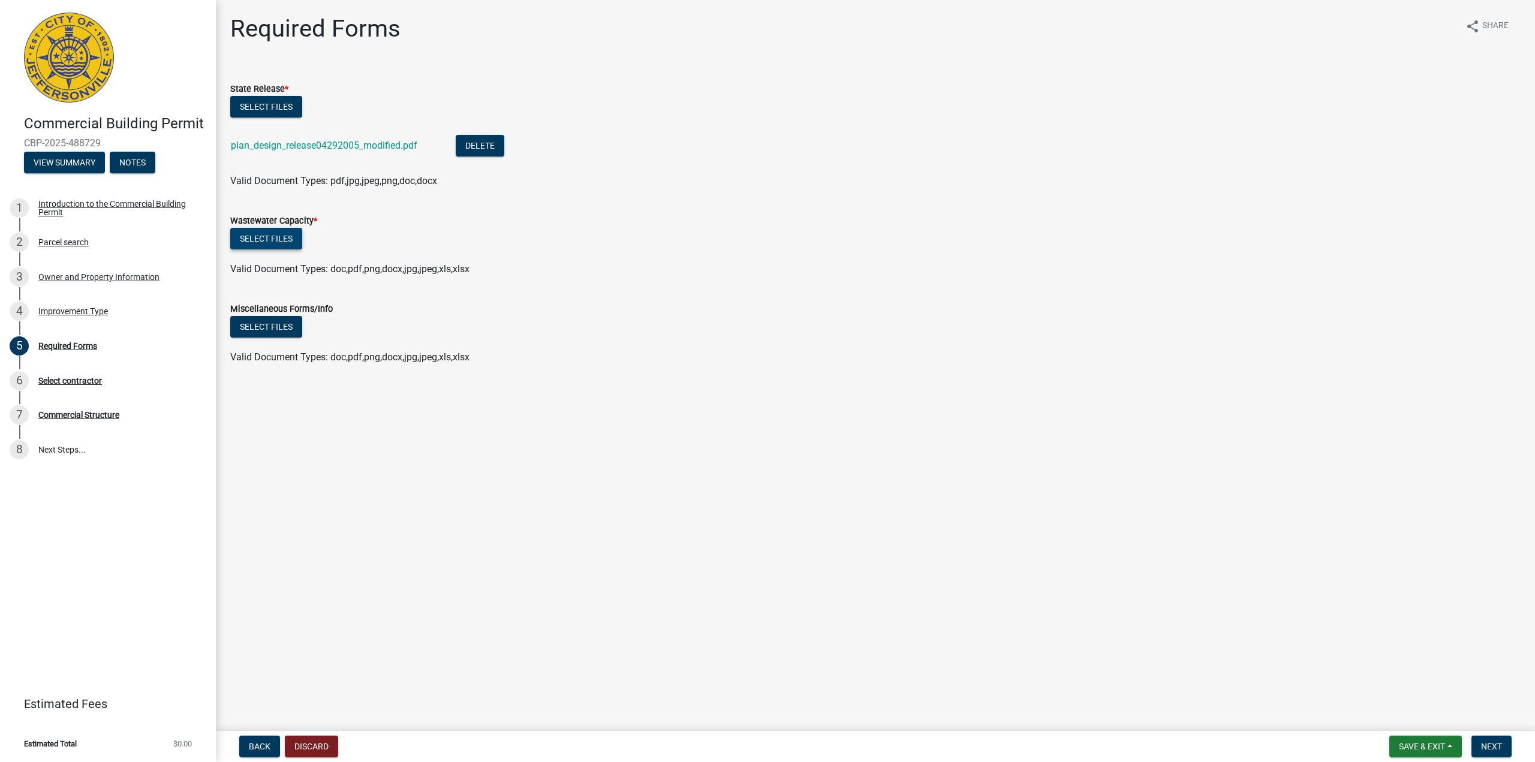
click at [262, 236] on button "Select files" at bounding box center [266, 239] width 72 height 22
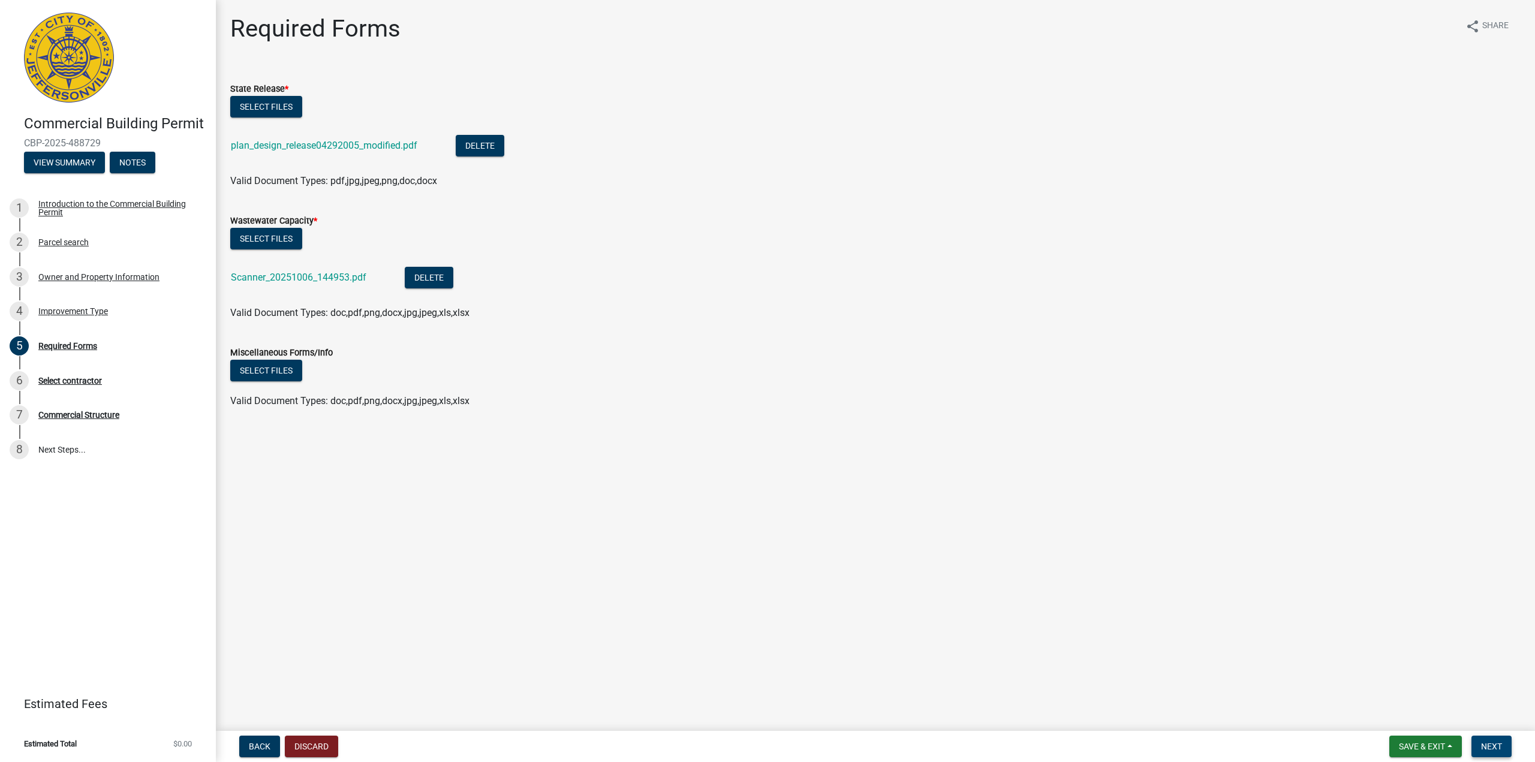
click at [1493, 750] on span "Next" at bounding box center [1491, 747] width 21 height 10
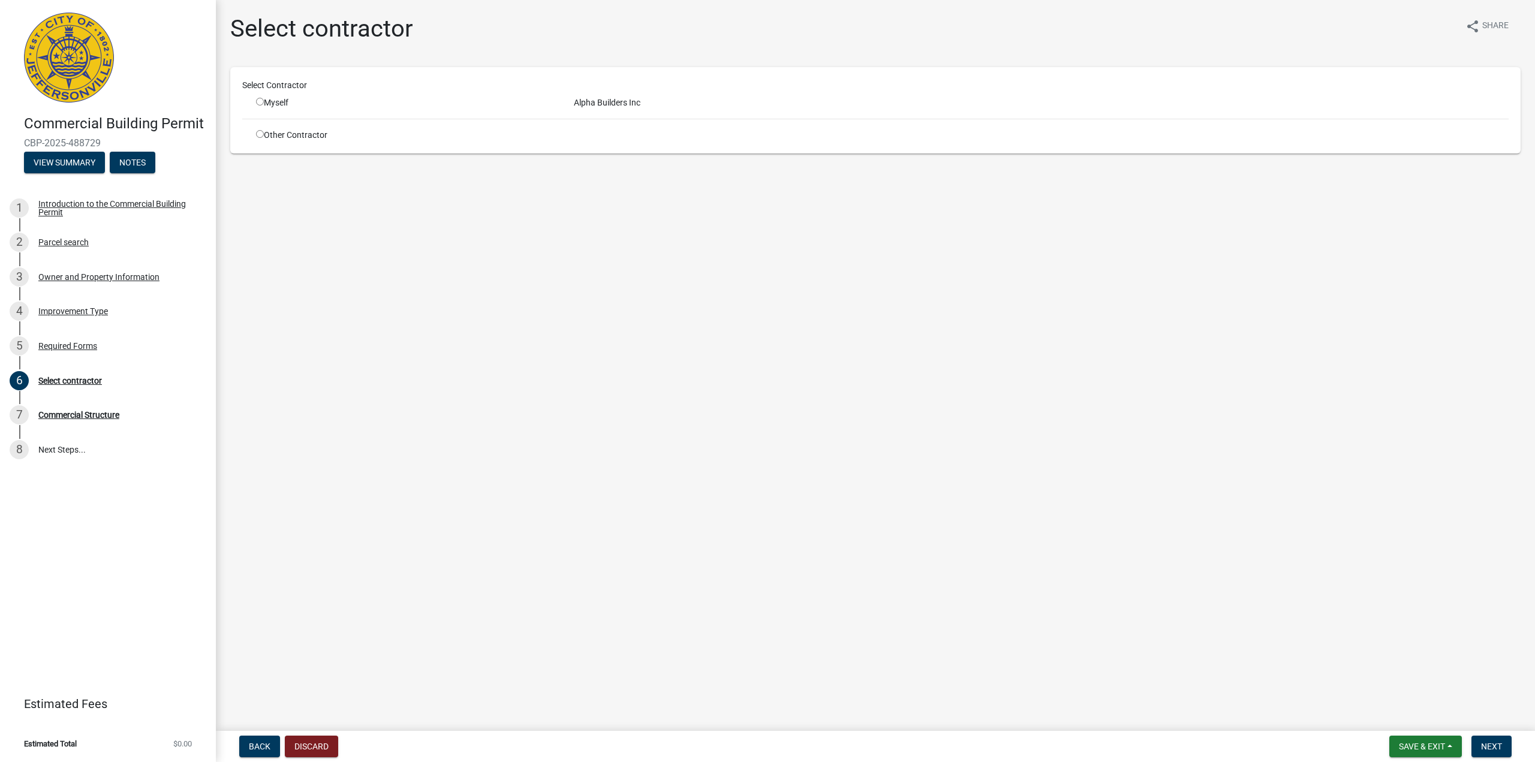
click at [265, 100] on div "Myself" at bounding box center [406, 103] width 300 height 13
click at [260, 100] on input "radio" at bounding box center [260, 102] width 8 height 8
radio input "true"
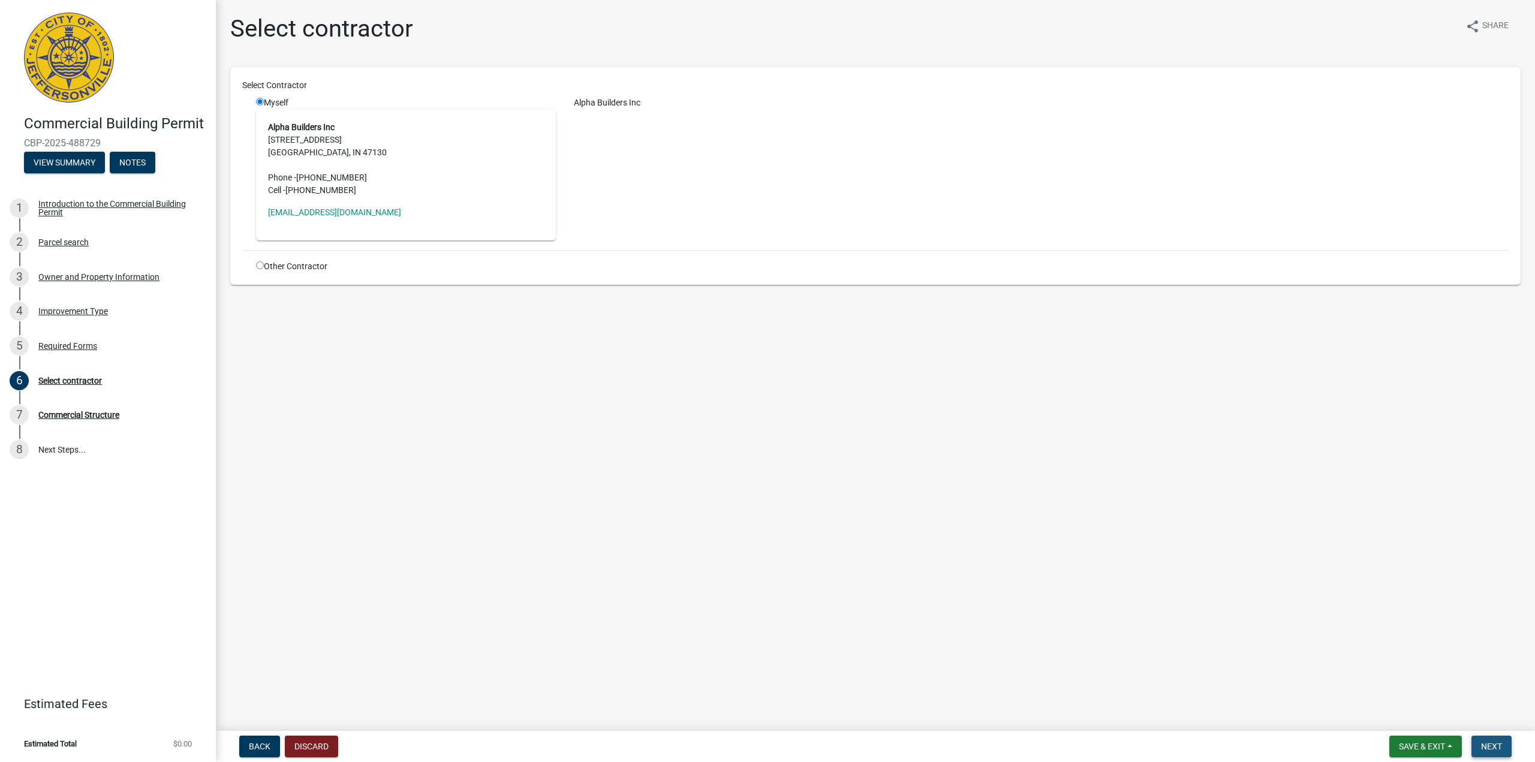
click at [1486, 746] on span "Next" at bounding box center [1491, 747] width 21 height 10
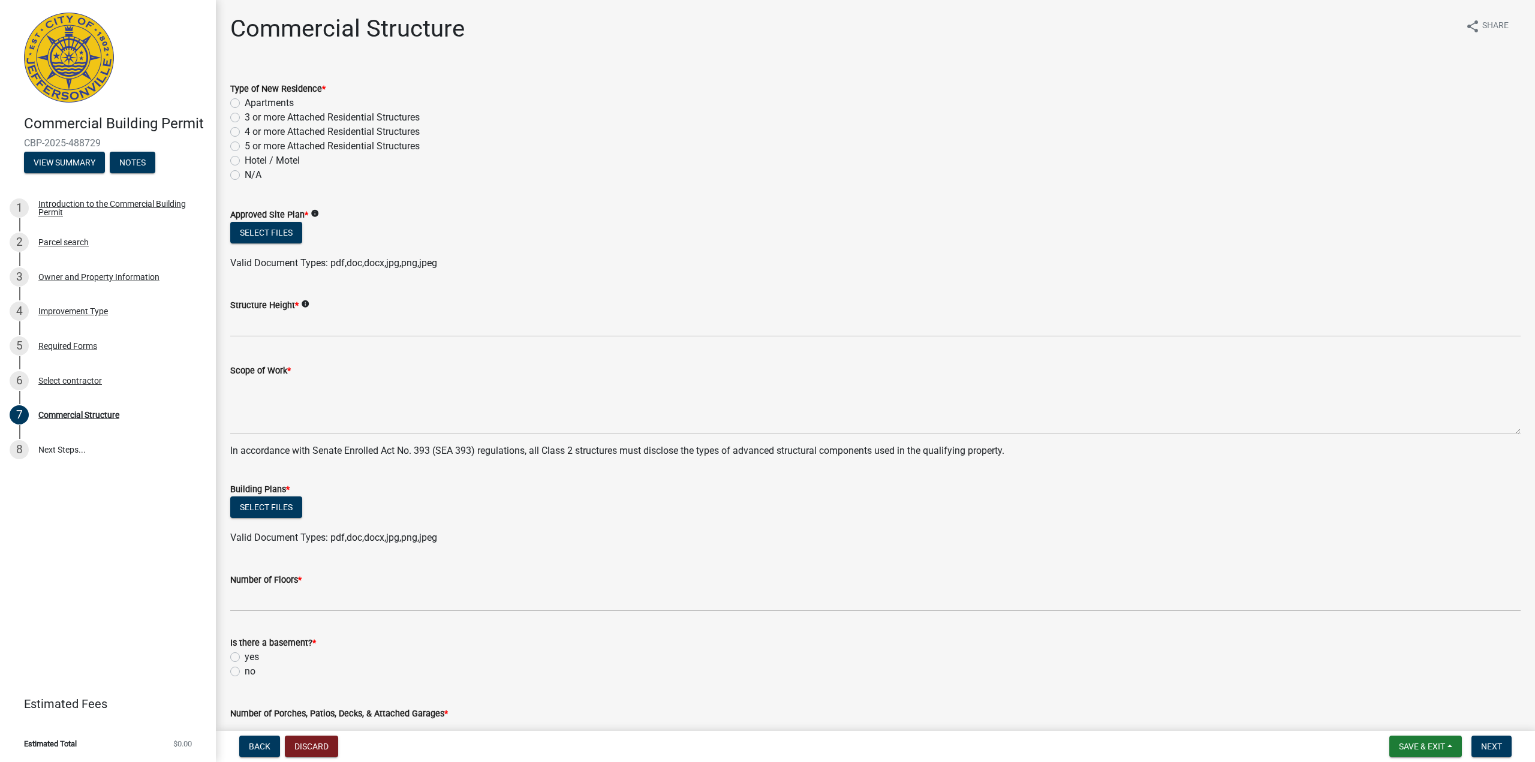
click at [245, 102] on label "Apartments" at bounding box center [269, 103] width 49 height 14
click at [245, 102] on input "Apartments" at bounding box center [249, 100] width 8 height 8
radio input "true"
click at [259, 234] on button "Select files" at bounding box center [266, 233] width 72 height 22
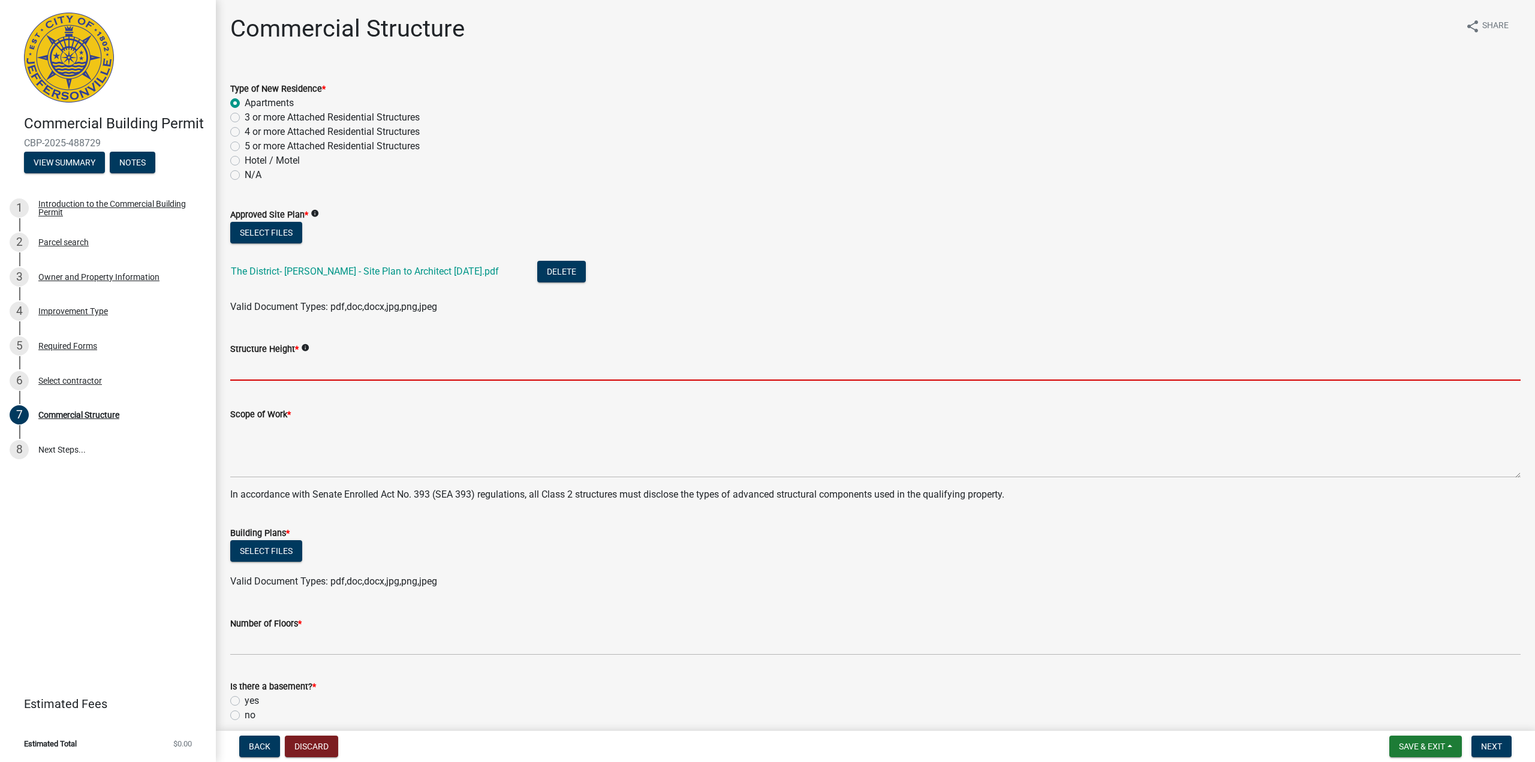
click at [268, 368] on input "Structure Height *" at bounding box center [875, 368] width 1291 height 25
type input "38'"
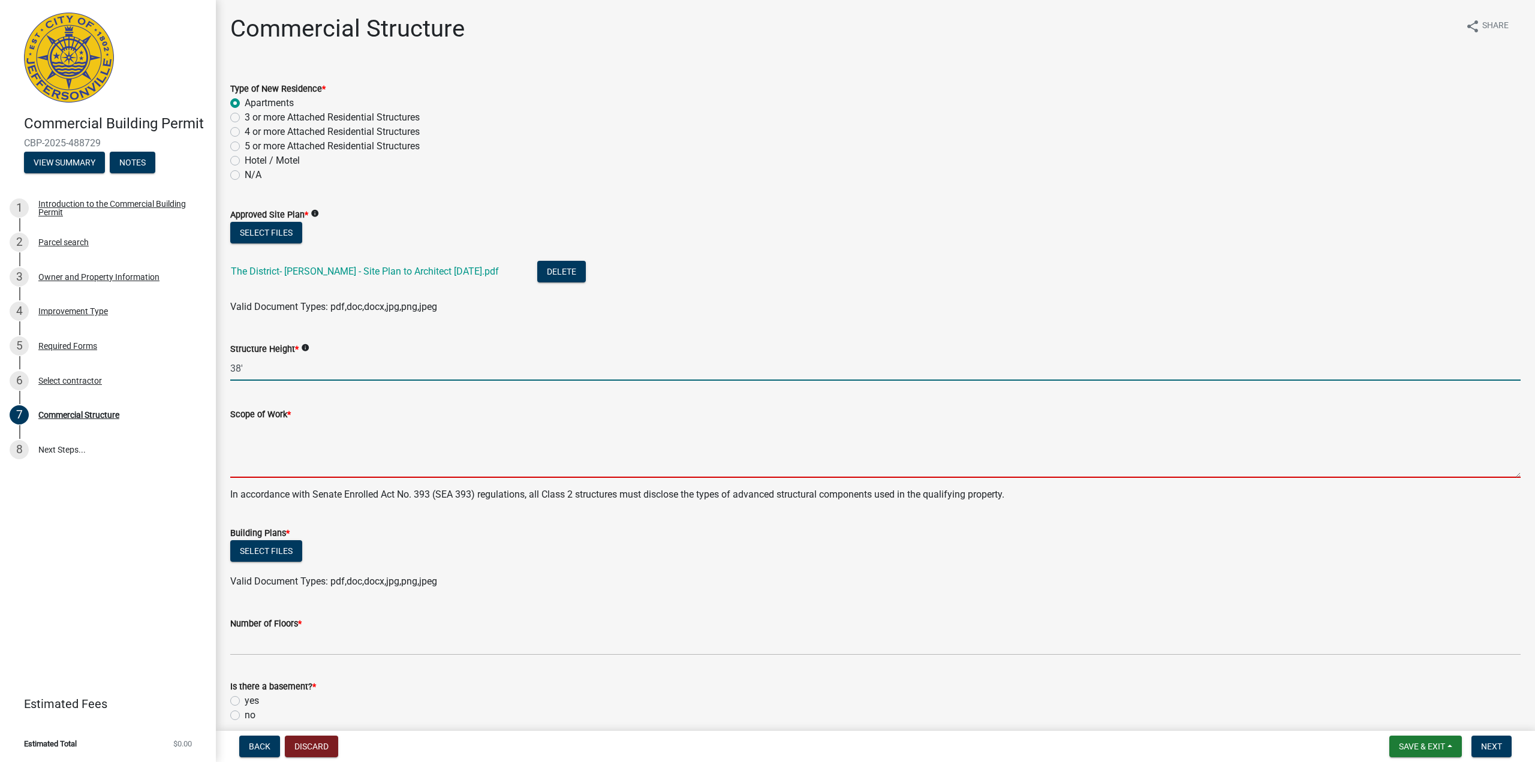
click at [274, 464] on textarea "Scope of Work *" at bounding box center [875, 450] width 1291 height 56
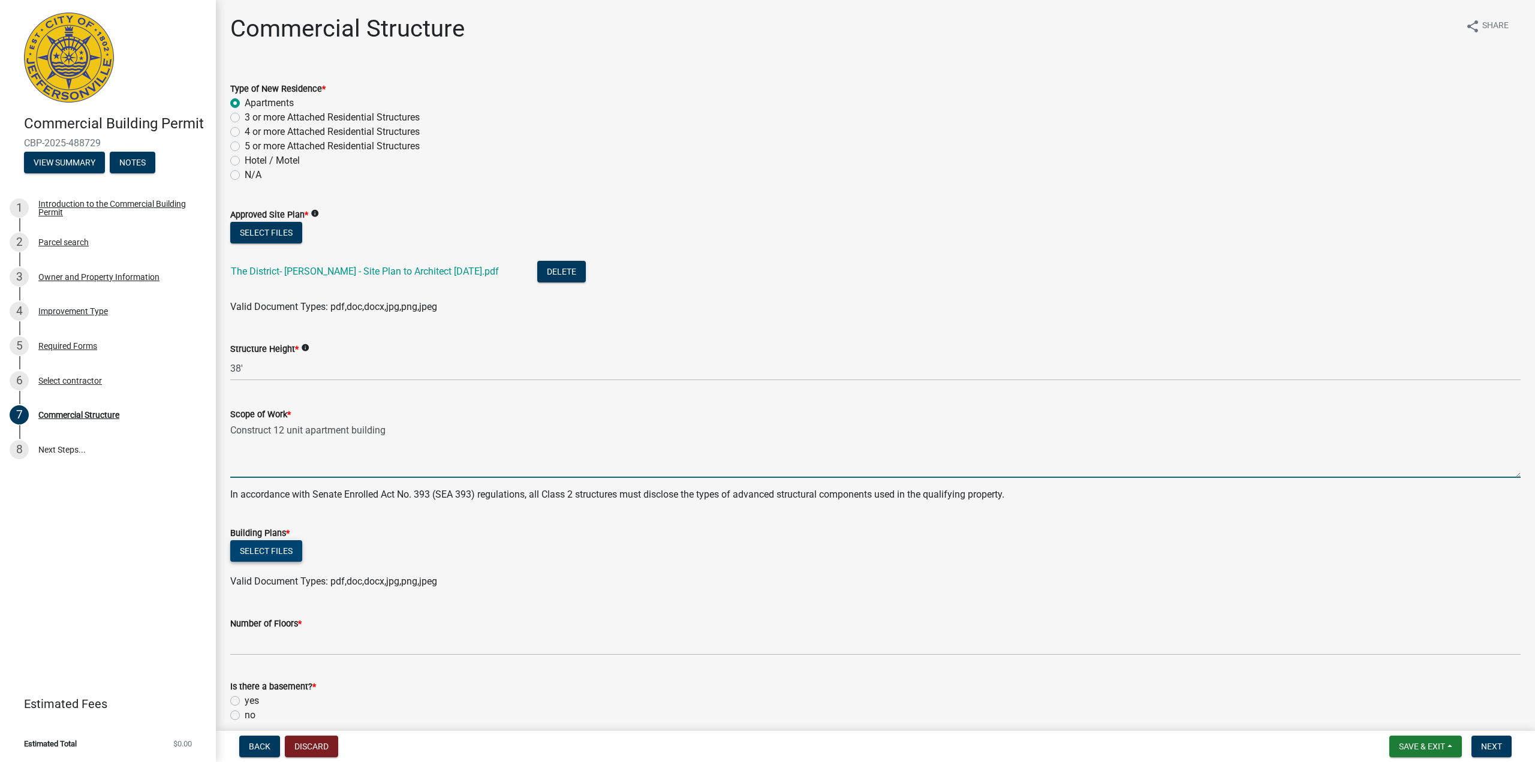
type textarea "Construct 12 unit apartment building"
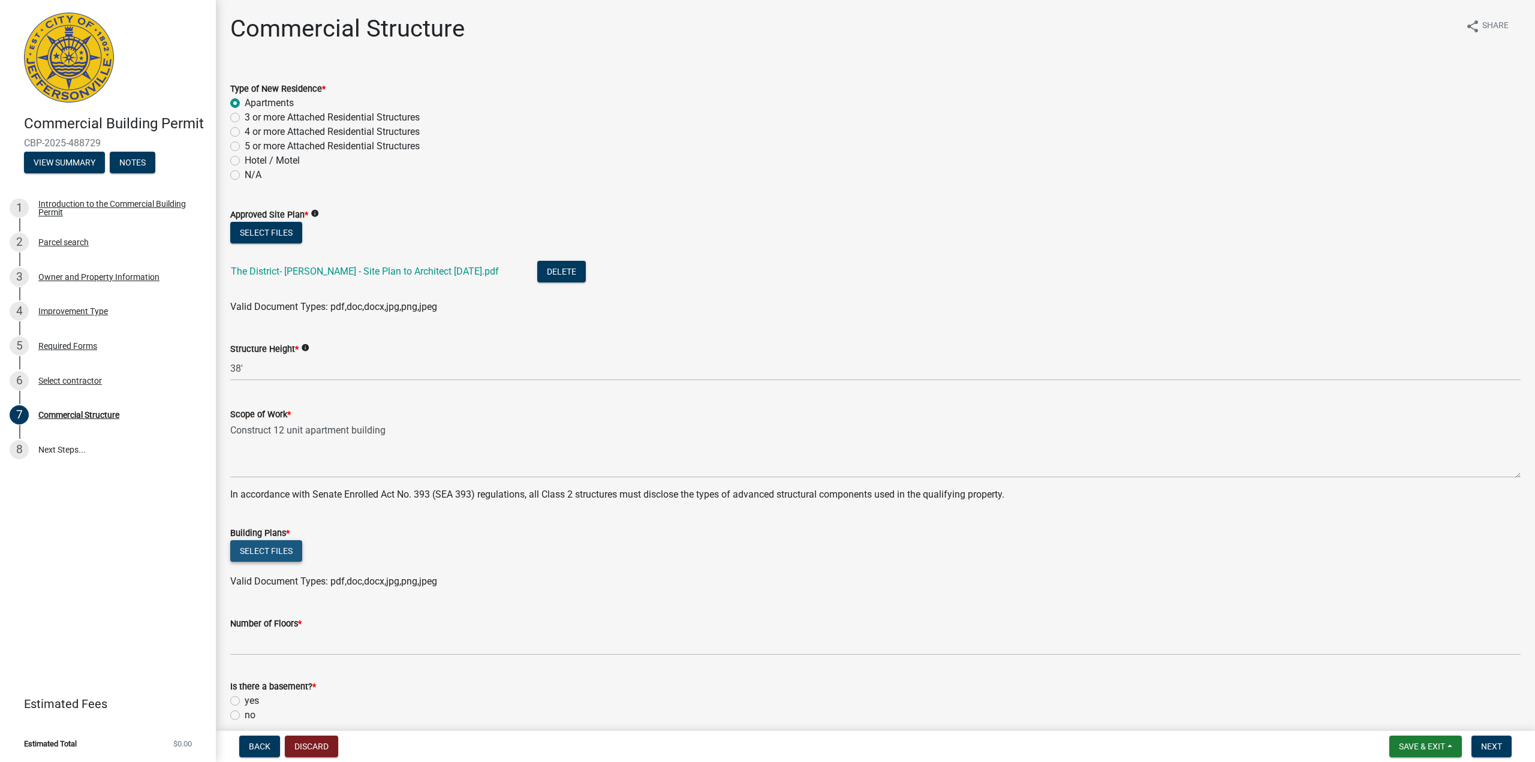
click at [283, 548] on button "Select files" at bounding box center [266, 551] width 72 height 22
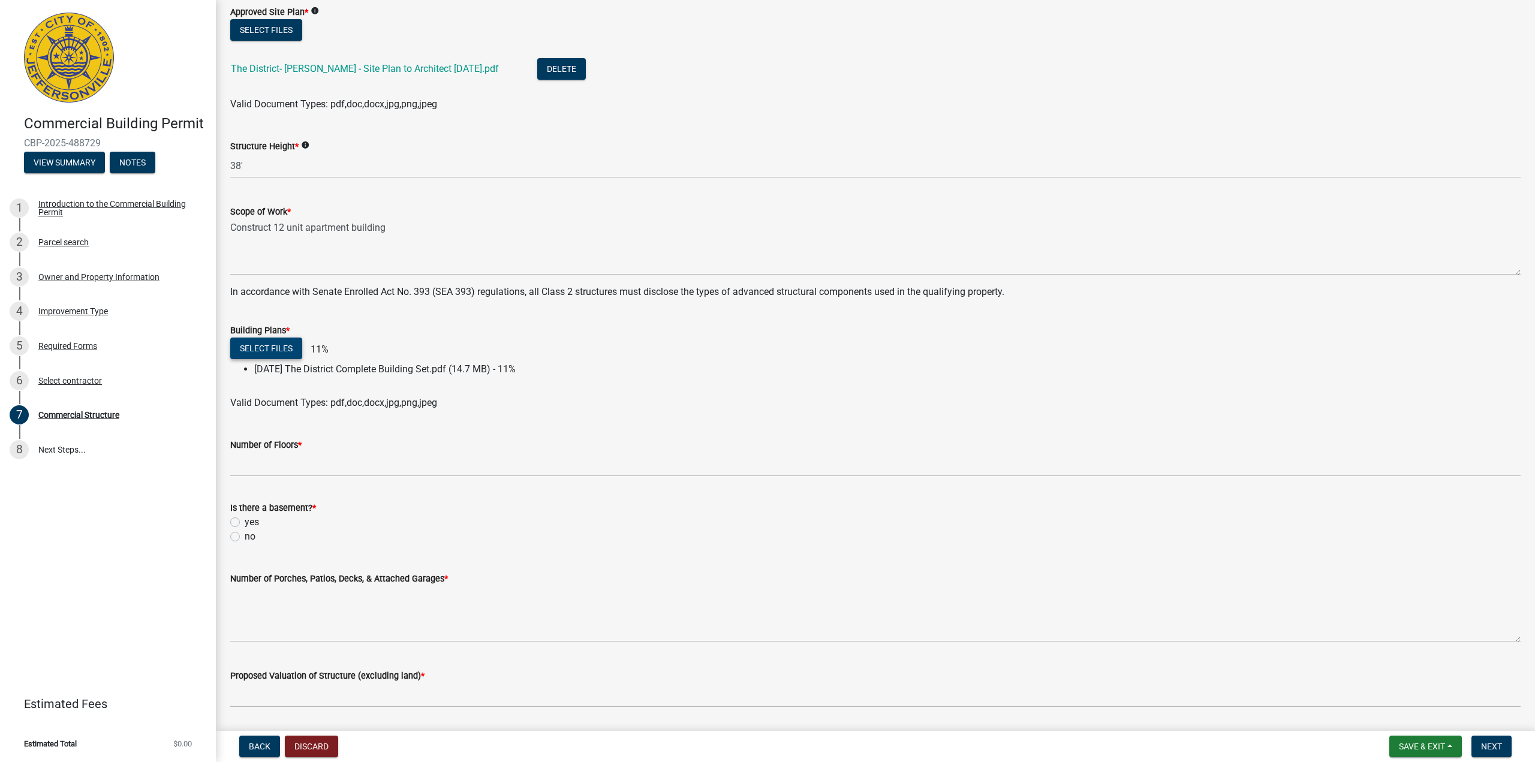
scroll to position [240, 0]
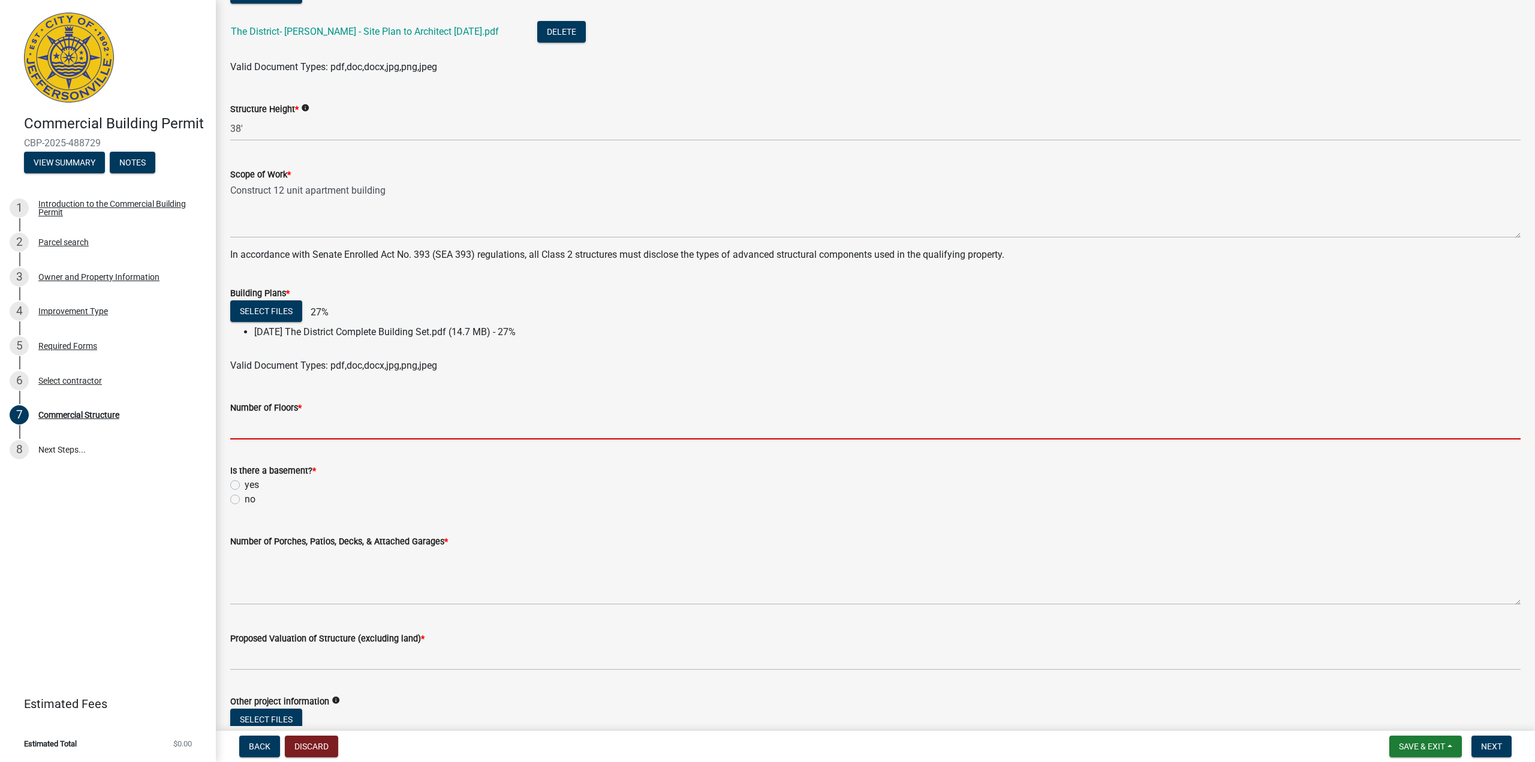
click at [262, 423] on input "Number of Floors *" at bounding box center [875, 427] width 1291 height 25
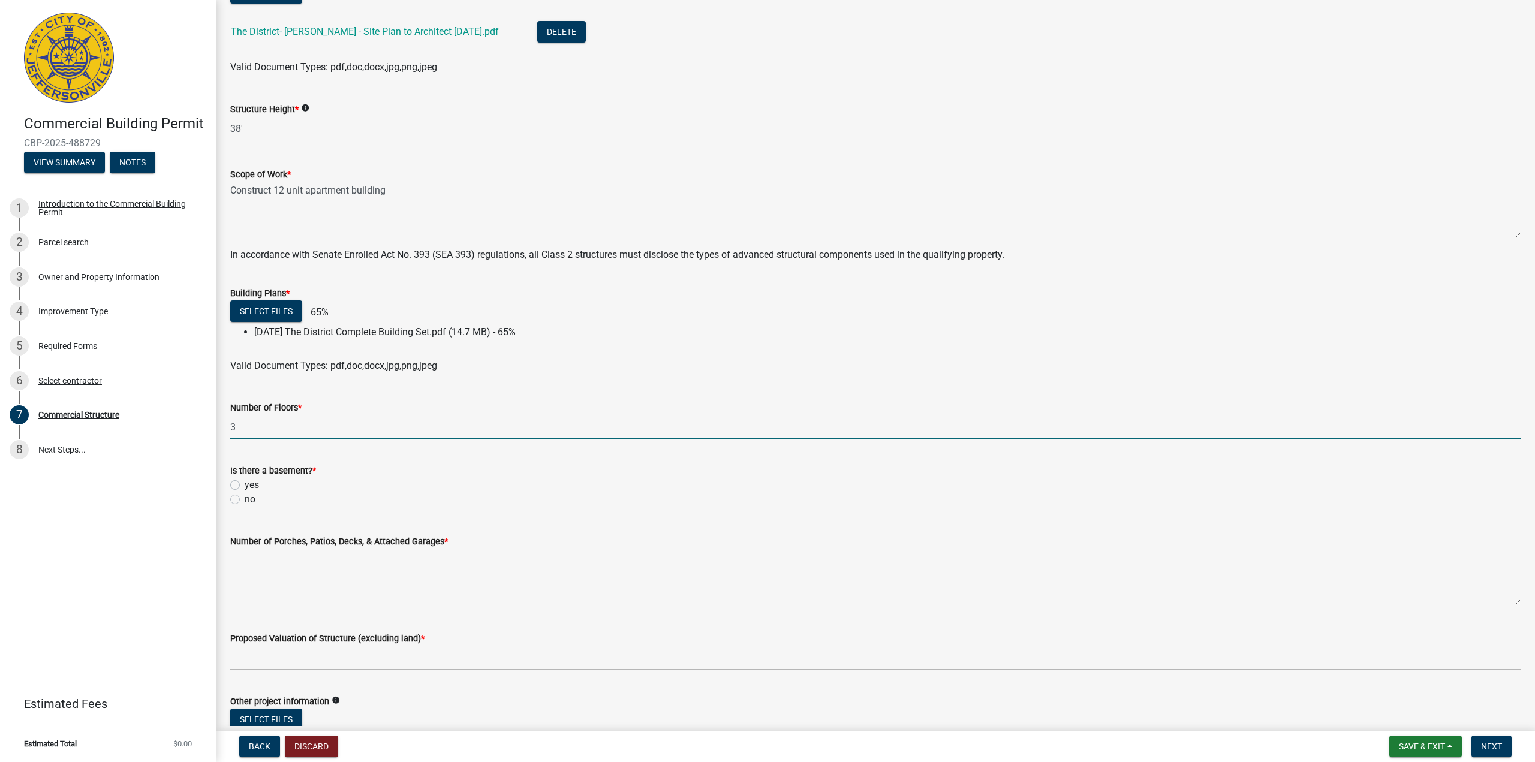
type input "3"
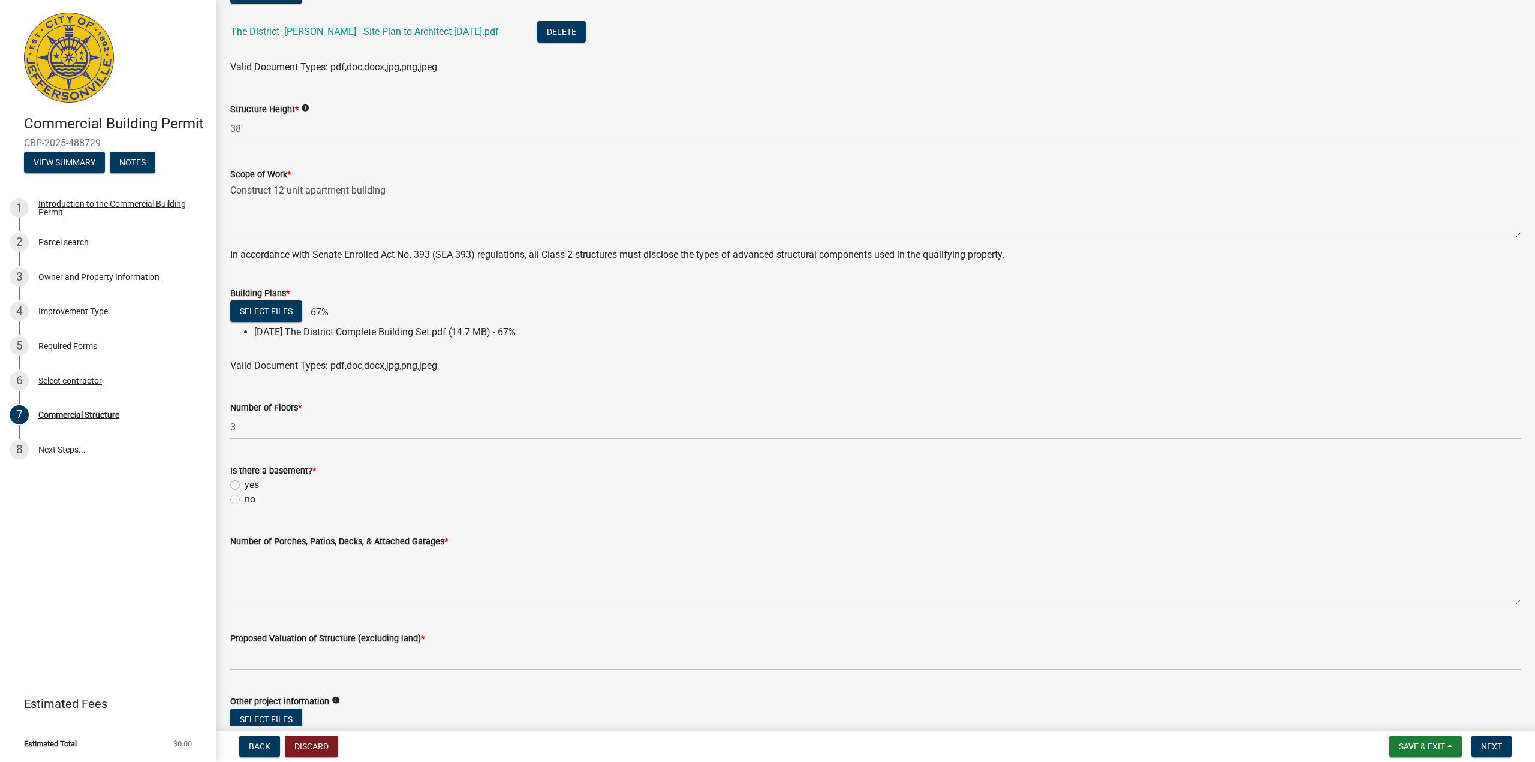
click at [245, 499] on label "no" at bounding box center [250, 499] width 11 height 14
click at [245, 499] on input "no" at bounding box center [249, 496] width 8 height 8
radio input "true"
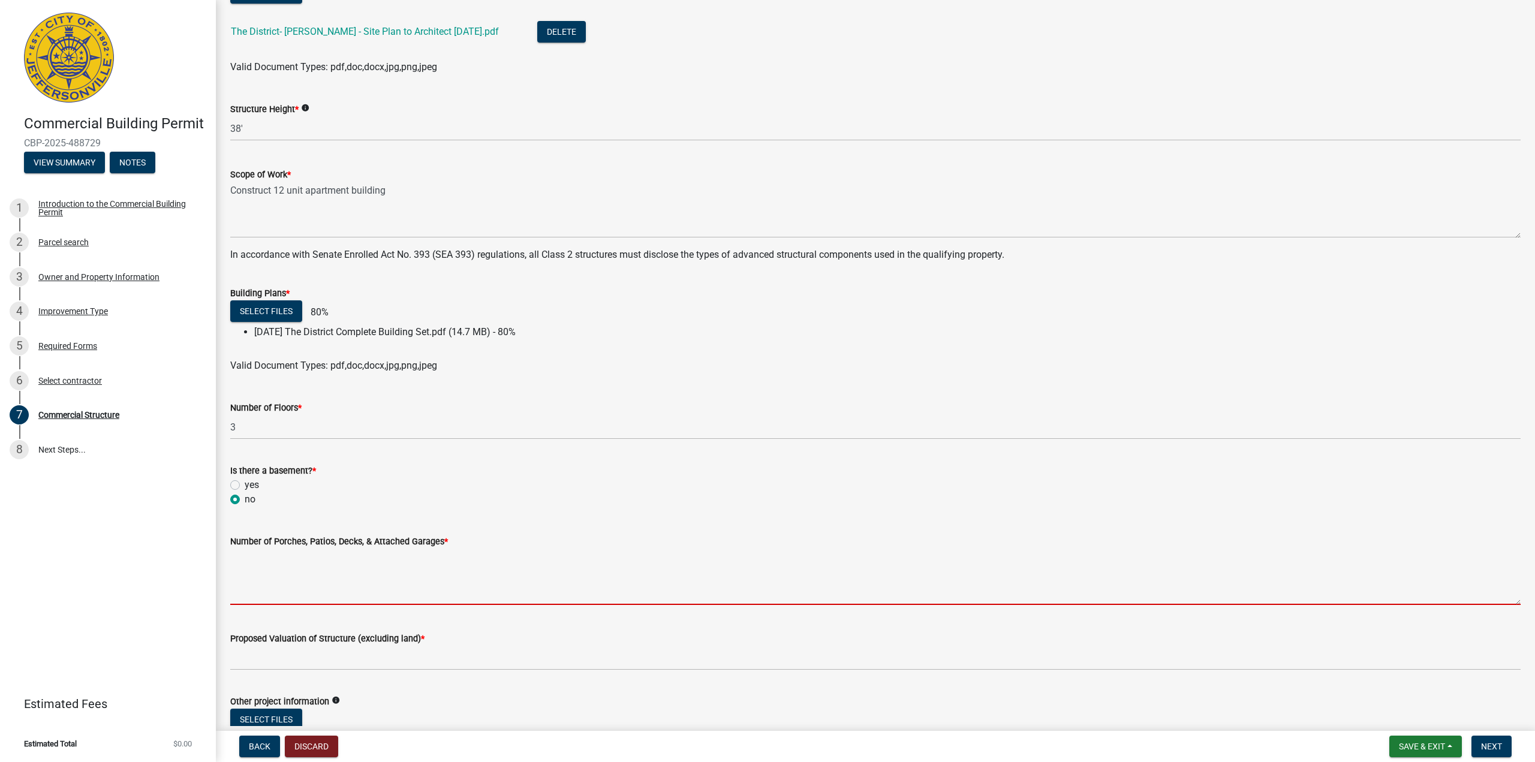
click at [283, 584] on textarea "Number of Porches, Patios, Decks, & Attached Garages *" at bounding box center [875, 577] width 1291 height 56
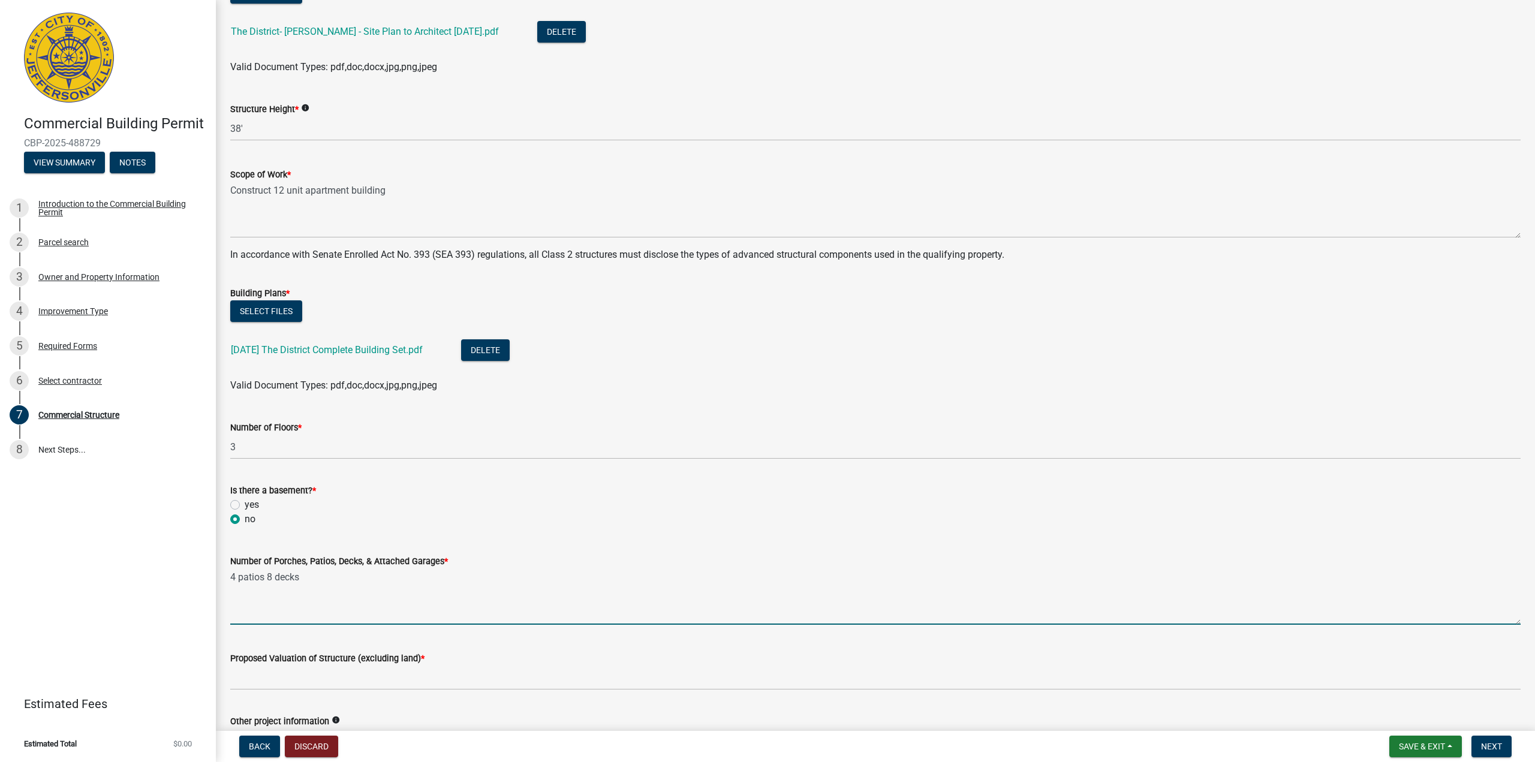
type textarea "4 patios 8 decks"
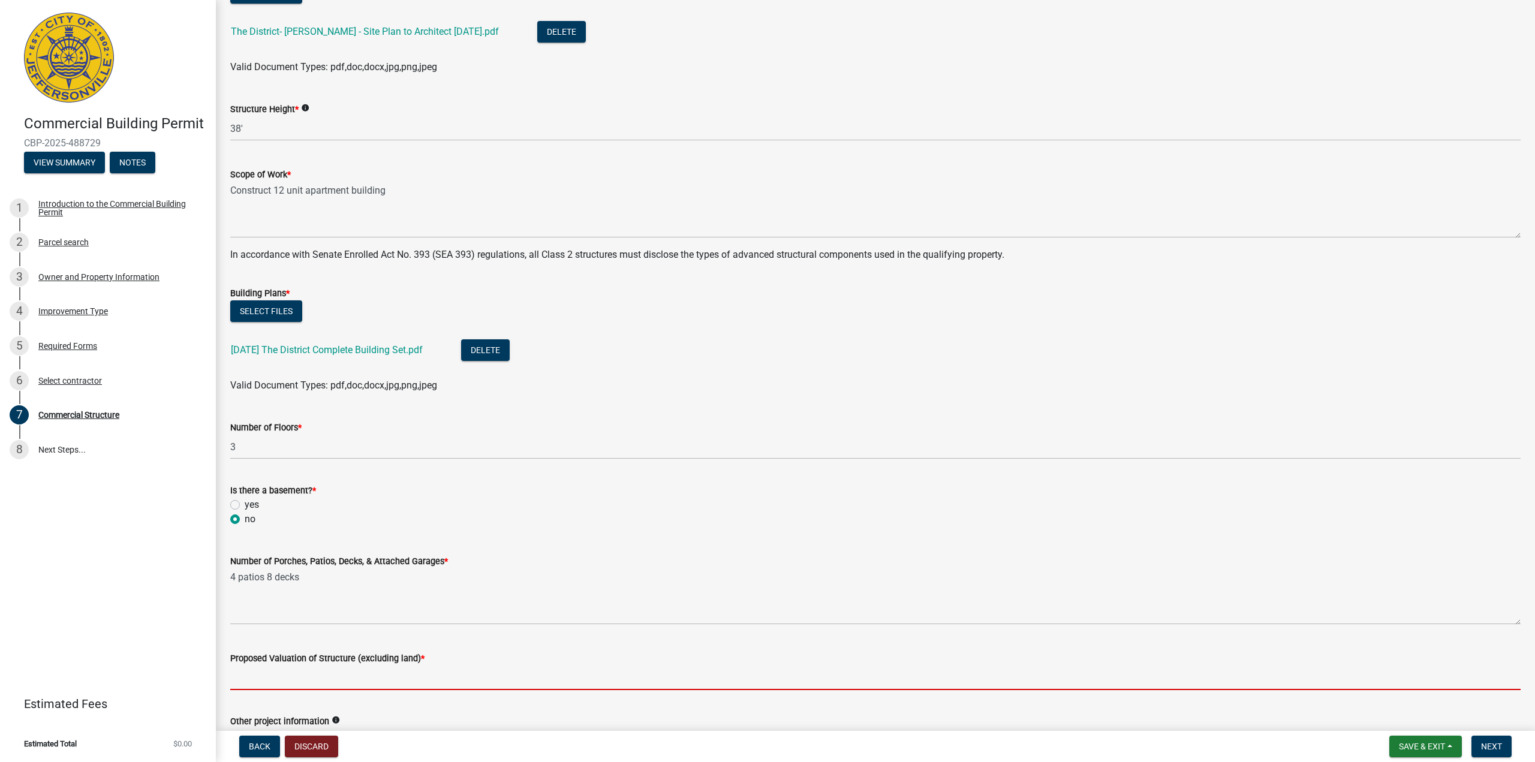
click at [247, 678] on input "Proposed Valuation of Structure (excluding land) *" at bounding box center [875, 678] width 1291 height 25
type input "2,000,000"
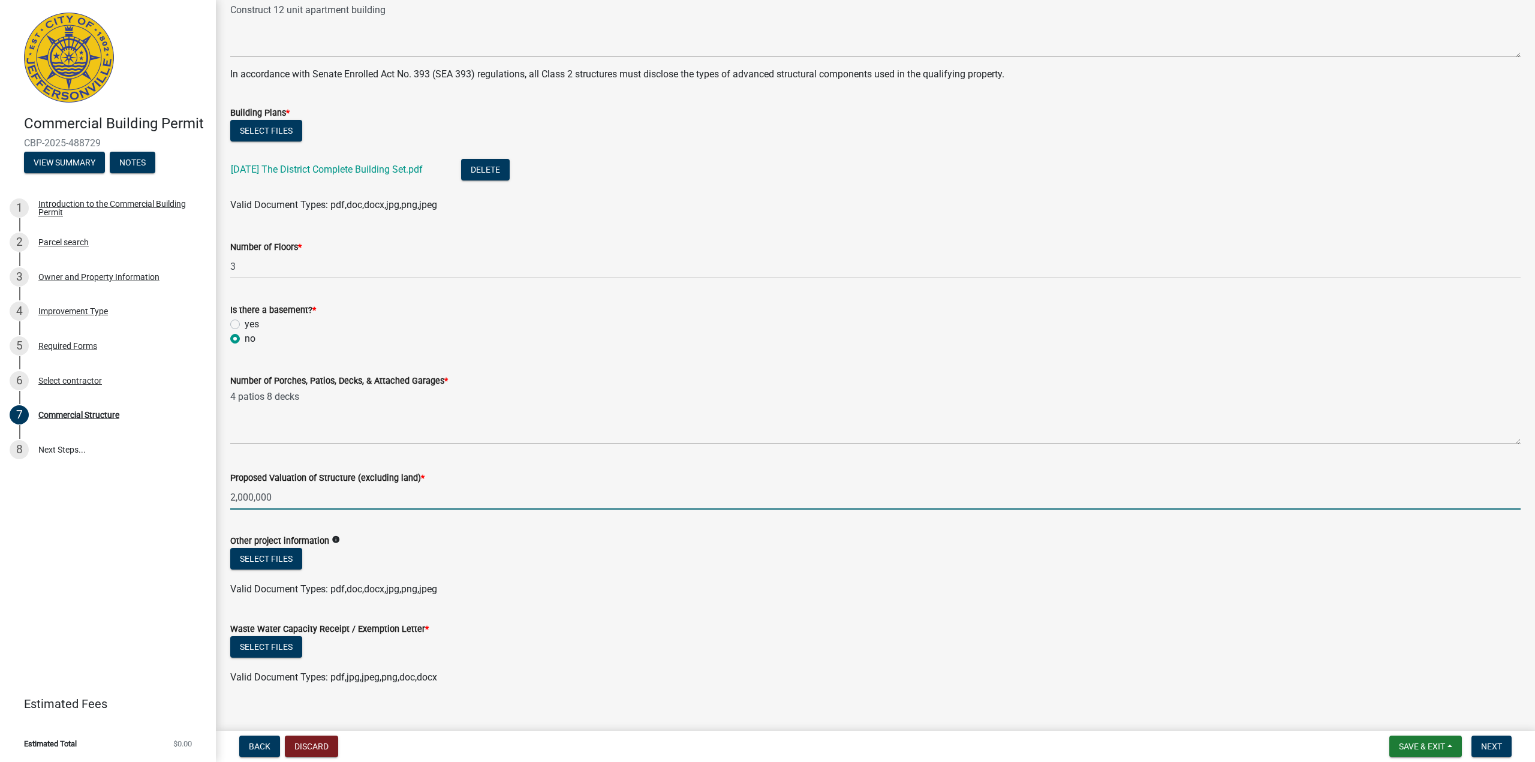
scroll to position [437, 0]
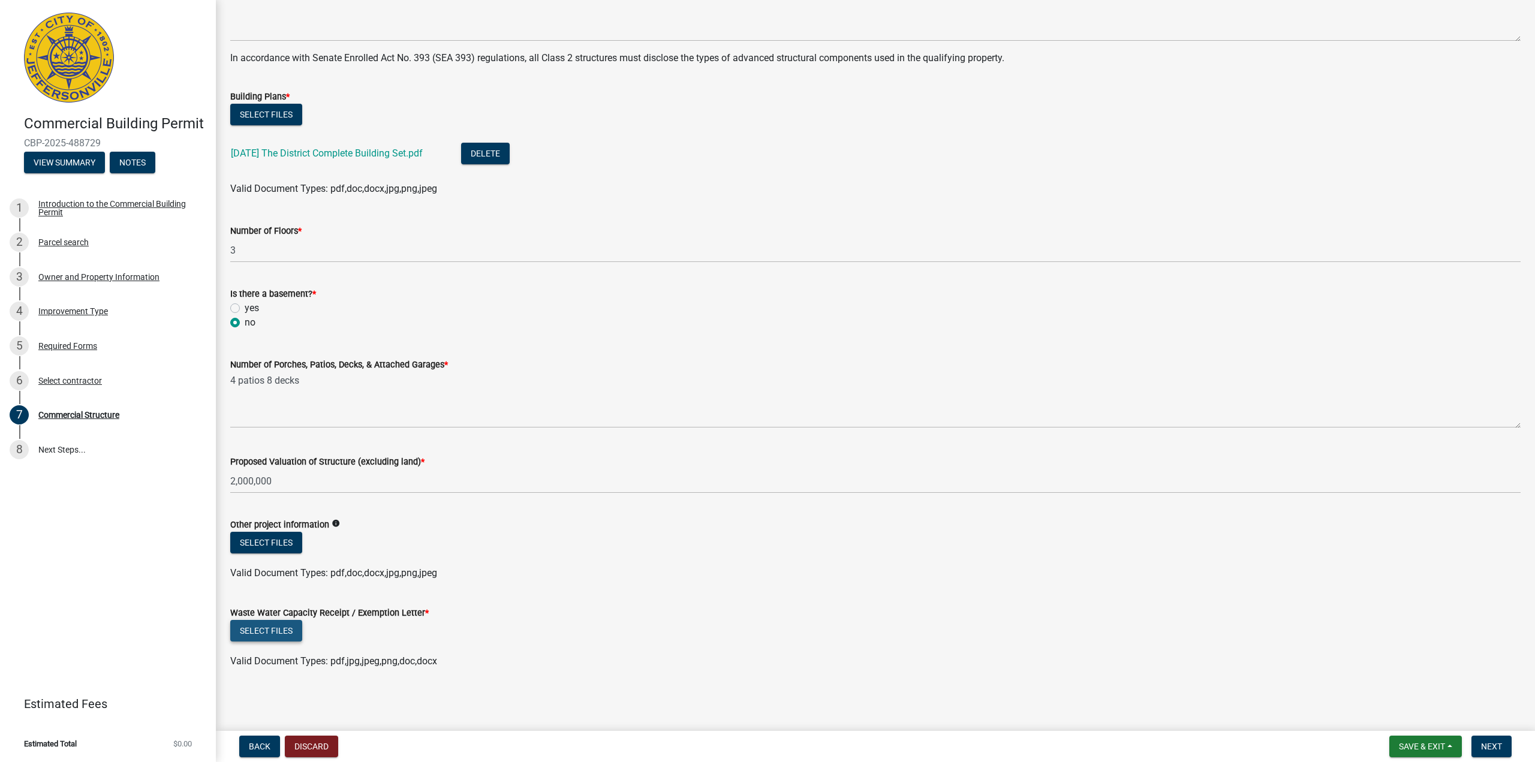
click at [275, 626] on button "Select files" at bounding box center [266, 631] width 72 height 22
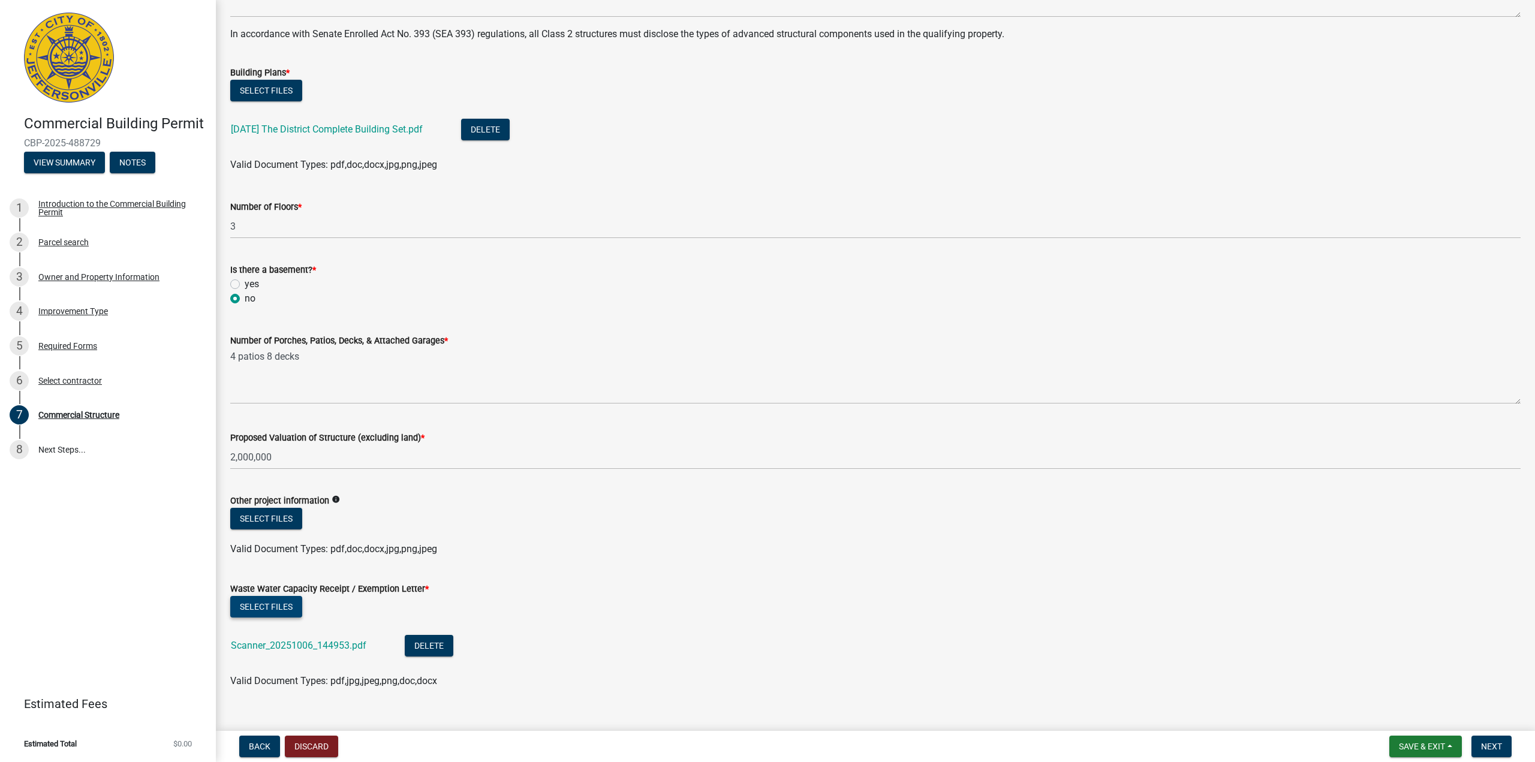
scroll to position [480, 0]
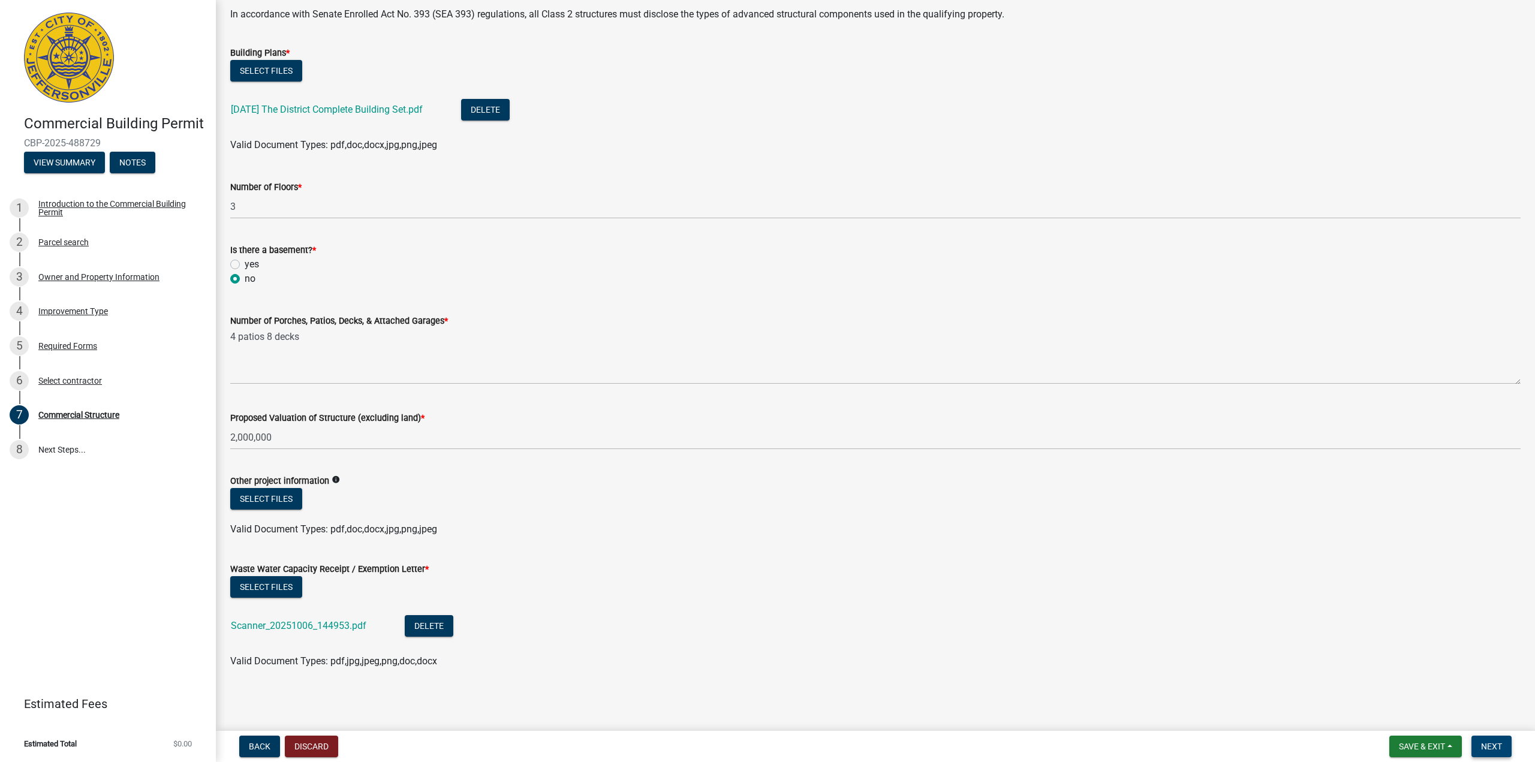
click at [1486, 743] on span "Next" at bounding box center [1491, 747] width 21 height 10
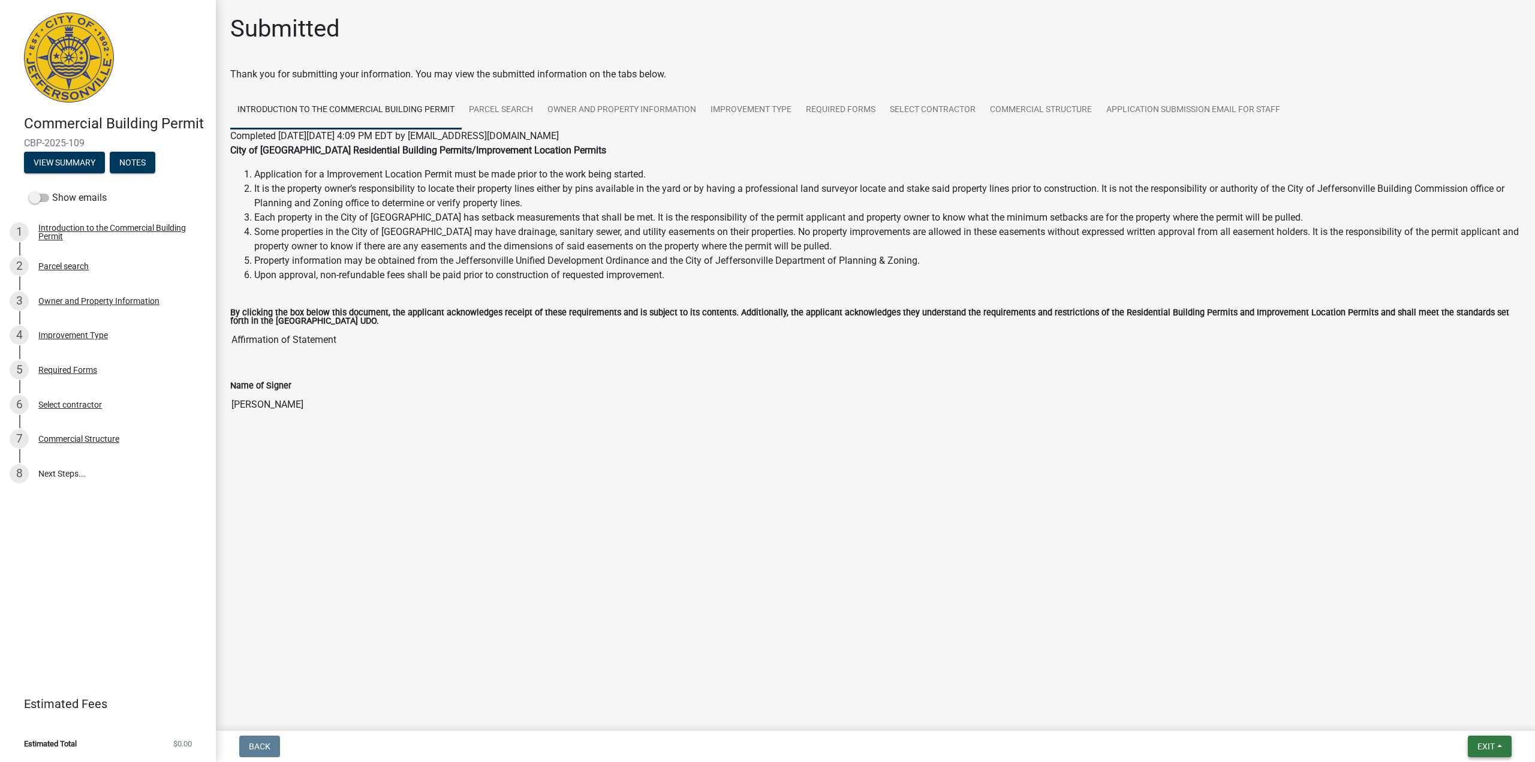
click at [1491, 750] on span "Exit" at bounding box center [1486, 747] width 17 height 10
click at [1453, 717] on button "Save & Exit" at bounding box center [1464, 715] width 96 height 29
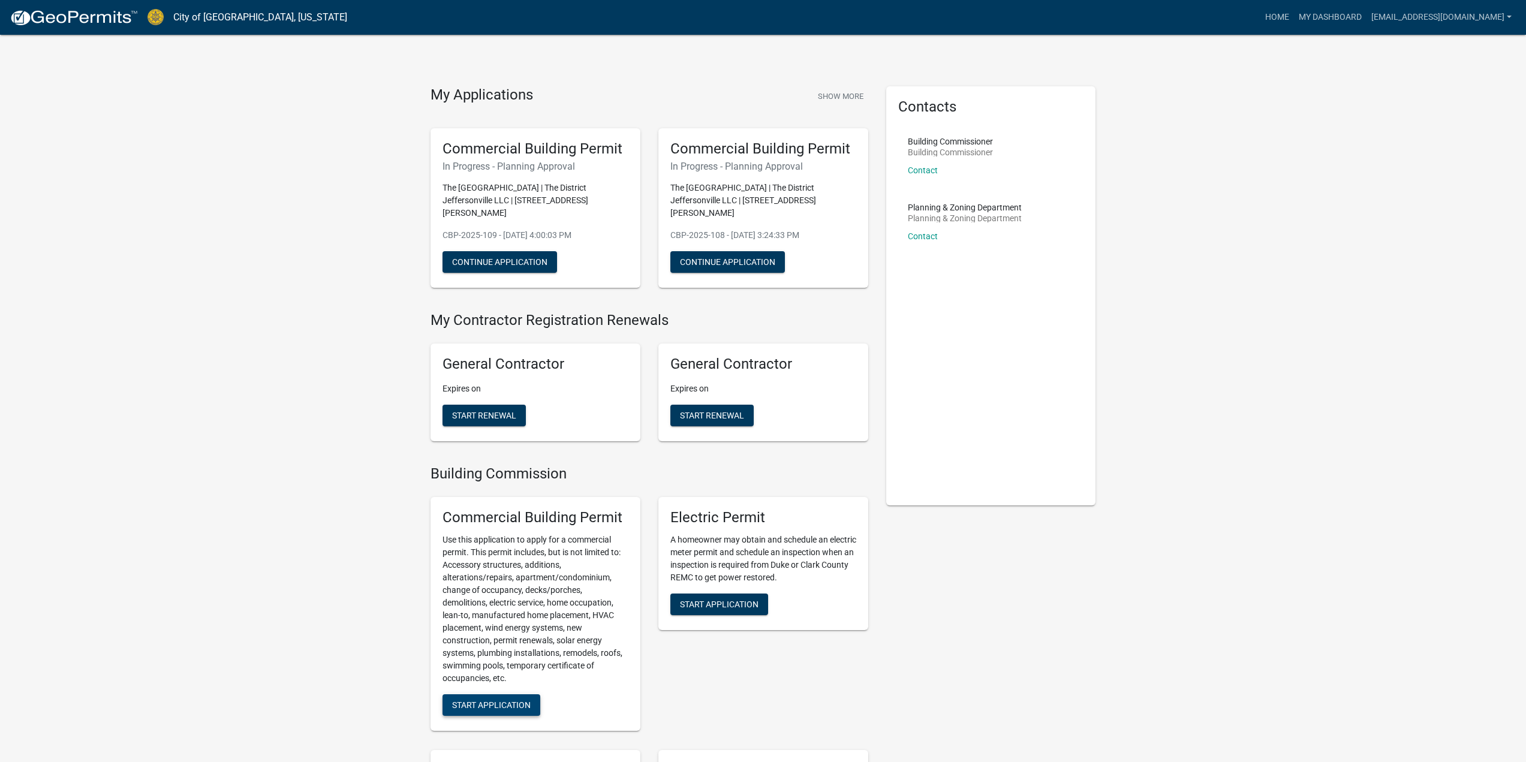
click at [491, 700] on span "Start Application" at bounding box center [491, 705] width 79 height 10
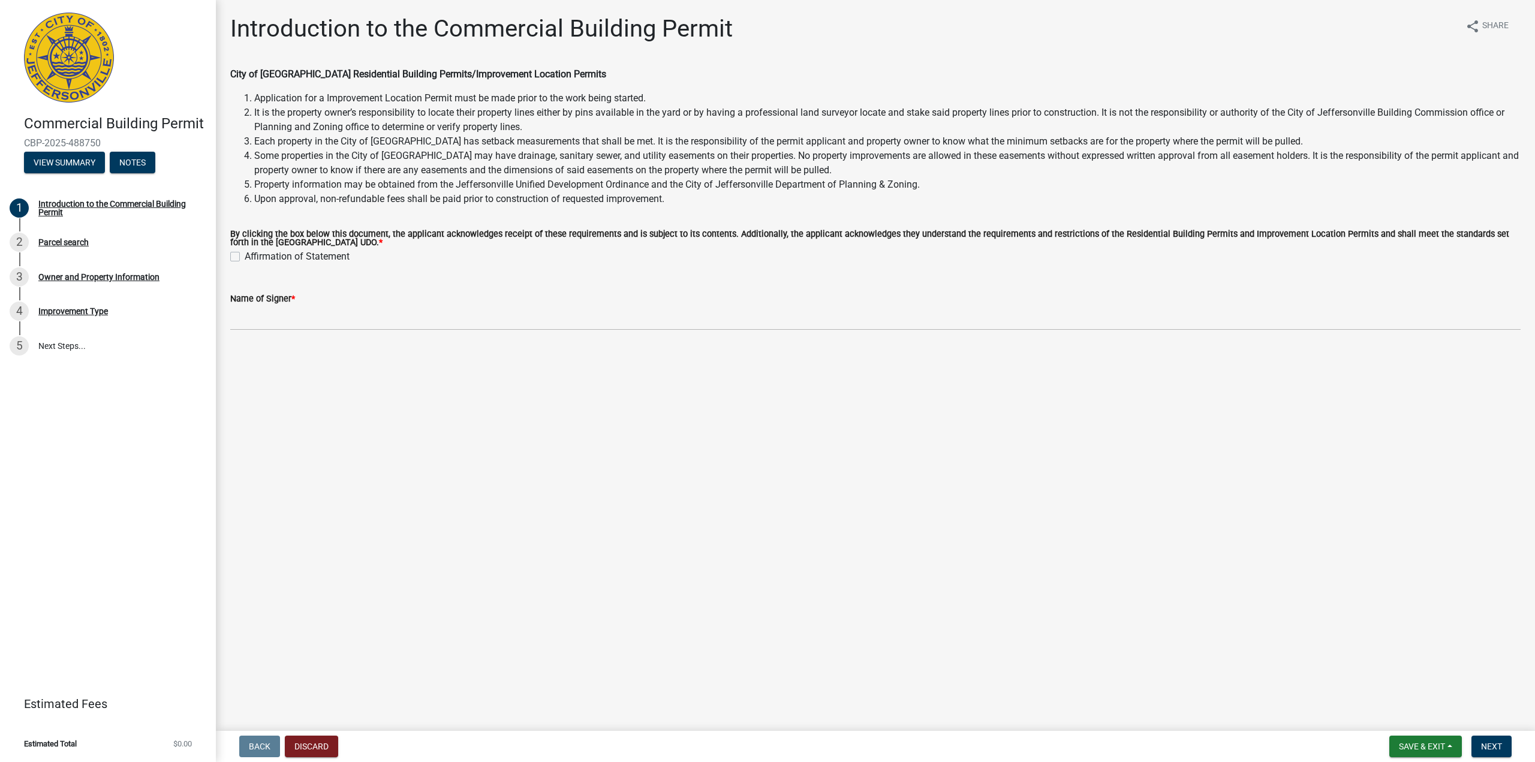
click at [245, 257] on label "Affirmation of Statement" at bounding box center [297, 257] width 105 height 14
click at [245, 257] on input "Affirmation of Statement" at bounding box center [249, 254] width 8 height 8
checkbox input "true"
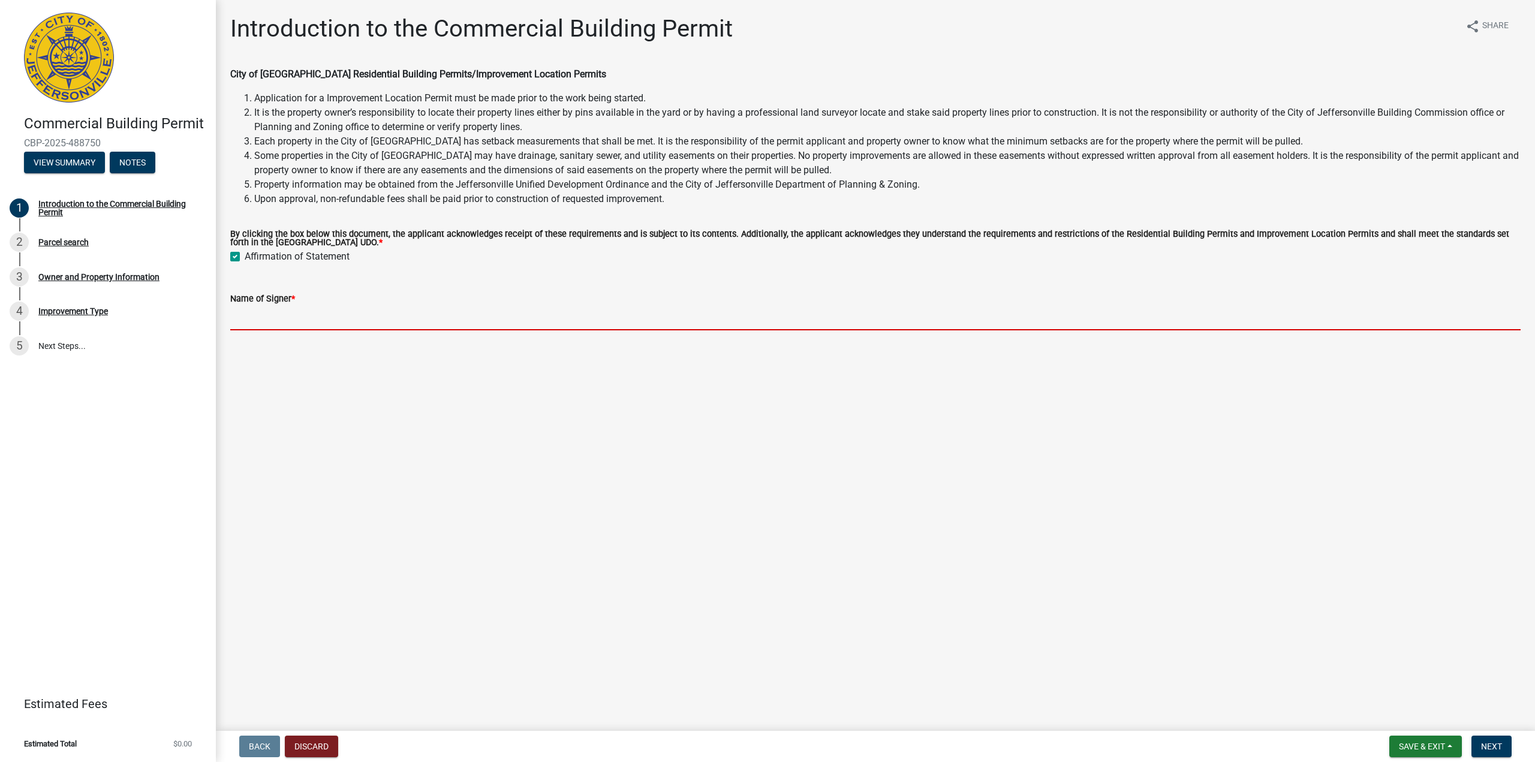
click at [277, 318] on input "Name of Signer *" at bounding box center [875, 318] width 1291 height 25
type input "[PERSON_NAME]"
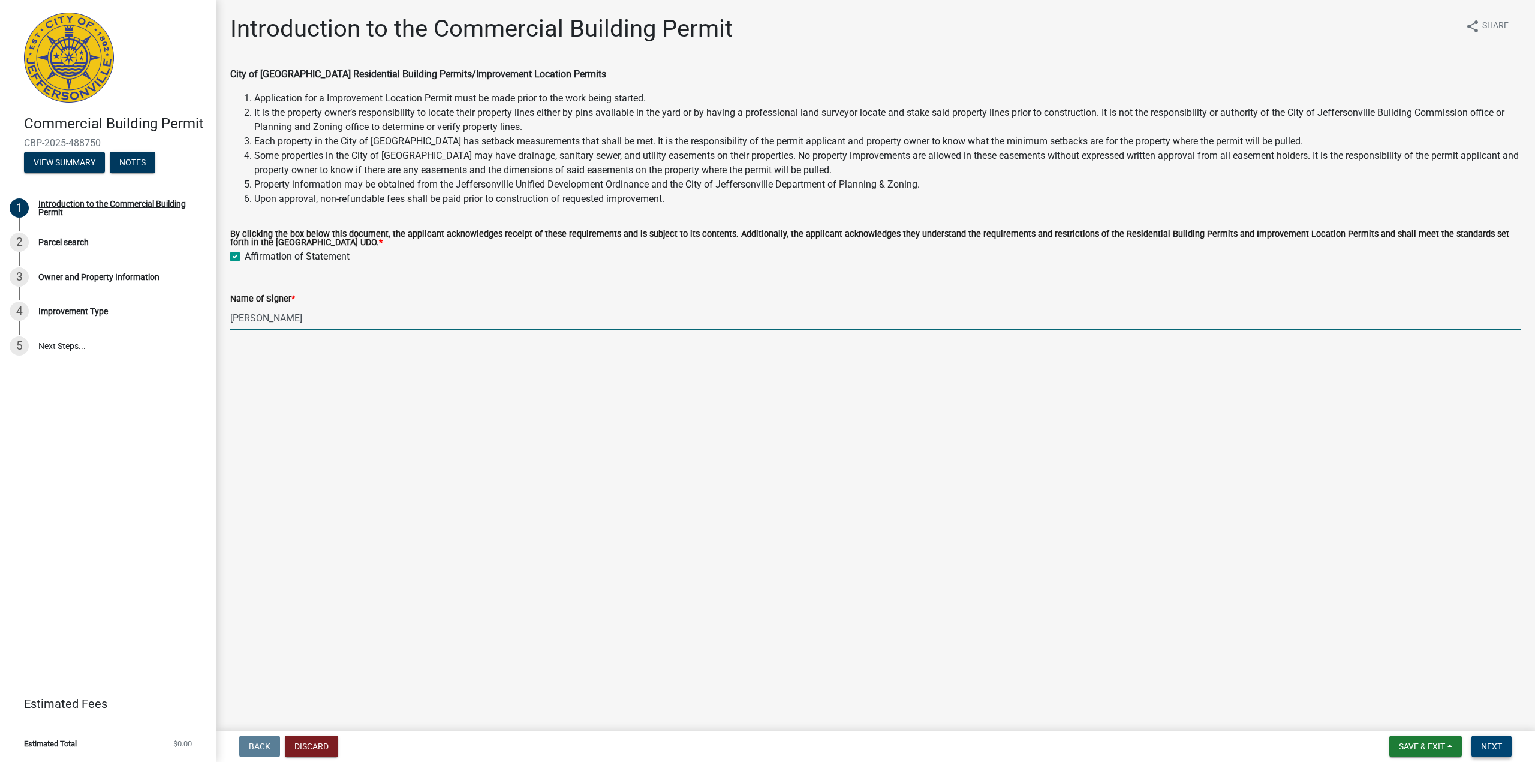
click at [1496, 742] on span "Next" at bounding box center [1491, 747] width 21 height 10
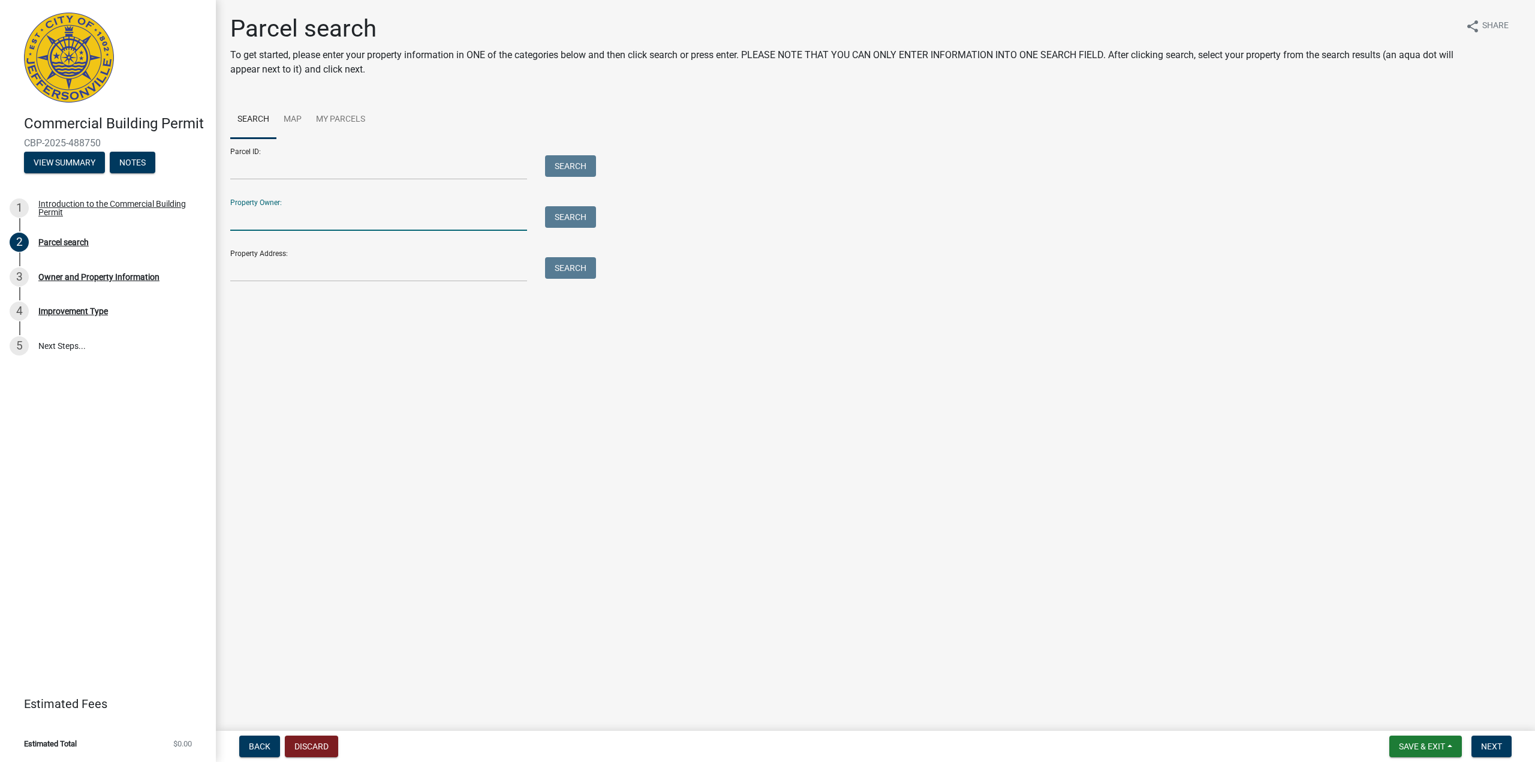
click at [365, 221] on input "Property Owner:" at bounding box center [378, 218] width 297 height 25
type input "The District"
click at [560, 221] on button "Search" at bounding box center [570, 217] width 51 height 22
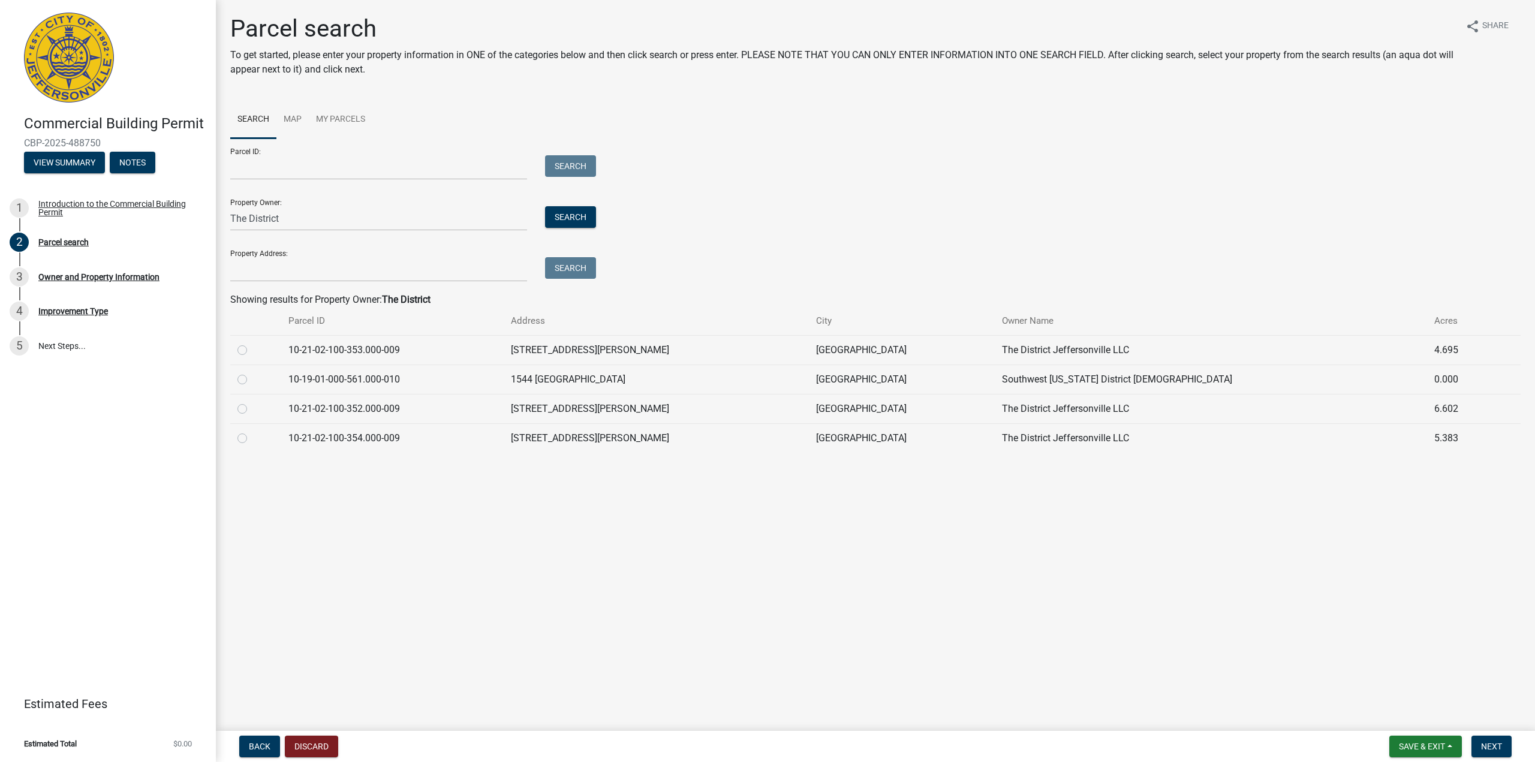
click at [252, 402] on label at bounding box center [252, 402] width 0 height 0
click at [252, 408] on input "radio" at bounding box center [256, 406] width 8 height 8
radio input "true"
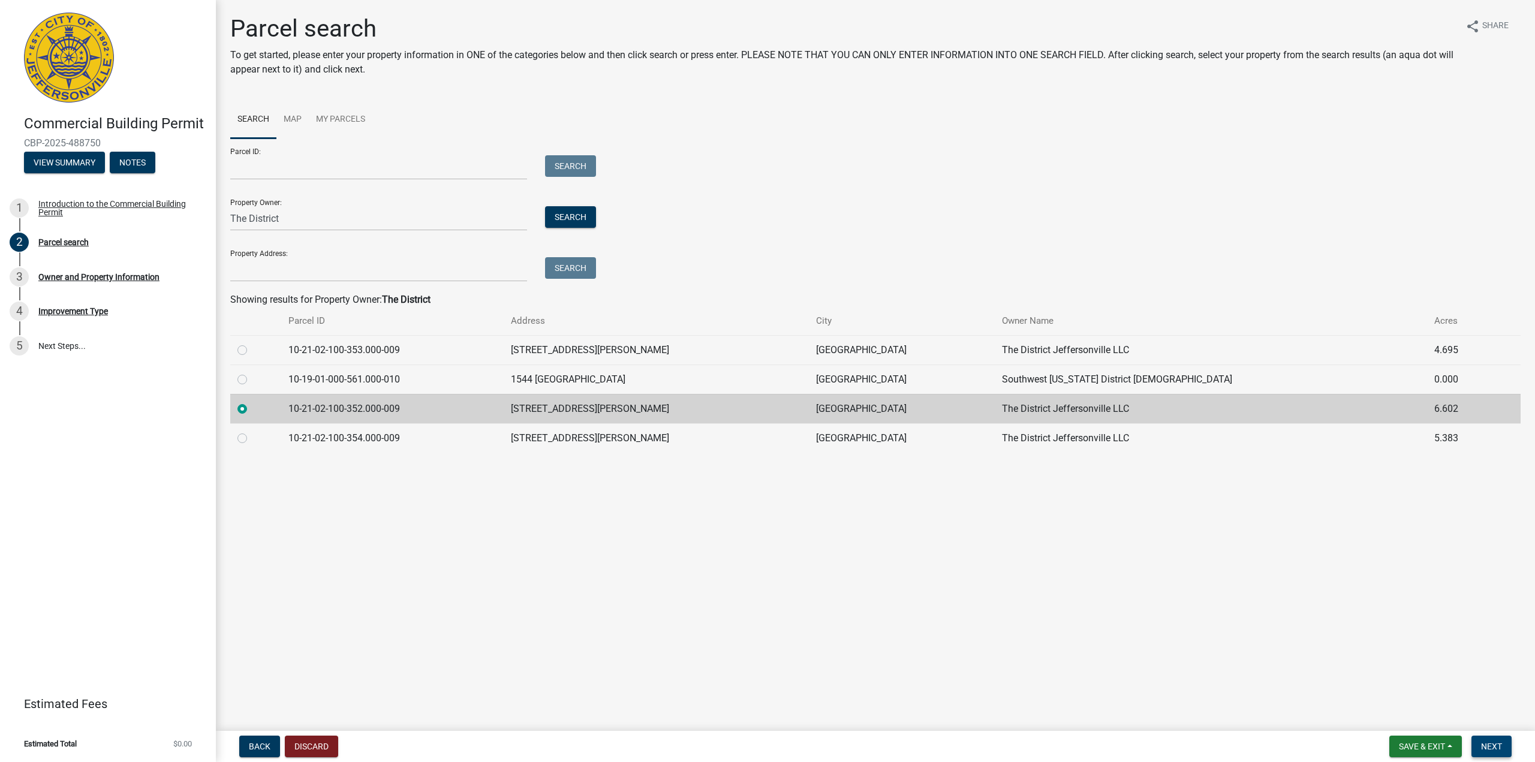
click at [1486, 743] on span "Next" at bounding box center [1491, 747] width 21 height 10
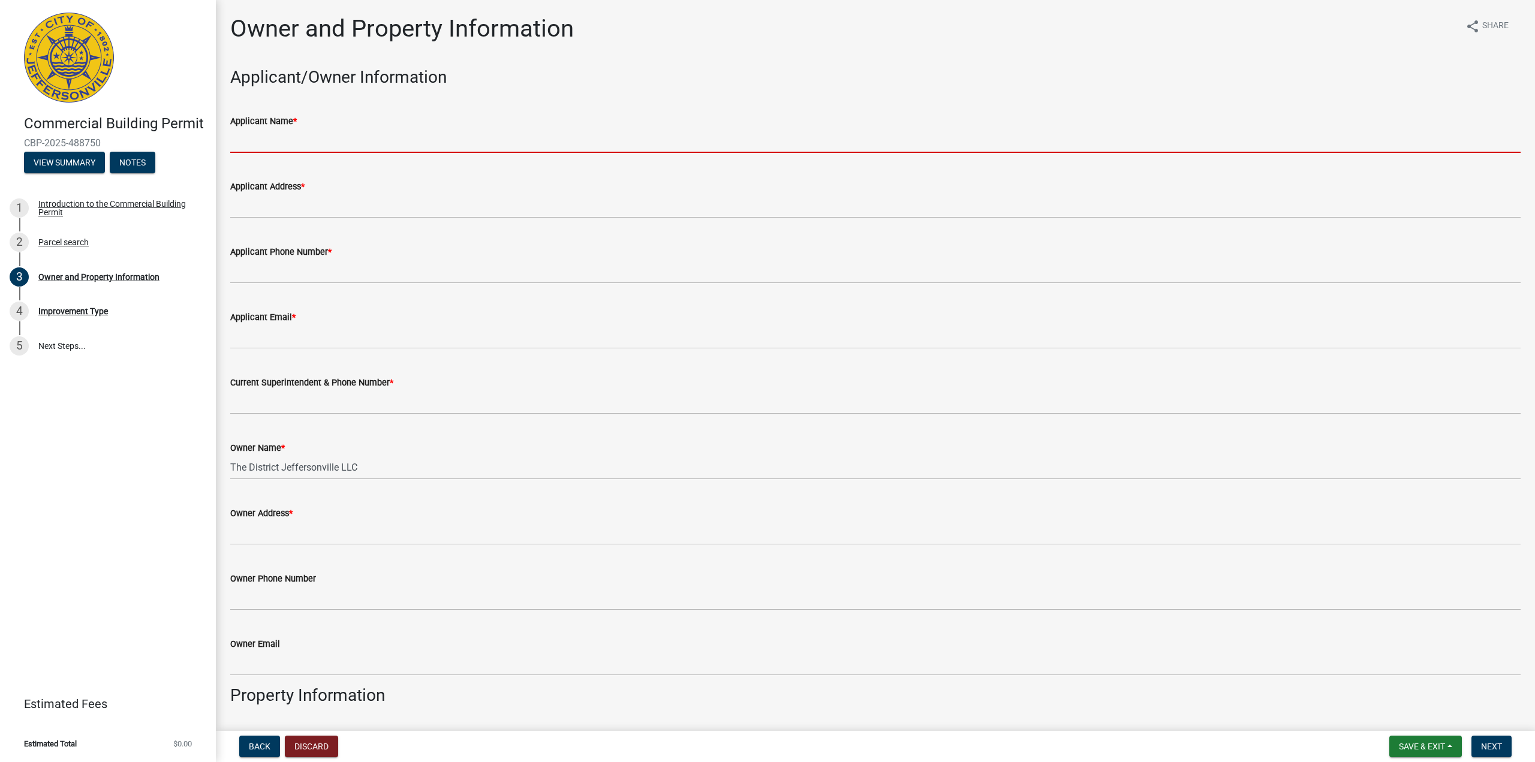
click at [263, 145] on input "Applicant Name *" at bounding box center [875, 140] width 1291 height 25
click at [275, 136] on input "Applicant Name *" at bounding box center [875, 140] width 1291 height 25
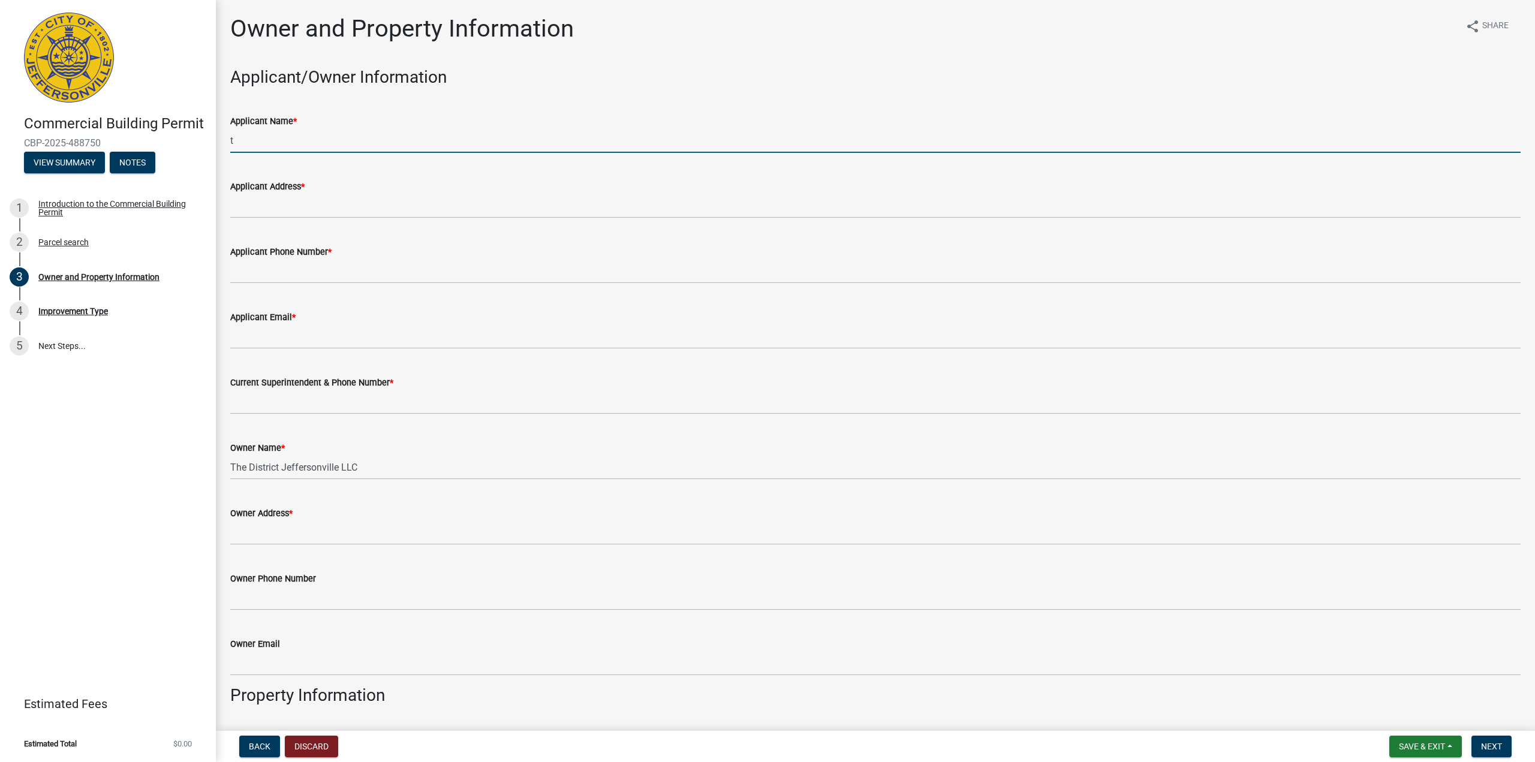
type input "The District [GEOGRAPHIC_DATA]"
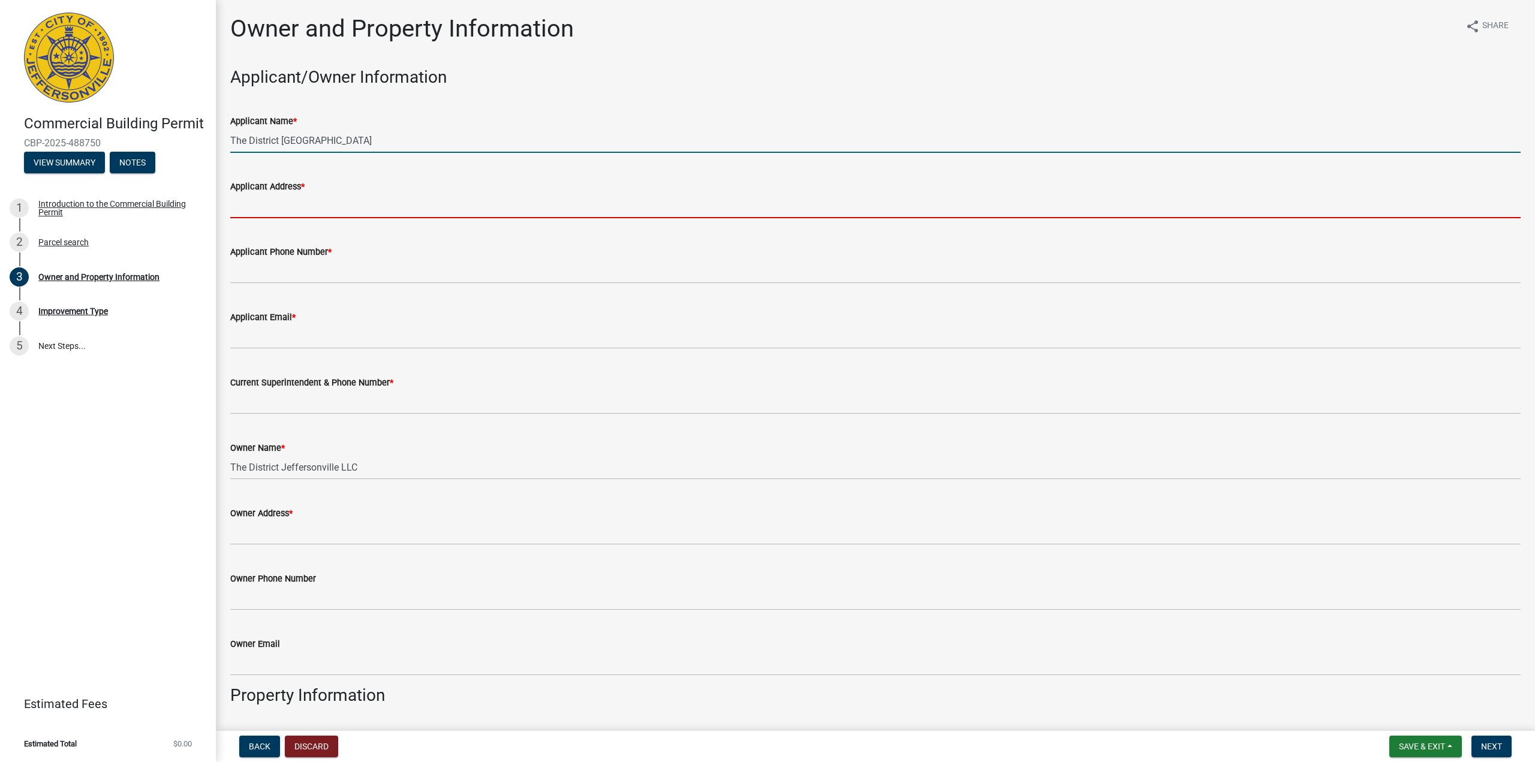
click at [300, 198] on input "Applicant Address *" at bounding box center [875, 206] width 1291 height 25
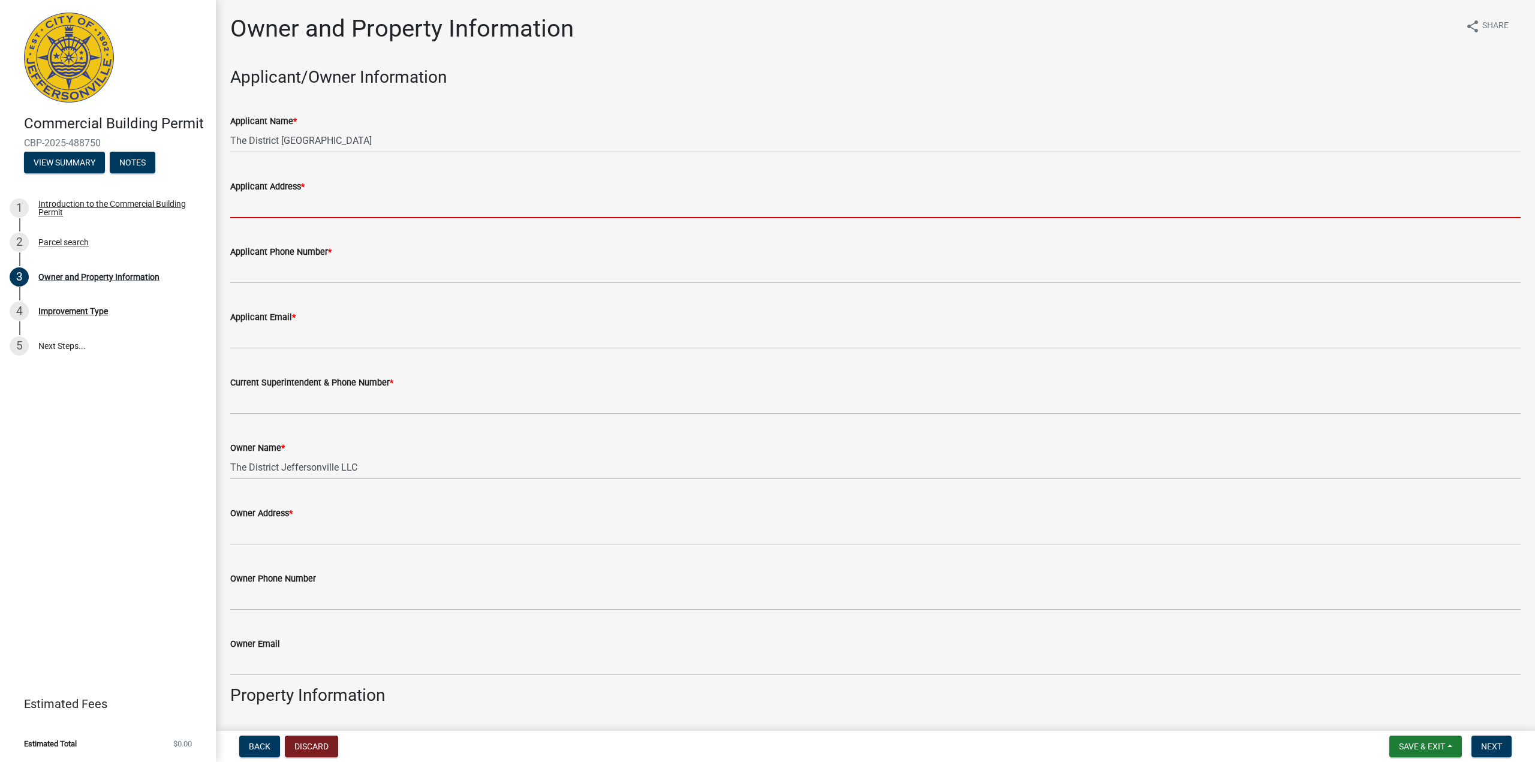
type input "[STREET_ADDRESS]"
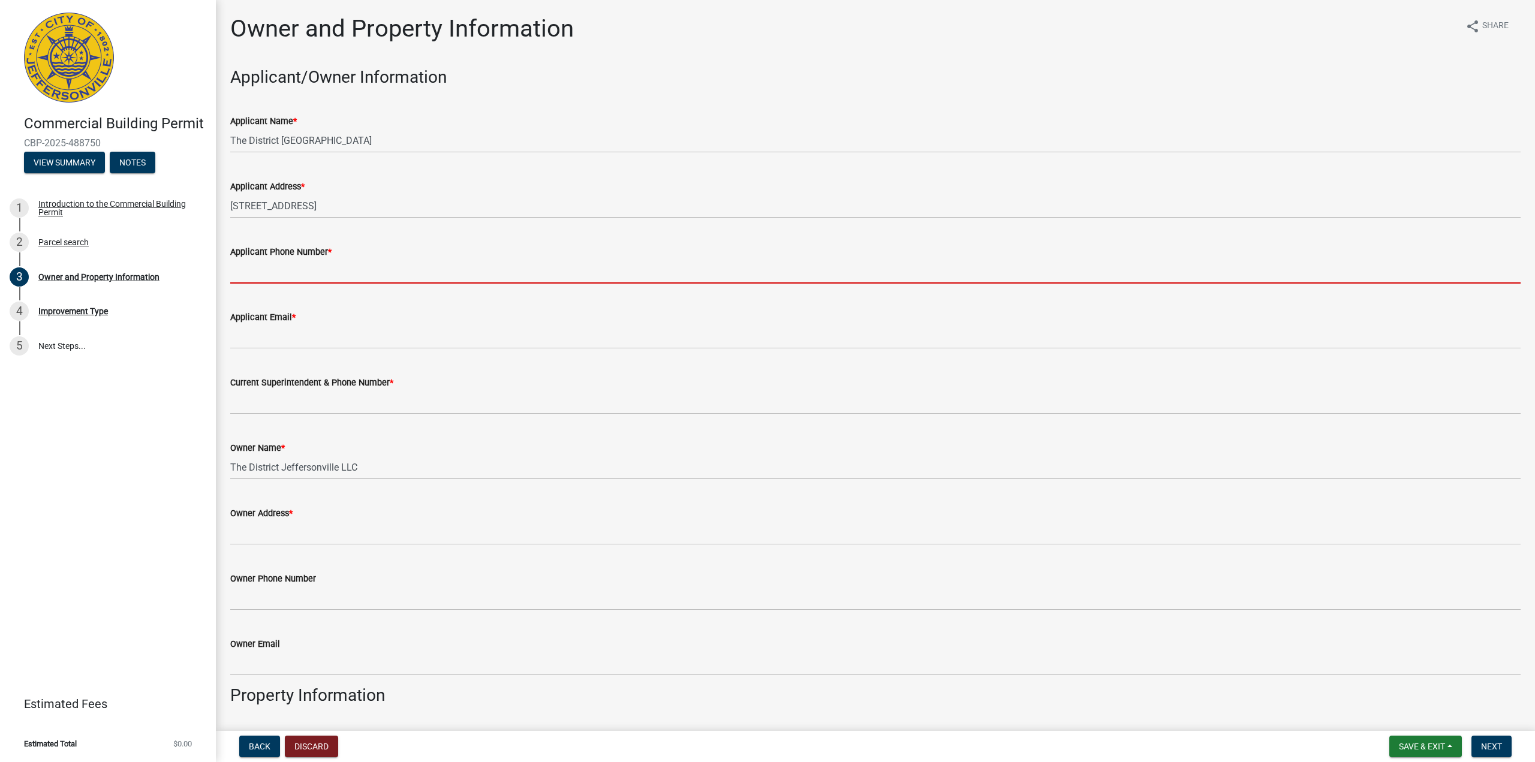
click at [278, 276] on input "Applicant Phone Number *" at bounding box center [875, 271] width 1291 height 25
type input "5029300727"
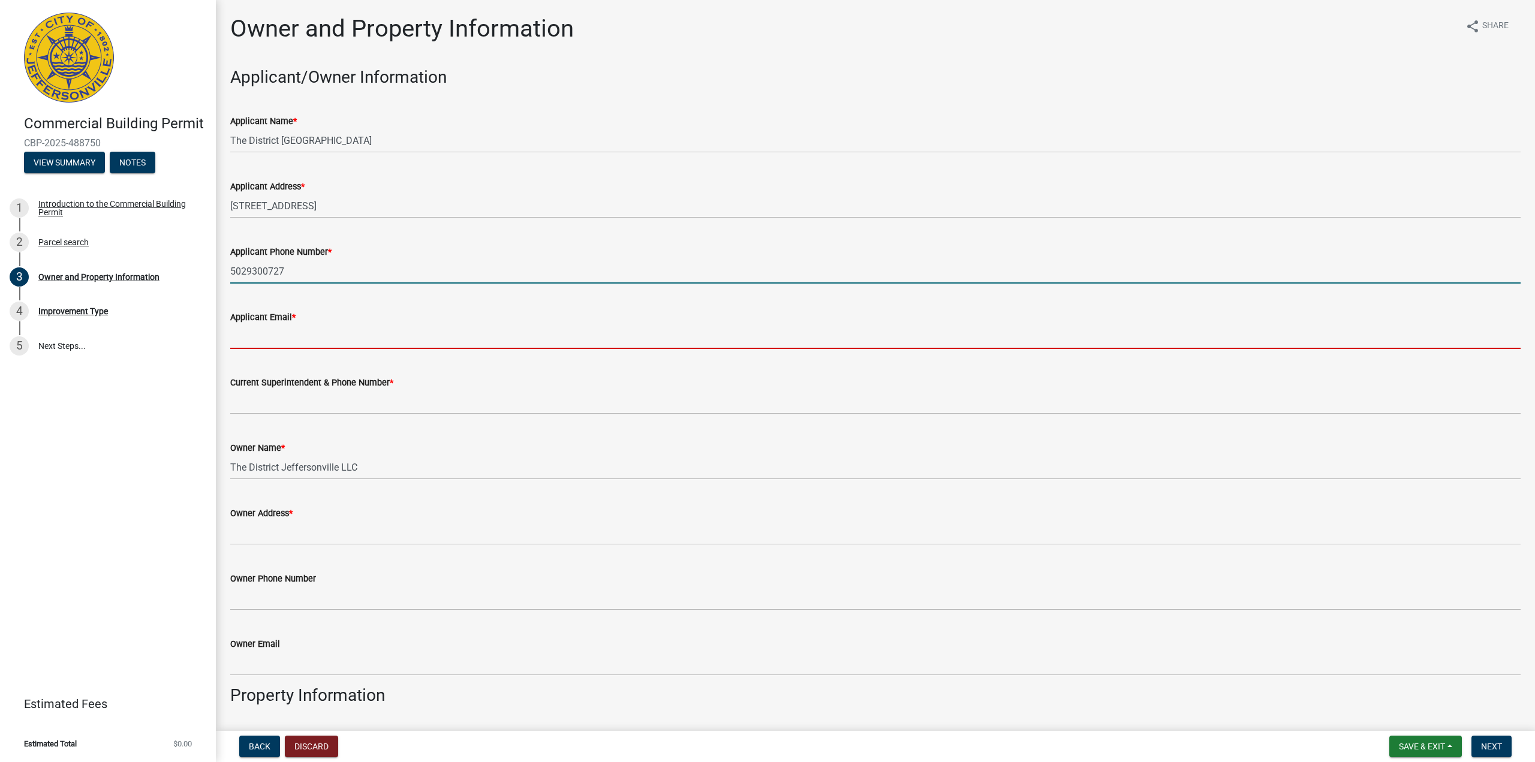
type input "[EMAIL_ADDRESS][DOMAIN_NAME]"
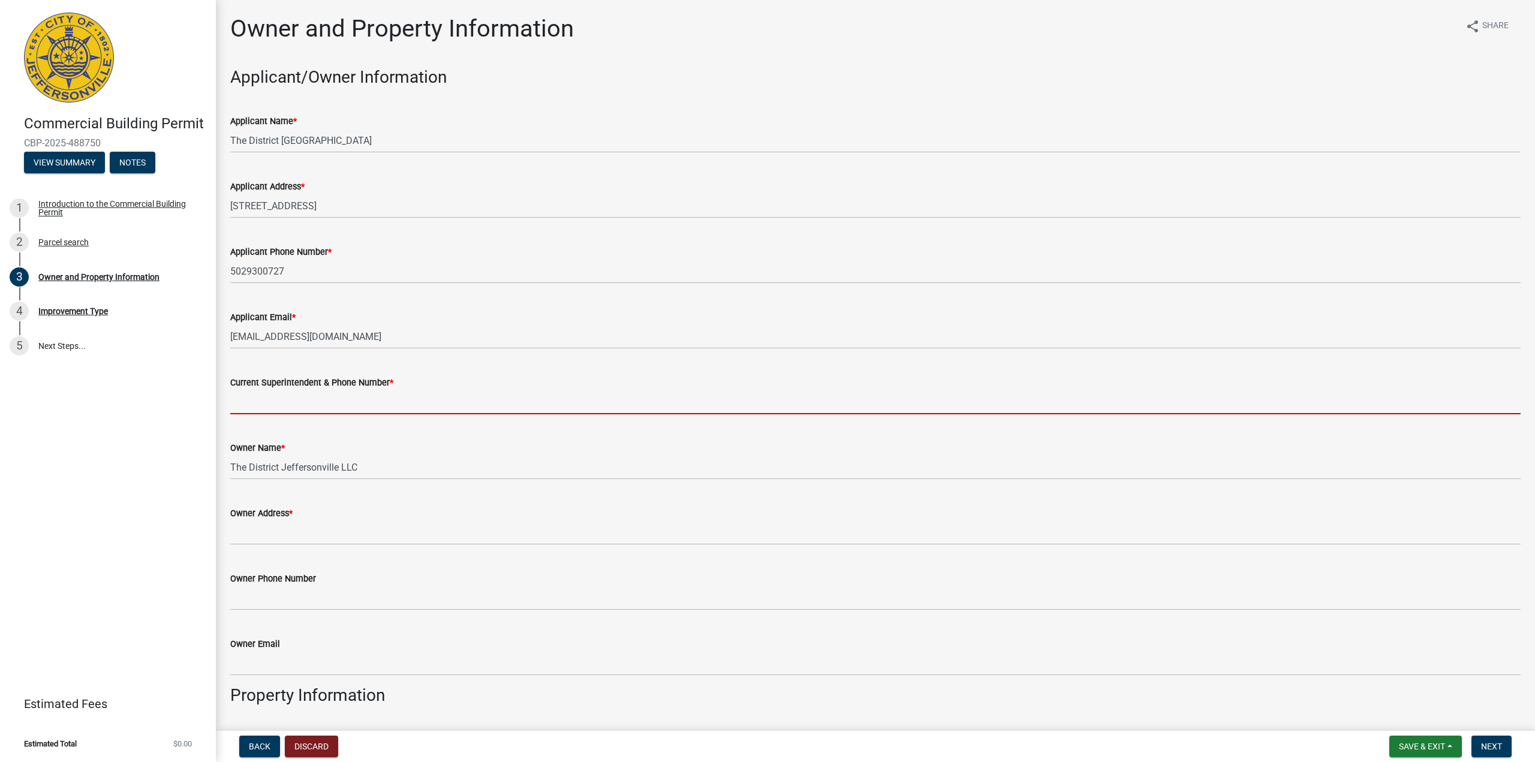
click at [273, 414] on input "Current Superintendent & Phone Number *" at bounding box center [875, 402] width 1291 height 25
type input "5029300727"
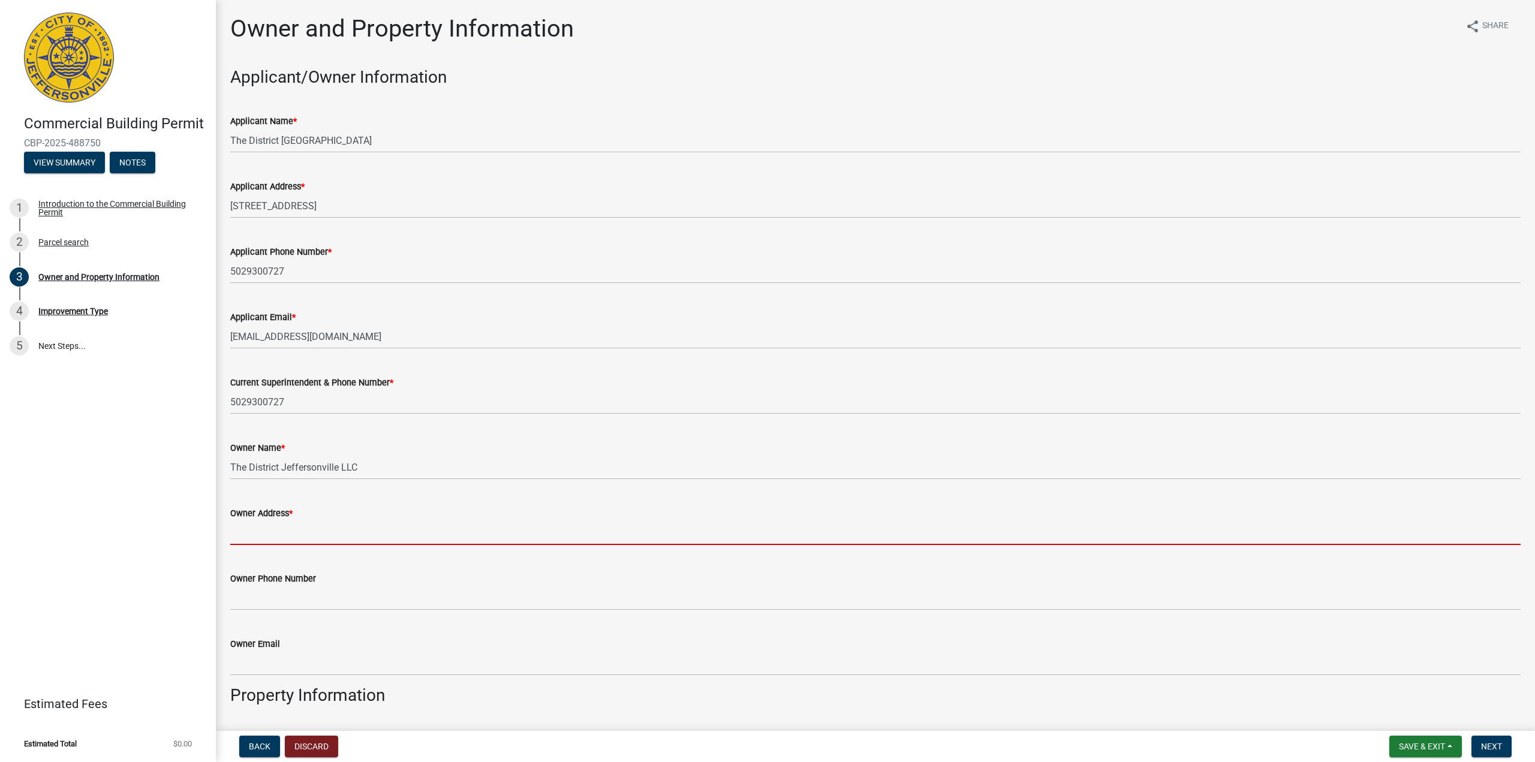
click at [259, 535] on input "Owner Address *" at bounding box center [875, 533] width 1291 height 25
type input "[STREET_ADDRESS]"
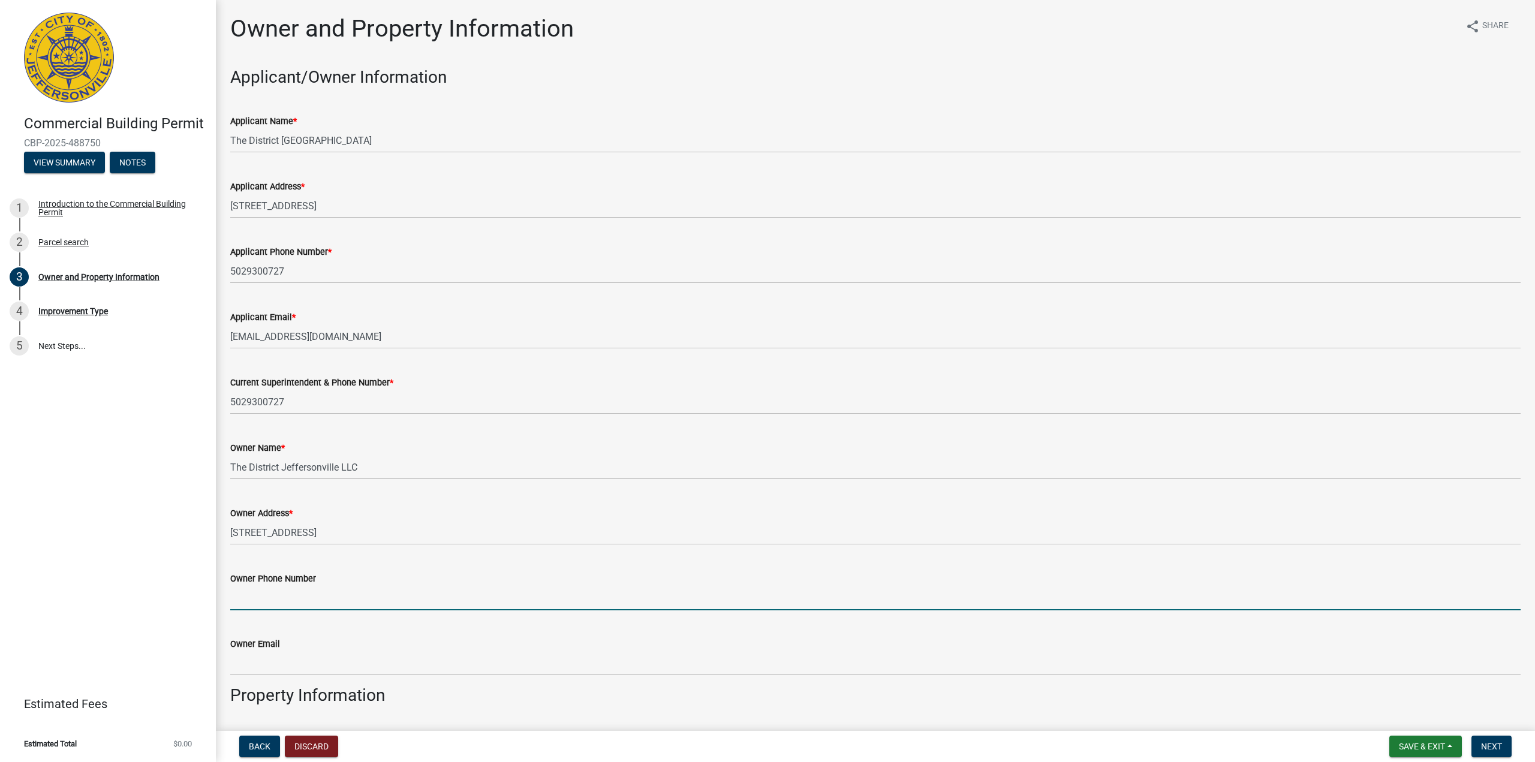
click at [269, 603] on input "Owner Phone Number" at bounding box center [875, 598] width 1291 height 25
type input "5029300727"
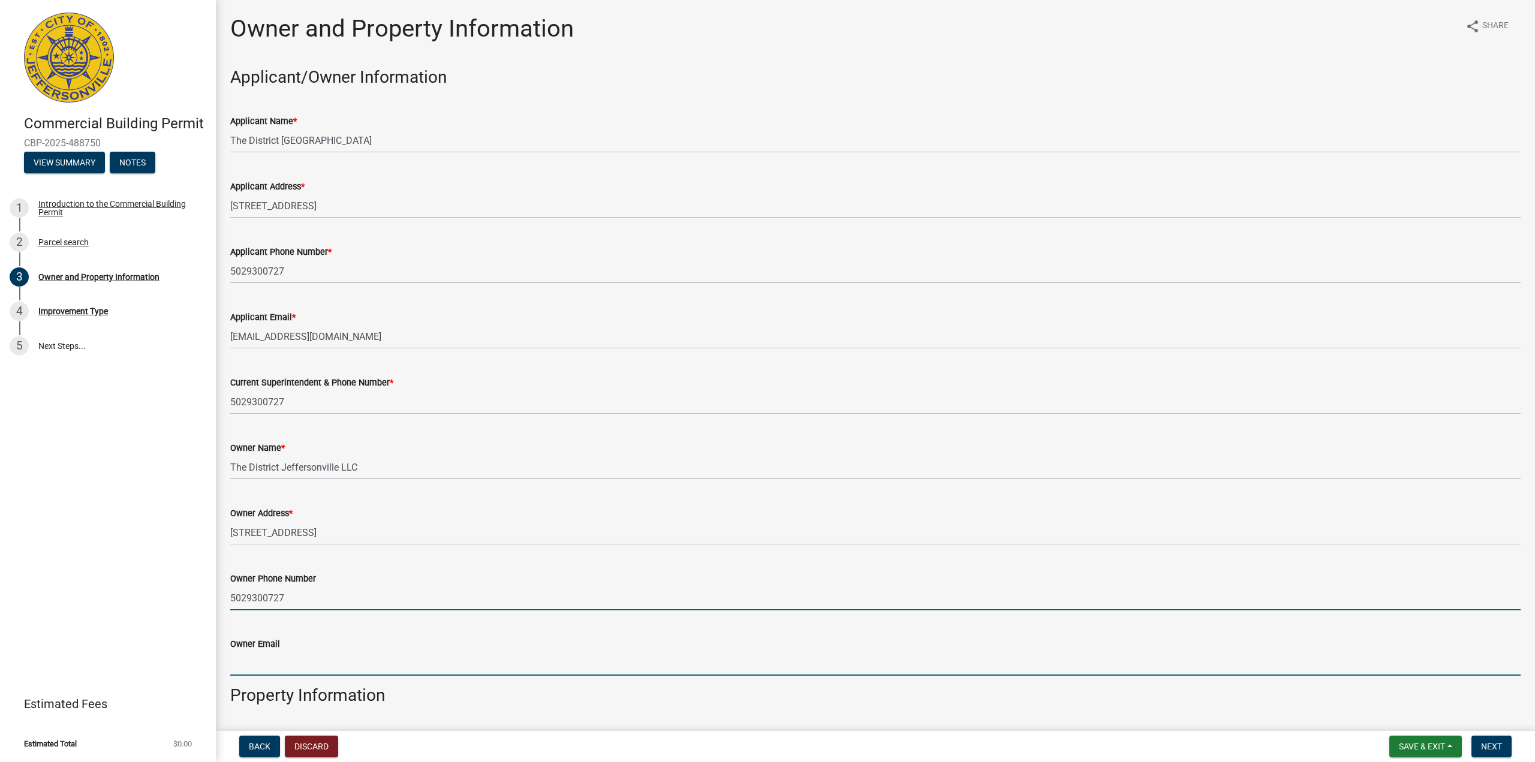
type input "[EMAIL_ADDRESS][DOMAIN_NAME]"
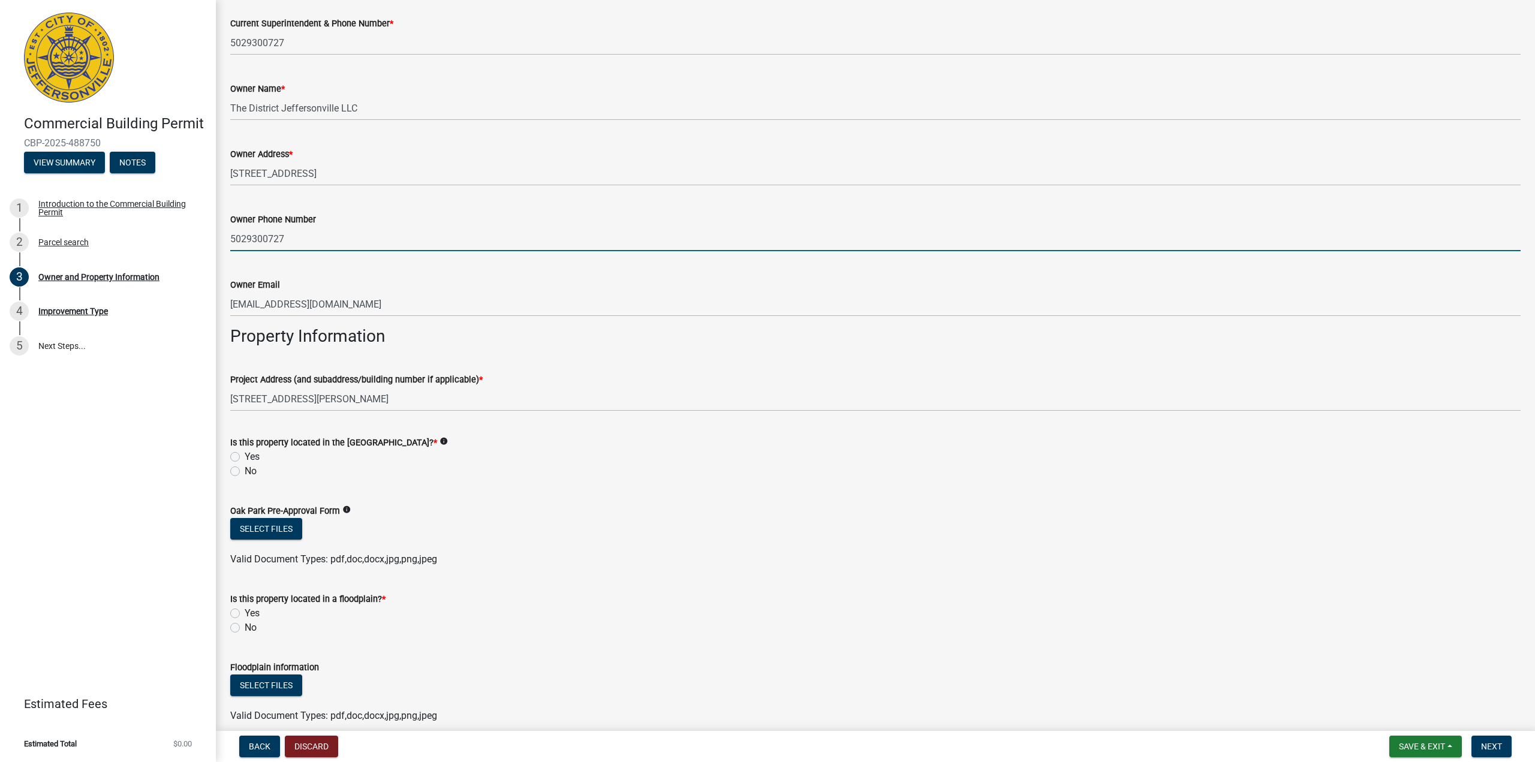
scroll to position [360, 0]
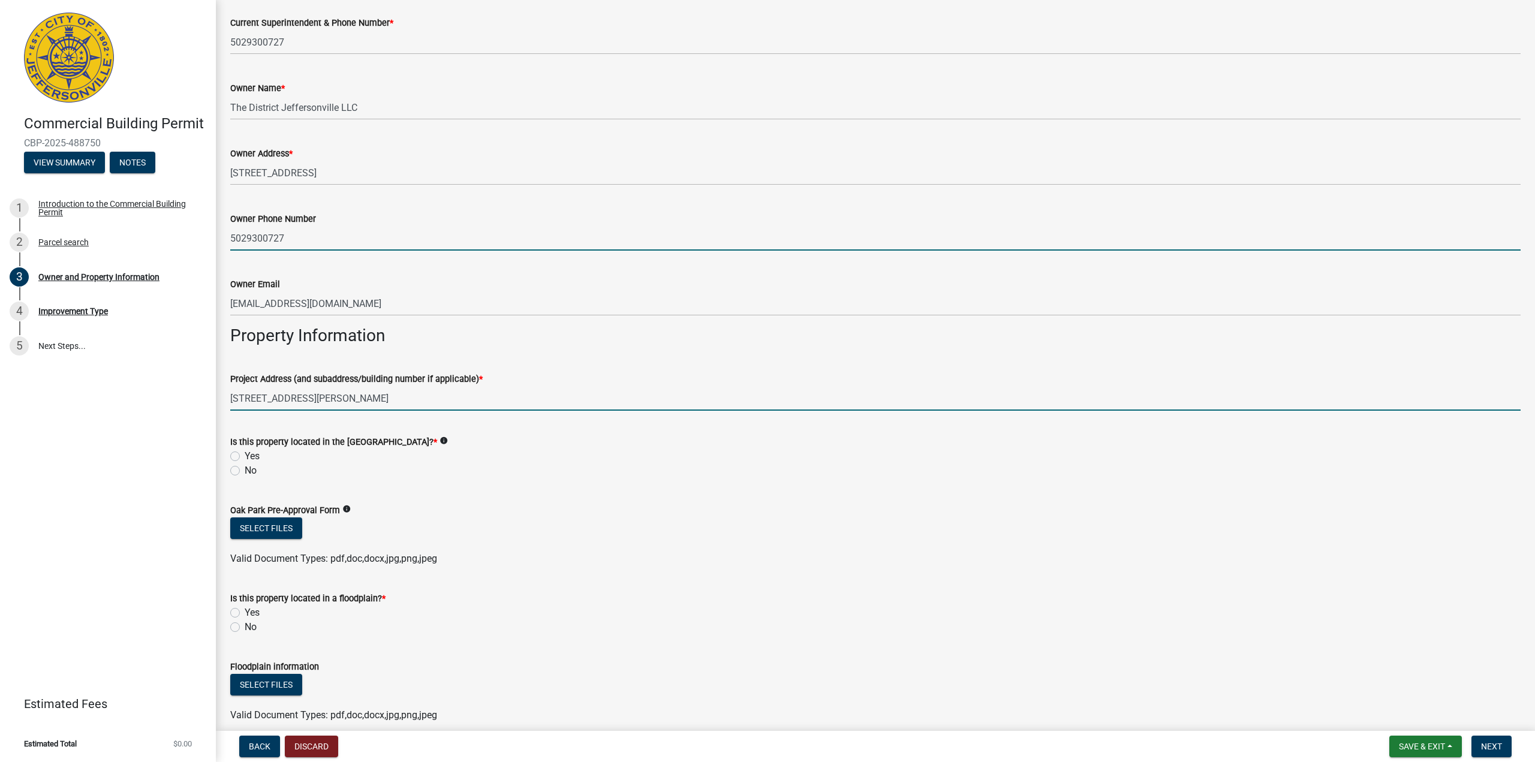
click at [339, 398] on input "[STREET_ADDRESS][PERSON_NAME]" at bounding box center [875, 398] width 1291 height 25
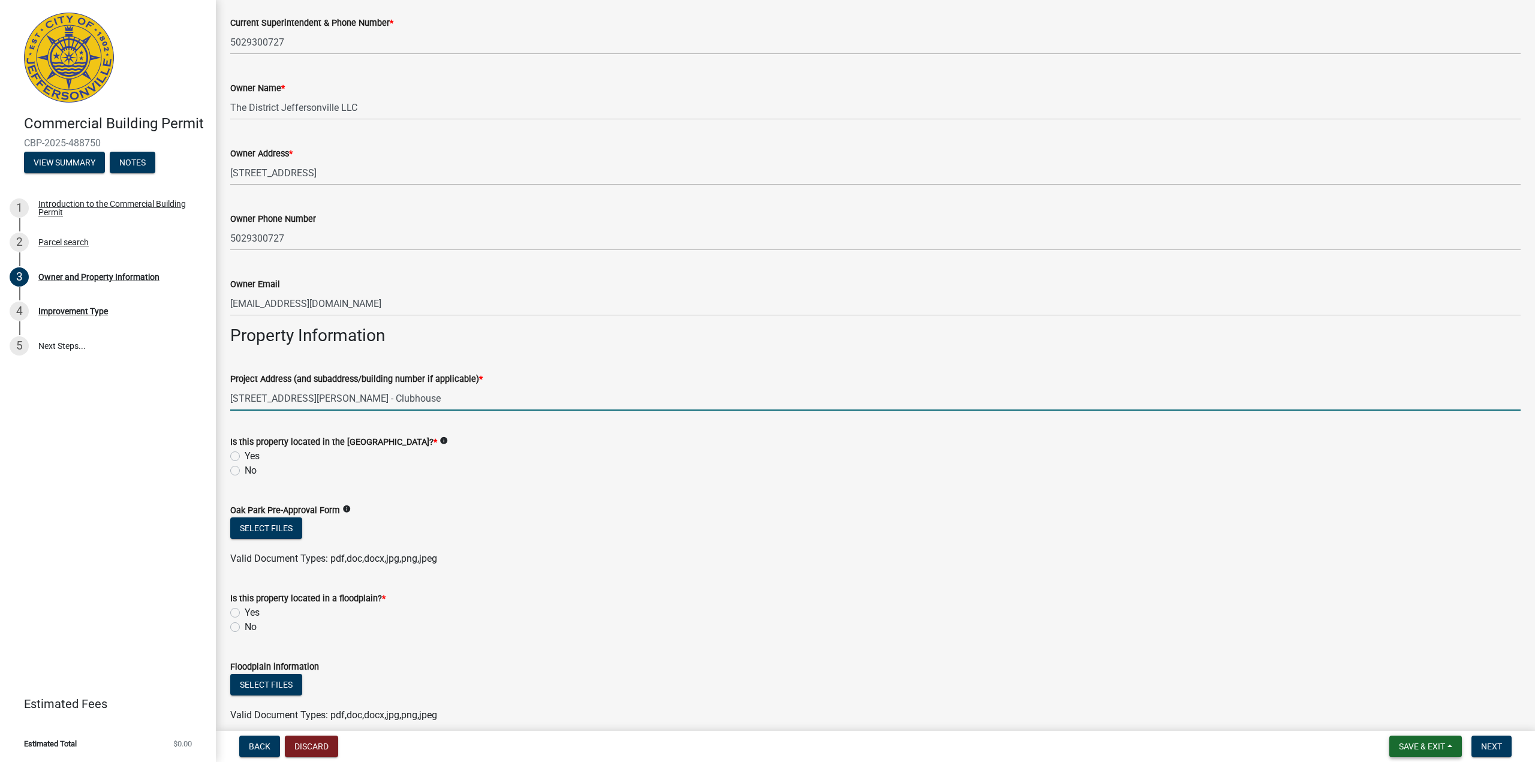
type input "[STREET_ADDRESS][PERSON_NAME] - Clubhouse"
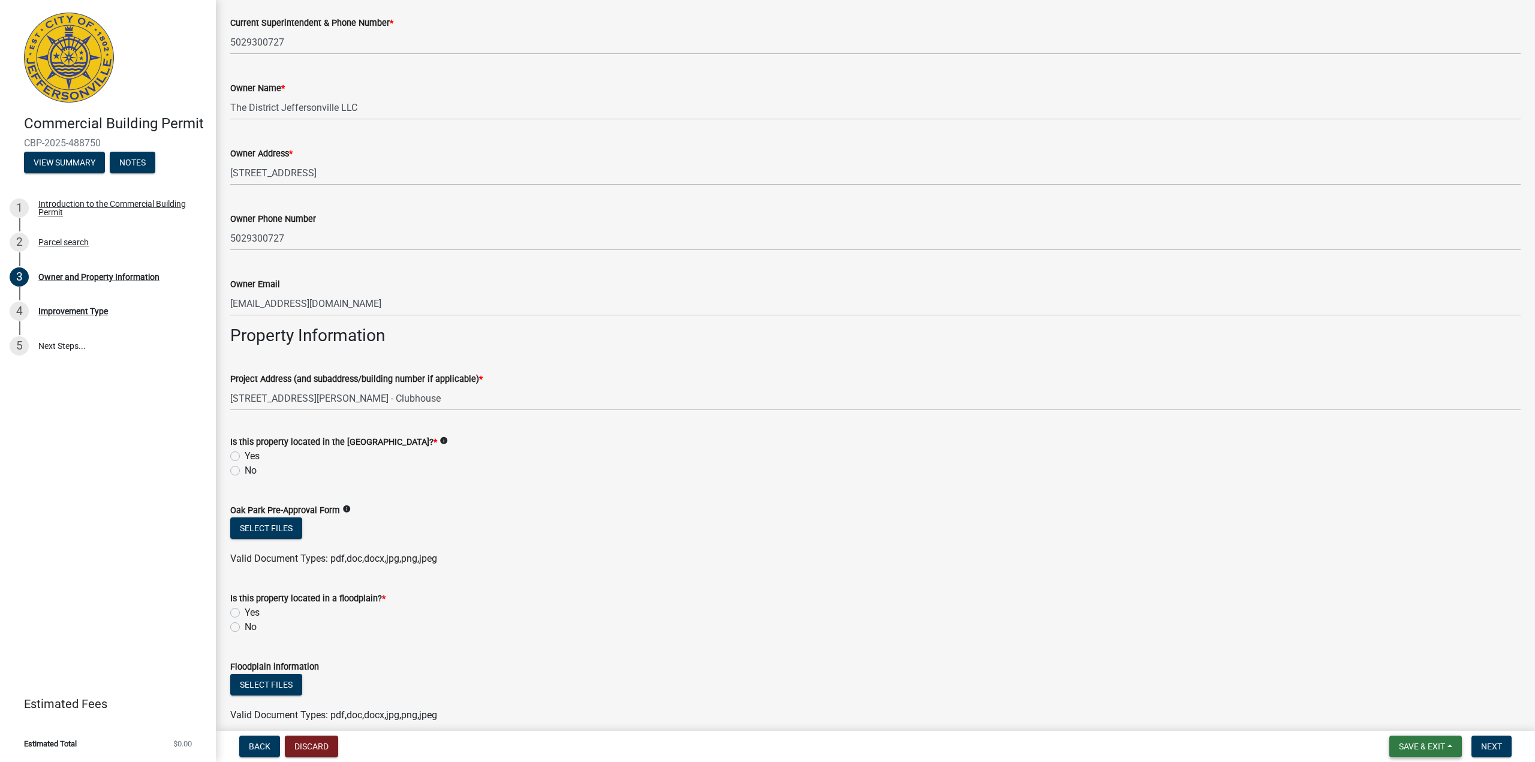
click at [1431, 749] on span "Save & Exit" at bounding box center [1422, 747] width 46 height 10
click at [1422, 716] on button "Save & Exit" at bounding box center [1414, 715] width 96 height 29
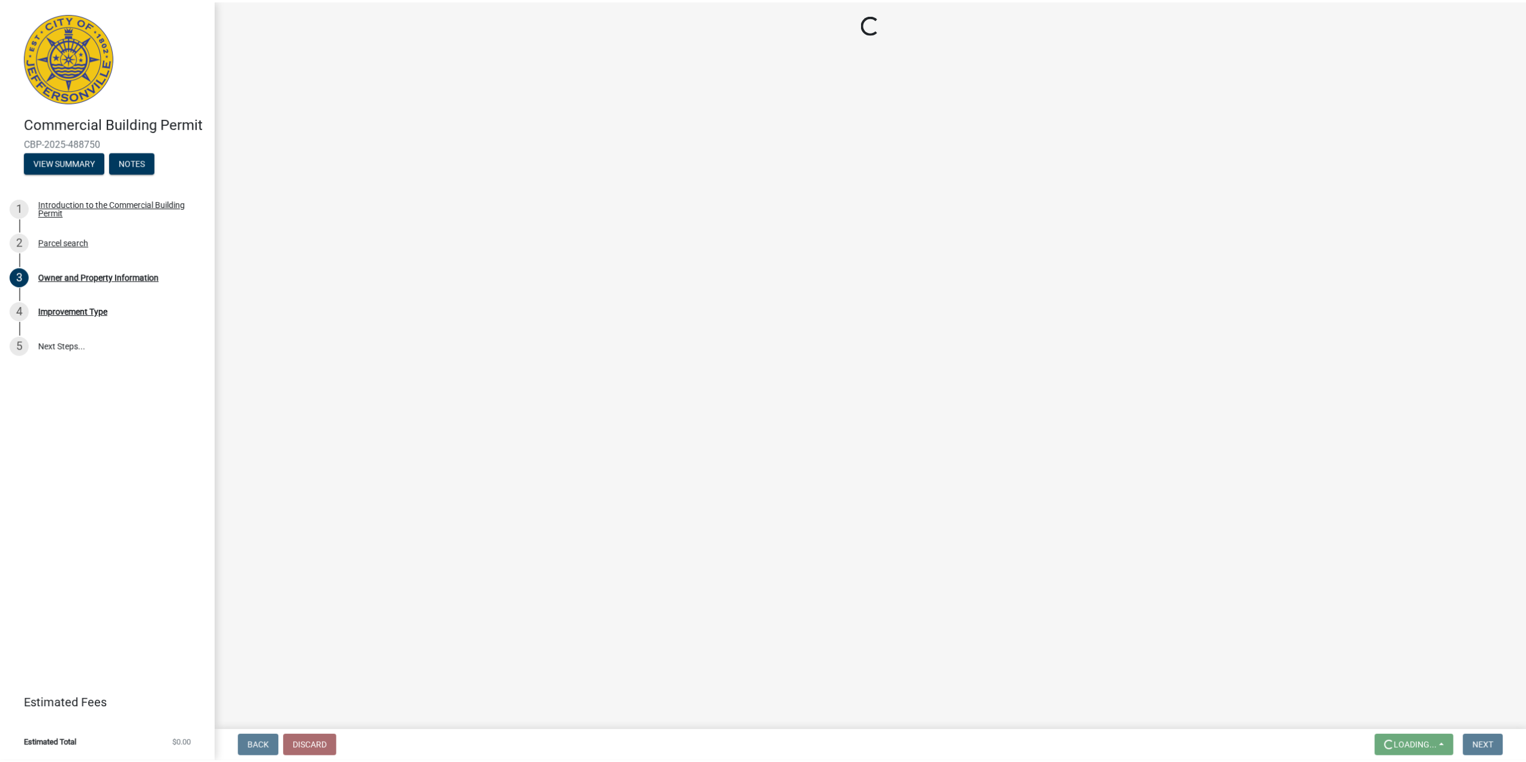
scroll to position [0, 0]
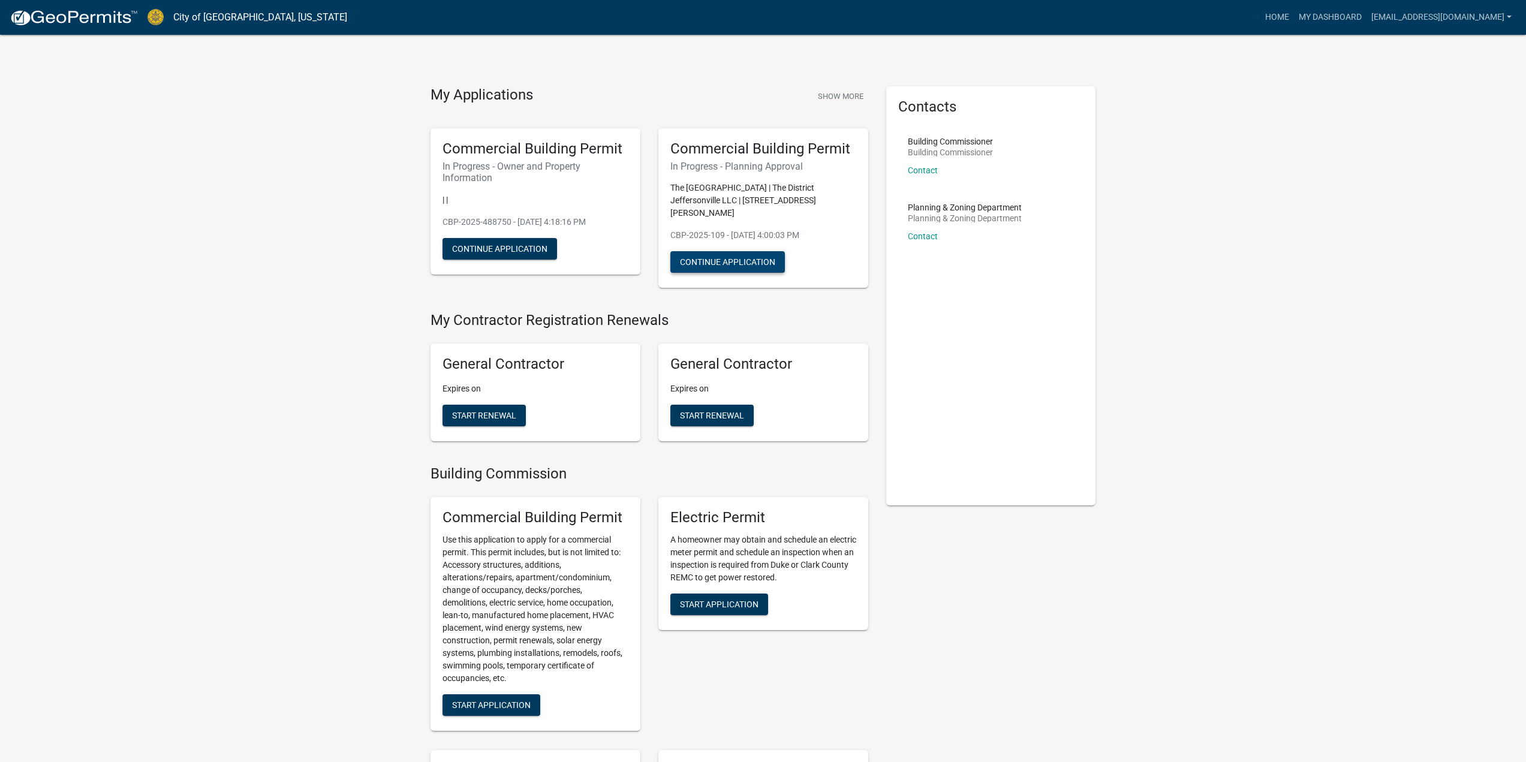
click at [732, 251] on button "Continue Application" at bounding box center [728, 262] width 115 height 22
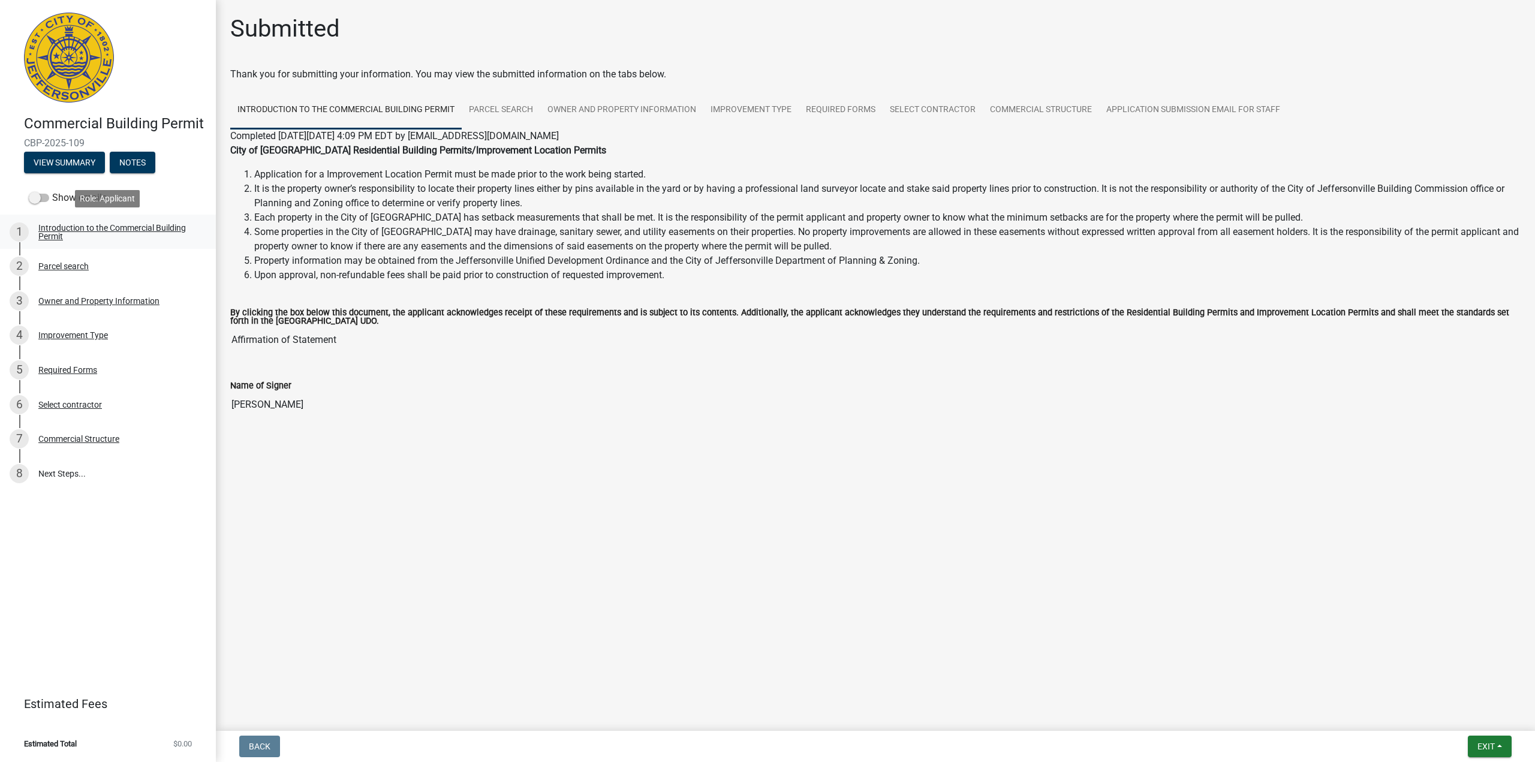
click at [97, 226] on div "Introduction to the Commercial Building Permit" at bounding box center [117, 232] width 158 height 17
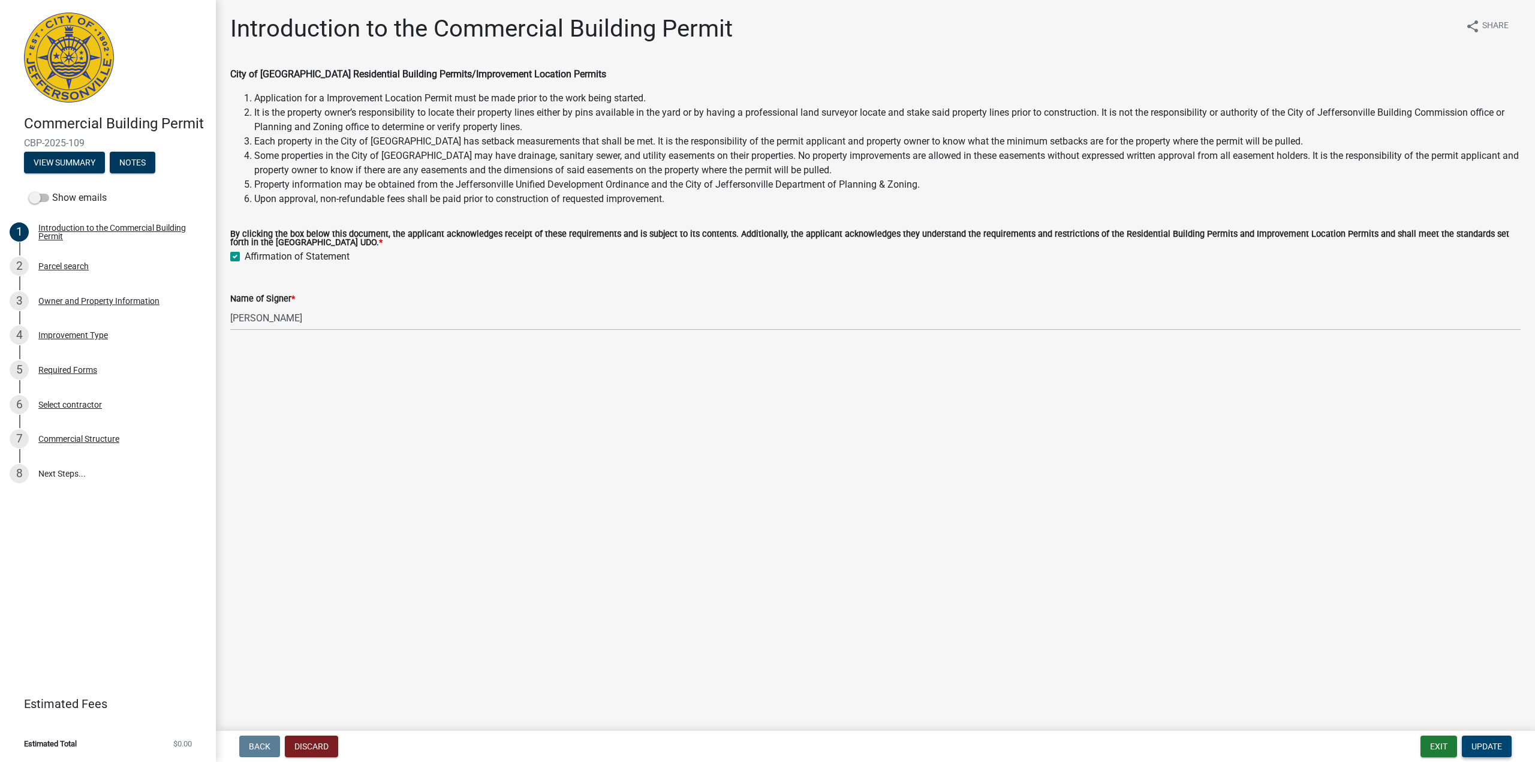
click at [1496, 744] on span "Update" at bounding box center [1487, 747] width 31 height 10
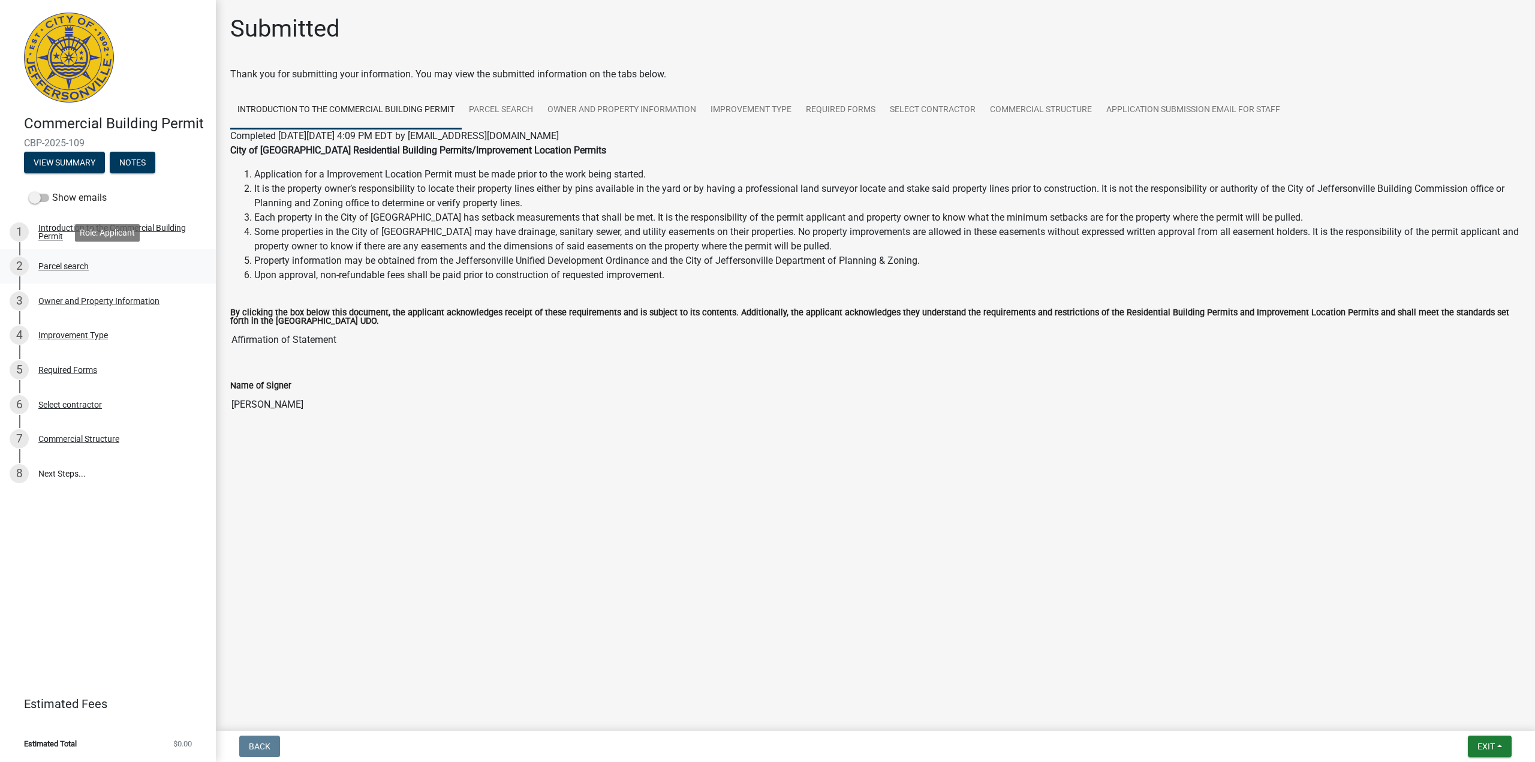
click at [80, 268] on div "Parcel search" at bounding box center [63, 266] width 50 height 8
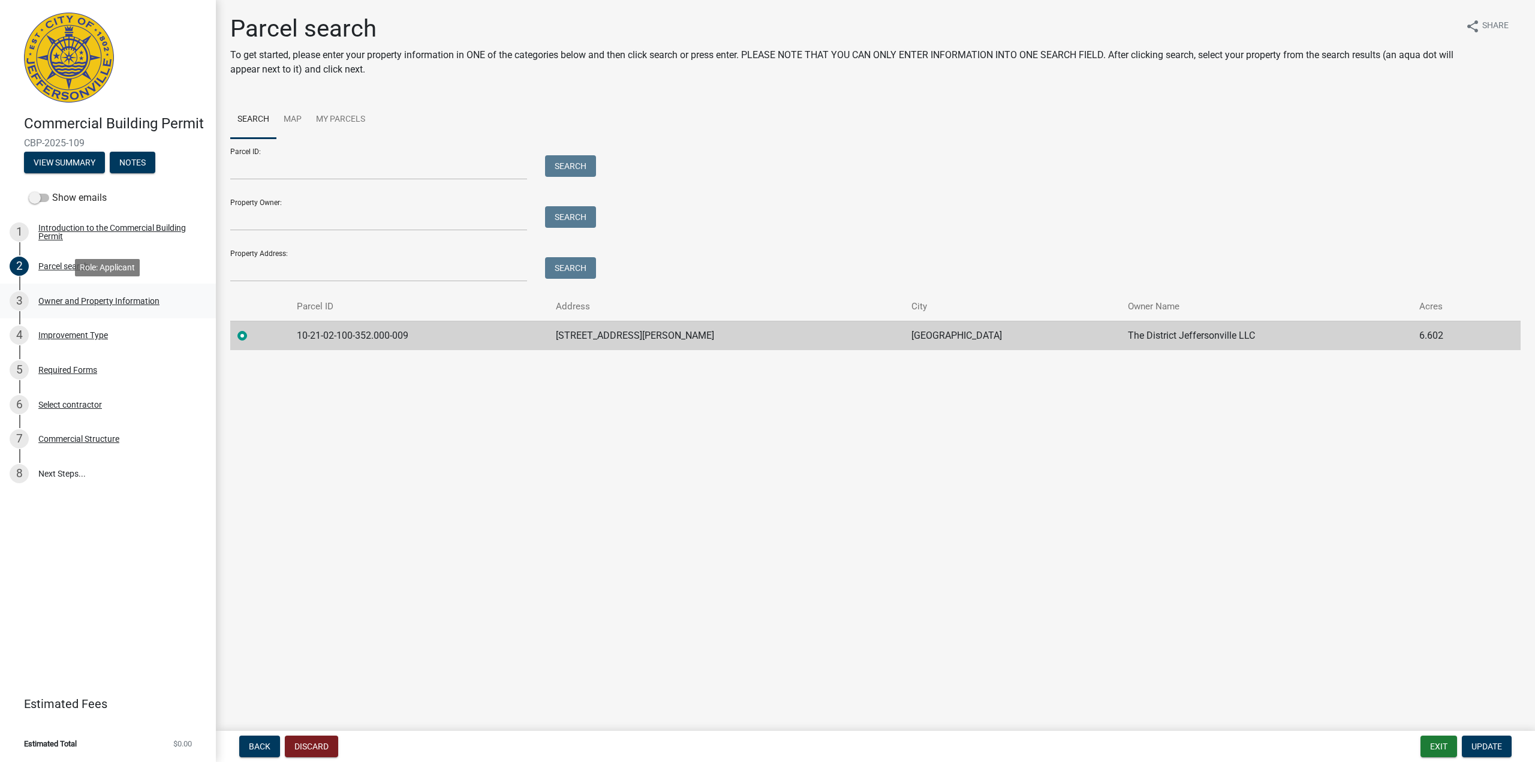
click at [85, 298] on div "Owner and Property Information" at bounding box center [98, 301] width 121 height 8
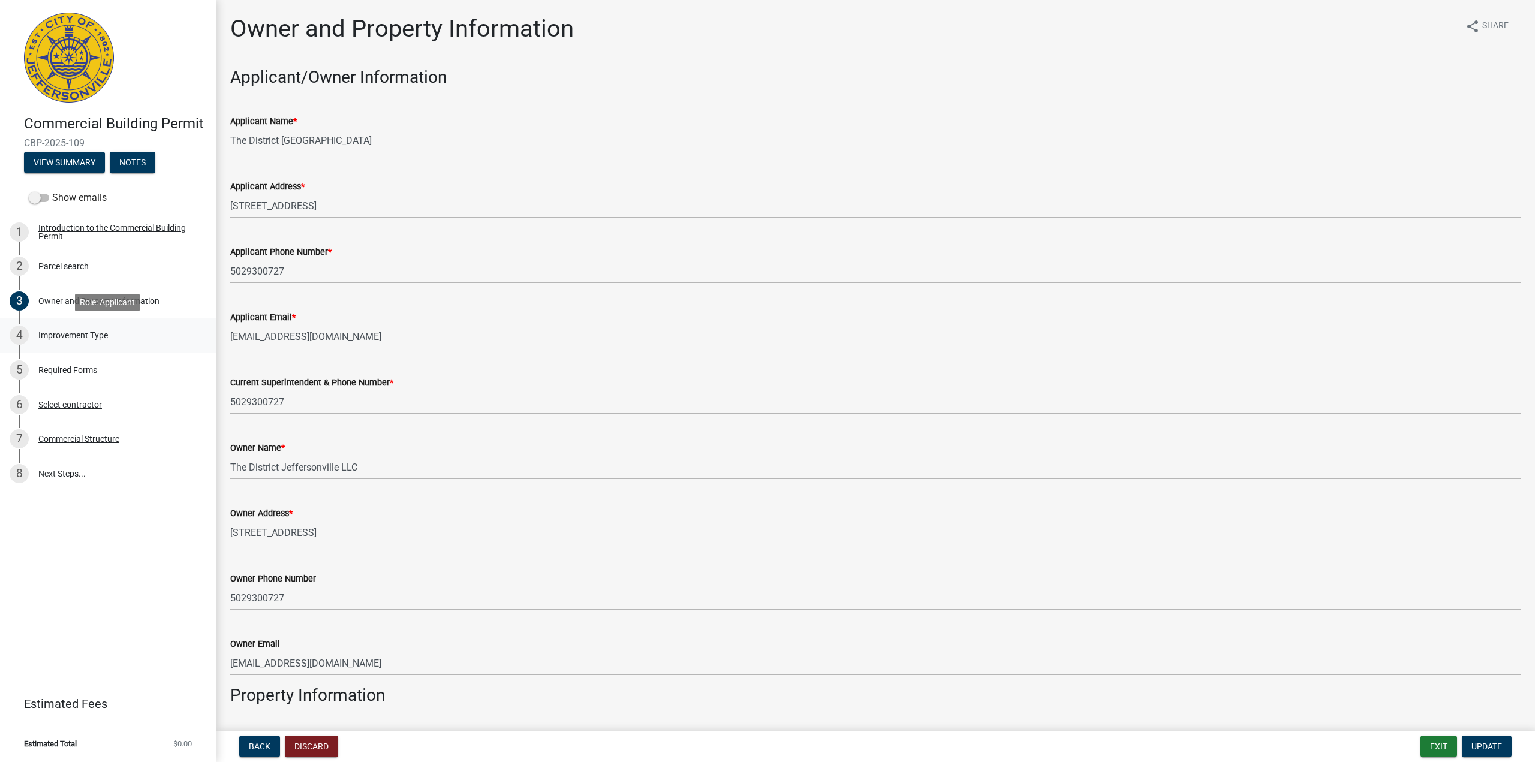
click at [83, 333] on div "Improvement Type" at bounding box center [73, 335] width 70 height 8
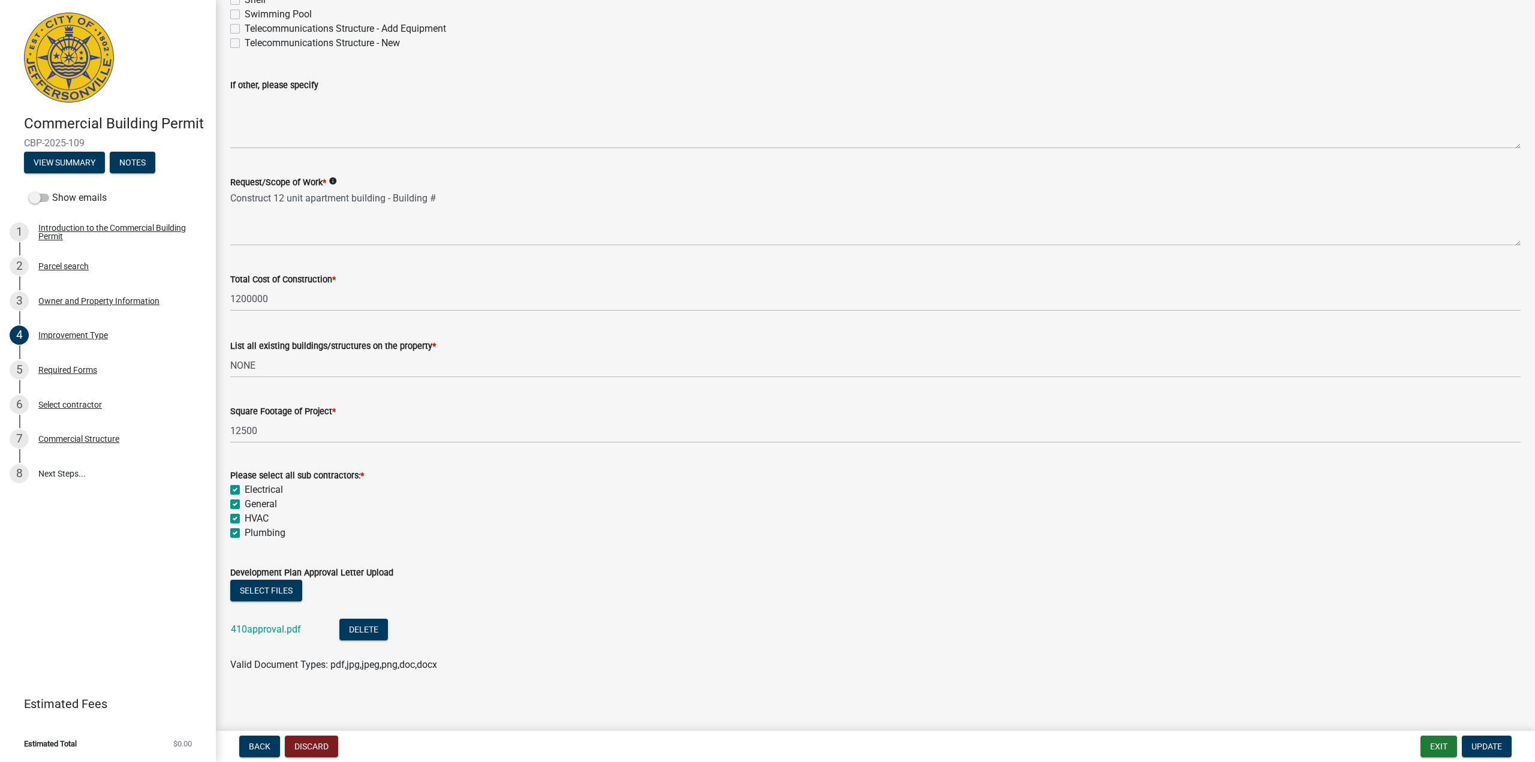
scroll to position [251, 0]
click at [99, 300] on div "Owner and Property Information" at bounding box center [98, 301] width 121 height 8
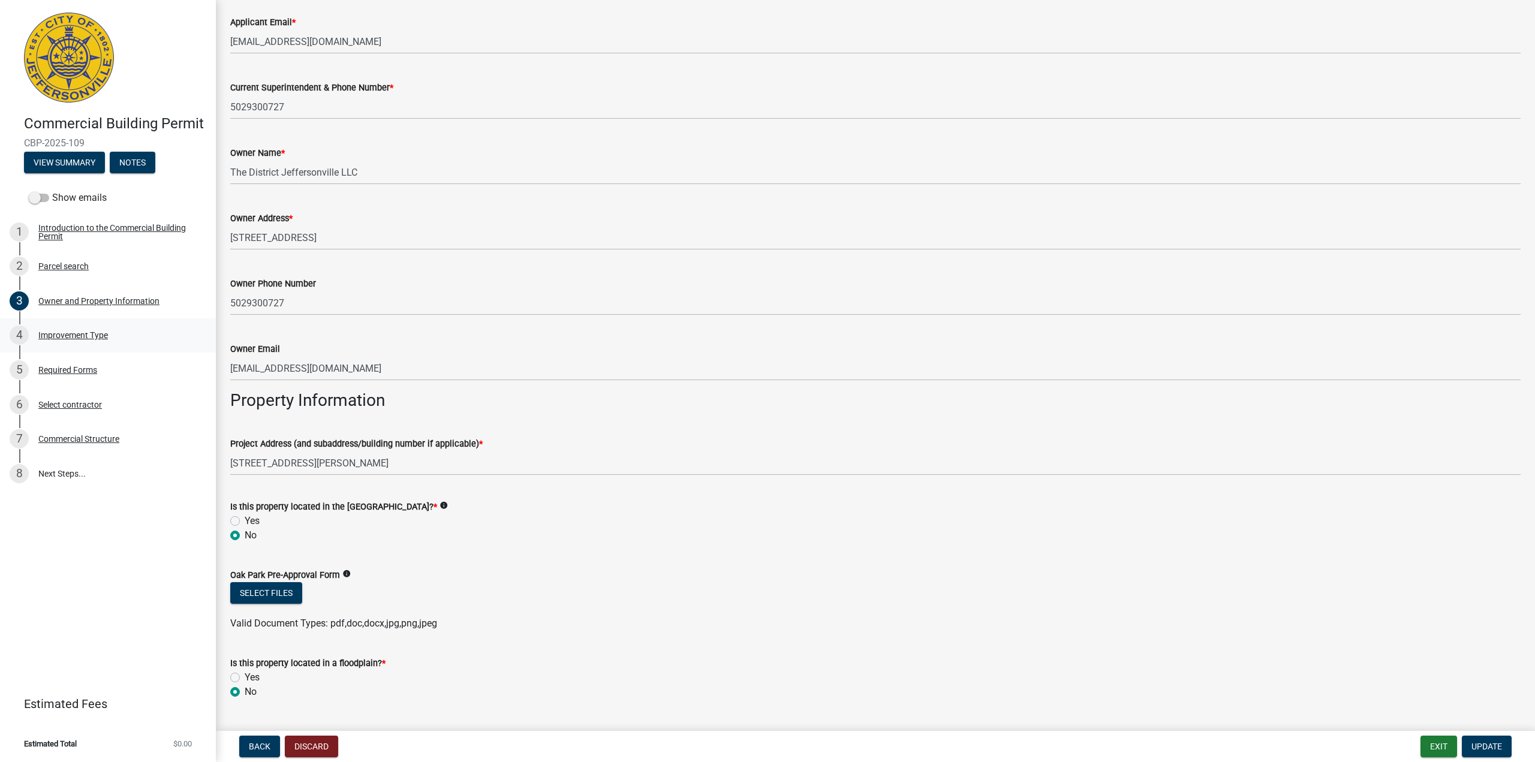
scroll to position [294, 0]
click at [61, 438] on div "Commercial Structure" at bounding box center [78, 439] width 81 height 8
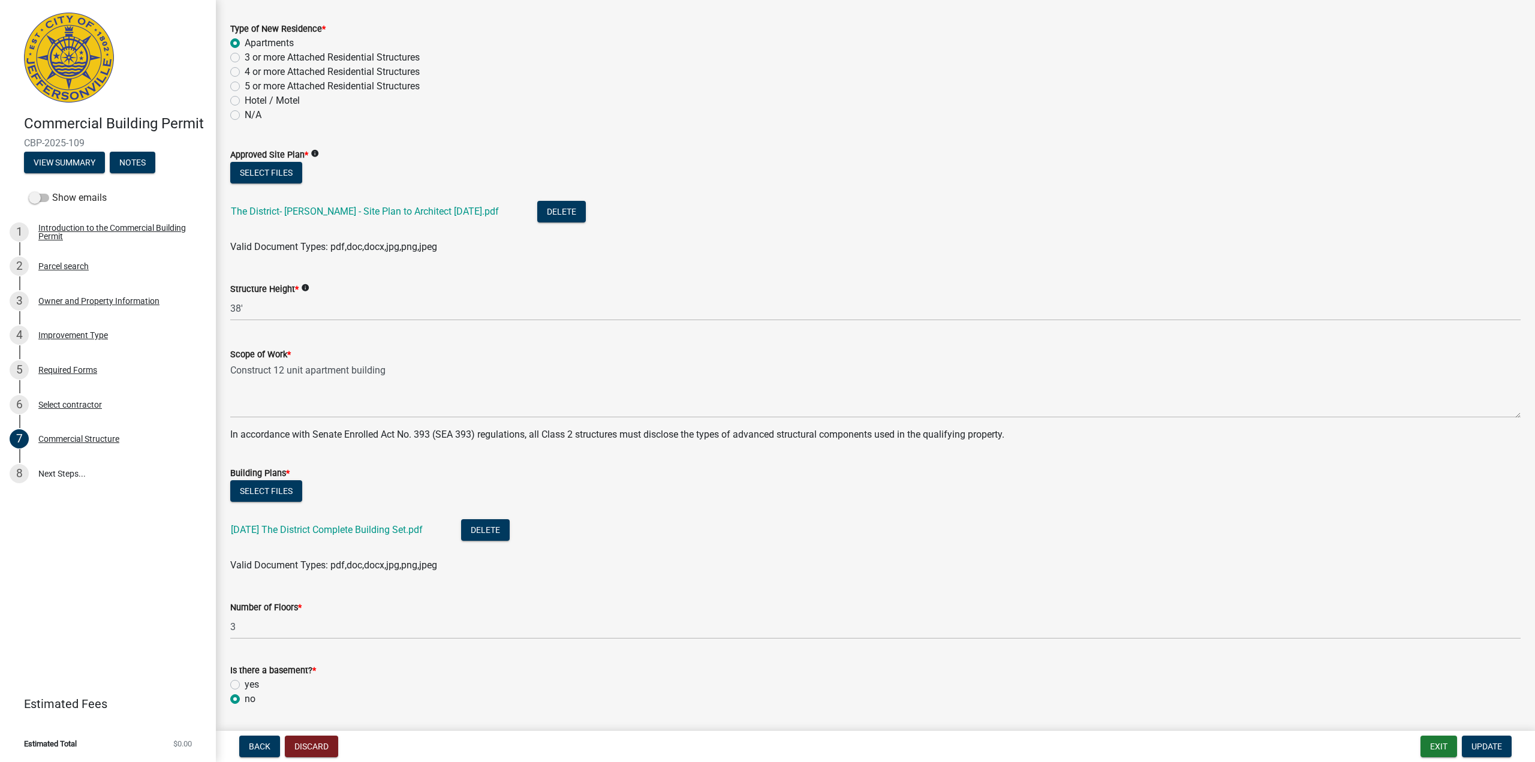
scroll to position [0, 0]
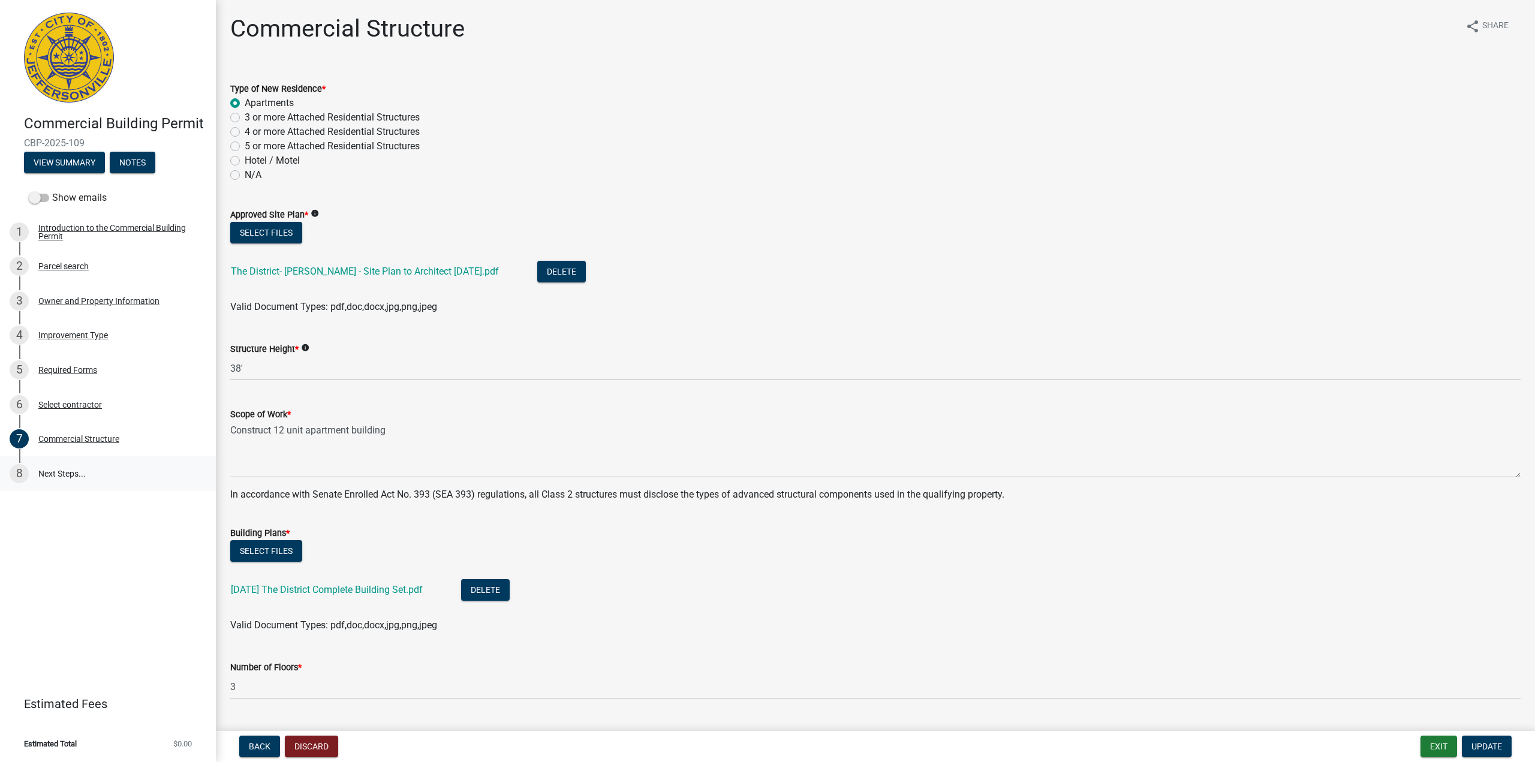
click at [72, 475] on link "8 Next Steps..." at bounding box center [108, 473] width 216 height 35
click at [82, 369] on div "Required Forms" at bounding box center [67, 370] width 59 height 8
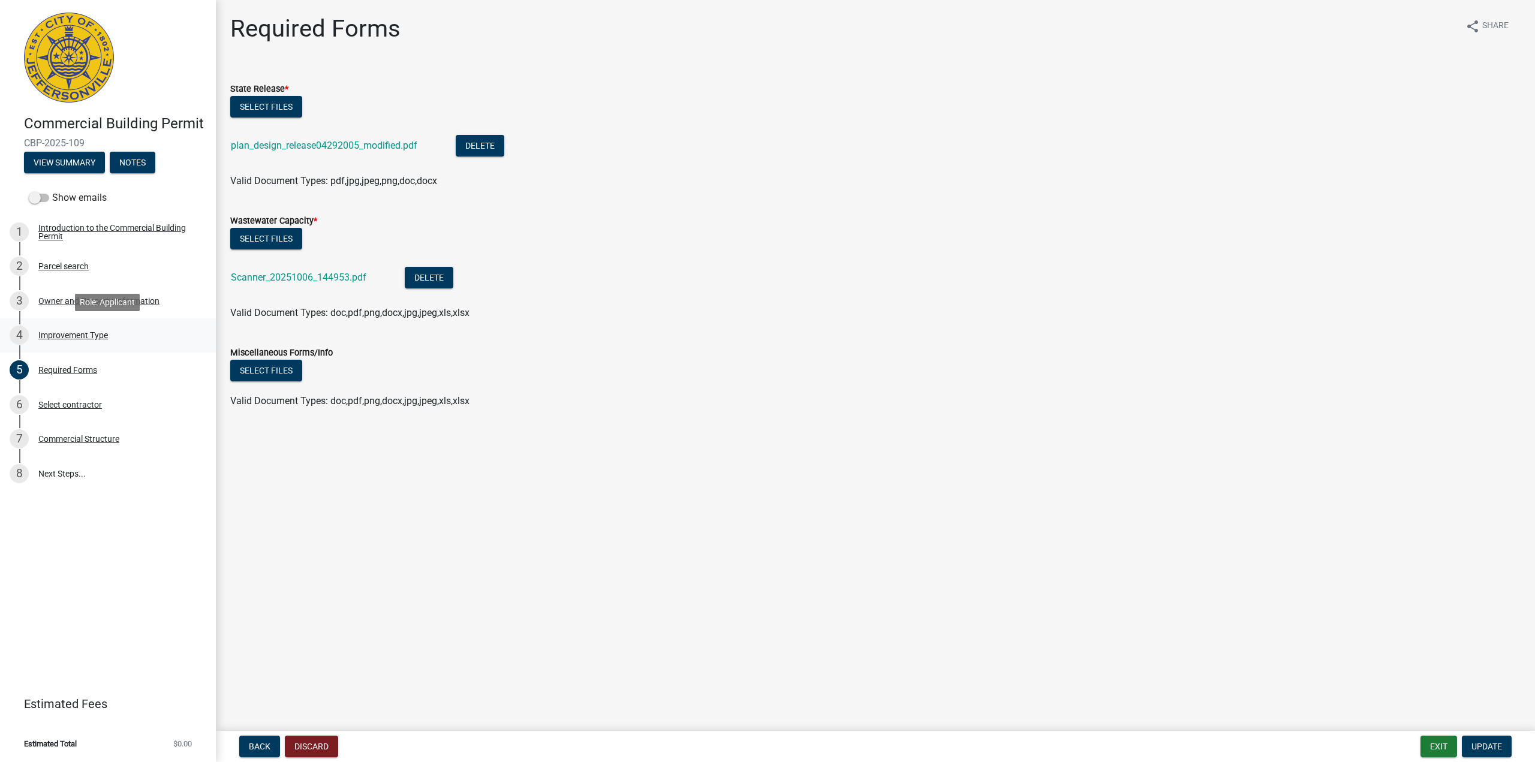
click at [80, 336] on div "Improvement Type" at bounding box center [73, 335] width 70 height 8
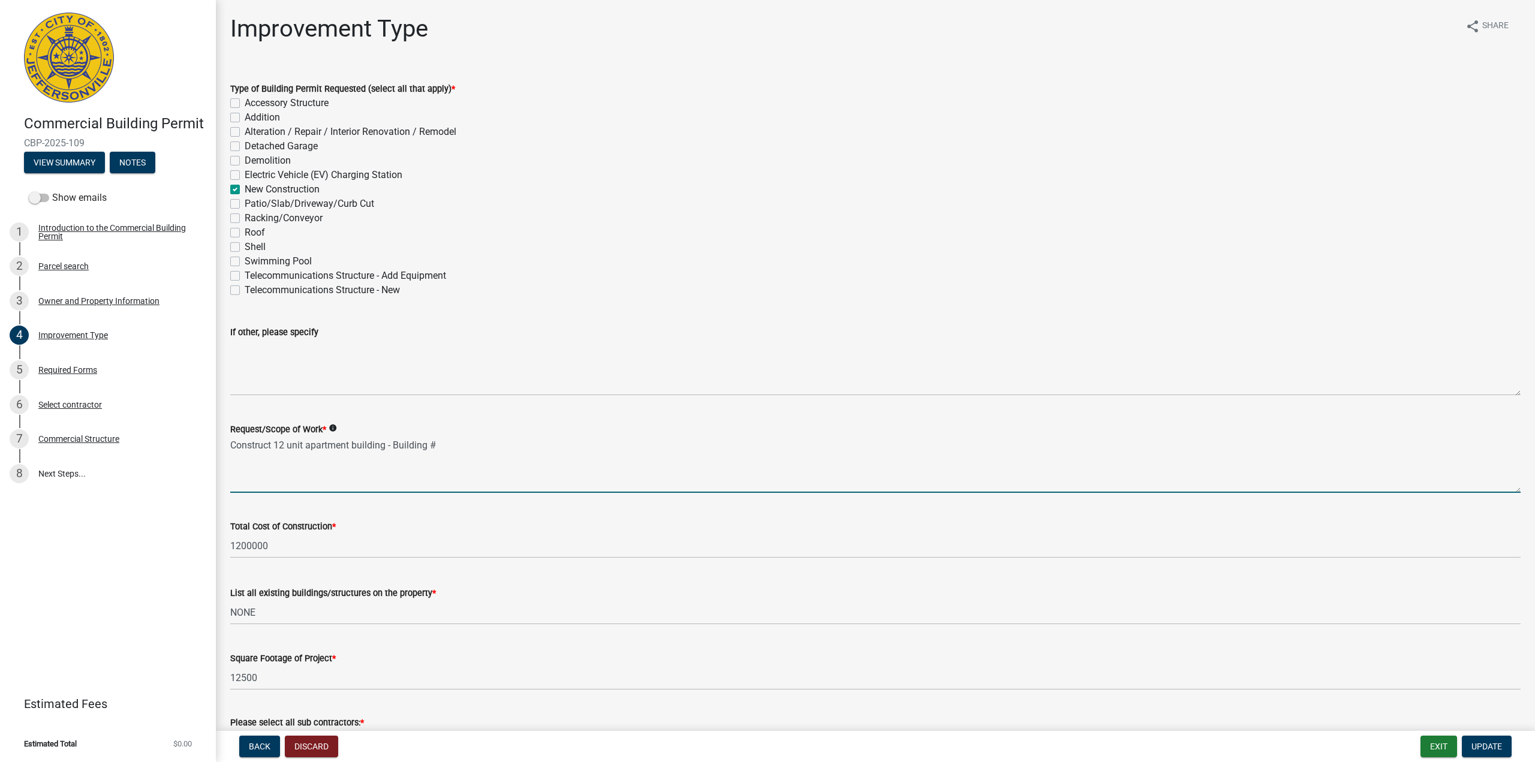
click at [442, 443] on textarea "Construct 12 unit apartment building - Building #" at bounding box center [875, 465] width 1291 height 56
type textarea "Construct 12 unit apartment building - Building #23"
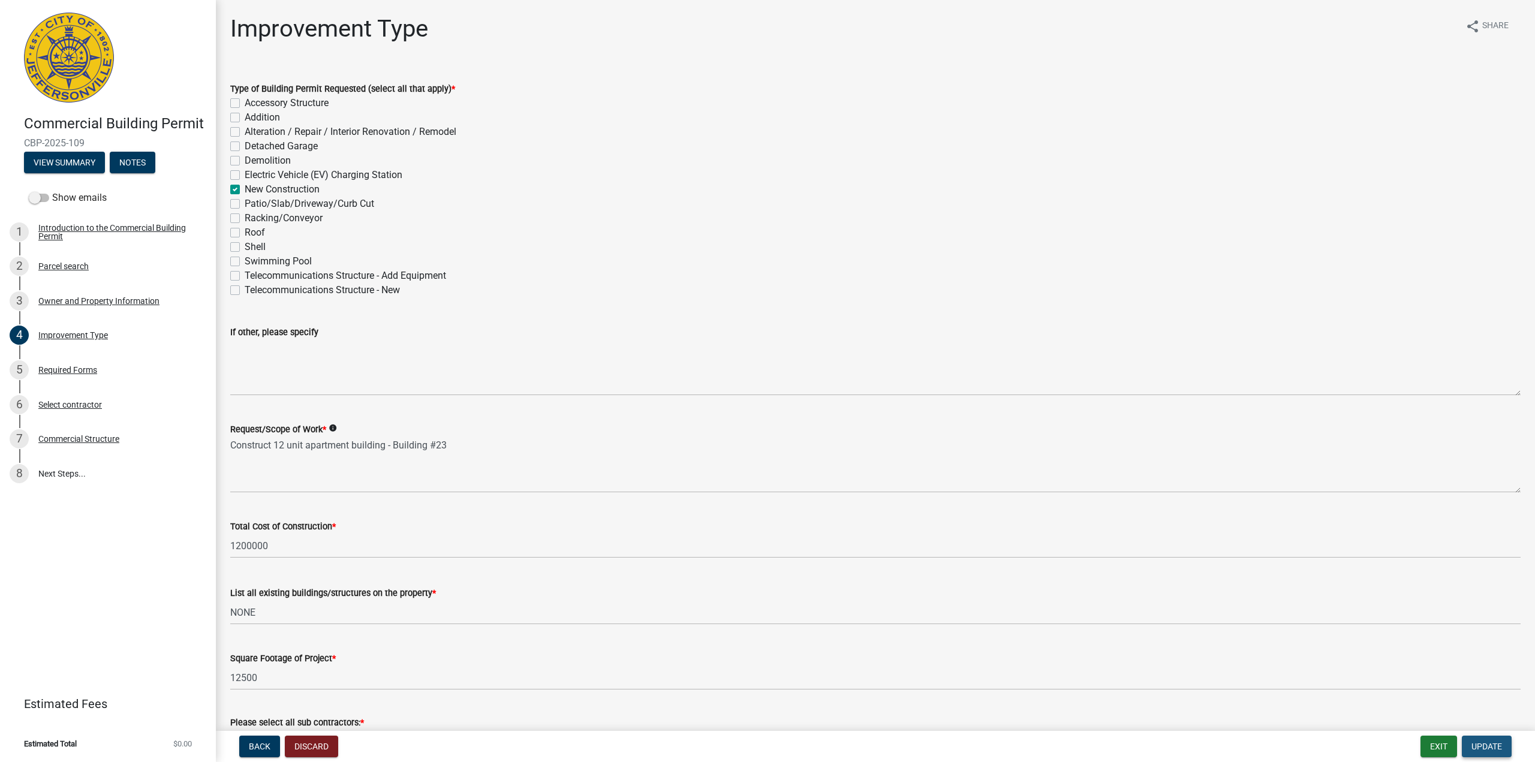
click at [1503, 749] on button "Update" at bounding box center [1487, 747] width 50 height 22
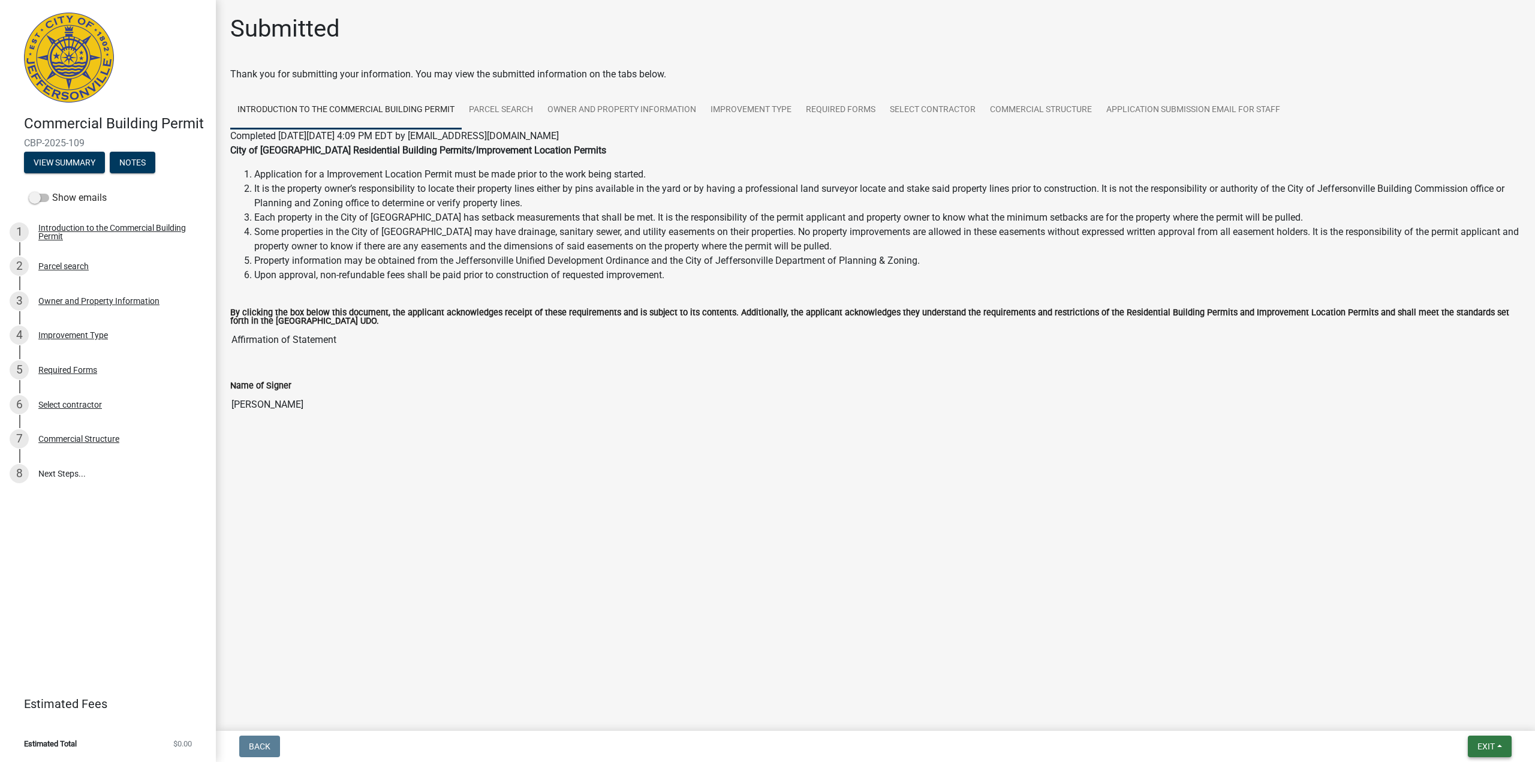
click at [1492, 746] on span "Exit" at bounding box center [1486, 747] width 17 height 10
click at [1445, 715] on button "Save & Exit" at bounding box center [1464, 715] width 96 height 29
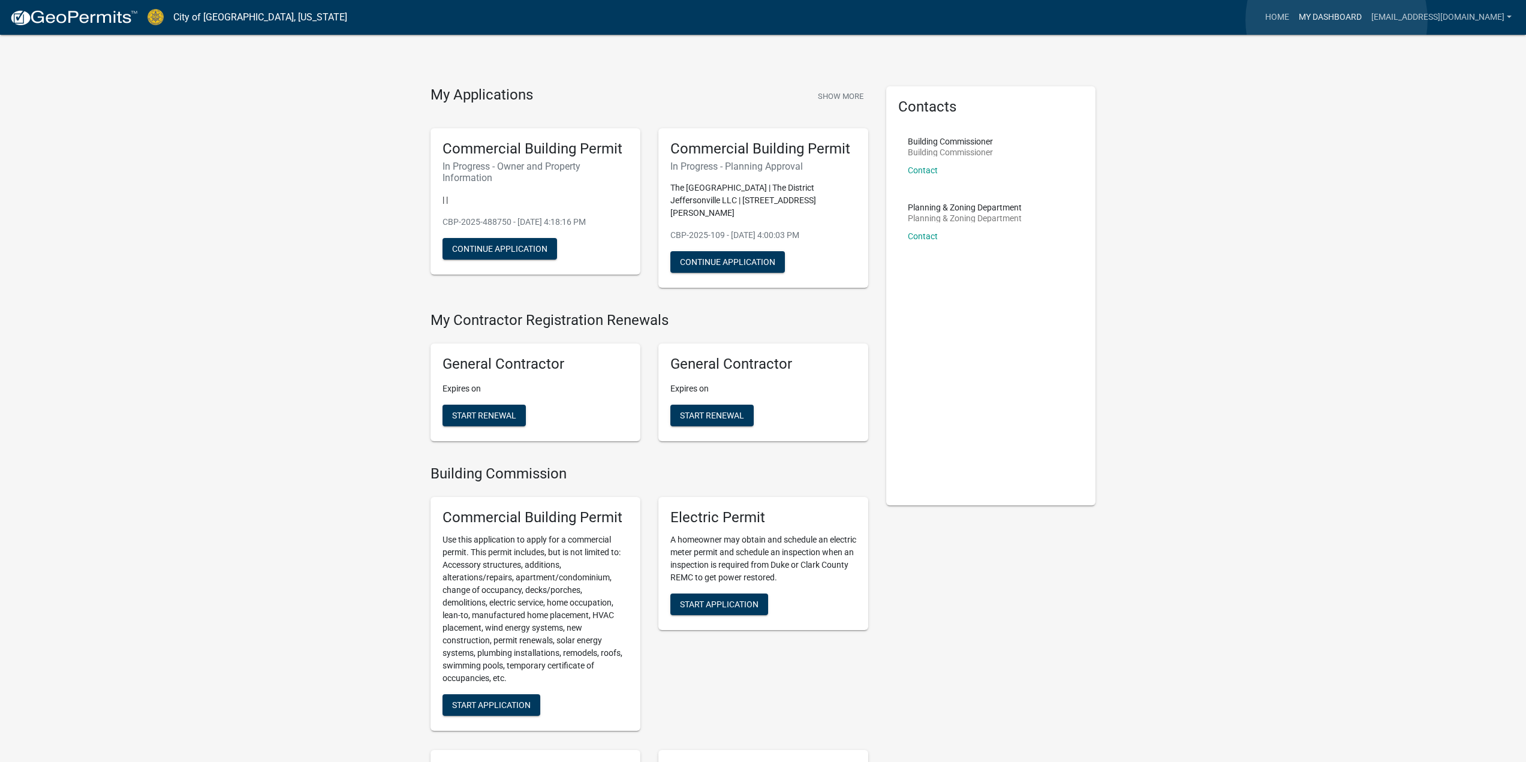
click at [1337, 20] on link "My Dashboard" at bounding box center [1330, 17] width 73 height 23
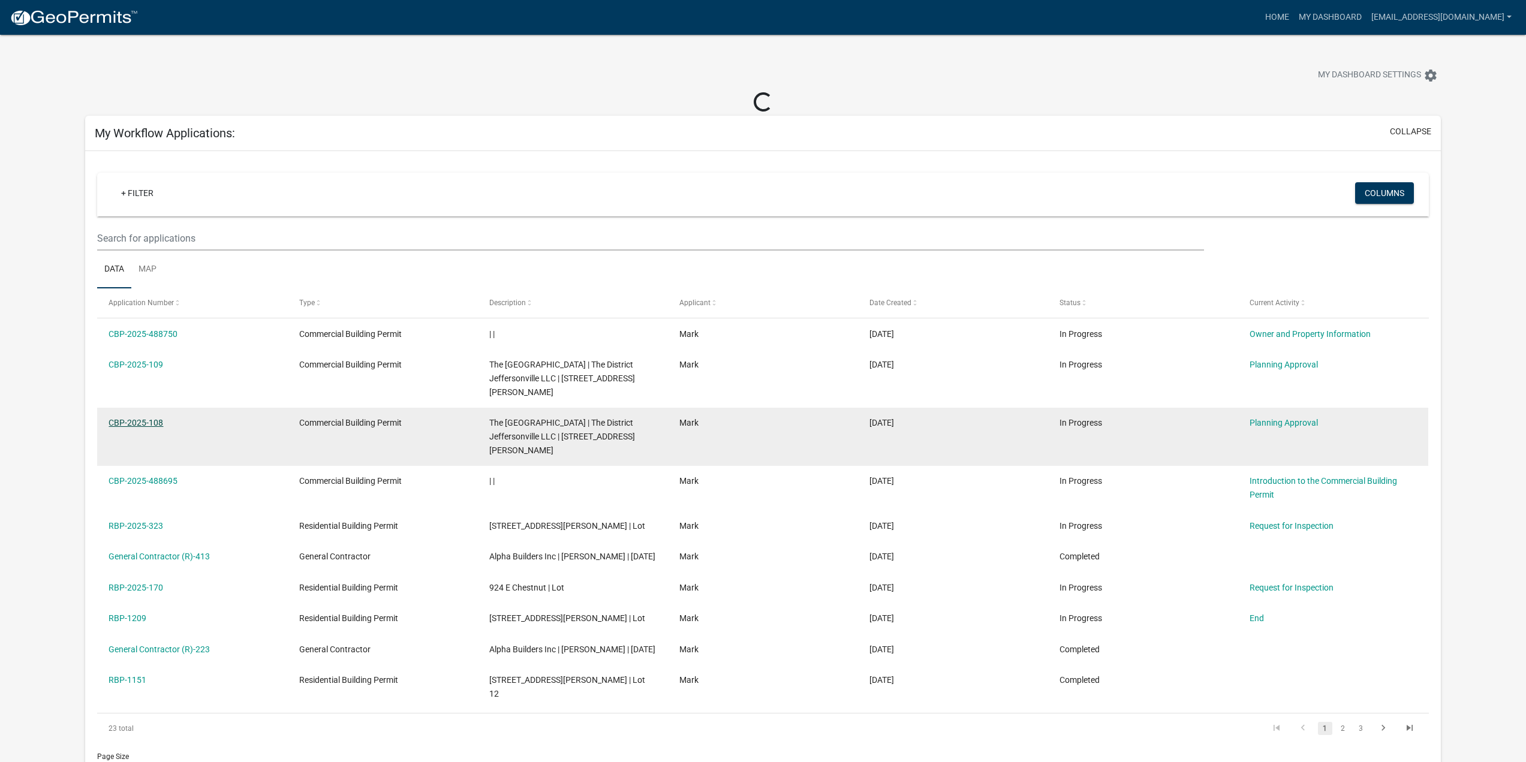
click at [146, 408] on datatable-body-cell "CBP-2025-108" at bounding box center [192, 437] width 190 height 58
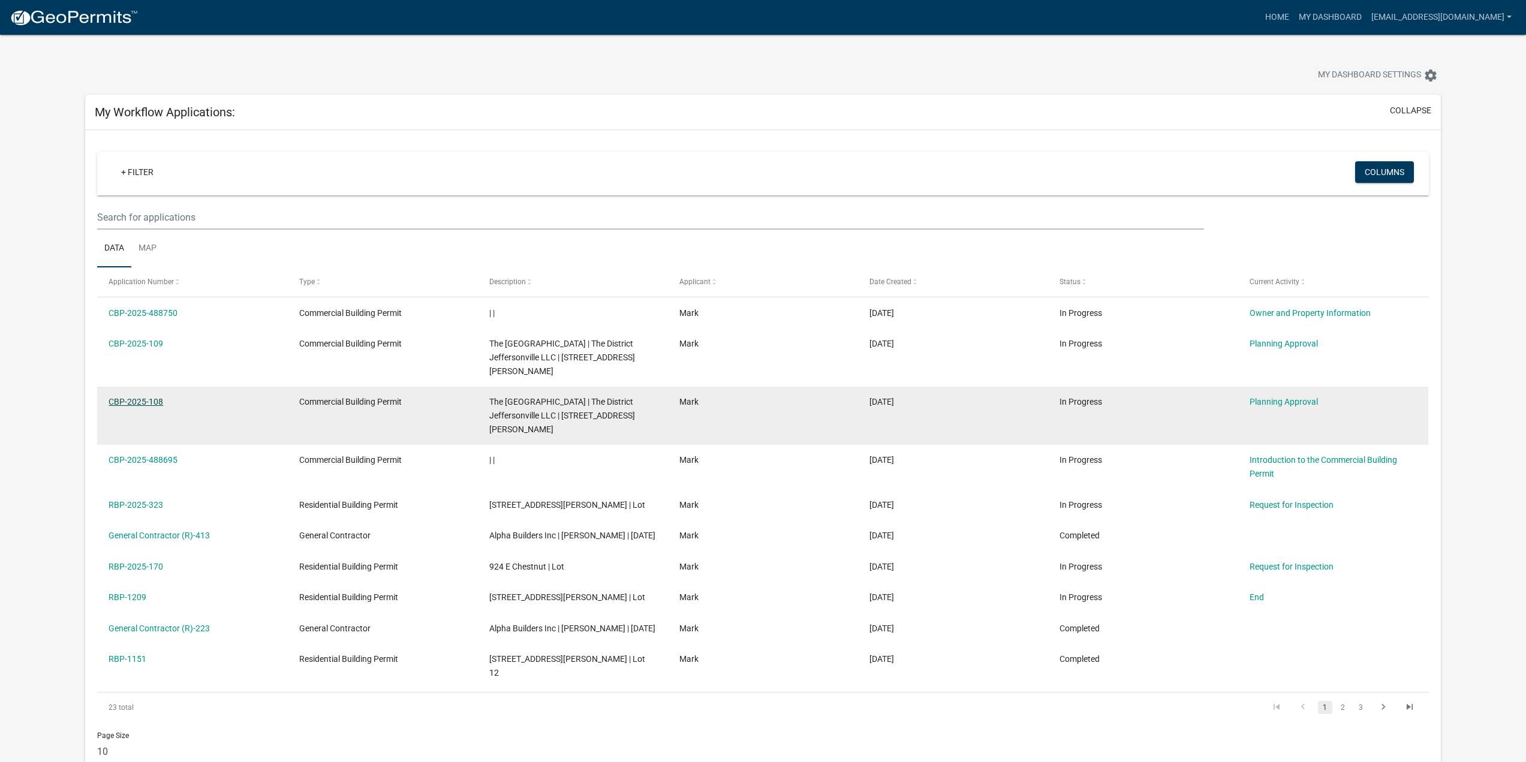
click at [153, 397] on link "CBP-2025-108" at bounding box center [136, 402] width 55 height 10
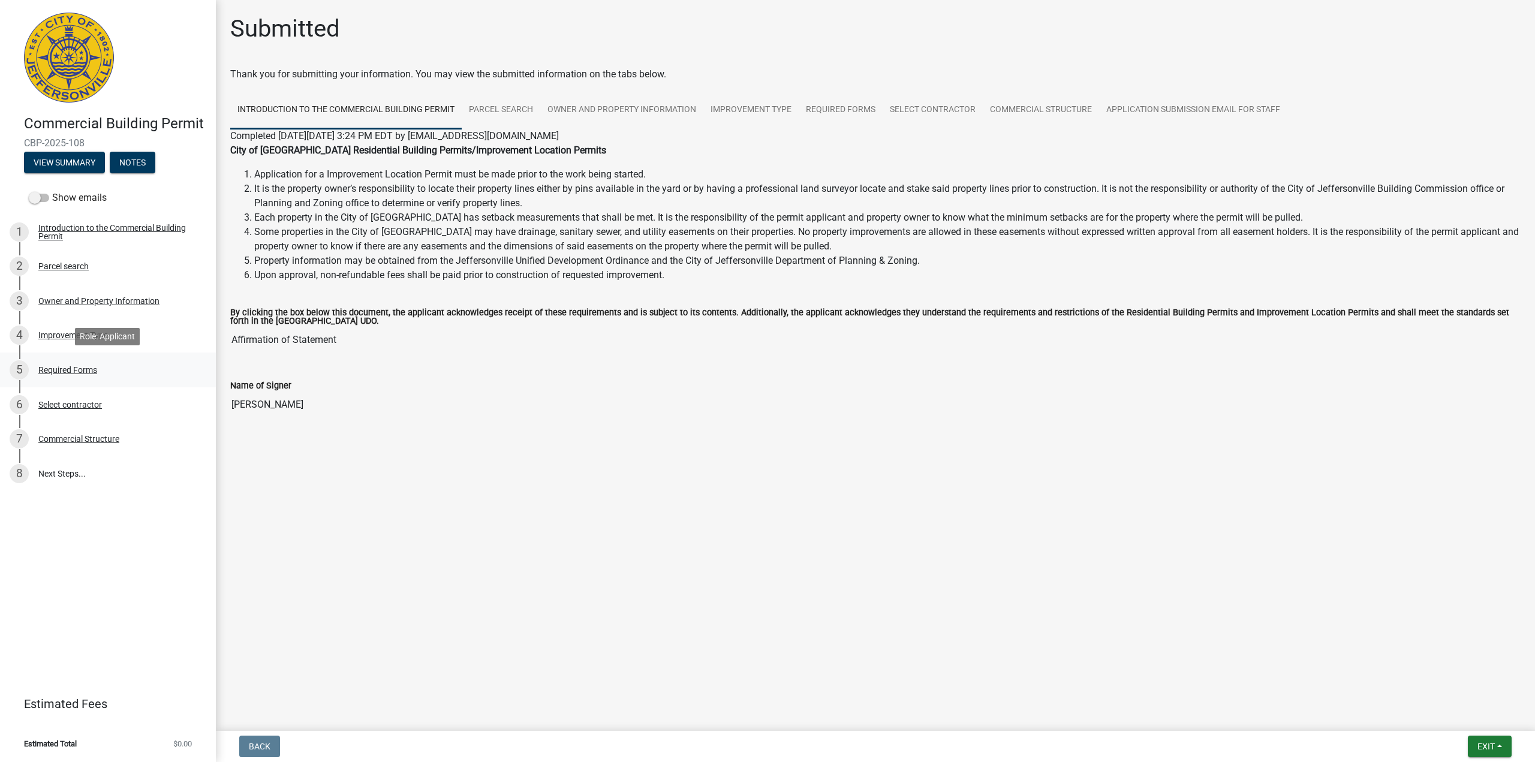
click at [50, 366] on div "Required Forms" at bounding box center [67, 370] width 59 height 8
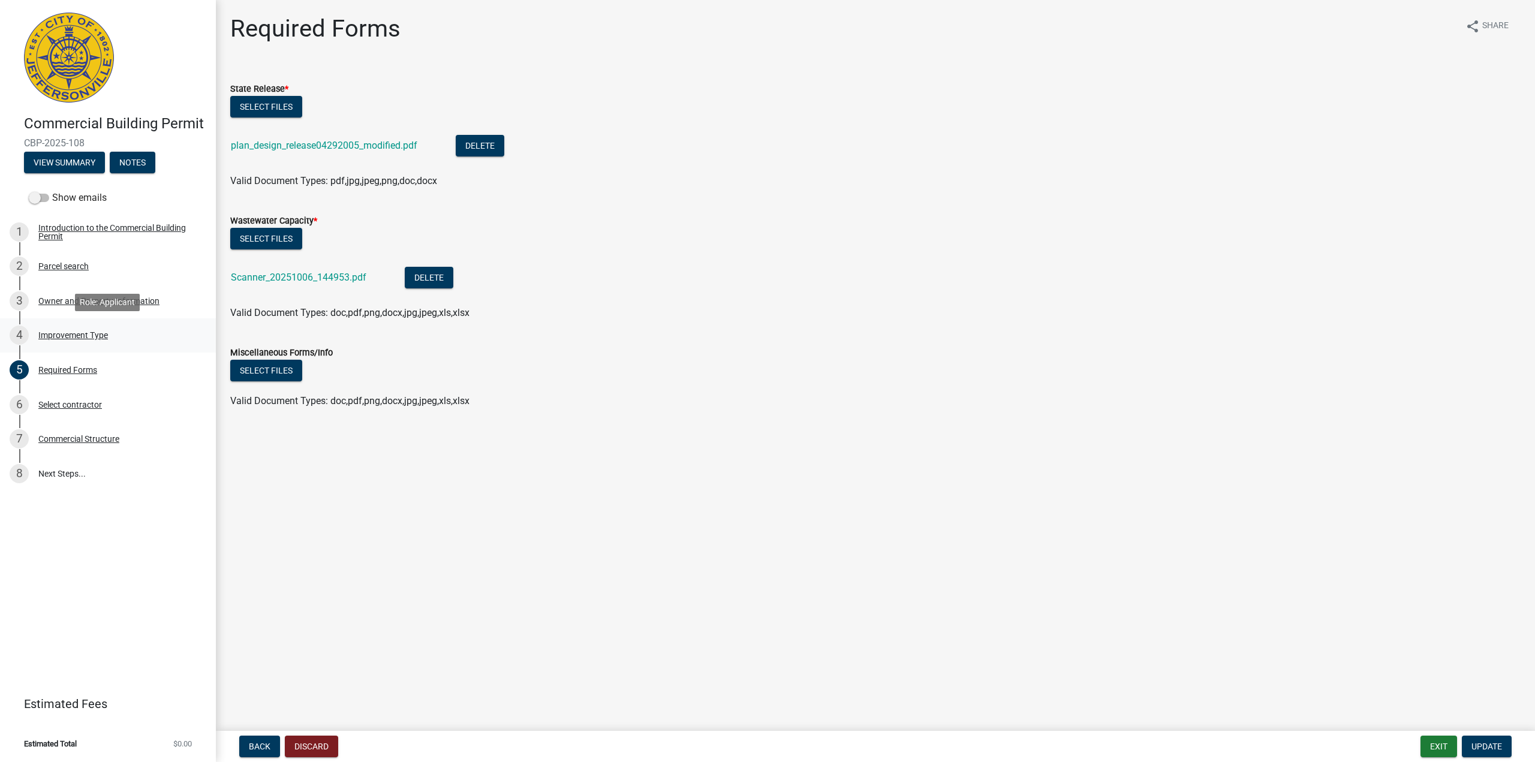
click at [61, 336] on div "Improvement Type" at bounding box center [73, 335] width 70 height 8
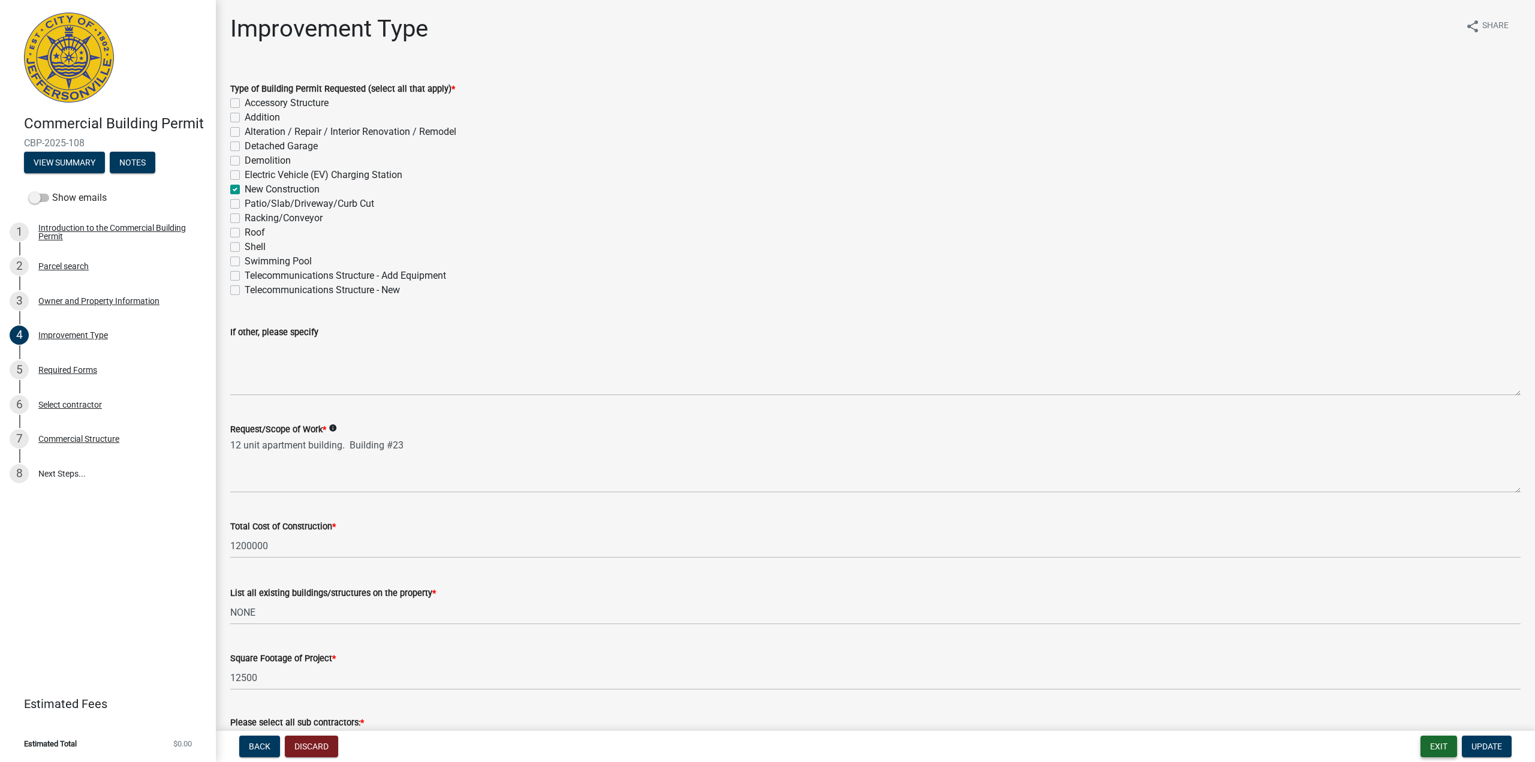
click at [1442, 749] on button "Exit" at bounding box center [1439, 747] width 37 height 22
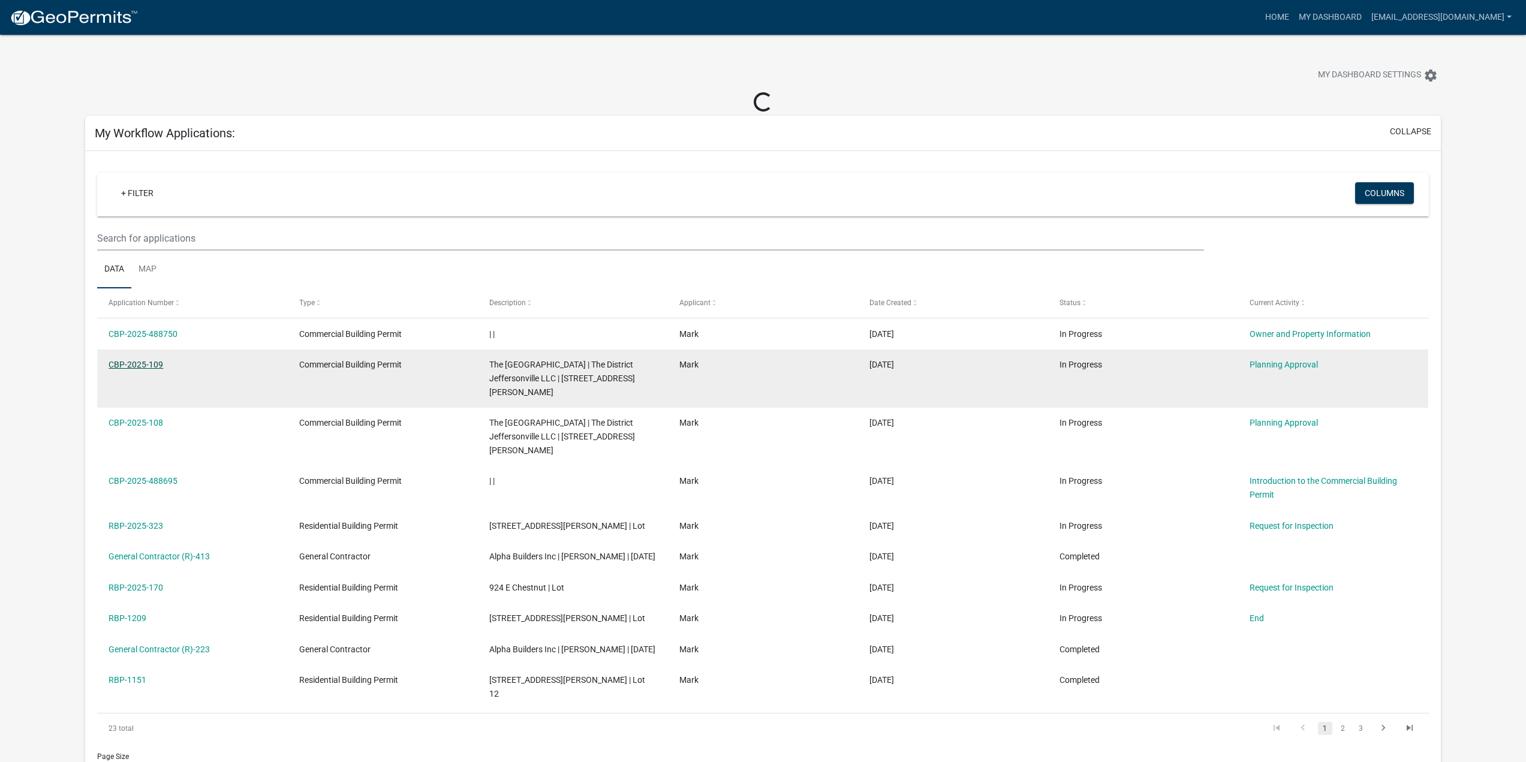
click at [151, 362] on link "CBP-2025-109" at bounding box center [136, 365] width 55 height 10
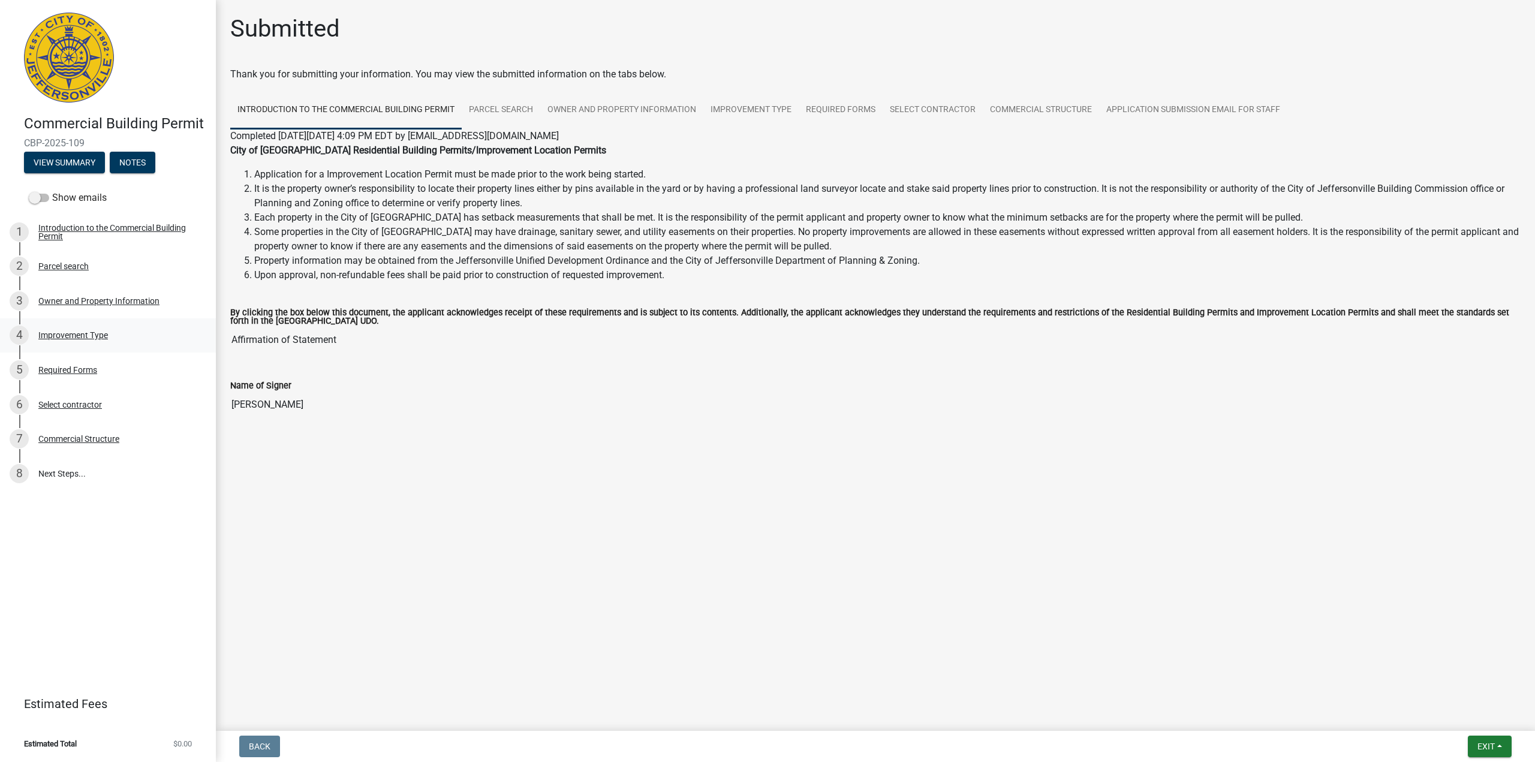
click at [90, 334] on div "Improvement Type" at bounding box center [73, 335] width 70 height 8
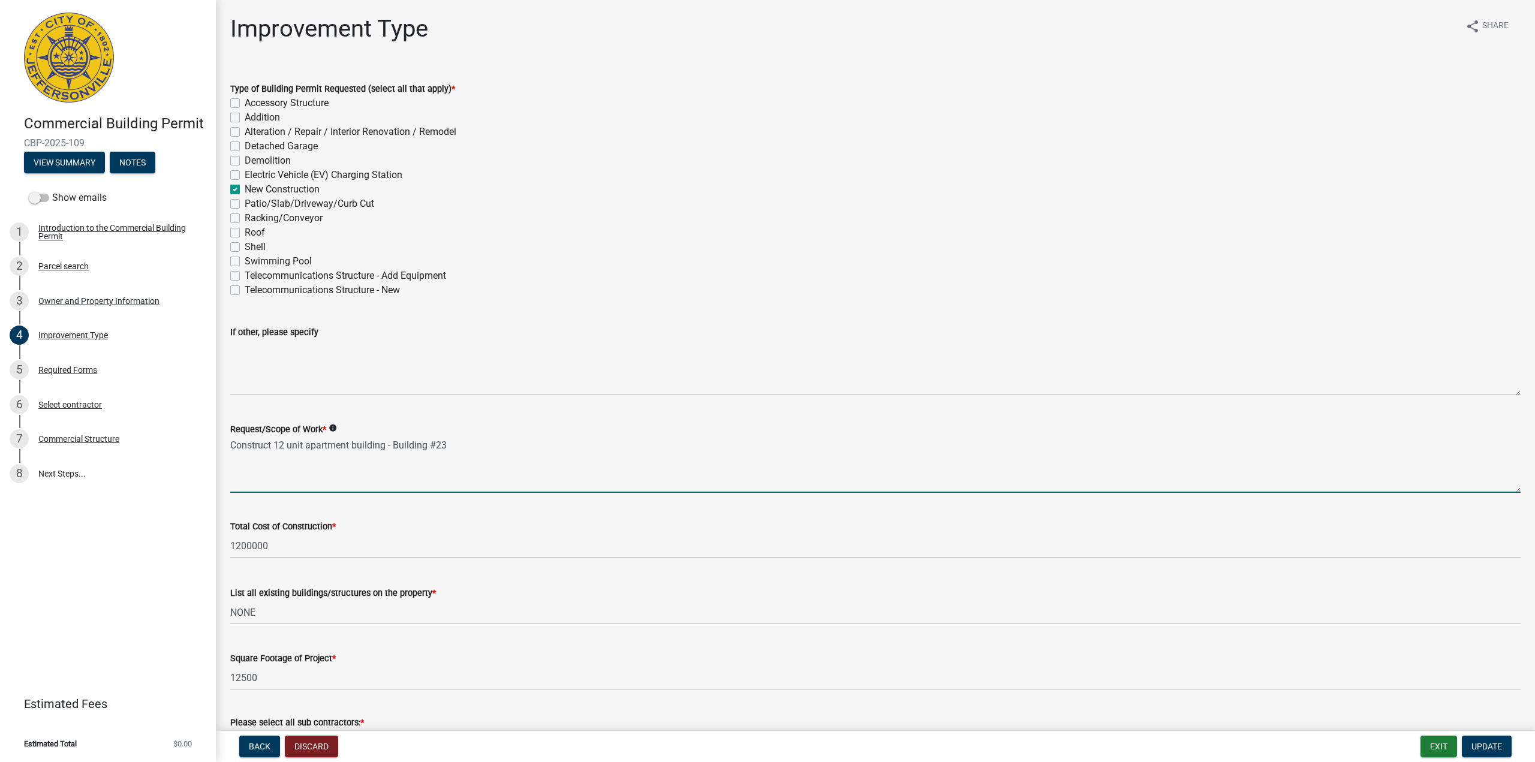
drag, startPoint x: 450, startPoint y: 446, endPoint x: 442, endPoint y: 447, distance: 8.5
click at [442, 447] on textarea "Construct 12 unit apartment building - Building #23" at bounding box center [875, 465] width 1291 height 56
type textarea "Construct 12 unit apartment building - Building #24"
click at [1503, 749] on button "Update" at bounding box center [1487, 747] width 50 height 22
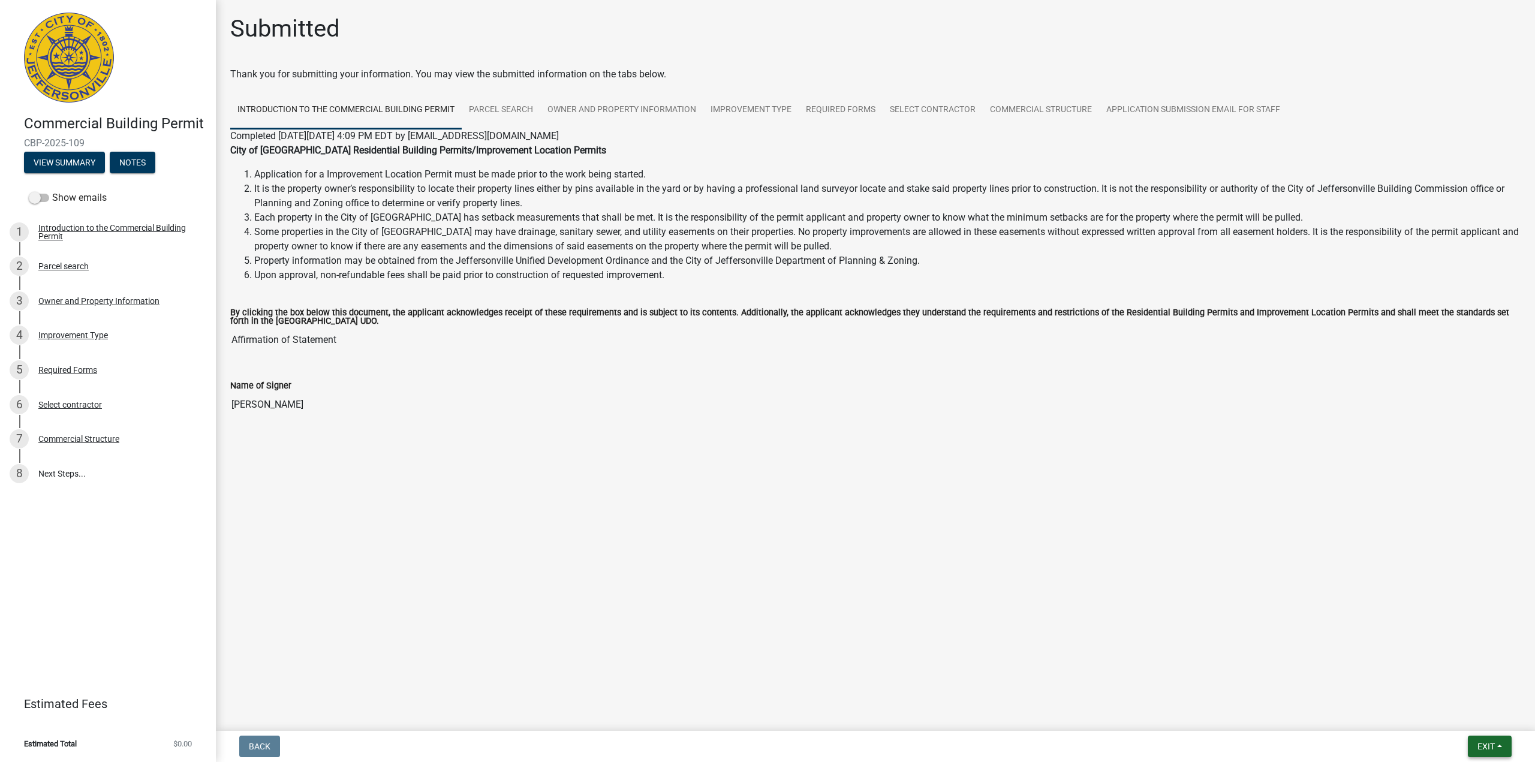
click at [1483, 746] on span "Exit" at bounding box center [1486, 747] width 17 height 10
click at [1445, 713] on button "Save & Exit" at bounding box center [1464, 715] width 96 height 29
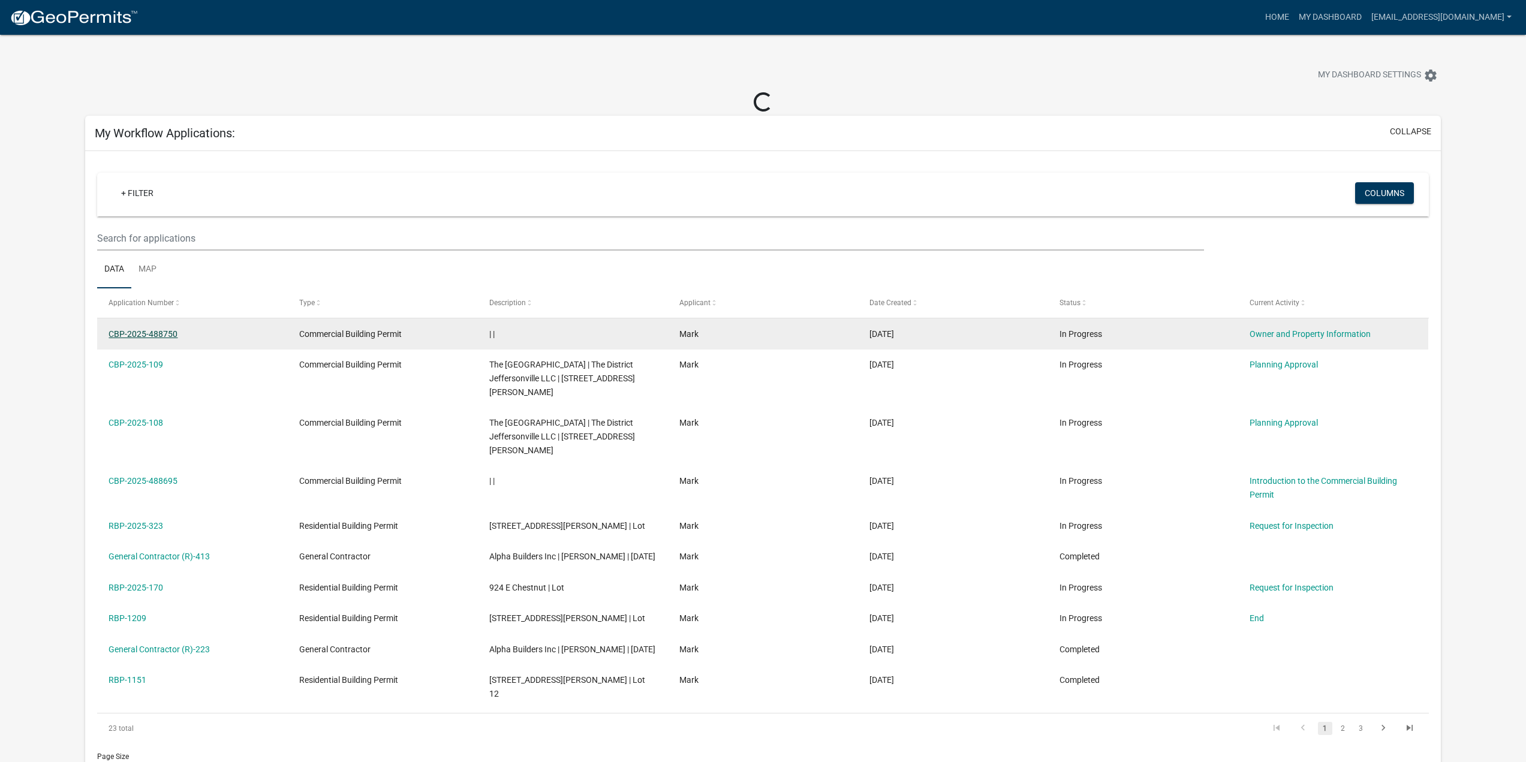
click at [148, 331] on link "CBP-2025-488750" at bounding box center [143, 334] width 69 height 10
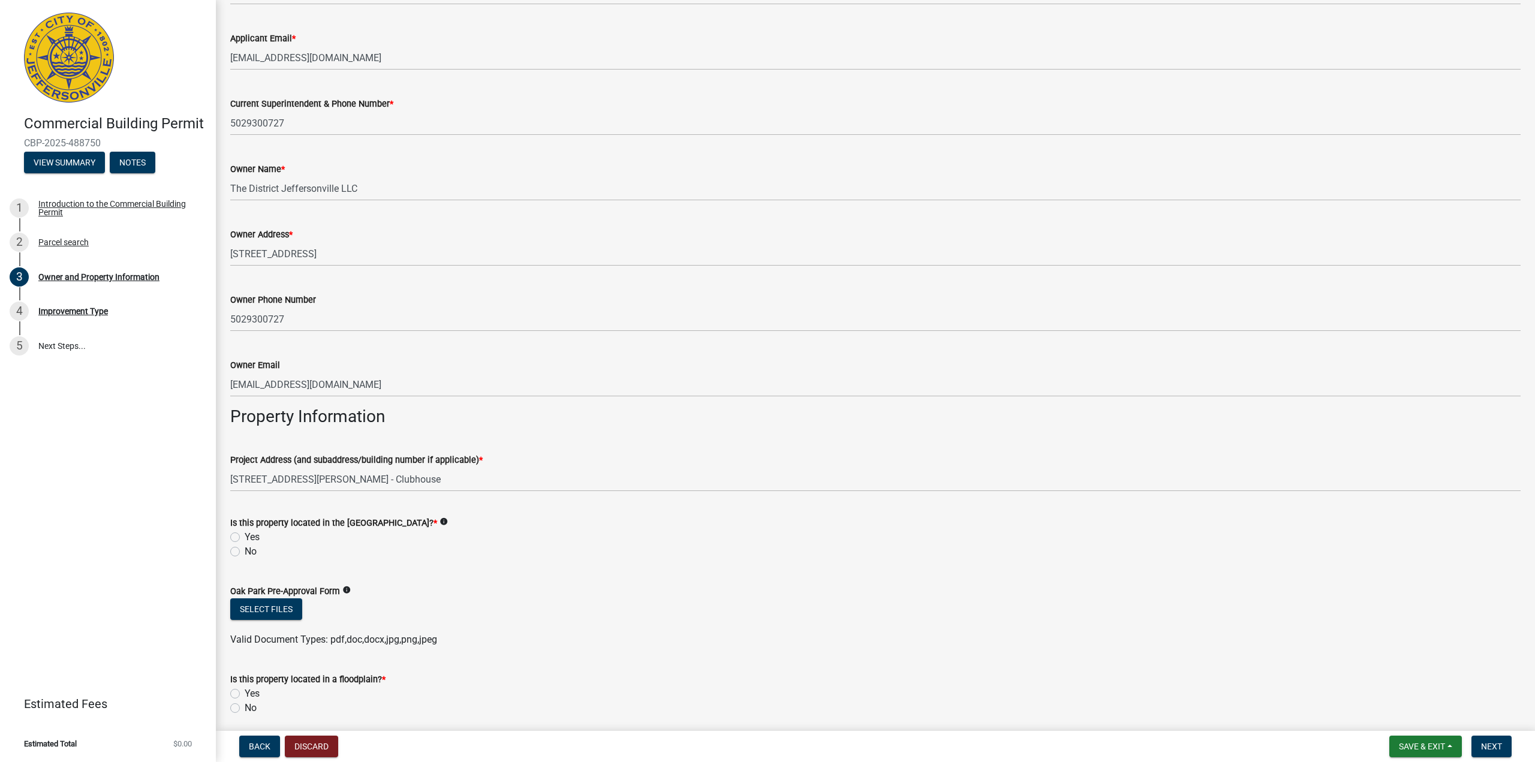
scroll to position [300, 0]
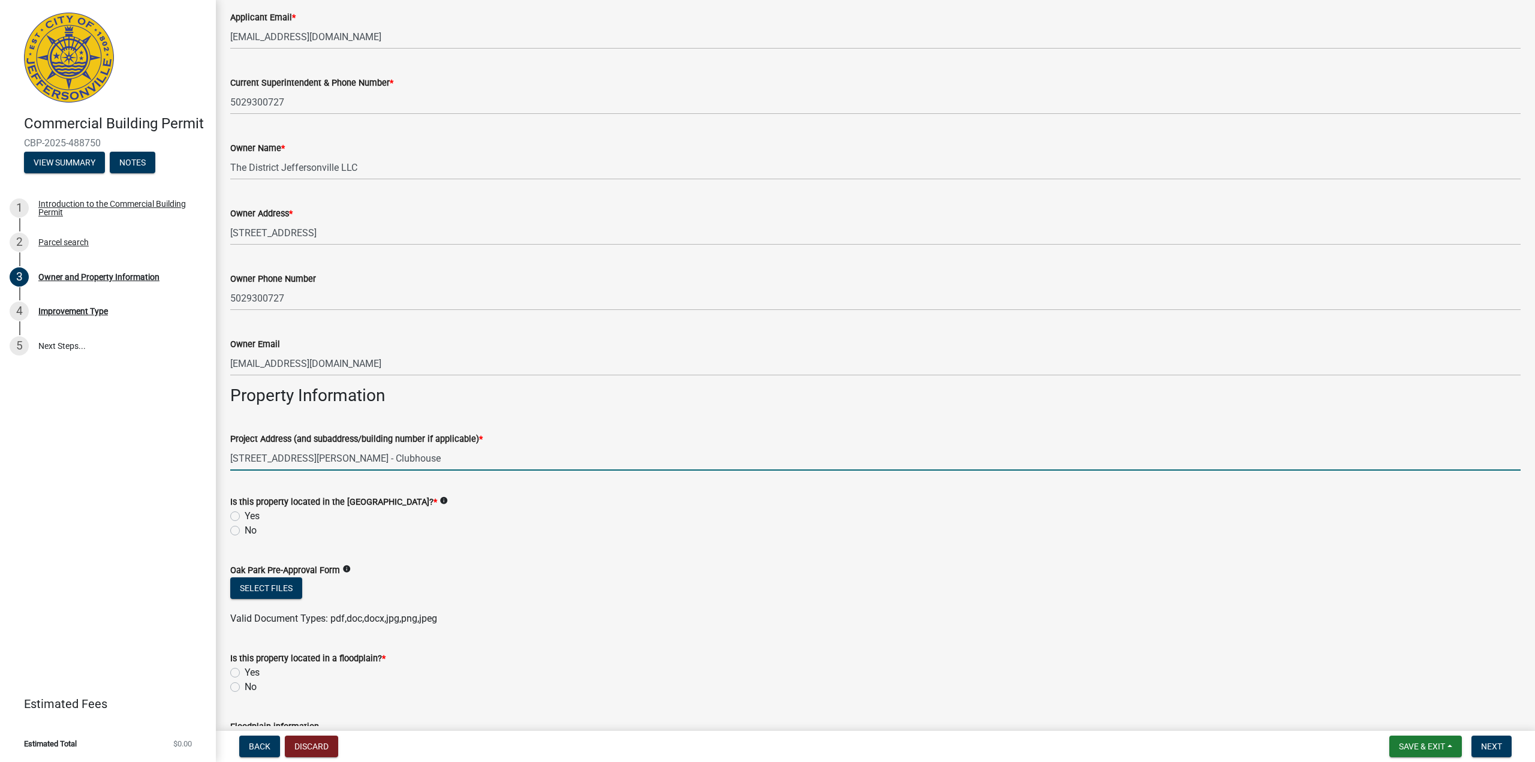
click at [384, 456] on input "[STREET_ADDRESS][PERSON_NAME] - Clubhouse" at bounding box center [875, 458] width 1291 height 25
click at [338, 459] on input "[STREET_ADDRESS][PERSON_NAME] - Clubhouse" at bounding box center [875, 458] width 1291 height 25
type input "[STREET_ADDRESS][PERSON_NAME] - #17 Clubhouse"
click at [245, 530] on label "No" at bounding box center [251, 531] width 12 height 14
click at [245, 530] on input "No" at bounding box center [249, 528] width 8 height 8
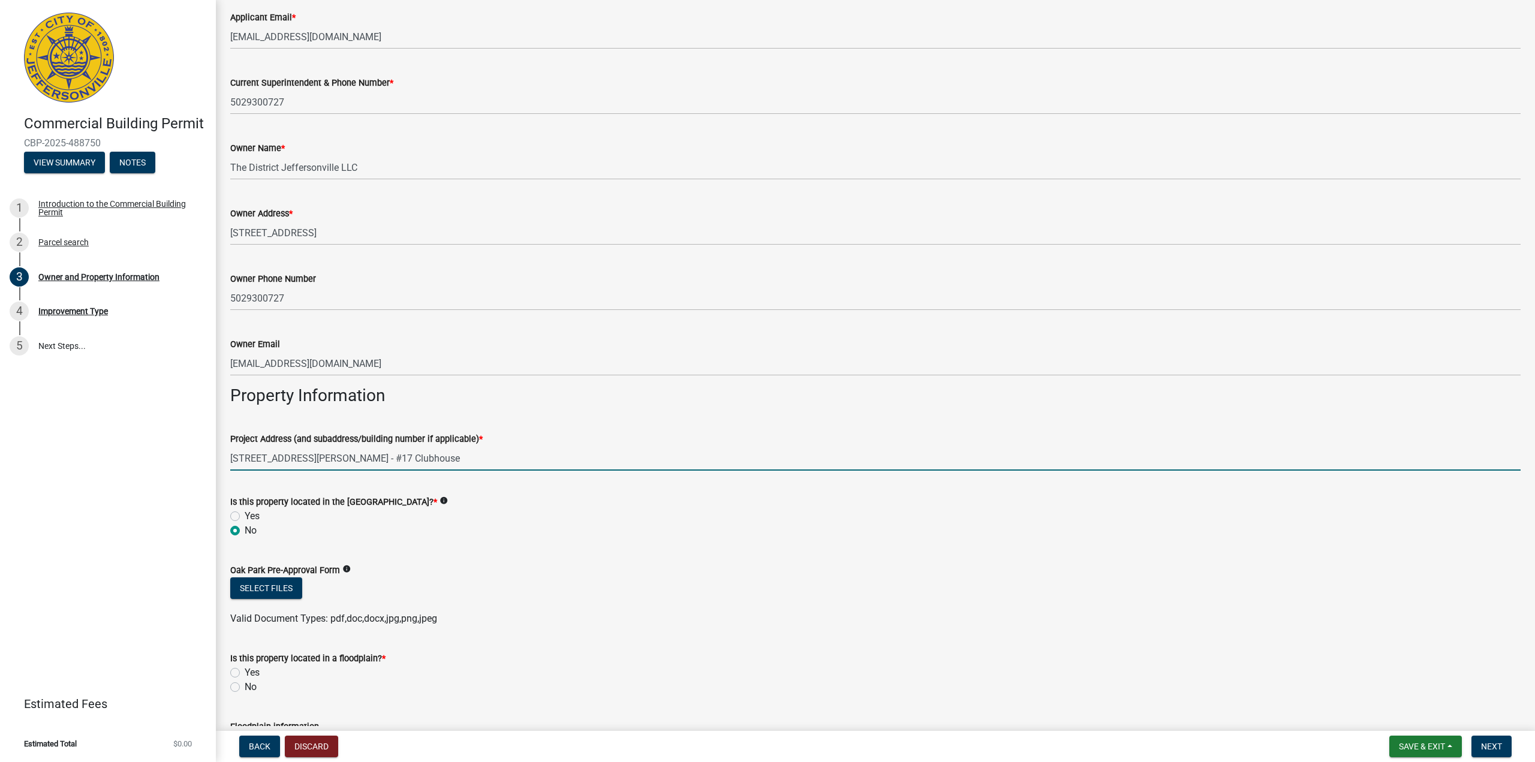
radio input "true"
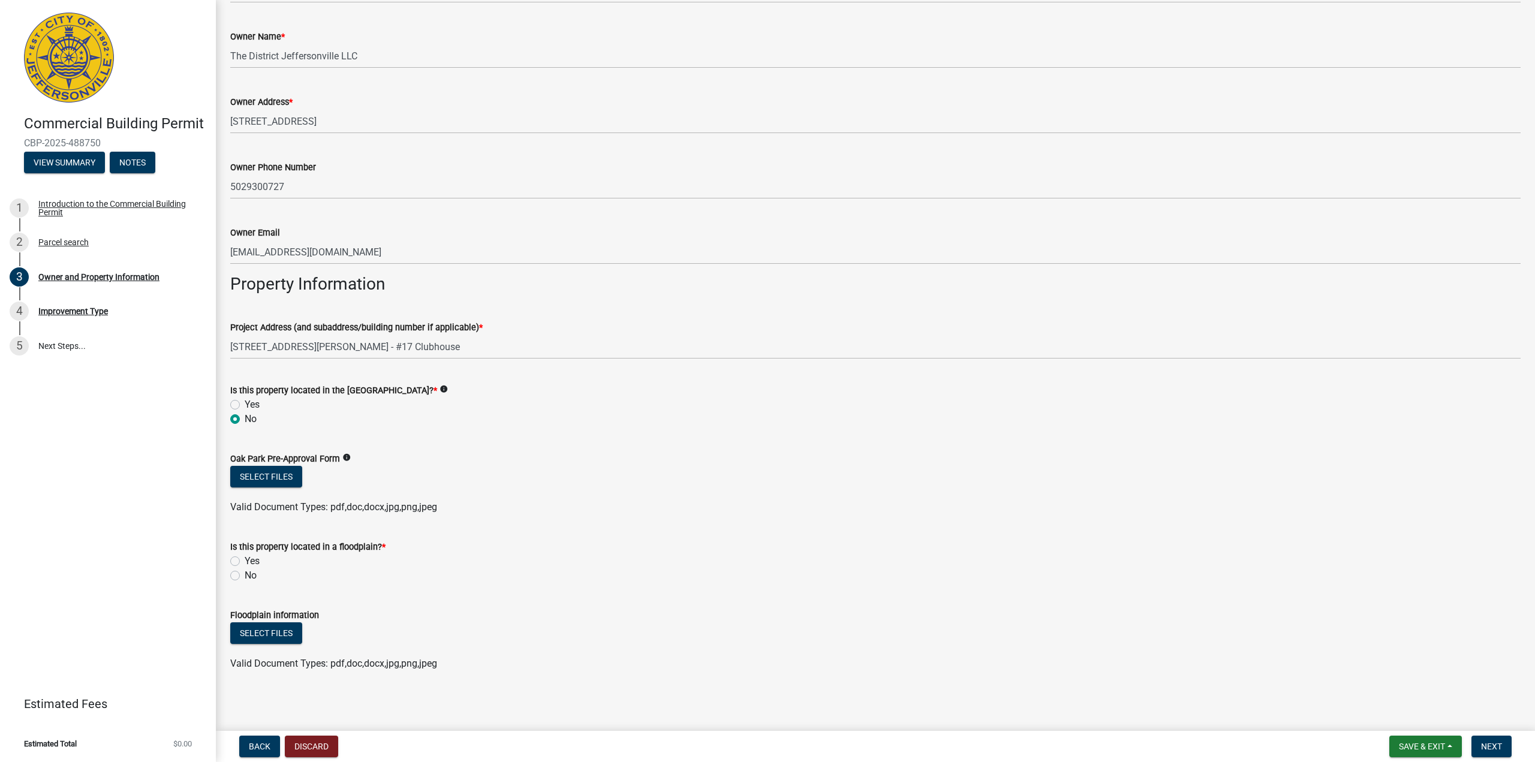
scroll to position [414, 0]
click at [245, 573] on label "No" at bounding box center [251, 573] width 12 height 14
click at [245, 573] on input "No" at bounding box center [249, 570] width 8 height 8
radio input "true"
click at [1480, 749] on button "Next" at bounding box center [1492, 747] width 40 height 22
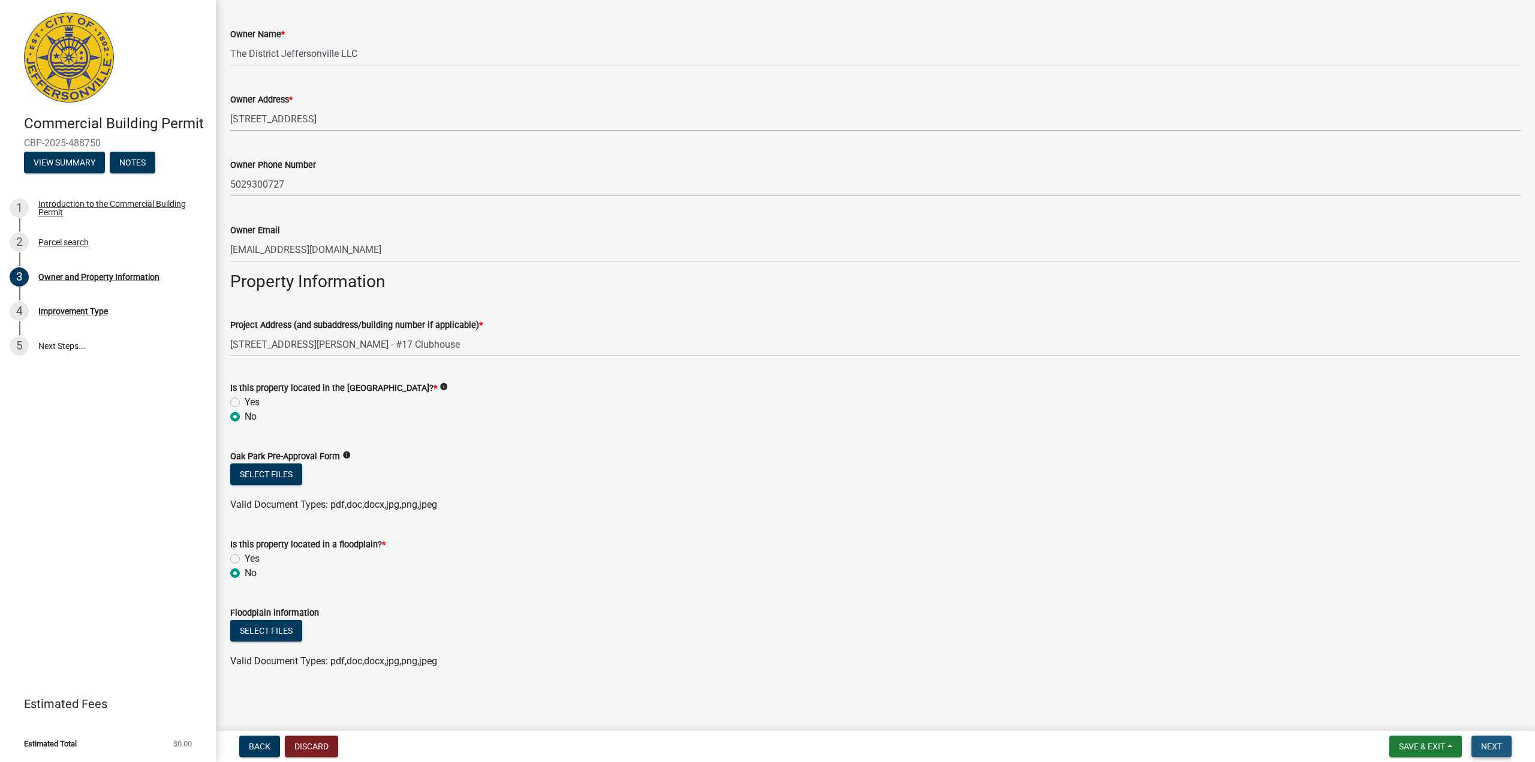
scroll to position [0, 0]
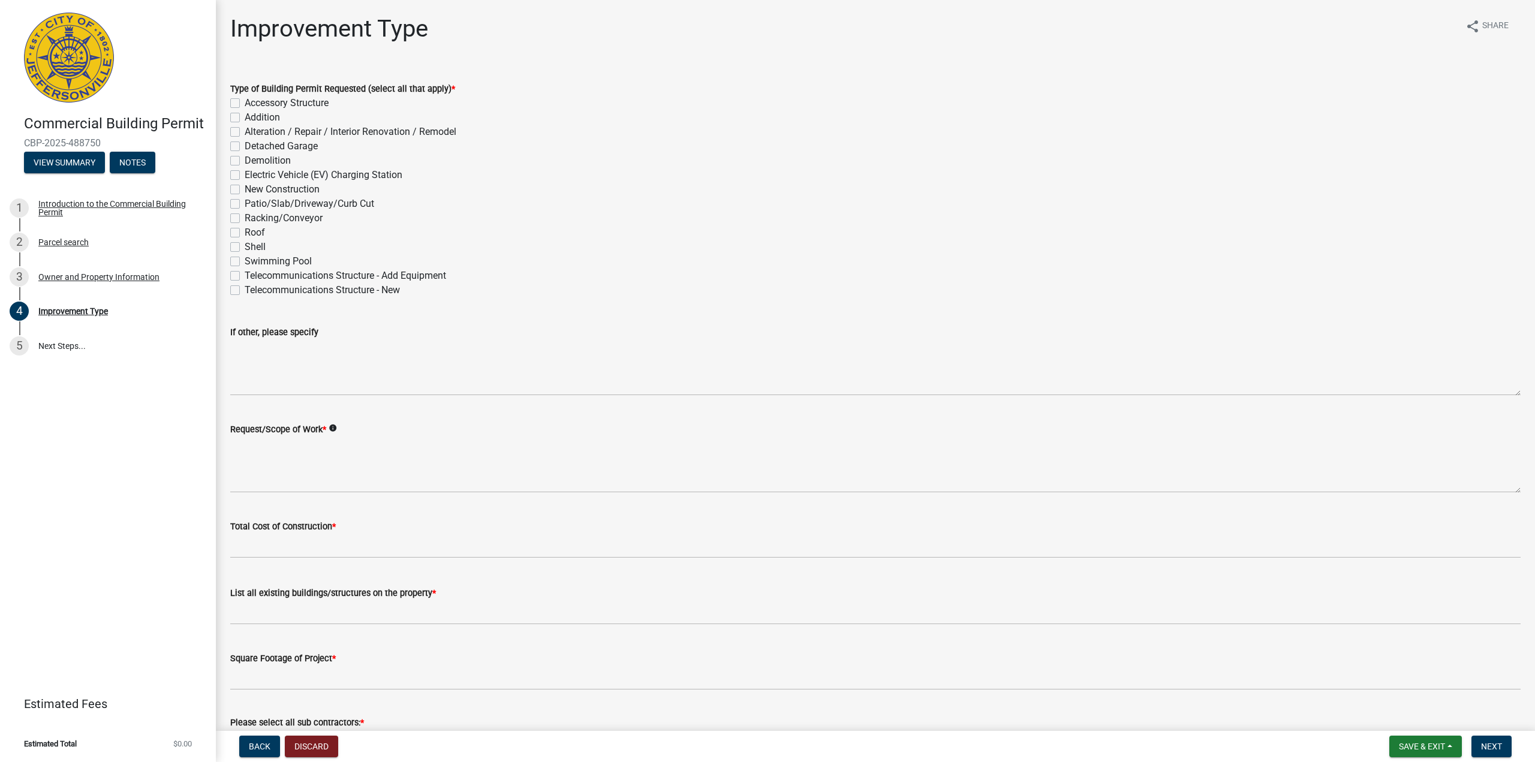
click at [245, 189] on label "New Construction" at bounding box center [282, 189] width 75 height 14
click at [245, 189] on input "New Construction" at bounding box center [249, 186] width 8 height 8
checkbox input "true"
checkbox input "false"
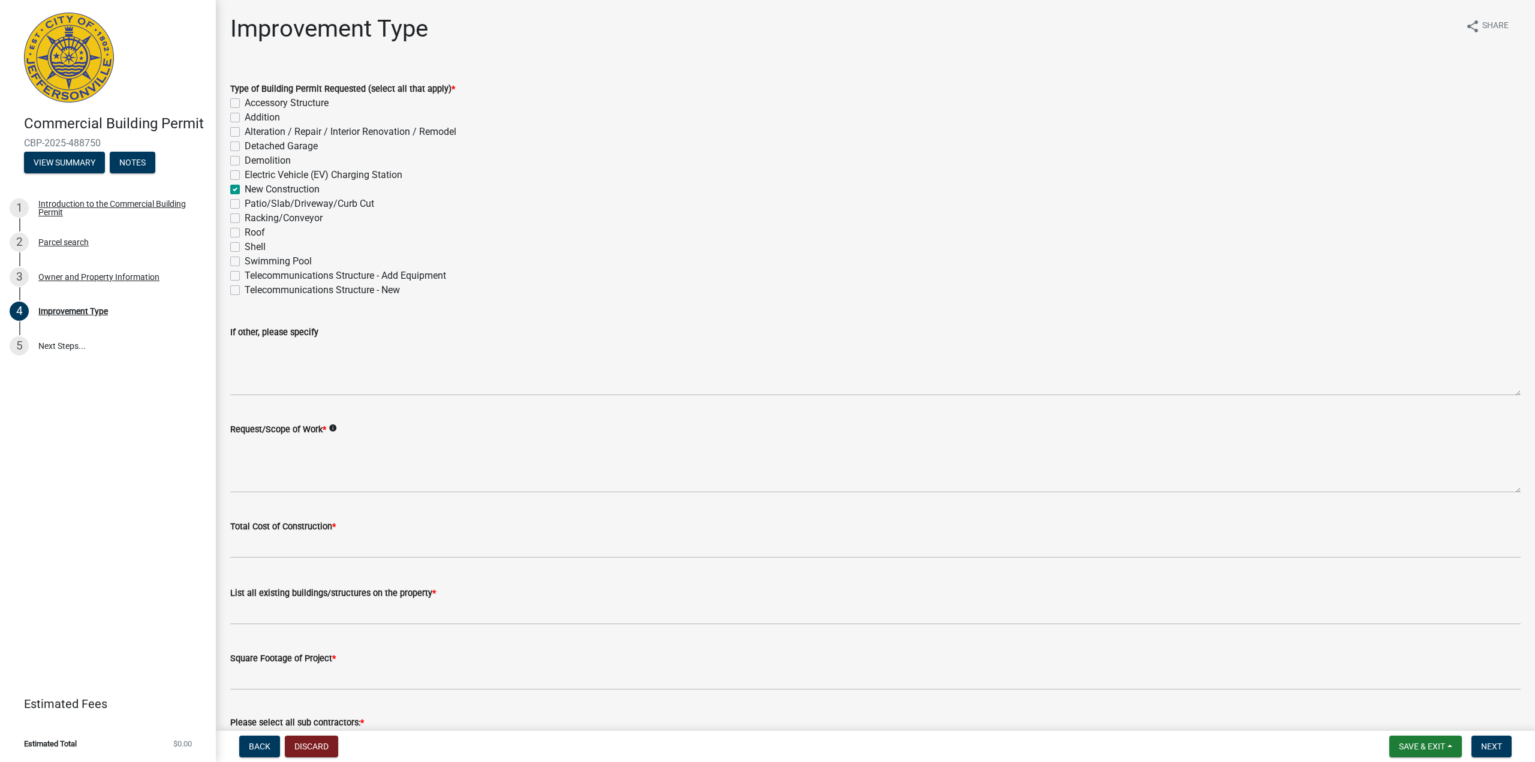
checkbox input "false"
checkbox input "true"
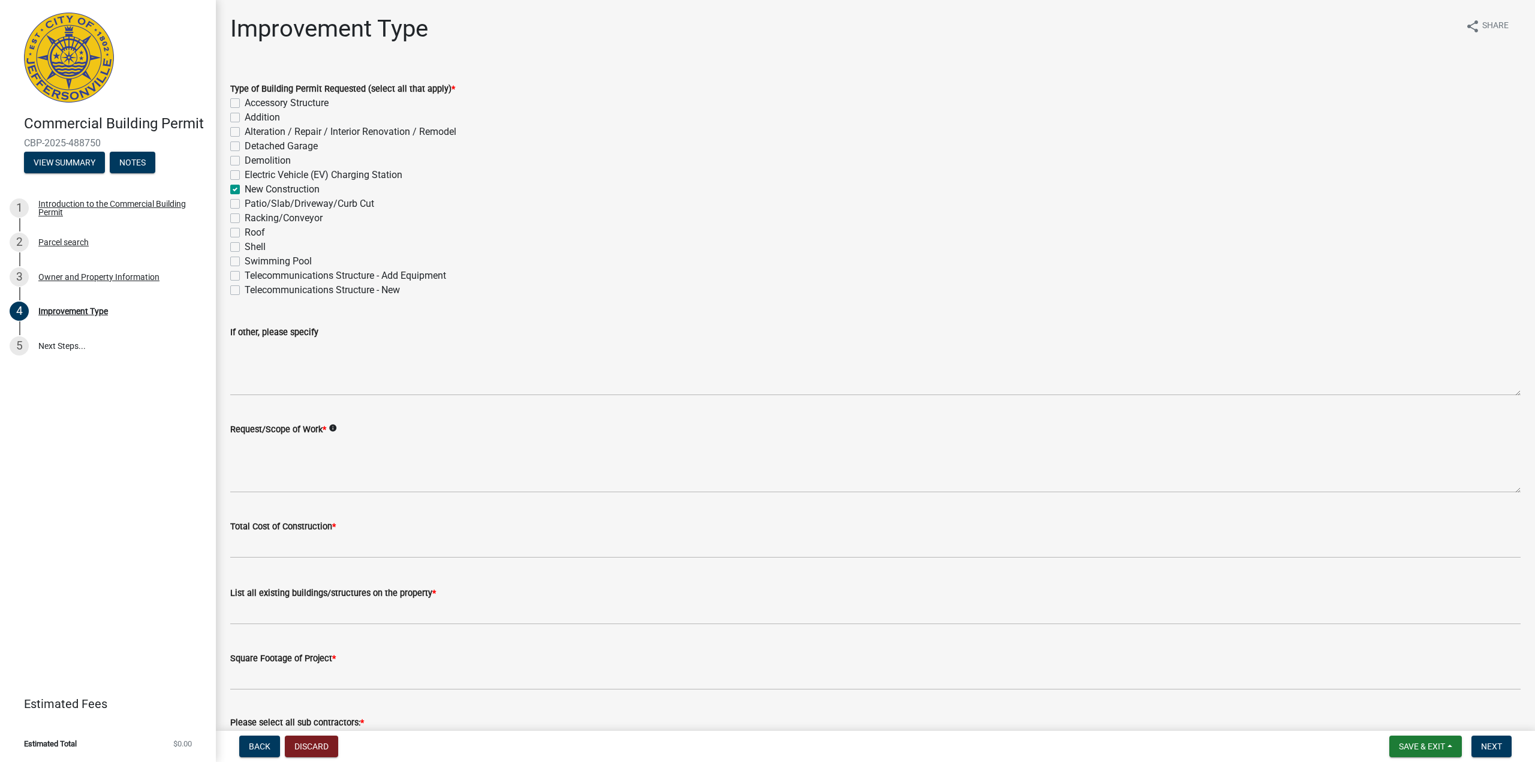
checkbox input "false"
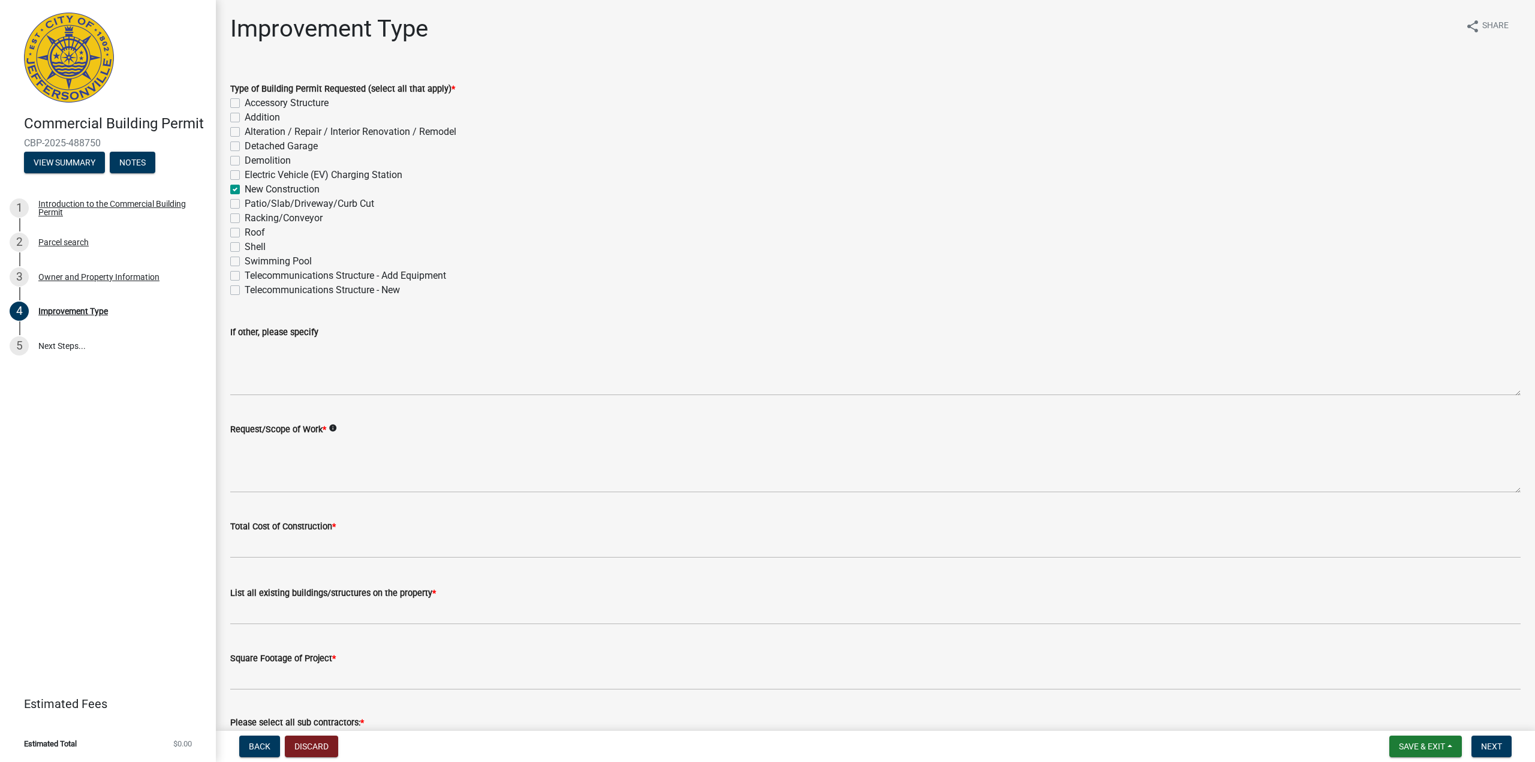
checkbox input "false"
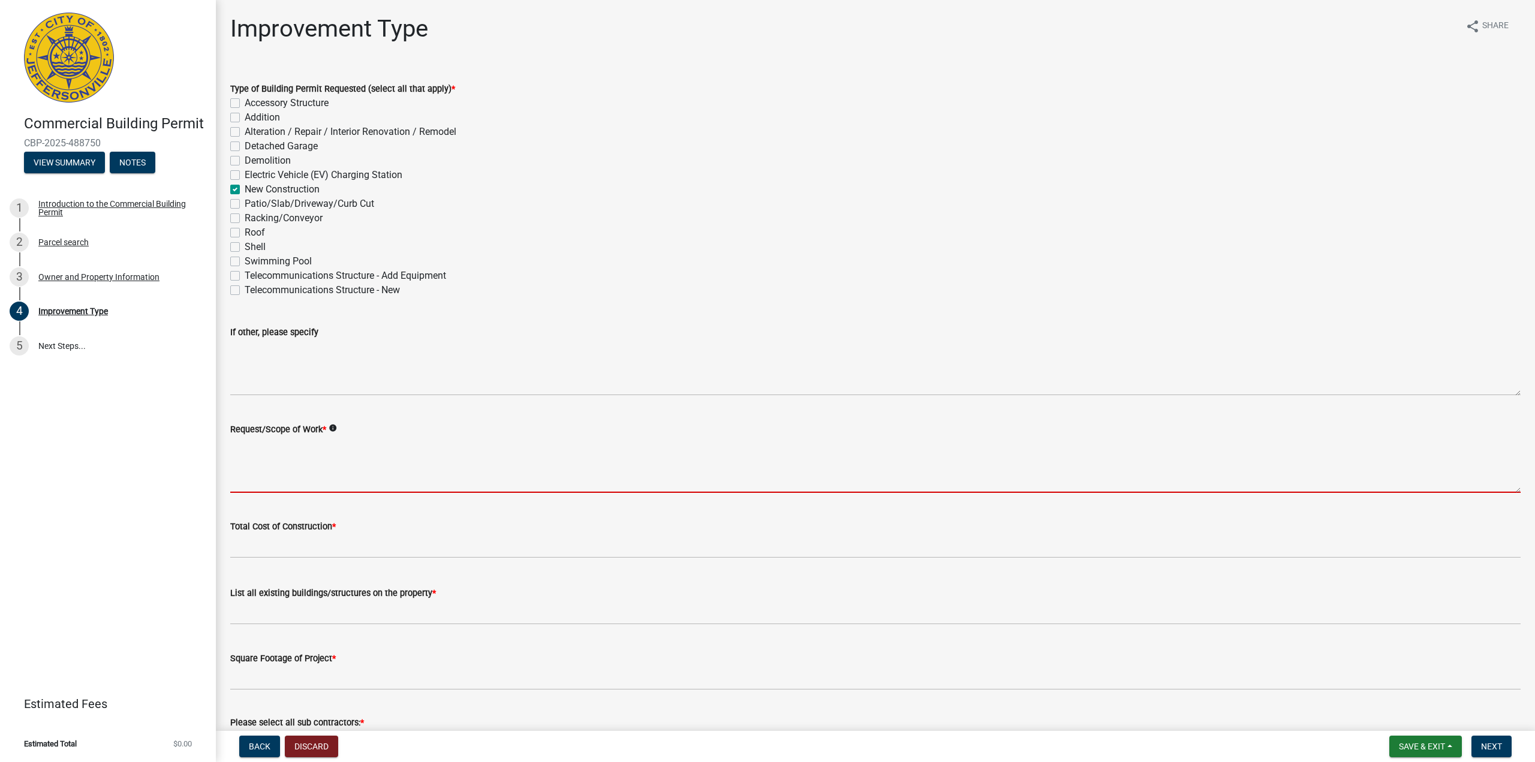
click at [277, 482] on textarea "Request/Scope of Work *" at bounding box center [875, 465] width 1291 height 56
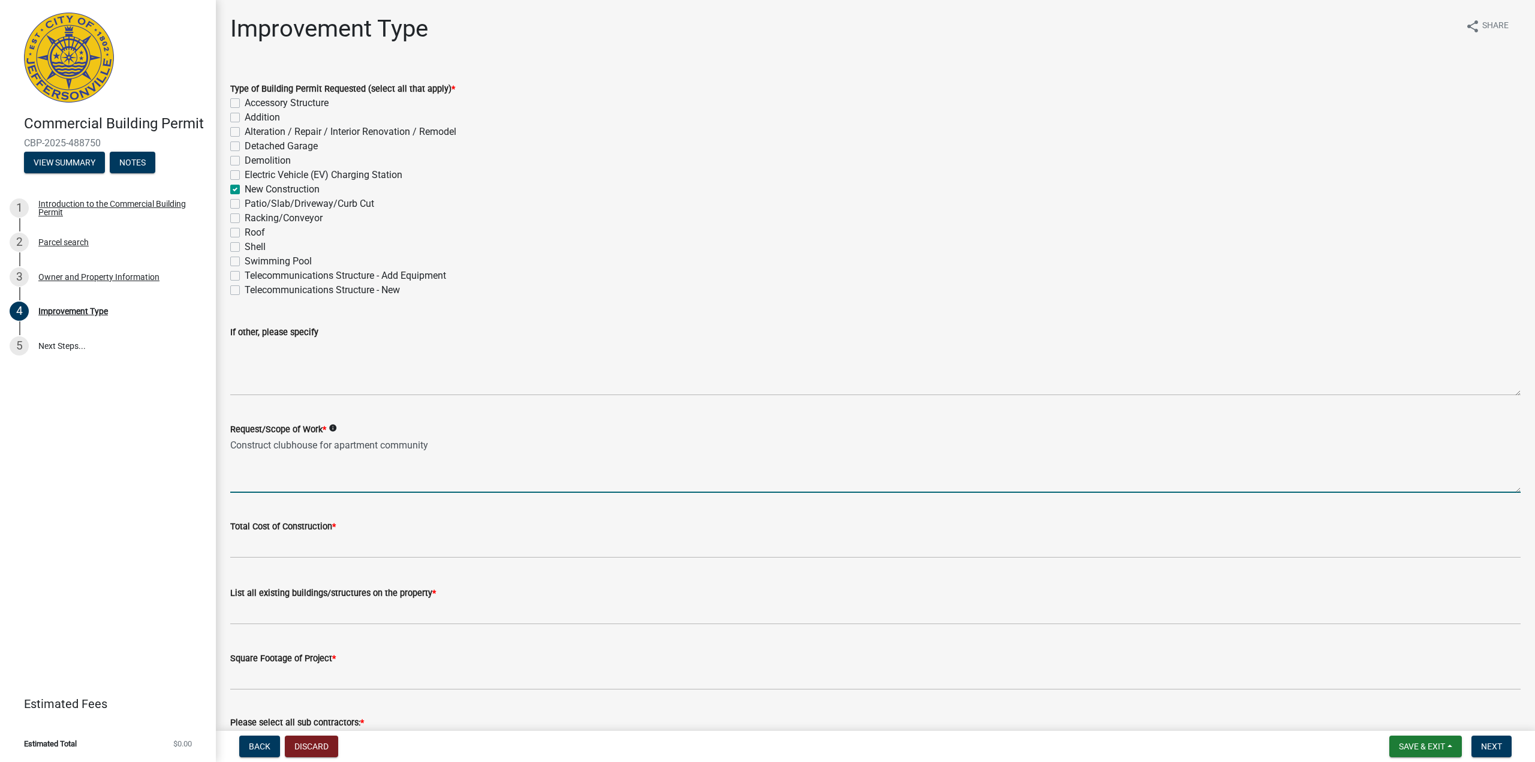
type textarea "Construct clubhouse for apartment community"
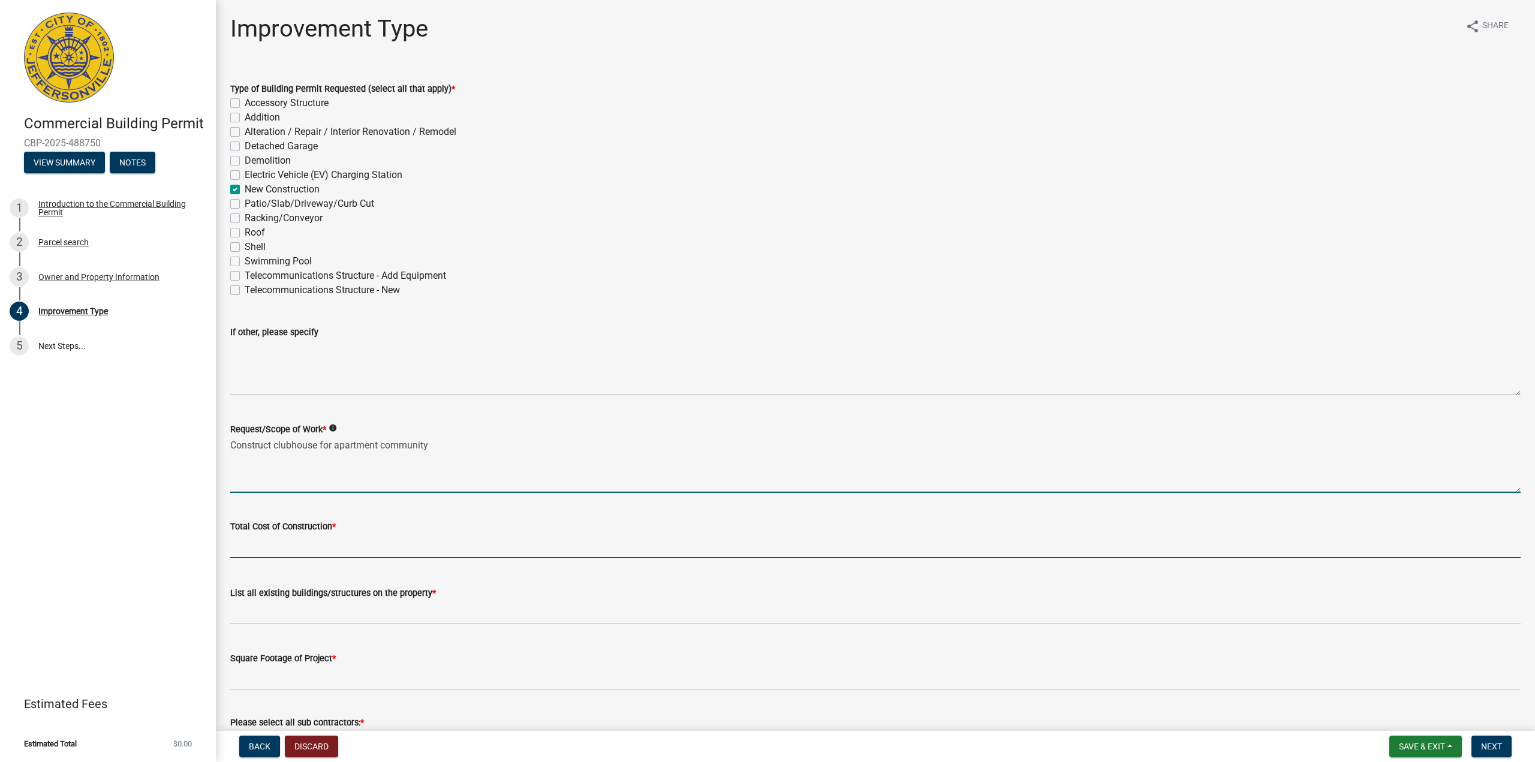
click at [273, 538] on input "text" at bounding box center [875, 546] width 1291 height 25
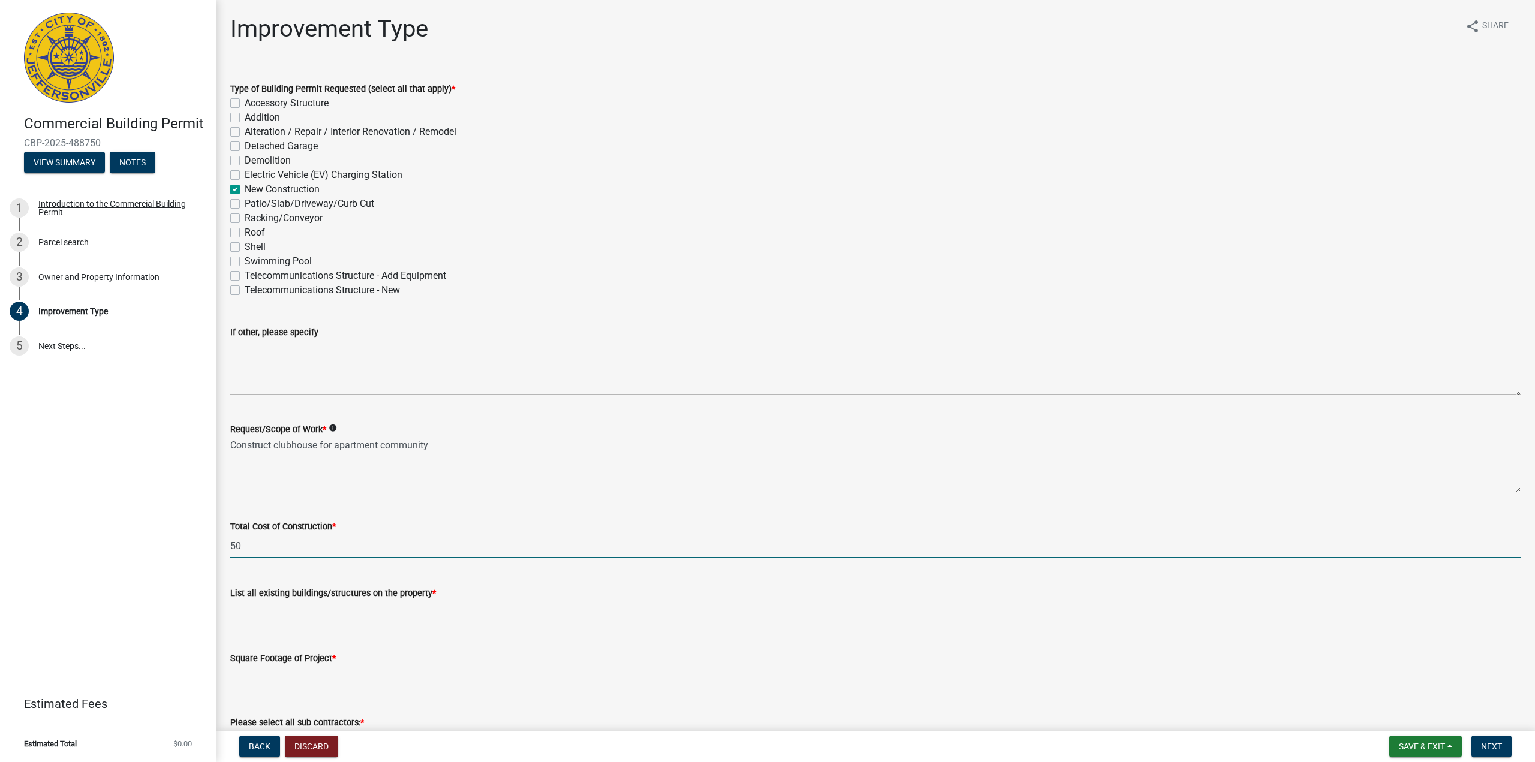
type input "5"
type input "400000"
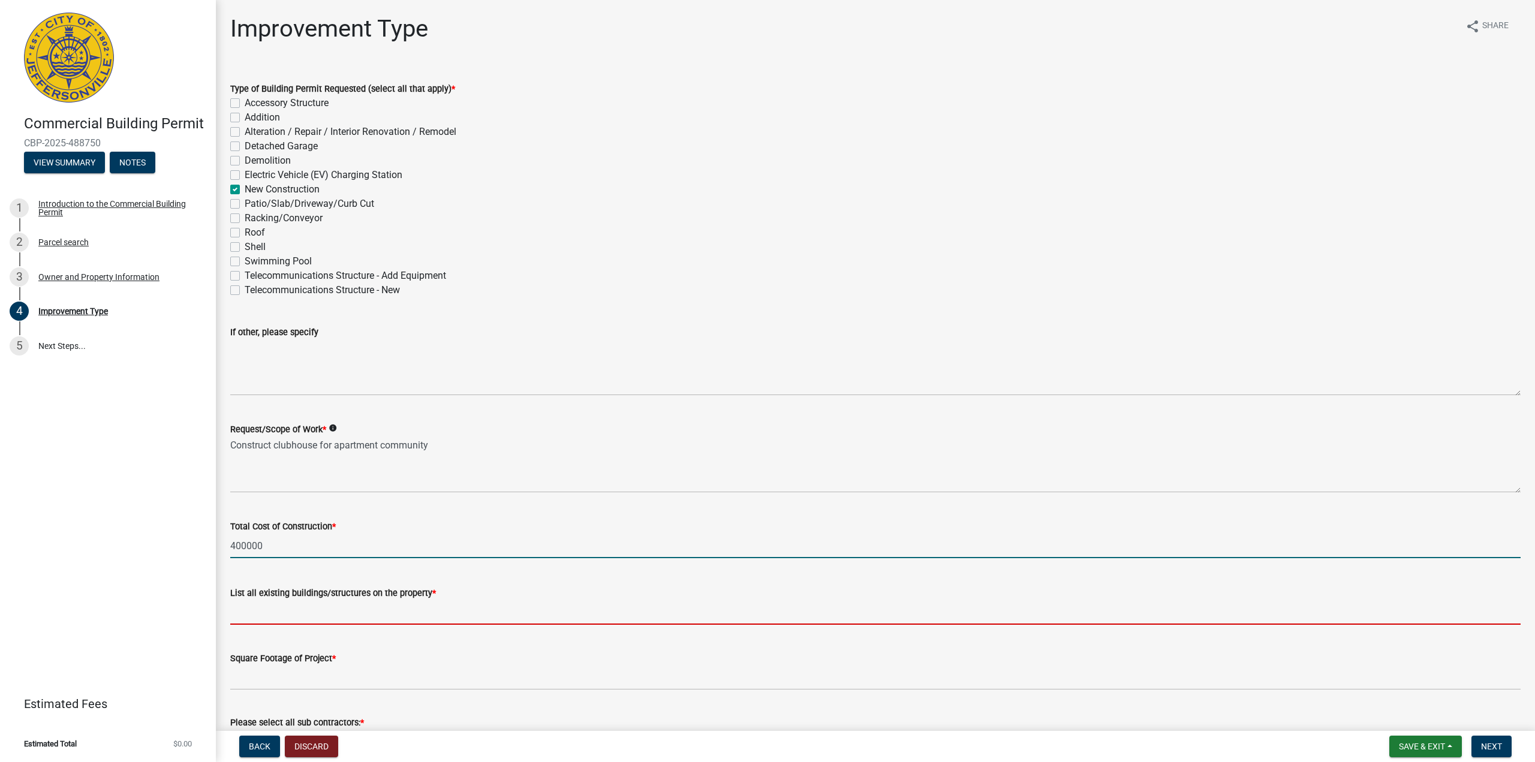
click at [256, 610] on input "List all existing buildings/structures on the property *" at bounding box center [875, 612] width 1291 height 25
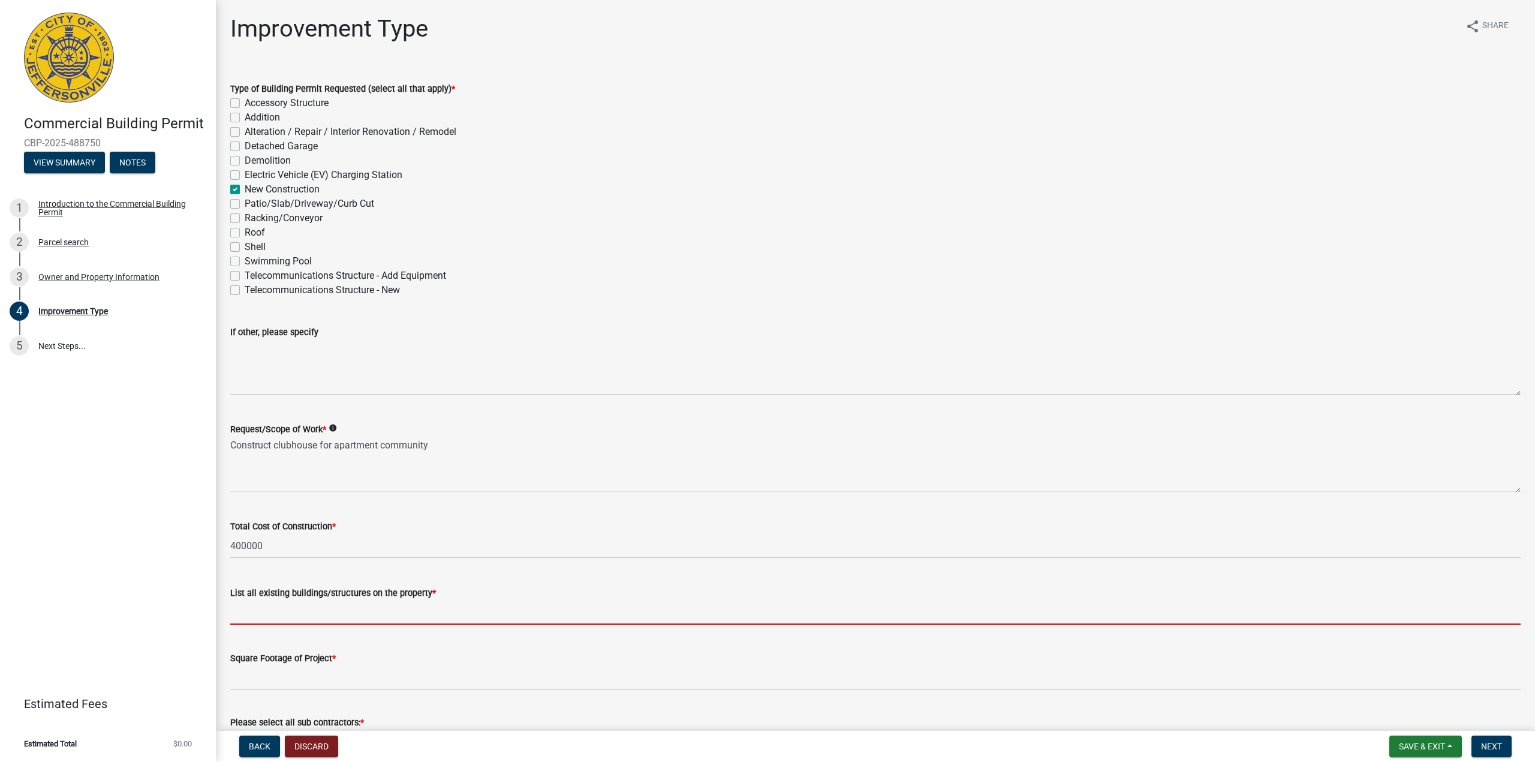
type input "NONE"
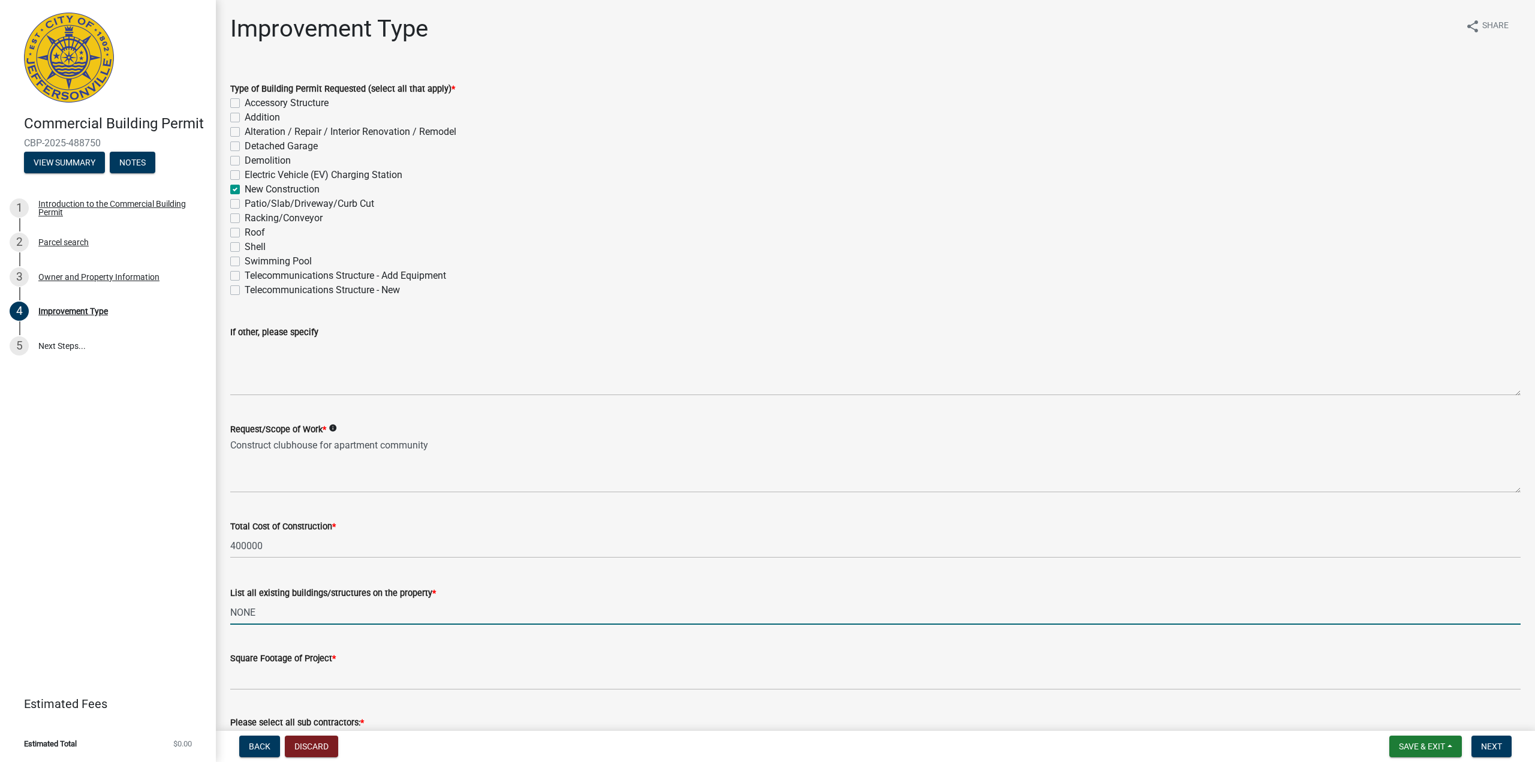
scroll to position [60, 0]
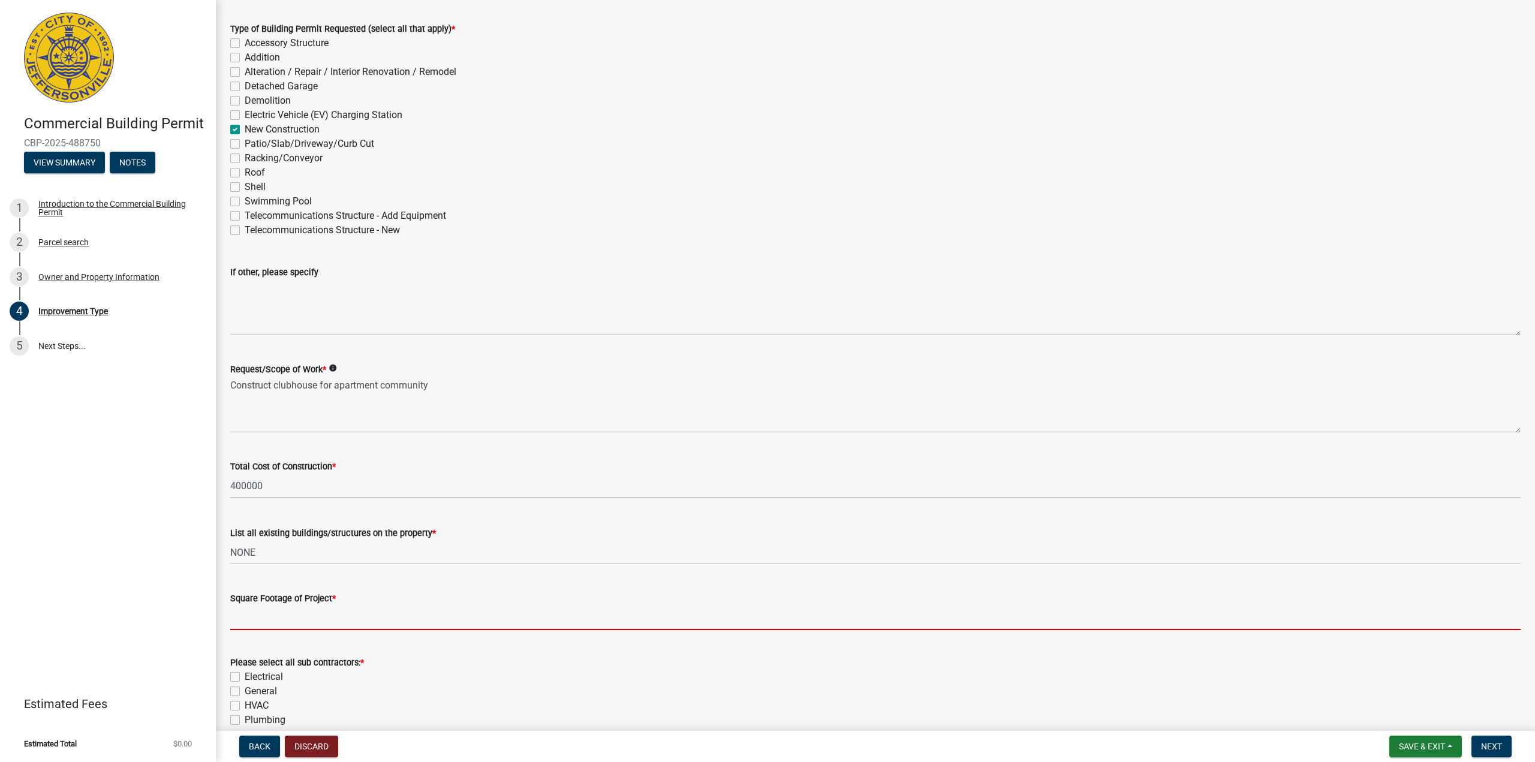
click at [268, 623] on input "text" at bounding box center [875, 618] width 1291 height 25
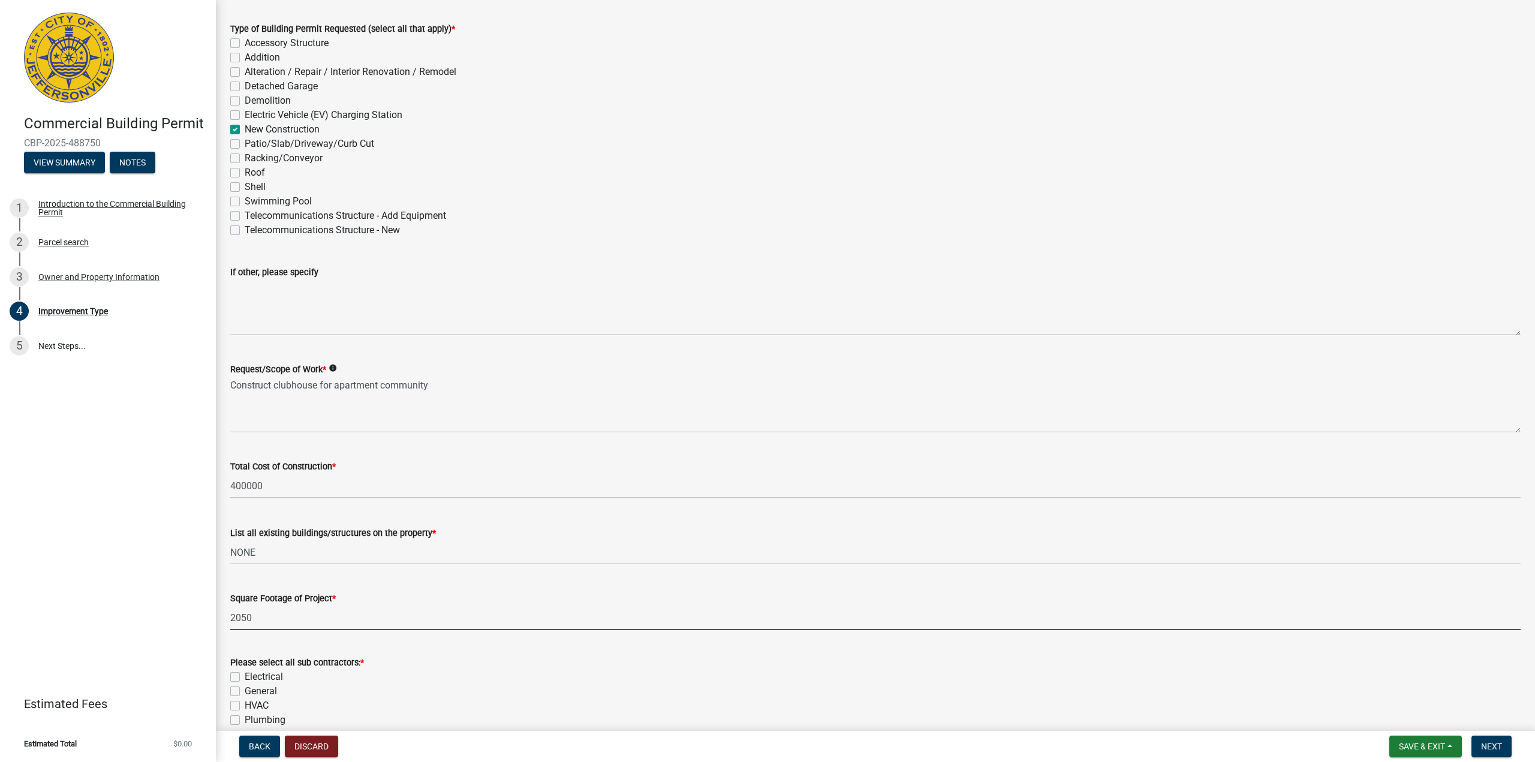
type input "2050"
click at [245, 675] on label "Electrical" at bounding box center [264, 677] width 38 height 14
click at [245, 675] on input "Electrical" at bounding box center [249, 674] width 8 height 8
checkbox input "true"
checkbox input "false"
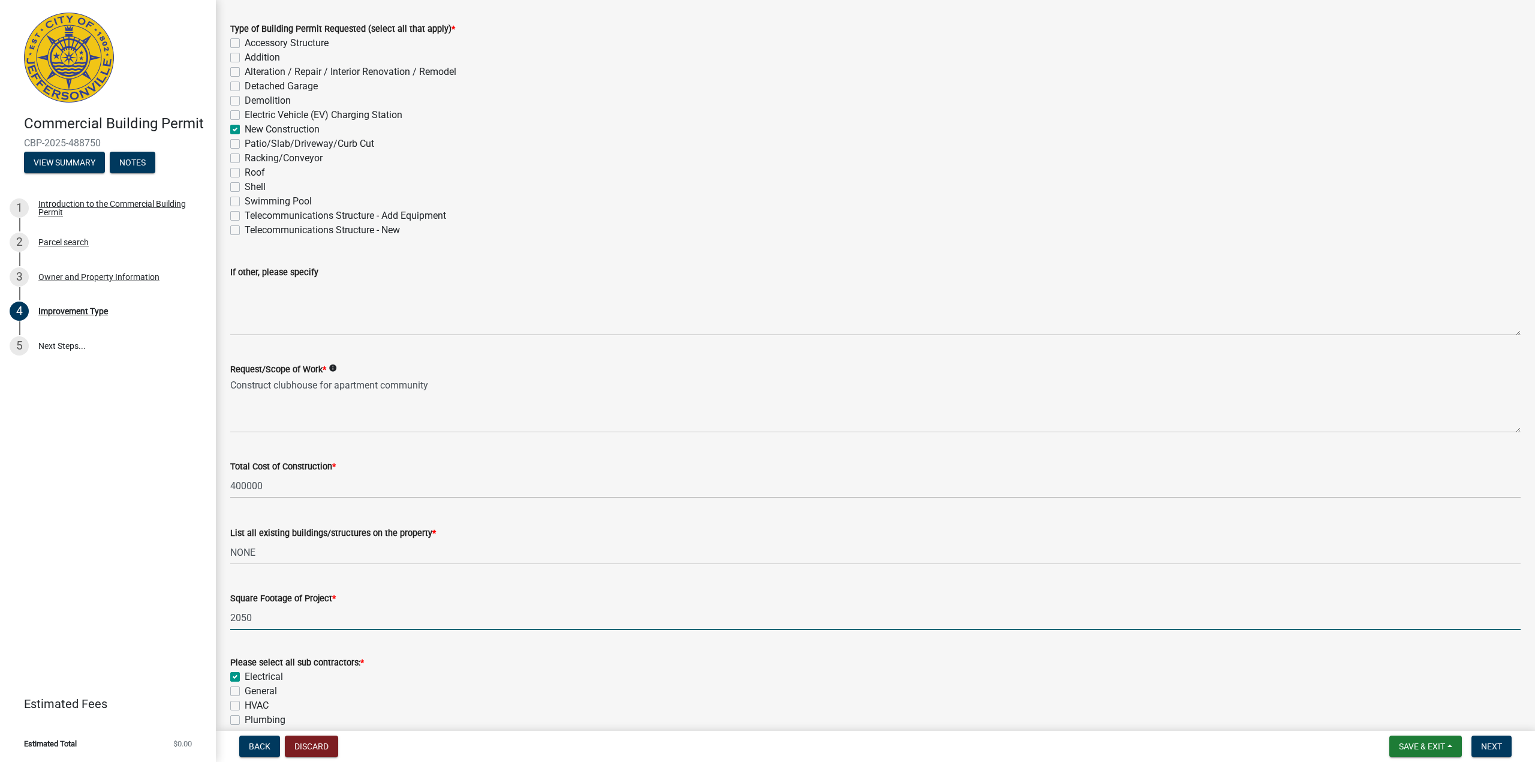
checkbox input "false"
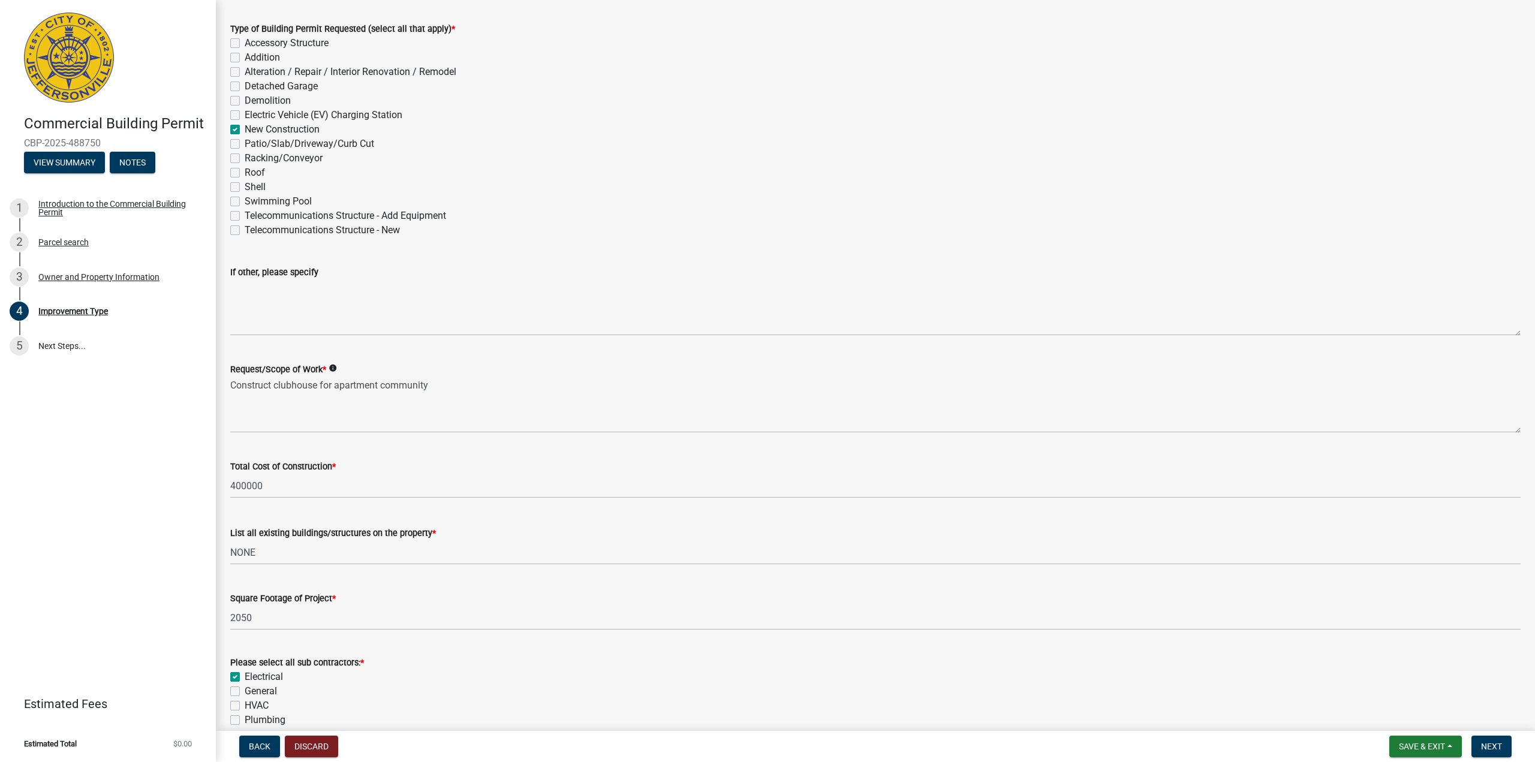
click at [245, 695] on label "General" at bounding box center [261, 691] width 32 height 14
click at [245, 692] on input "General" at bounding box center [249, 688] width 8 height 8
checkbox input "true"
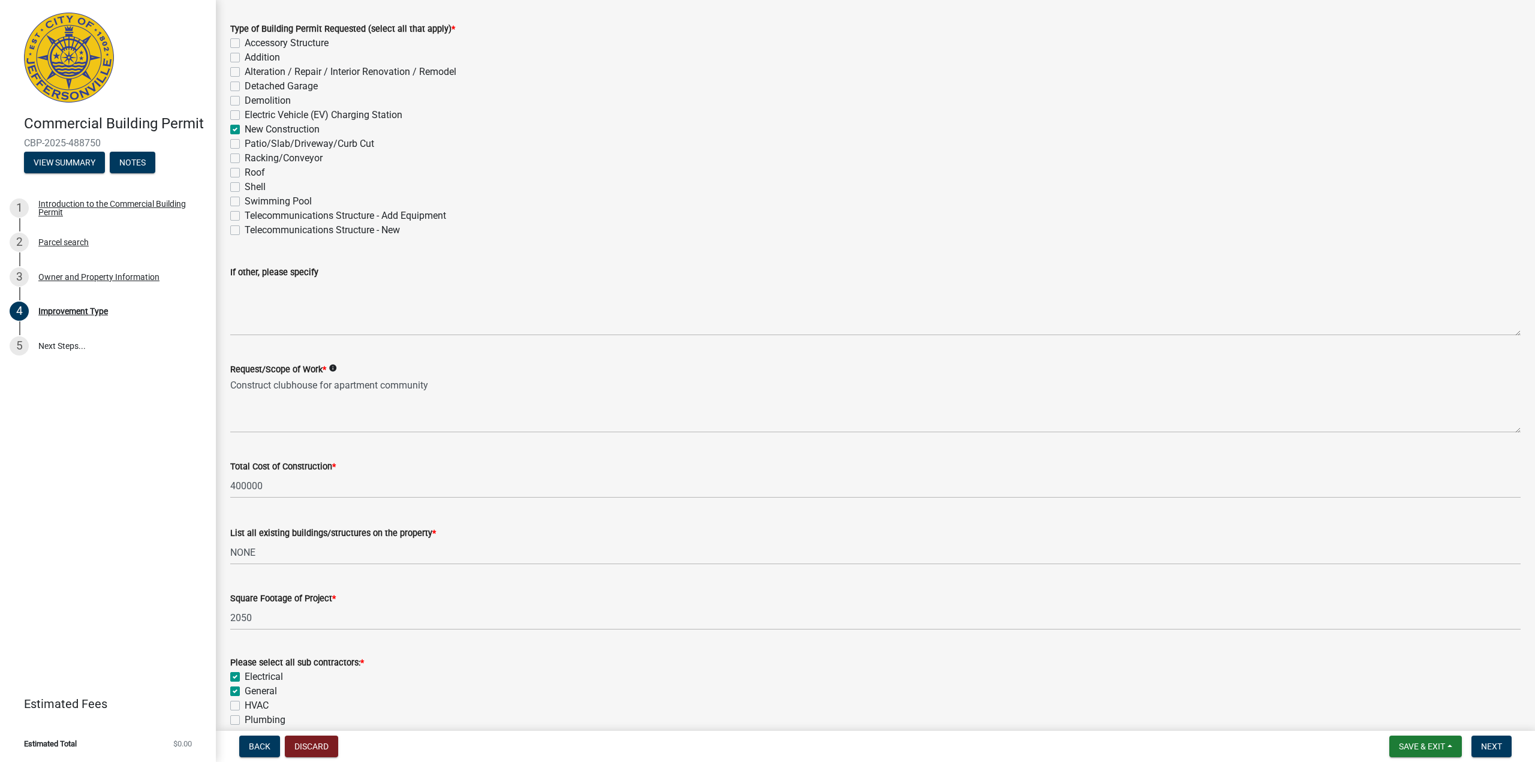
checkbox input "false"
drag, startPoint x: 235, startPoint y: 704, endPoint x: 239, endPoint y: 720, distance: 17.3
click at [245, 705] on label "HVAC" at bounding box center [257, 706] width 24 height 14
click at [245, 705] on input "HVAC" at bounding box center [249, 703] width 8 height 8
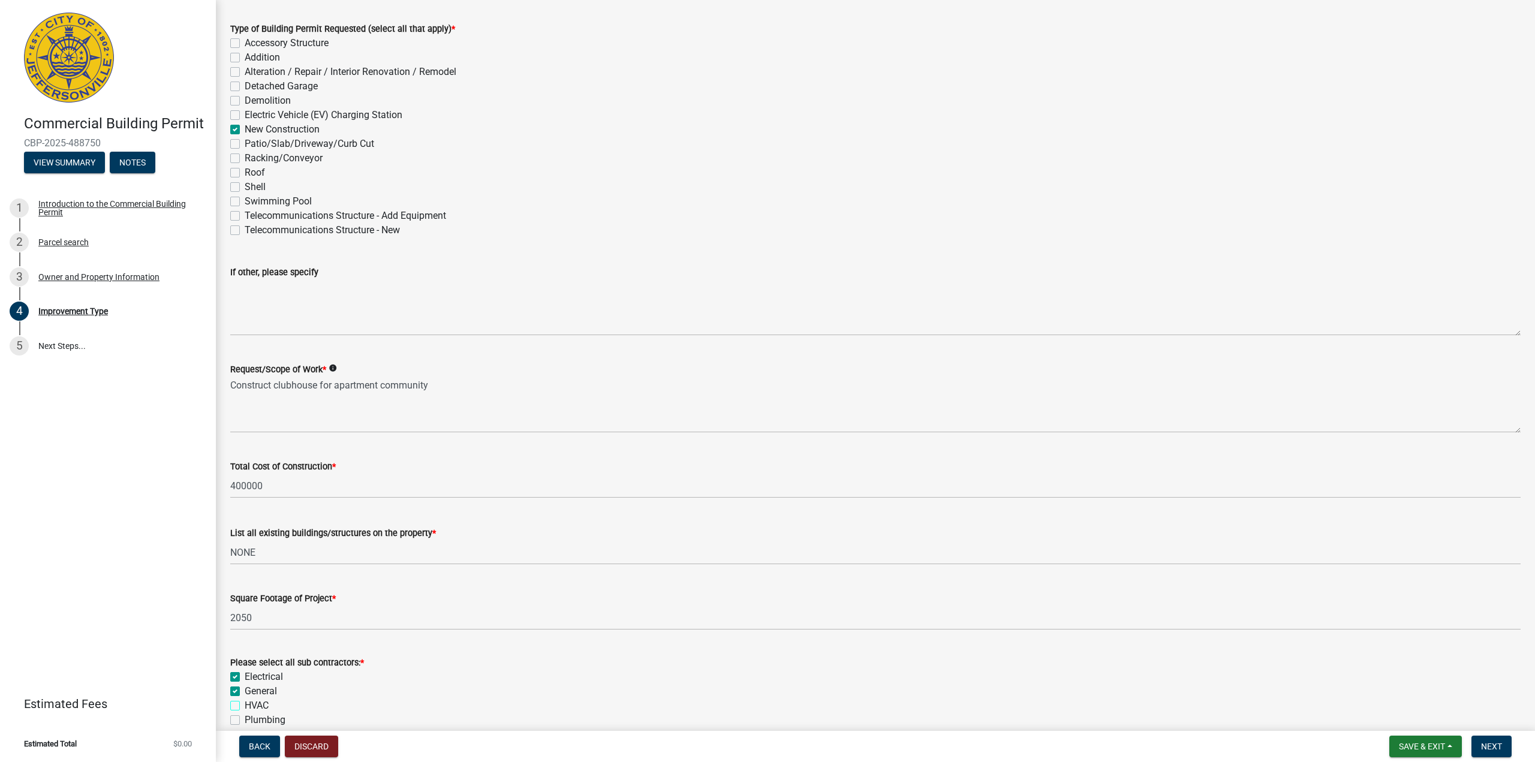
checkbox input "true"
click at [239, 725] on div "Plumbing" at bounding box center [875, 720] width 1291 height 14
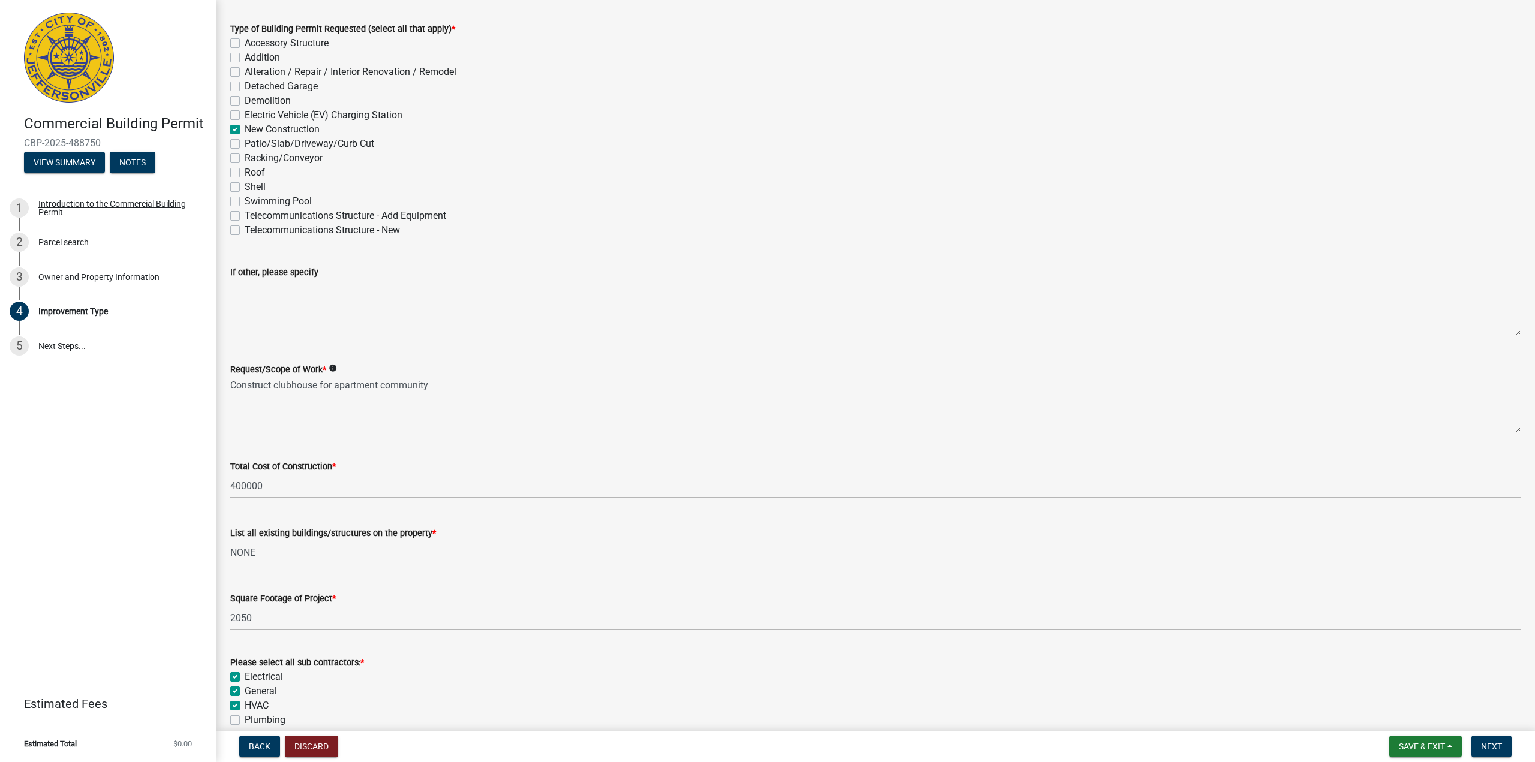
click at [245, 720] on label "Plumbing" at bounding box center [265, 720] width 41 height 14
click at [245, 720] on input "Plumbing" at bounding box center [249, 717] width 8 height 8
checkbox input "true"
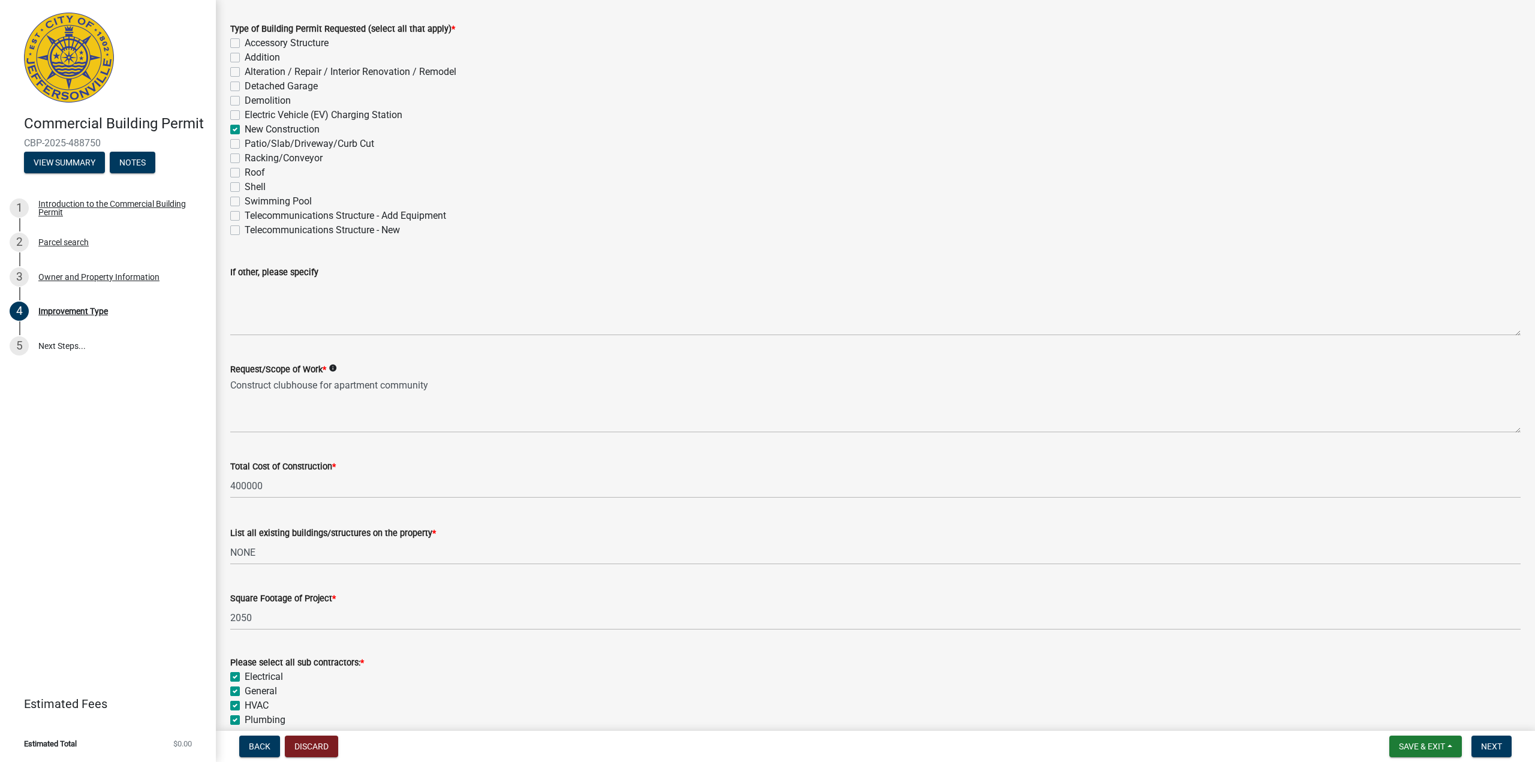
checkbox input "true"
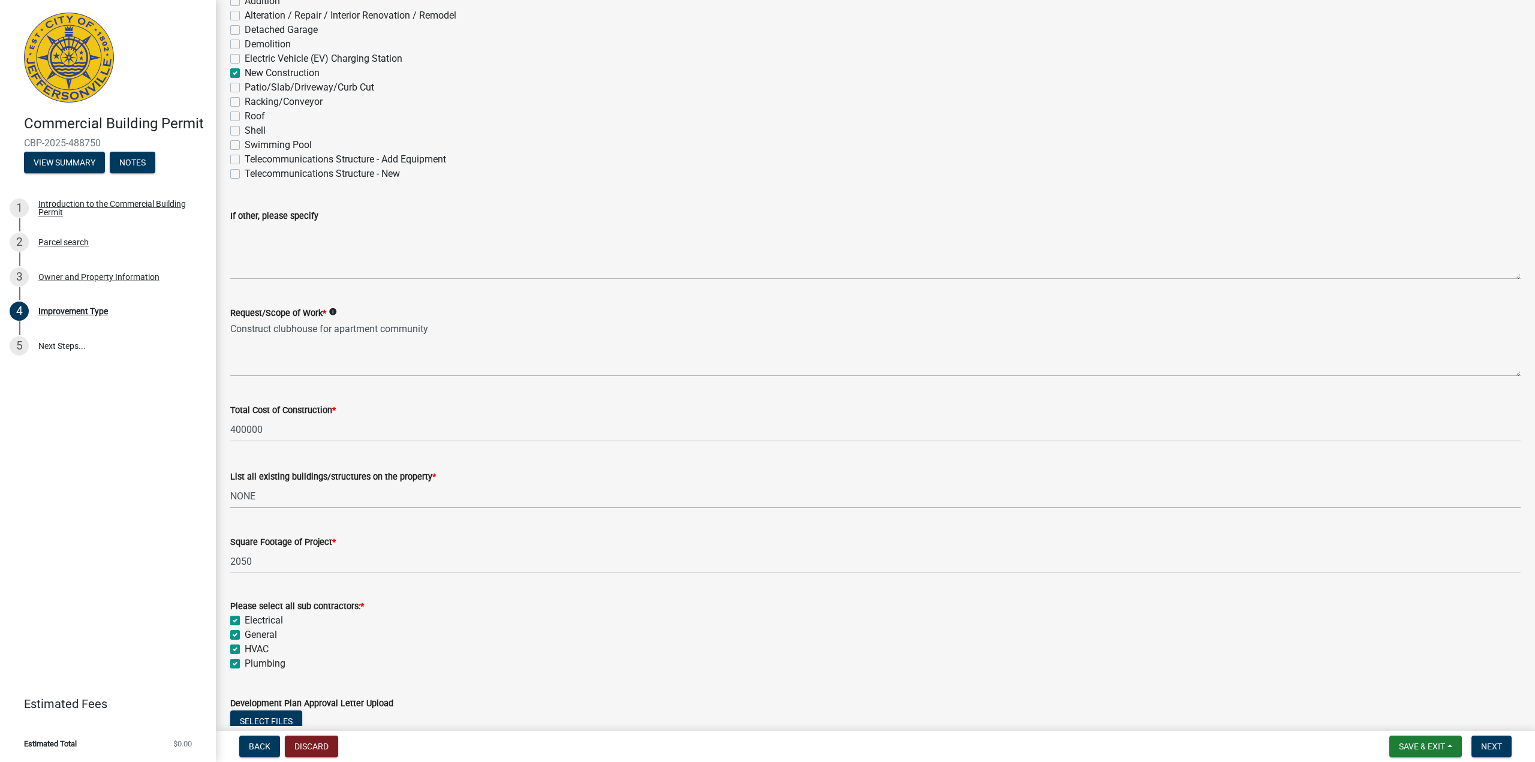
scroll to position [207, 0]
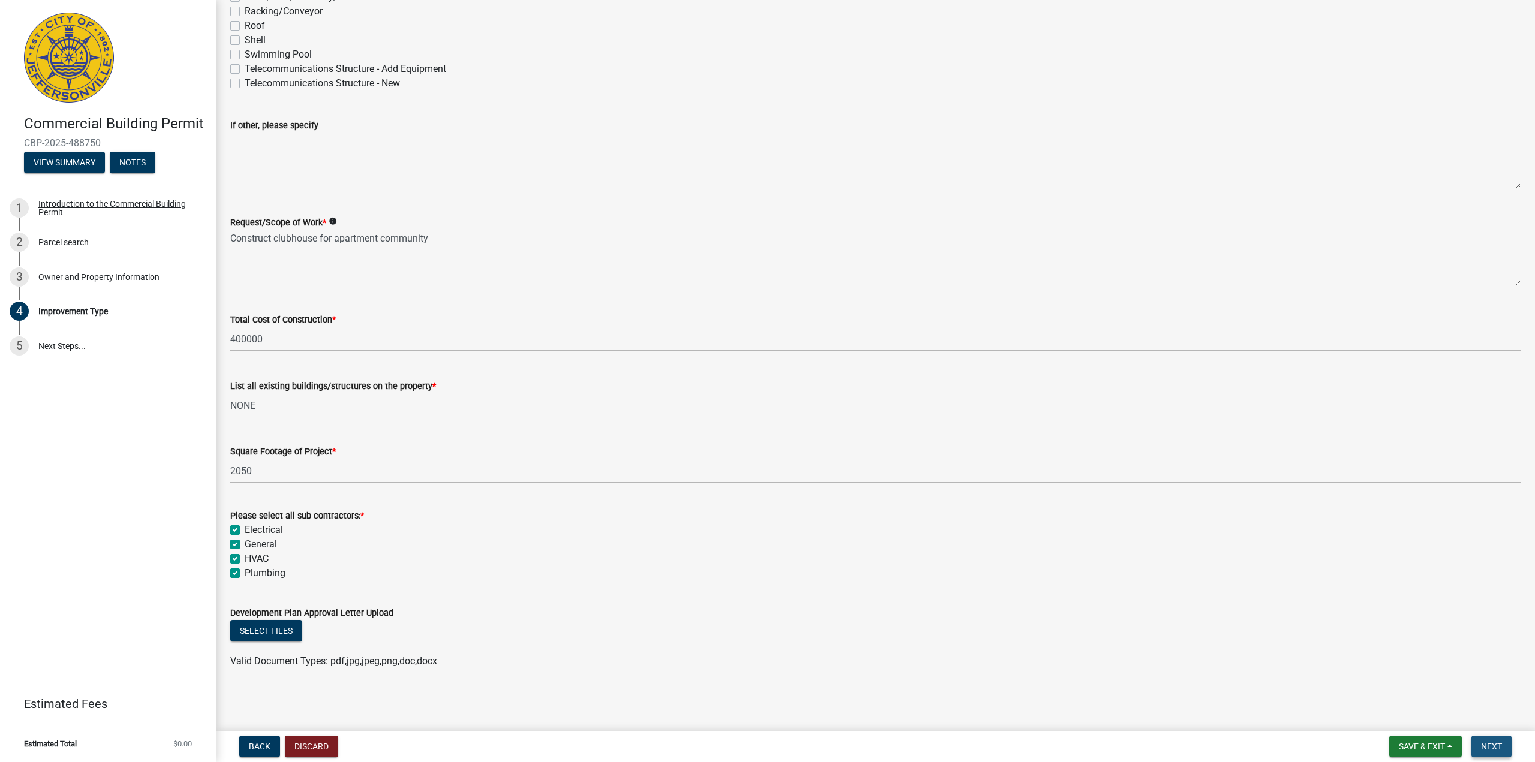
click at [1486, 742] on span "Next" at bounding box center [1491, 747] width 21 height 10
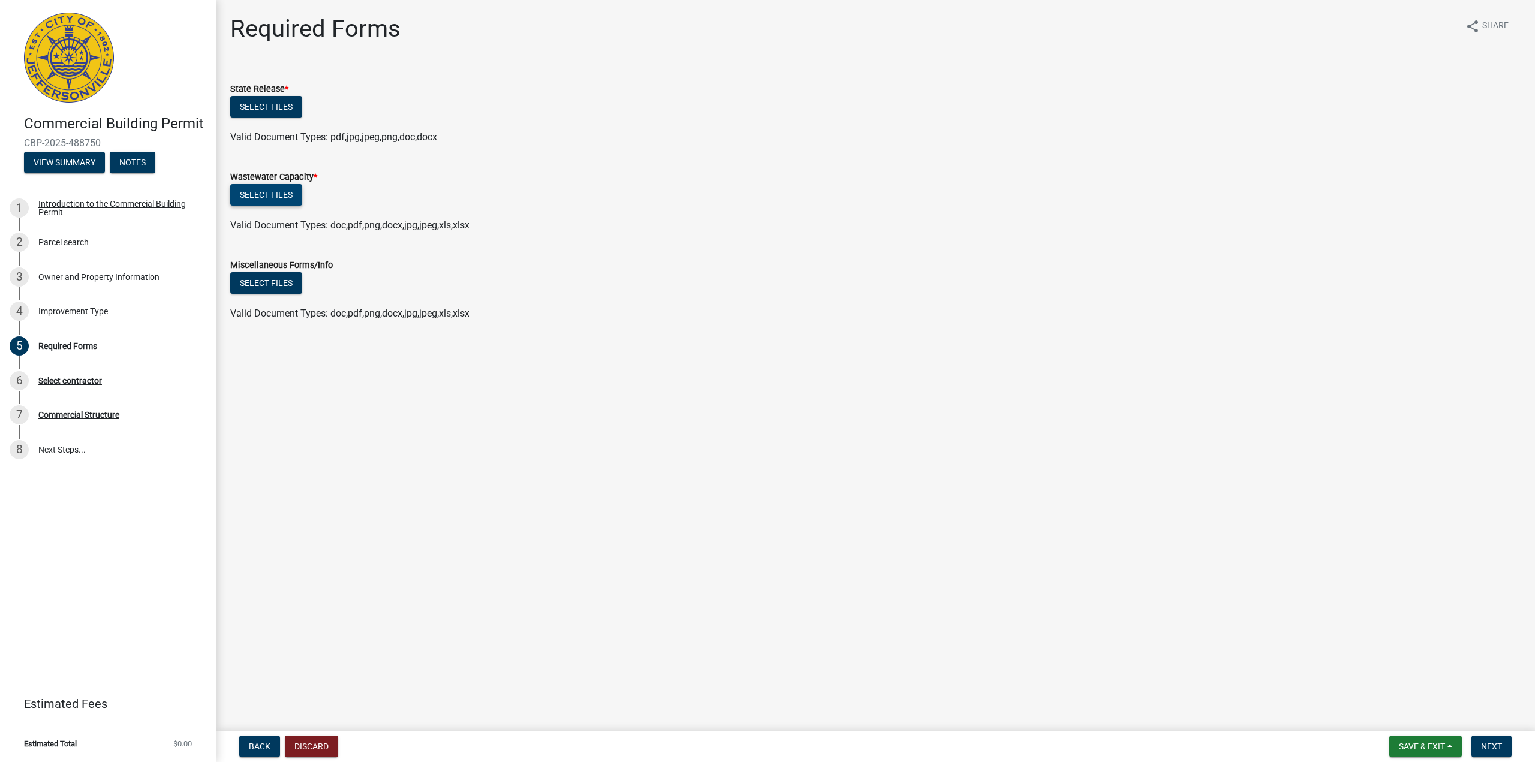
click at [272, 194] on button "Select files" at bounding box center [266, 195] width 72 height 22
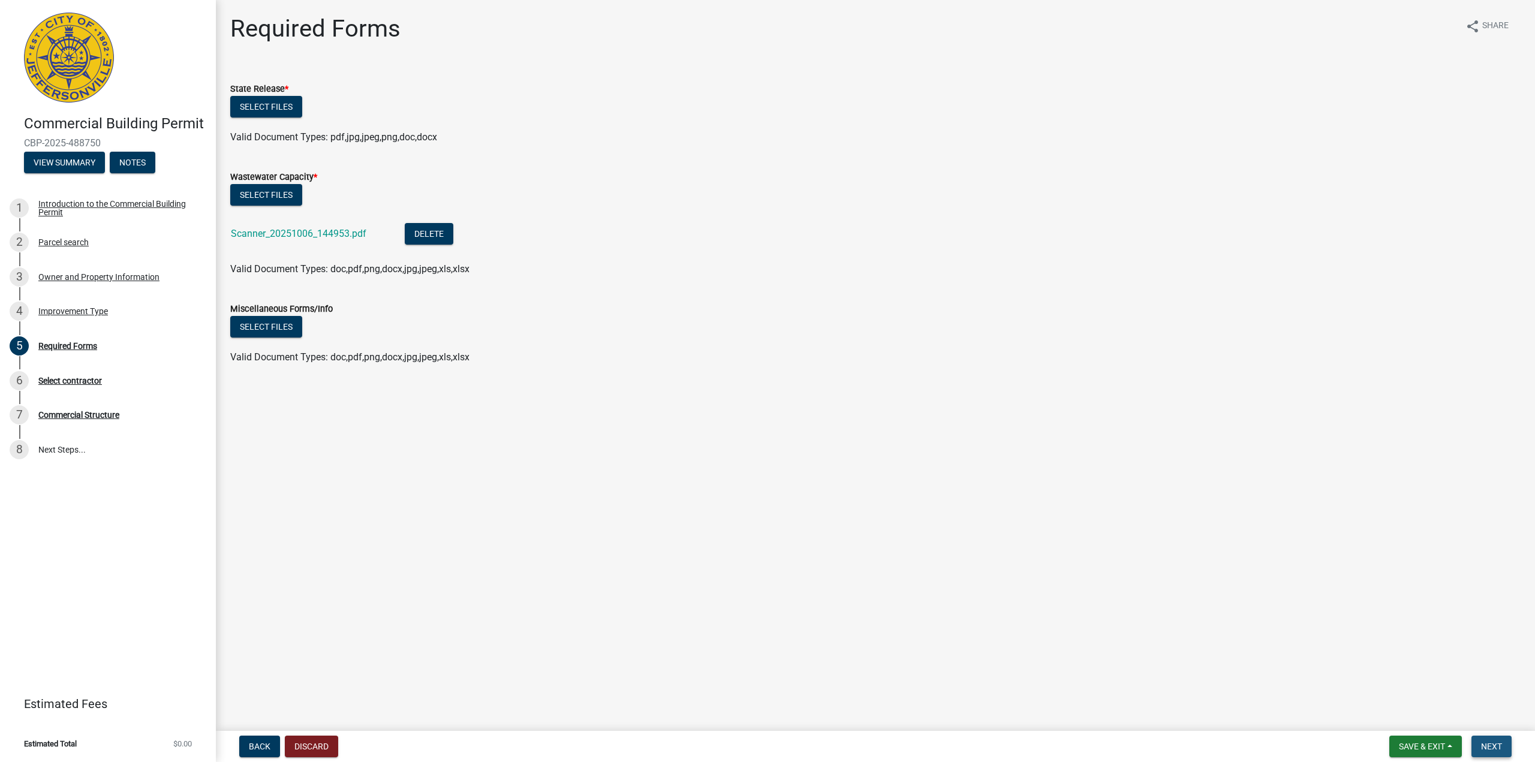
click at [1497, 751] on span "Next" at bounding box center [1491, 747] width 21 height 10
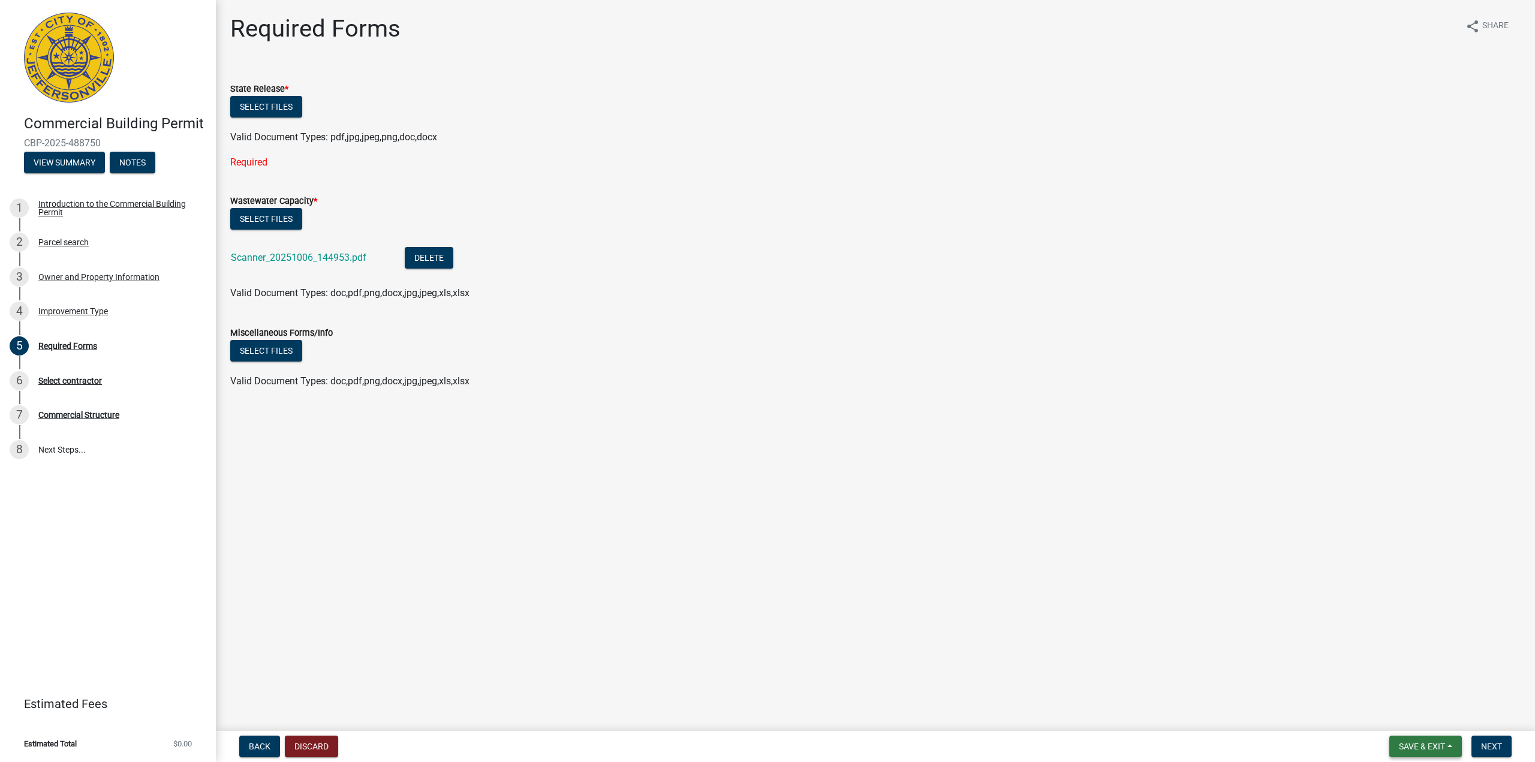
click at [1426, 746] on span "Save & Exit" at bounding box center [1422, 747] width 46 height 10
click at [1398, 714] on button "Save & Exit" at bounding box center [1414, 715] width 96 height 29
